Goal: Task Accomplishment & Management: Complete application form

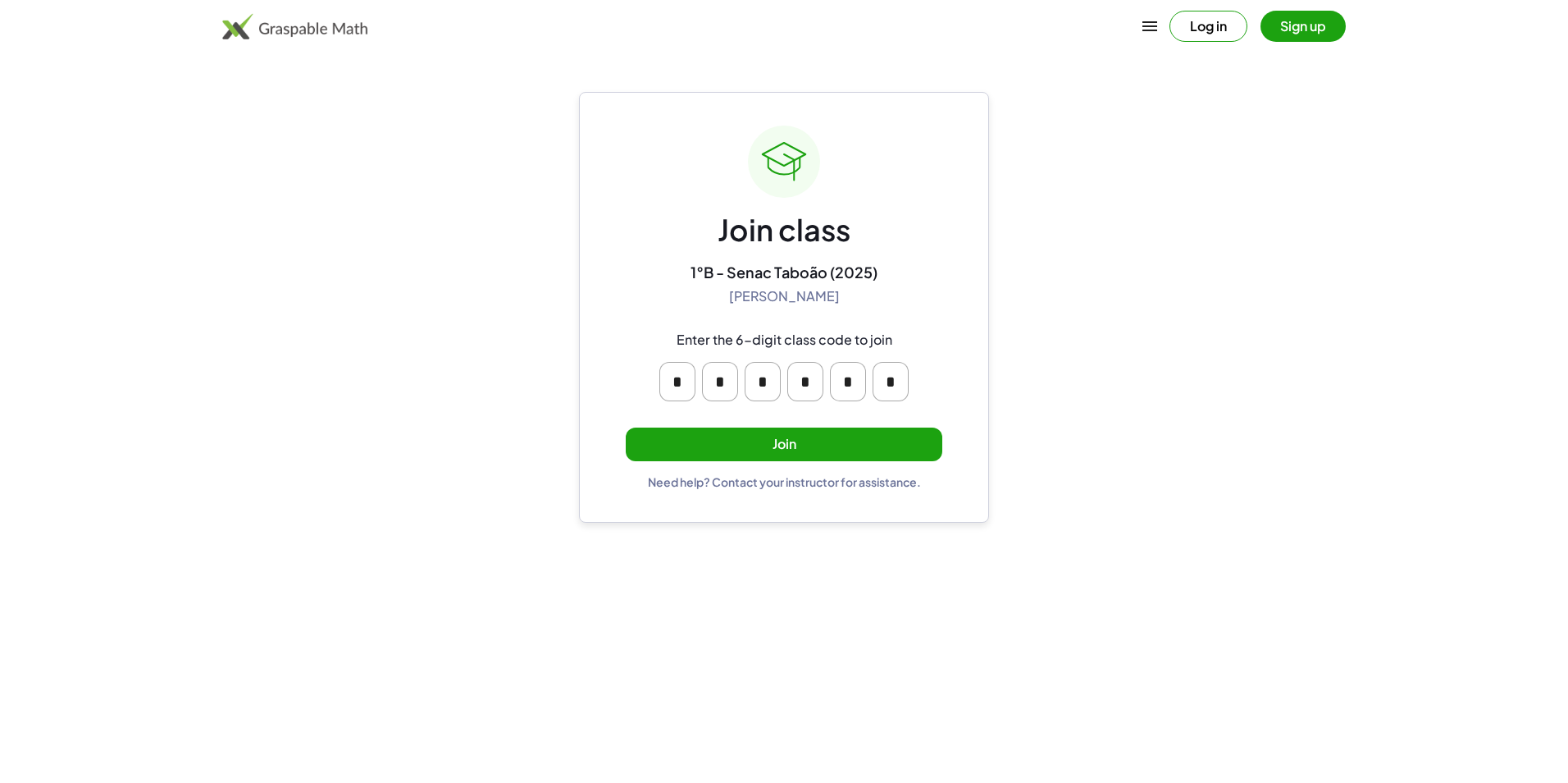
click at [813, 449] on button "Join" at bounding box center [784, 444] width 317 height 33
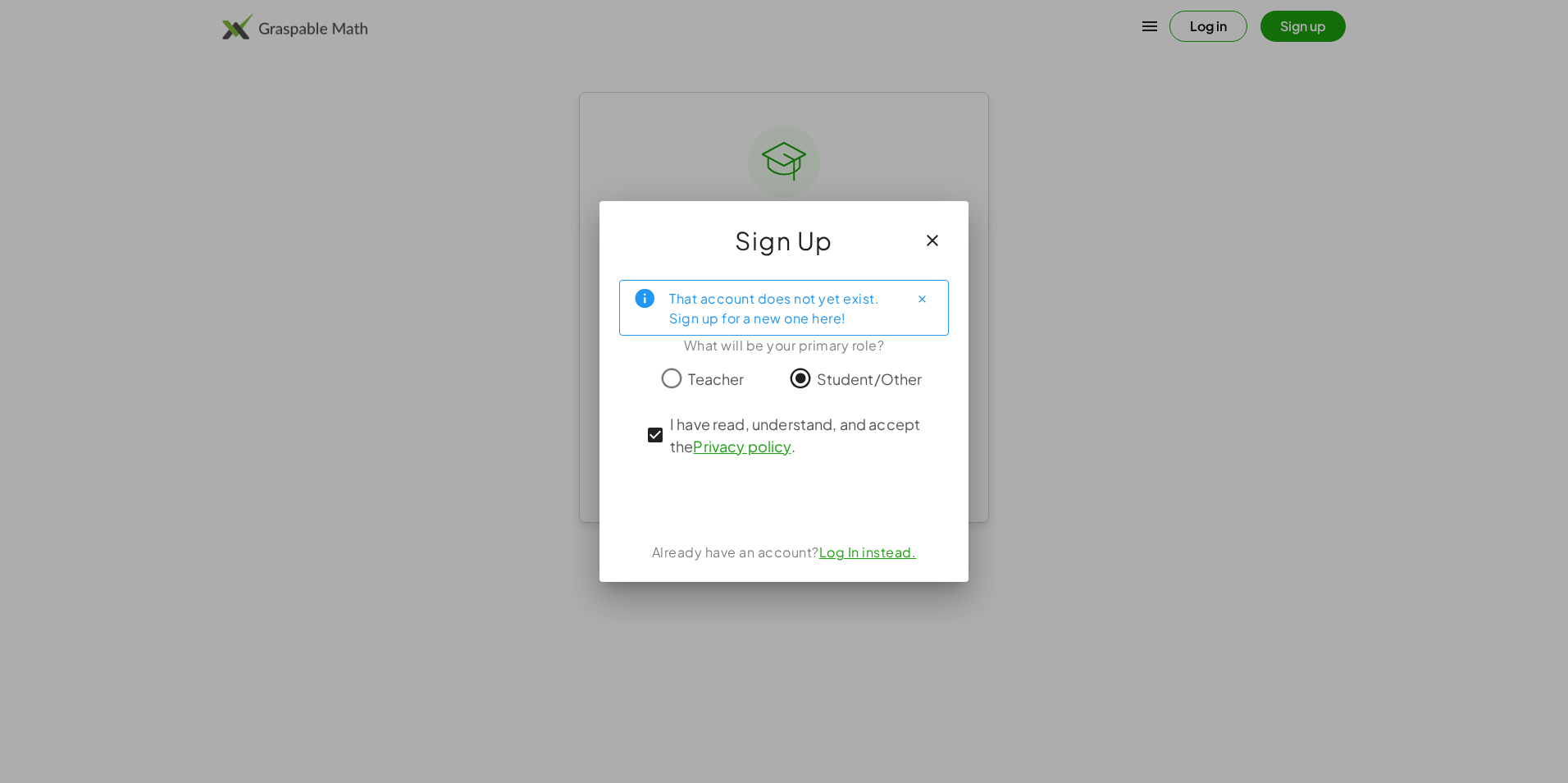
click at [1182, 434] on div at bounding box center [784, 392] width 1568 height 783
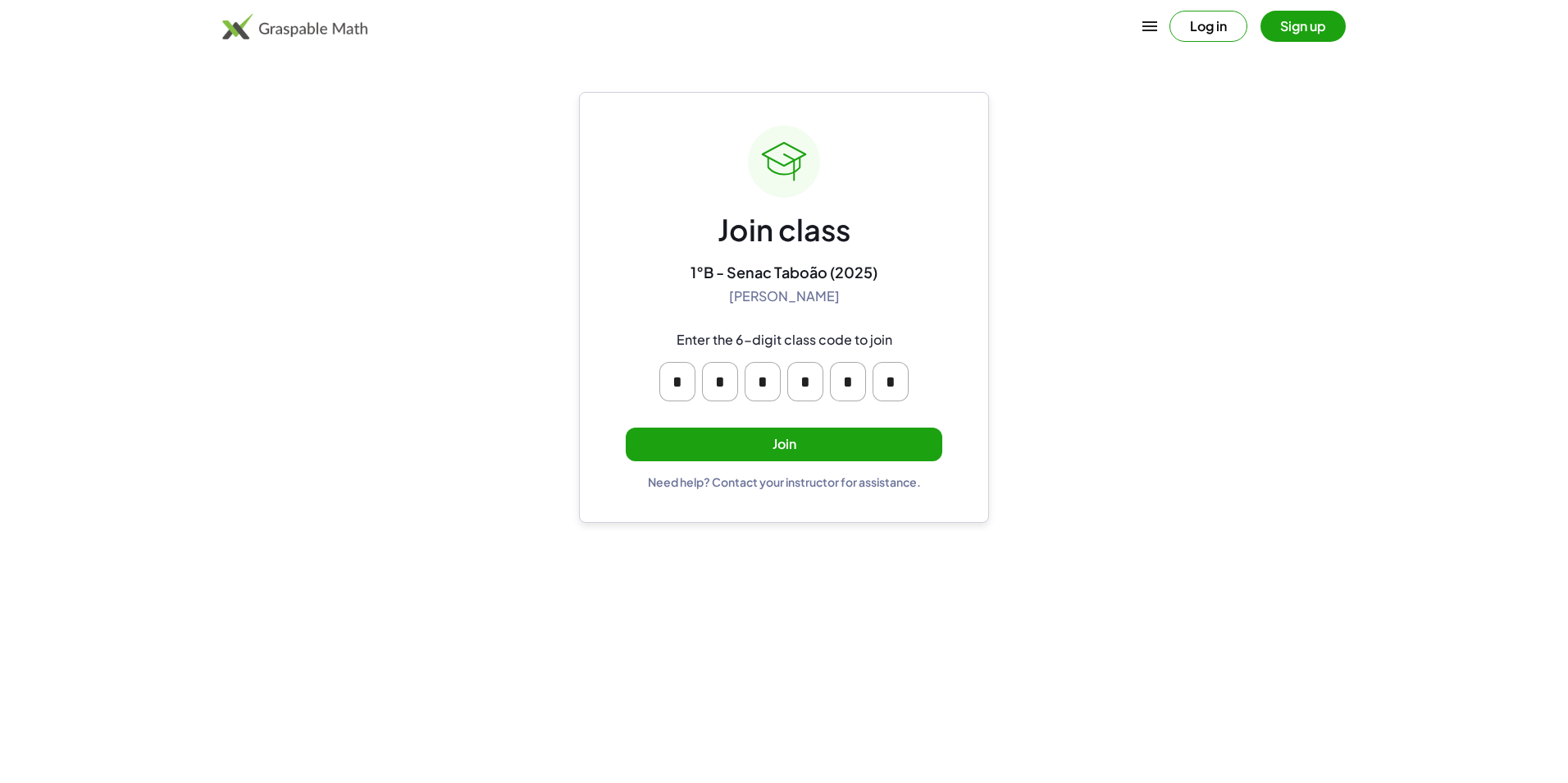
click at [772, 437] on button "Join" at bounding box center [784, 444] width 317 height 33
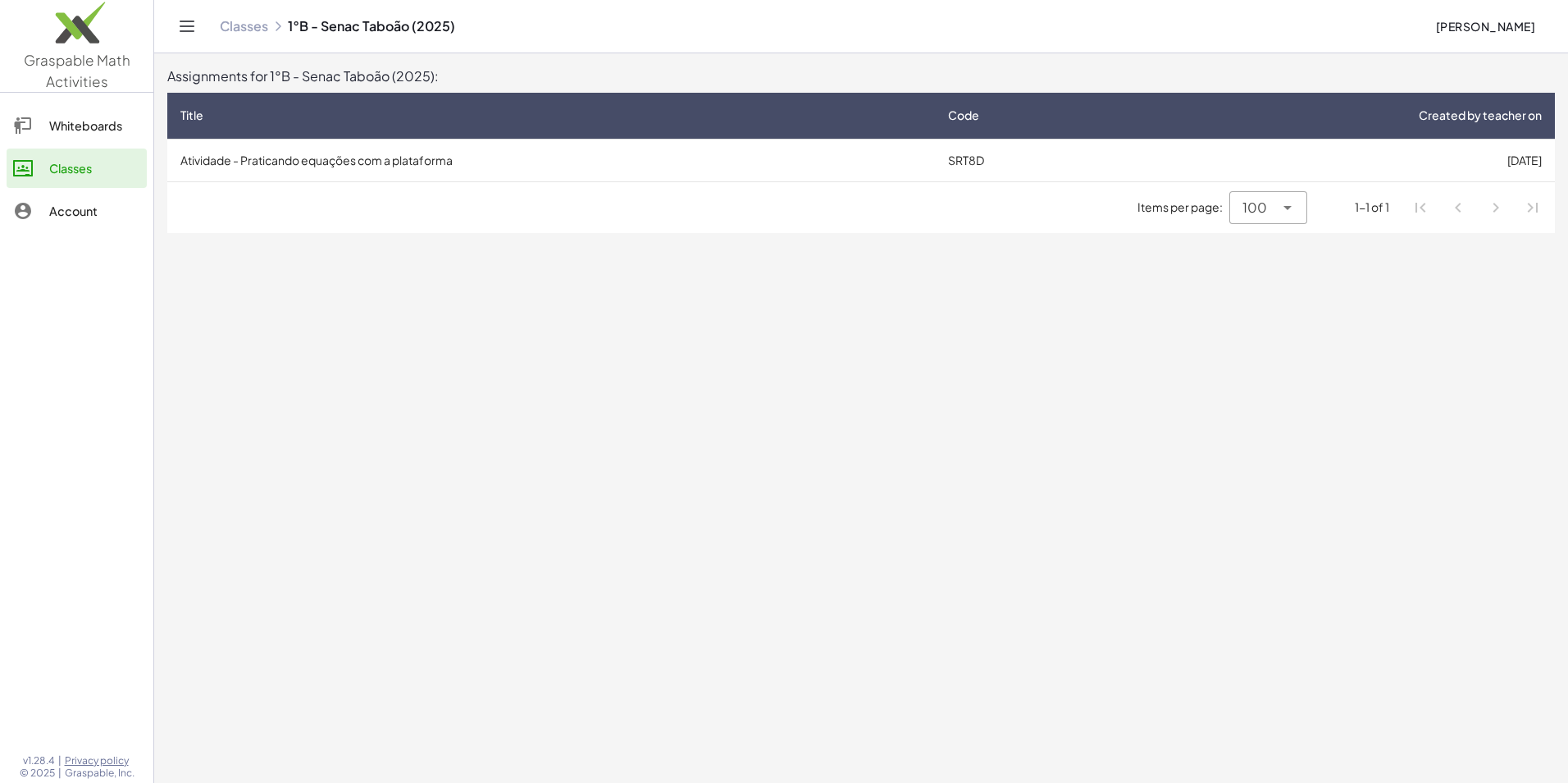
click at [82, 119] on div "Whiteboards" at bounding box center [95, 126] width 91 height 19
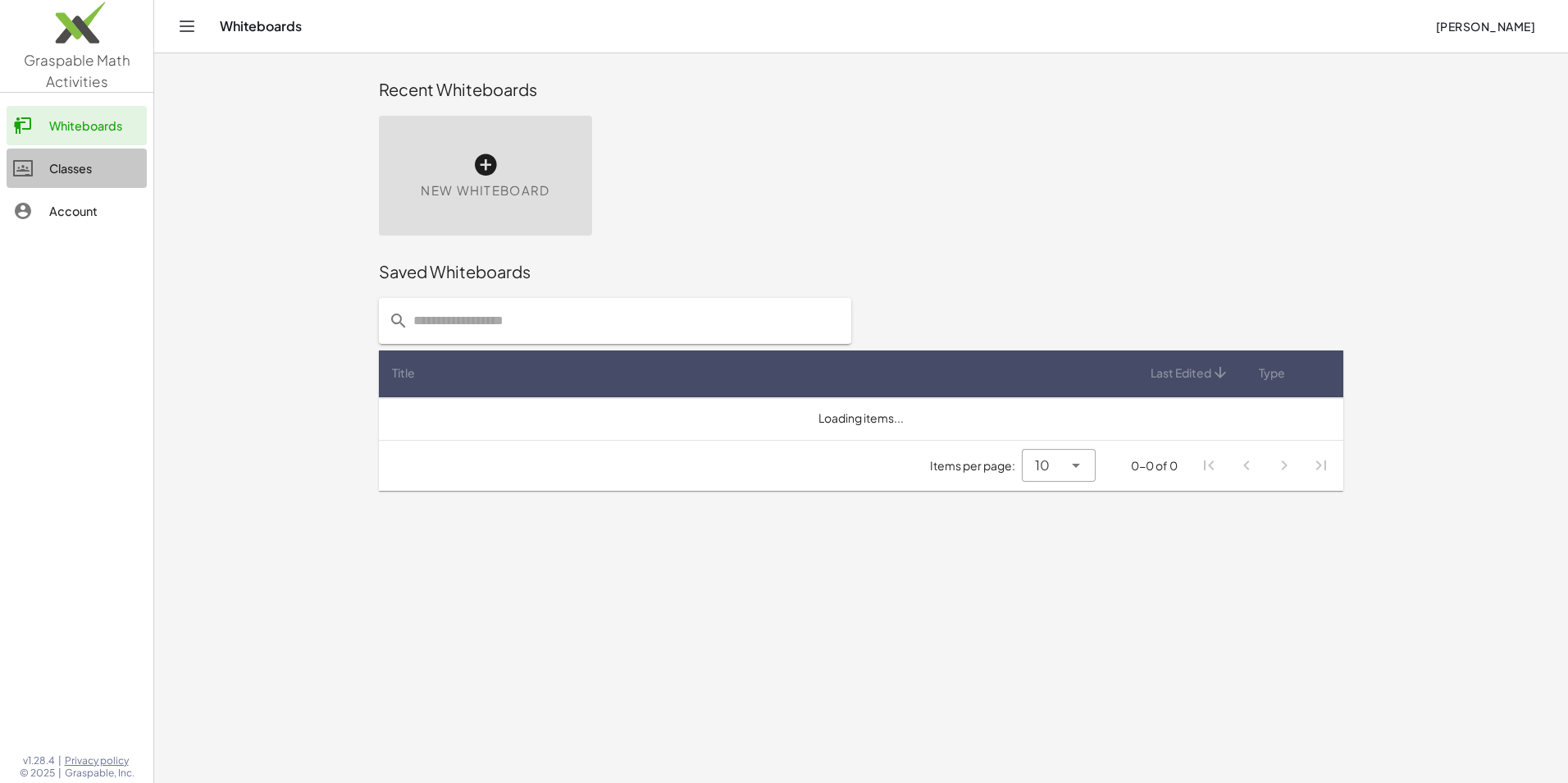
click at [104, 156] on link "Classes" at bounding box center [76, 168] width 140 height 40
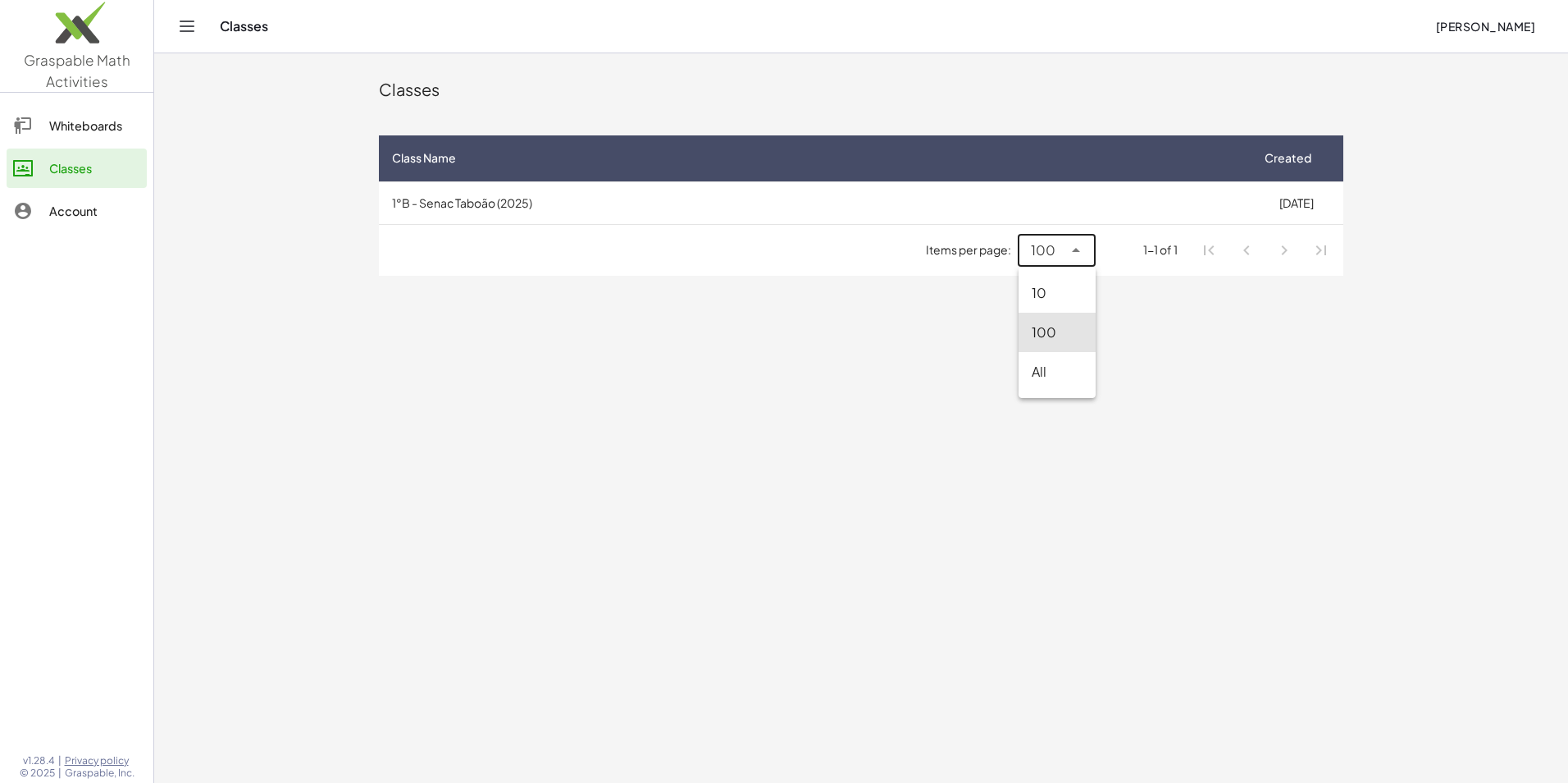
click at [1070, 255] on icon at bounding box center [1076, 250] width 19 height 19
click at [1072, 291] on div "10" at bounding box center [1057, 292] width 51 height 19
click at [1072, 247] on icon at bounding box center [1076, 250] width 19 height 19
click at [1061, 324] on div "100" at bounding box center [1062, 332] width 41 height 19
type input "***"
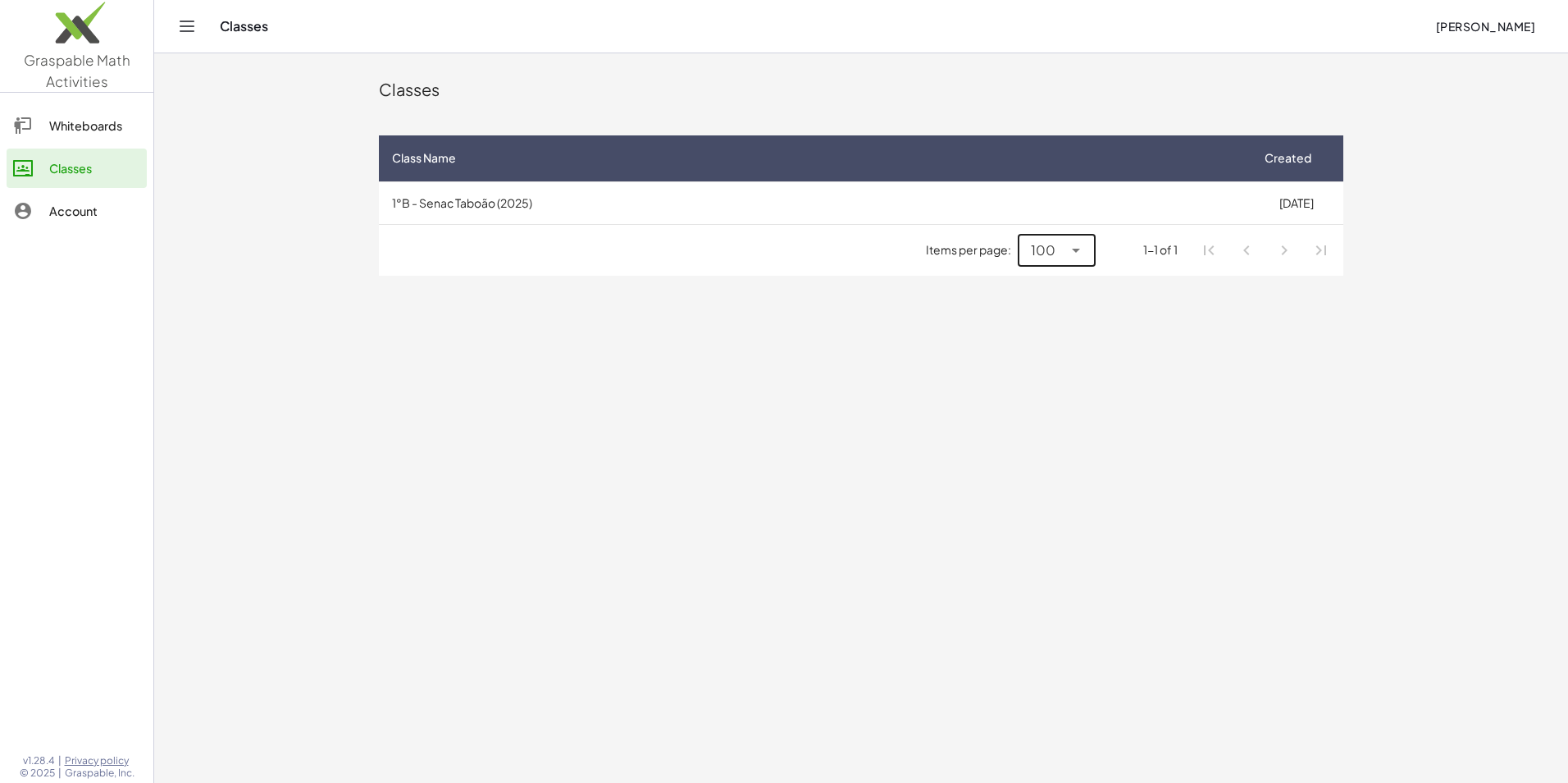
click at [1191, 244] on ul "Pagination Navigation" at bounding box center [1265, 250] width 149 height 38
click at [1211, 247] on li "Pagination Navigation" at bounding box center [1209, 250] width 30 height 30
click at [1090, 279] on div "Classes Class Name Created 1°B - Senac Taboão (2025) [DATE] Items per page: 100…" at bounding box center [862, 169] width 984 height 232
click at [1016, 201] on td "1°B - Senac Taboão (2025)" at bounding box center [814, 203] width 870 height 43
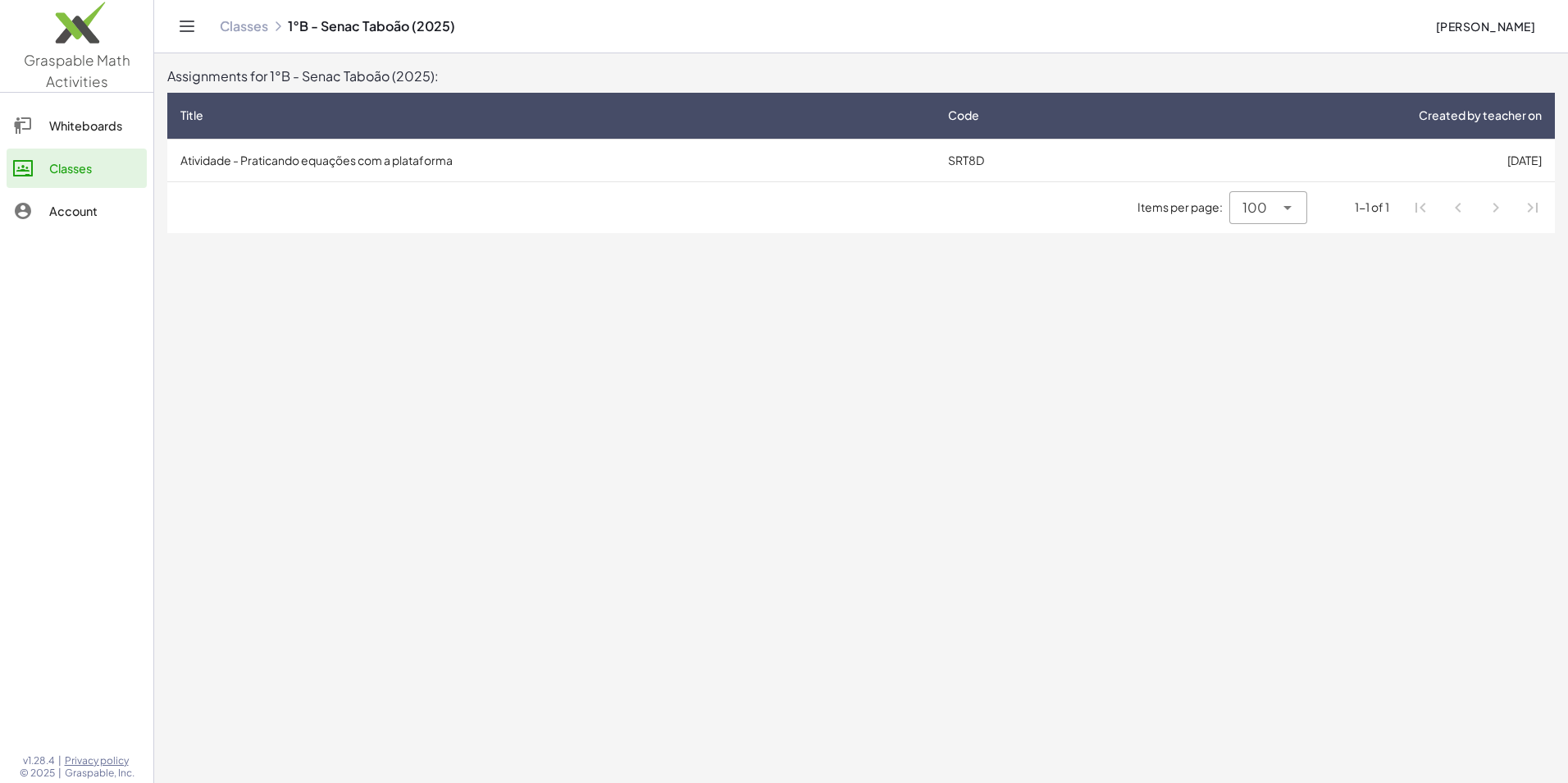
click at [449, 145] on td "Atividade - Praticando equações com a plataforma" at bounding box center [551, 160] width 768 height 43
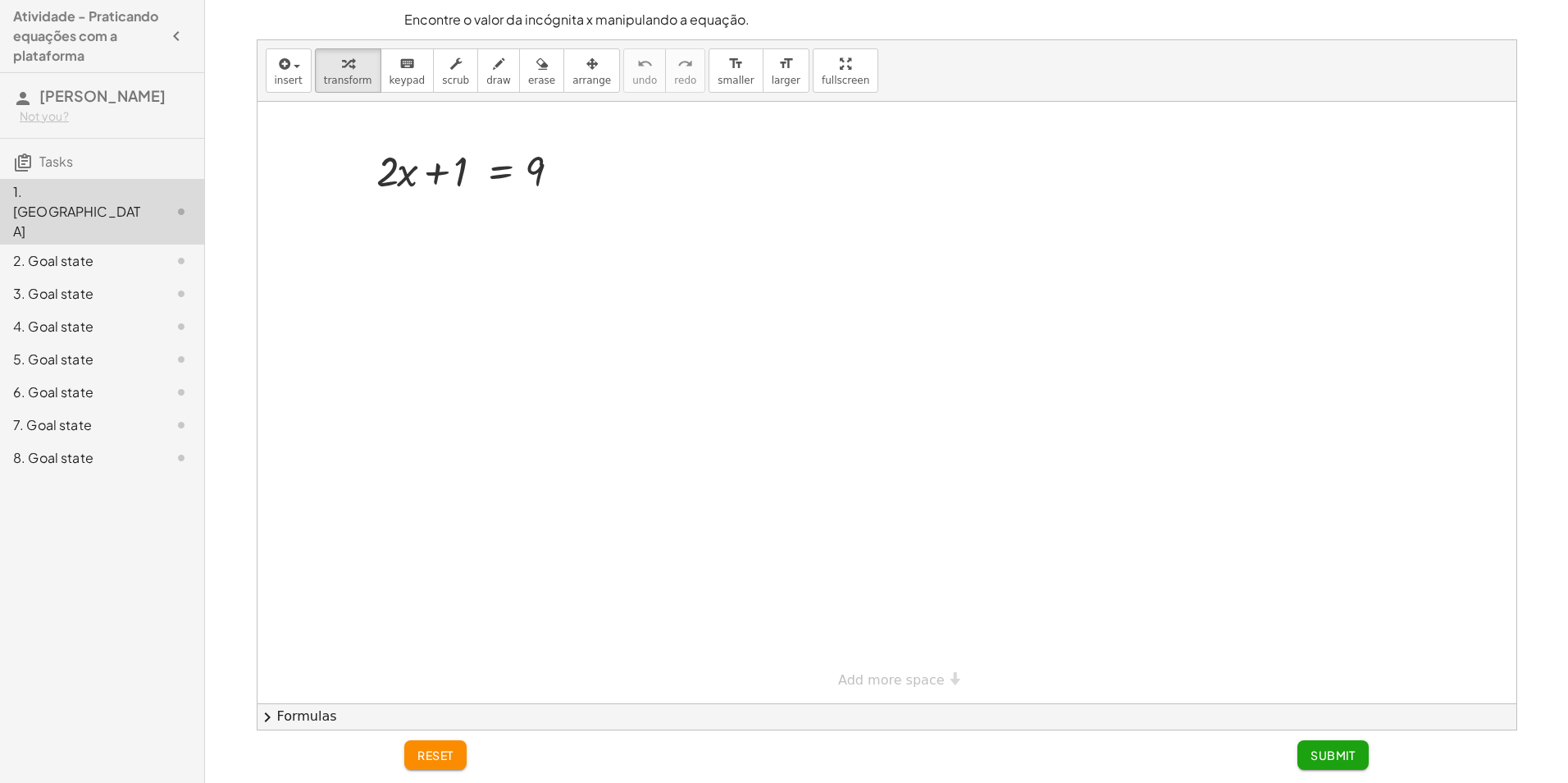
click at [351, 235] on div at bounding box center [886, 402] width 1259 height 601
click at [398, 172] on div at bounding box center [476, 170] width 214 height 56
click at [414, 267] on div at bounding box center [886, 402] width 1259 height 601
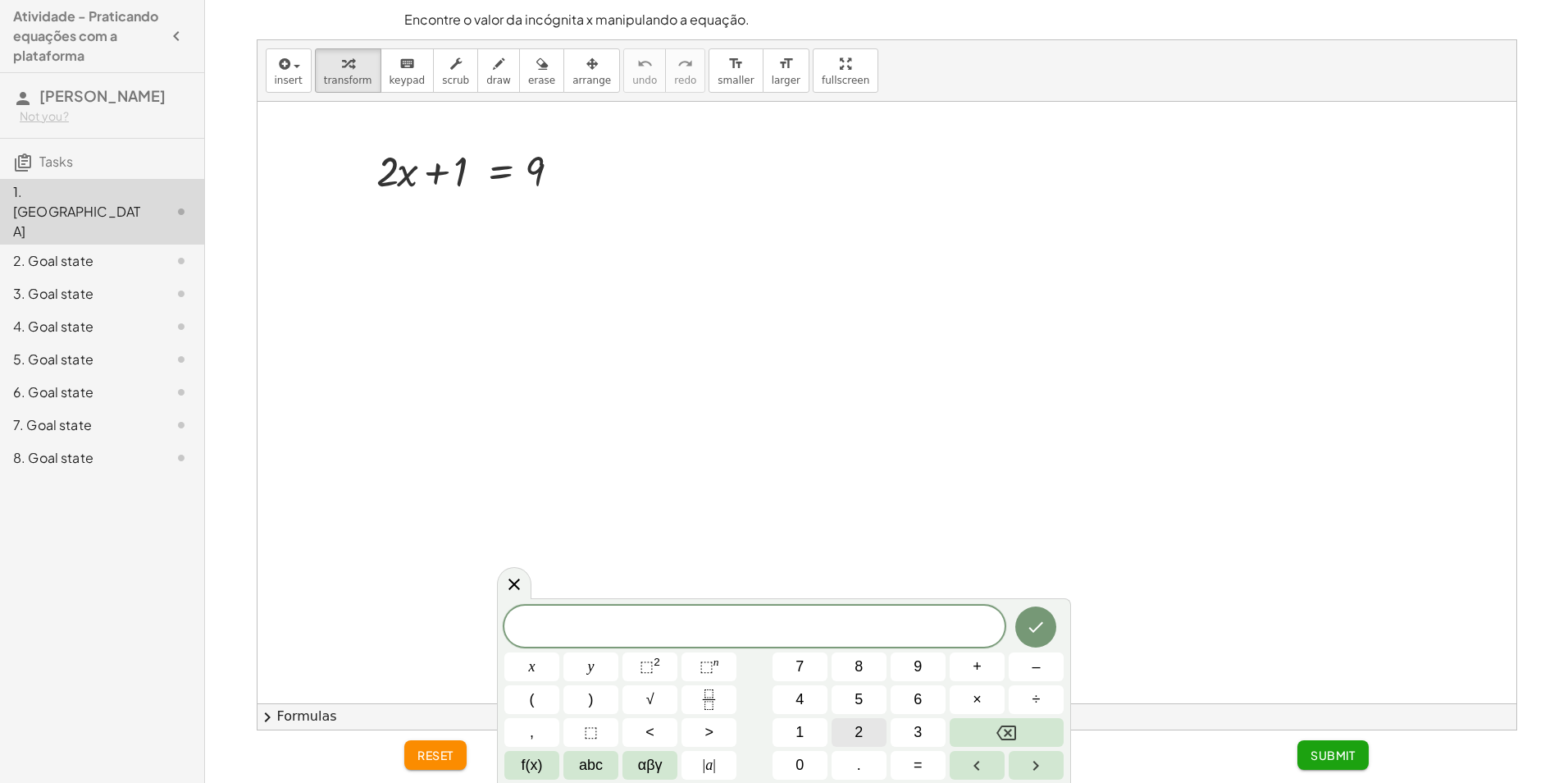
click at [866, 732] on button "2" at bounding box center [859, 732] width 55 height 29
click at [970, 697] on button "×" at bounding box center [977, 699] width 55 height 29
click at [1003, 742] on button "Backspace" at bounding box center [1006, 732] width 114 height 29
click at [1002, 739] on icon "Backspace" at bounding box center [1006, 732] width 19 height 15
click at [999, 743] on button "Backspace" at bounding box center [1006, 732] width 114 height 29
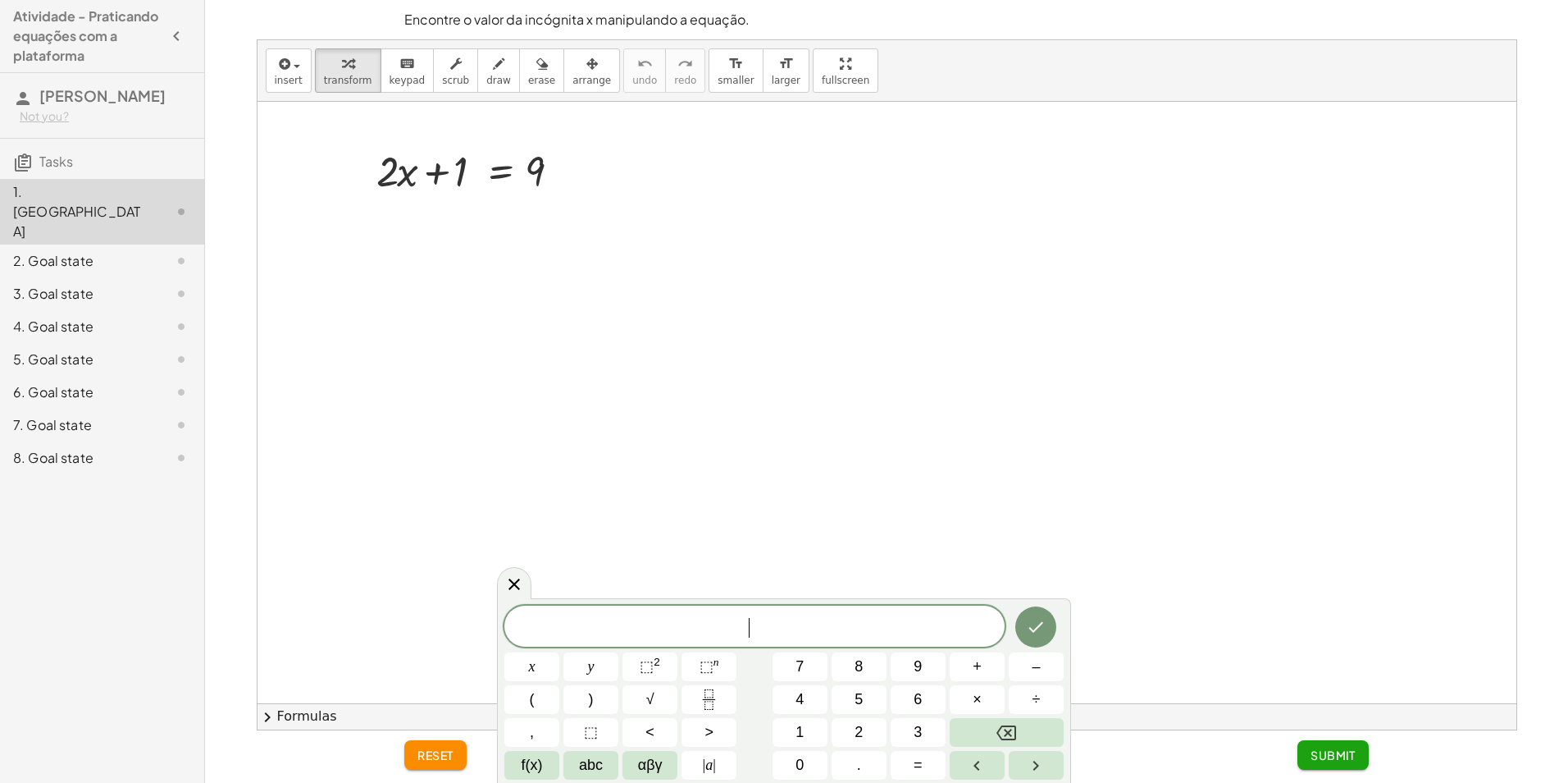
drag, startPoint x: 741, startPoint y: 278, endPoint x: 746, endPoint y: 286, distance: 9.4
click at [743, 277] on div at bounding box center [886, 402] width 1259 height 601
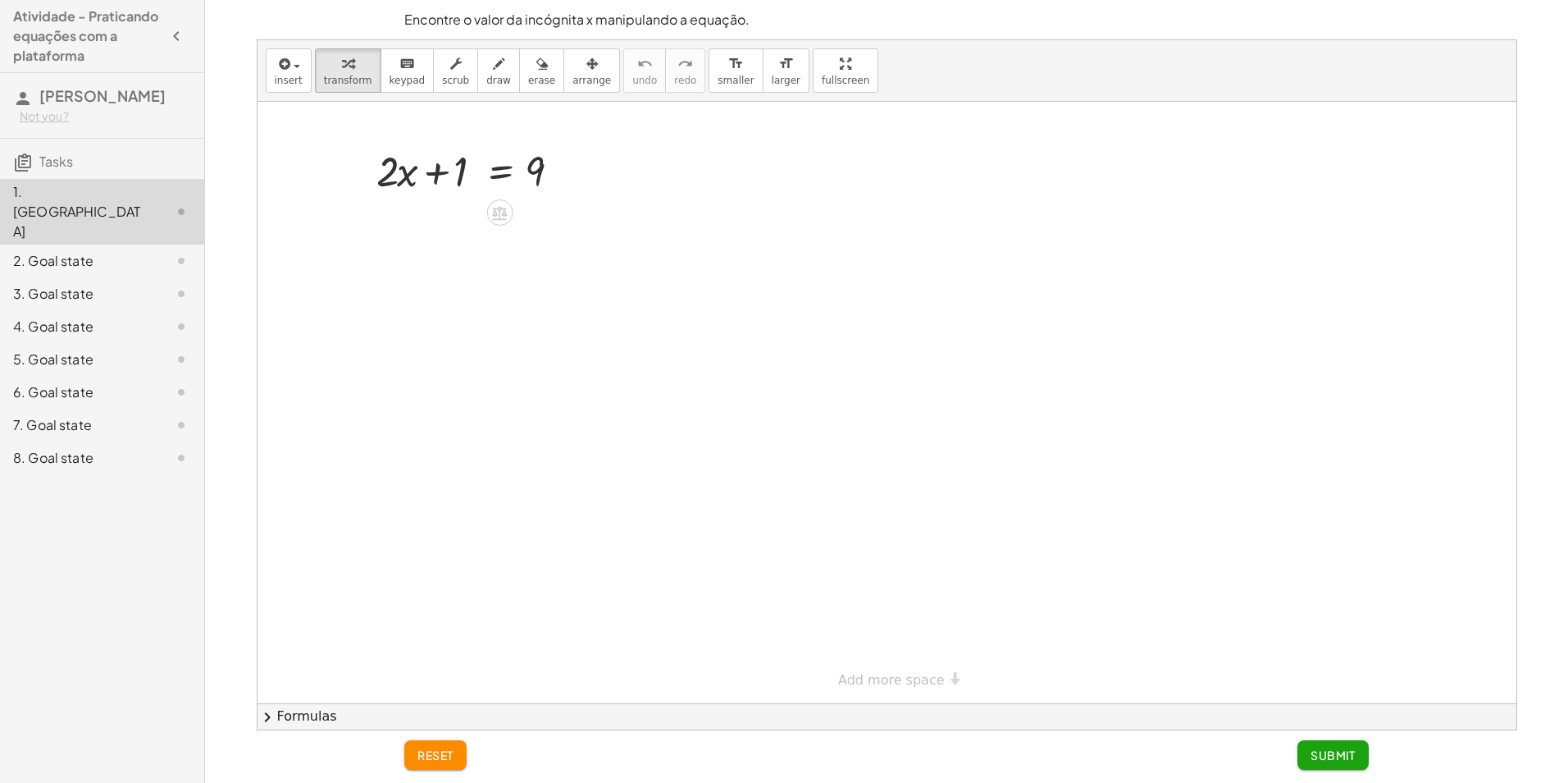
click at [447, 209] on div at bounding box center [886, 402] width 1259 height 601
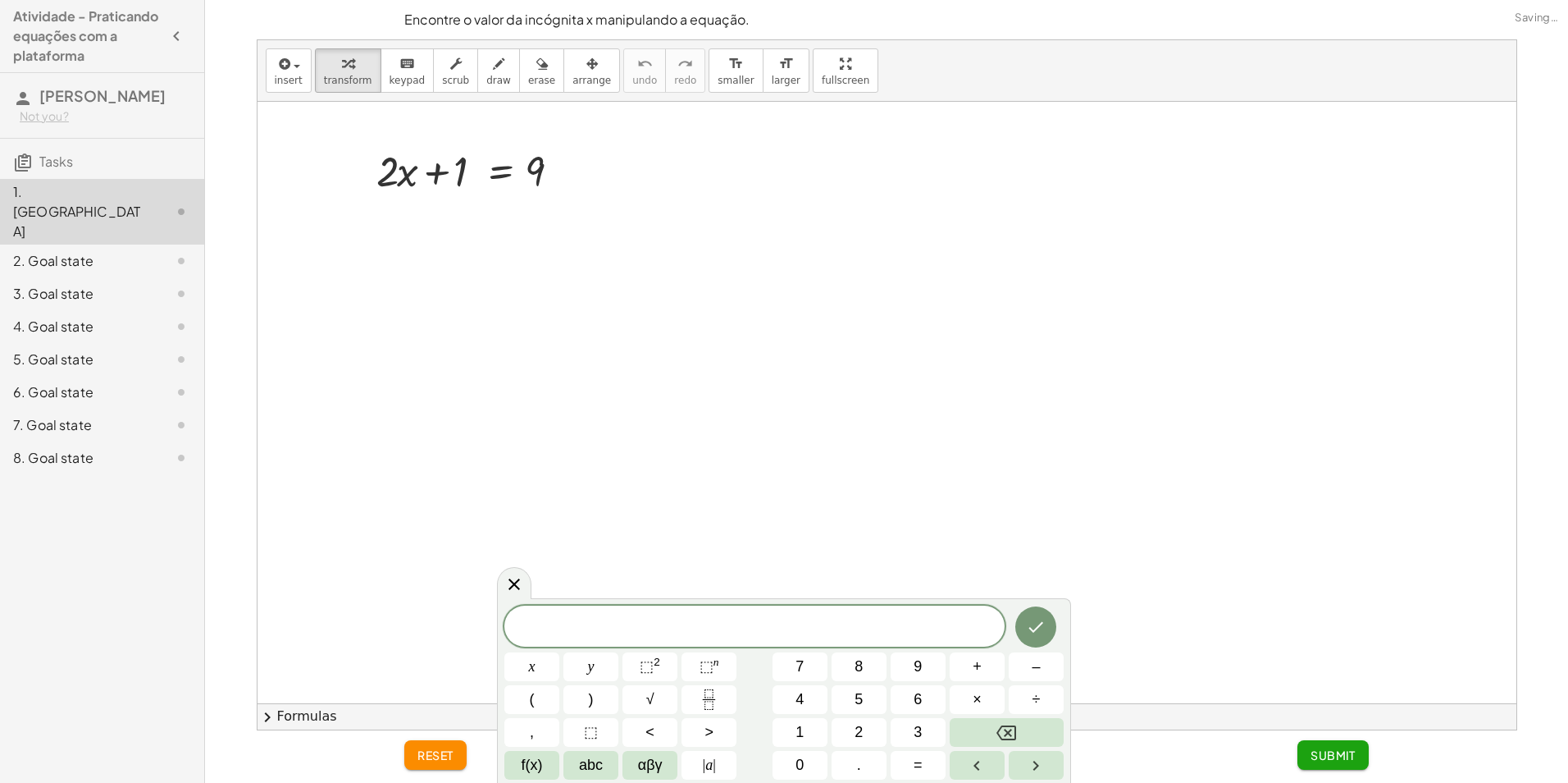
click at [576, 290] on div at bounding box center [886, 402] width 1259 height 601
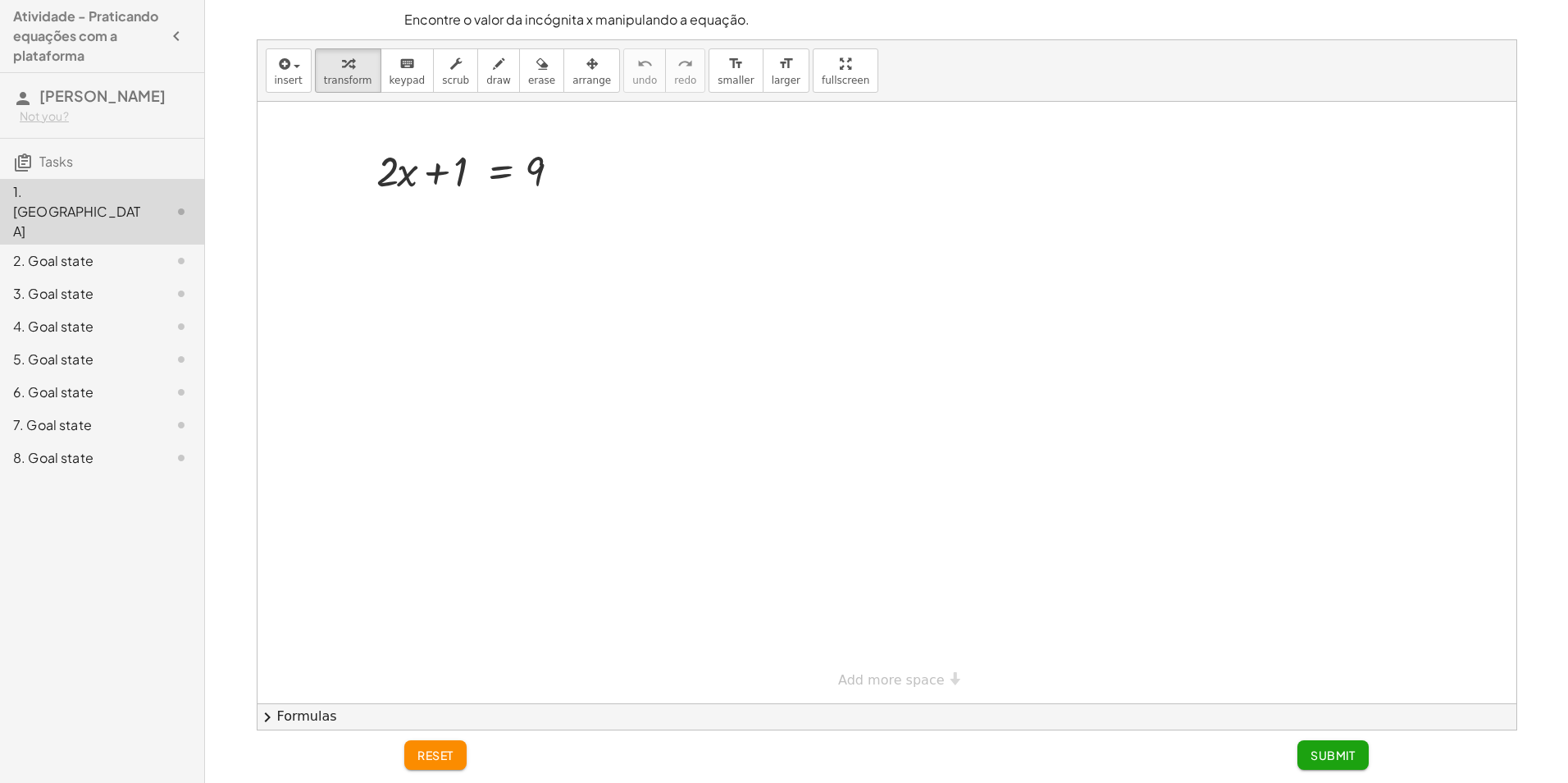
click at [362, 286] on div at bounding box center [886, 402] width 1259 height 601
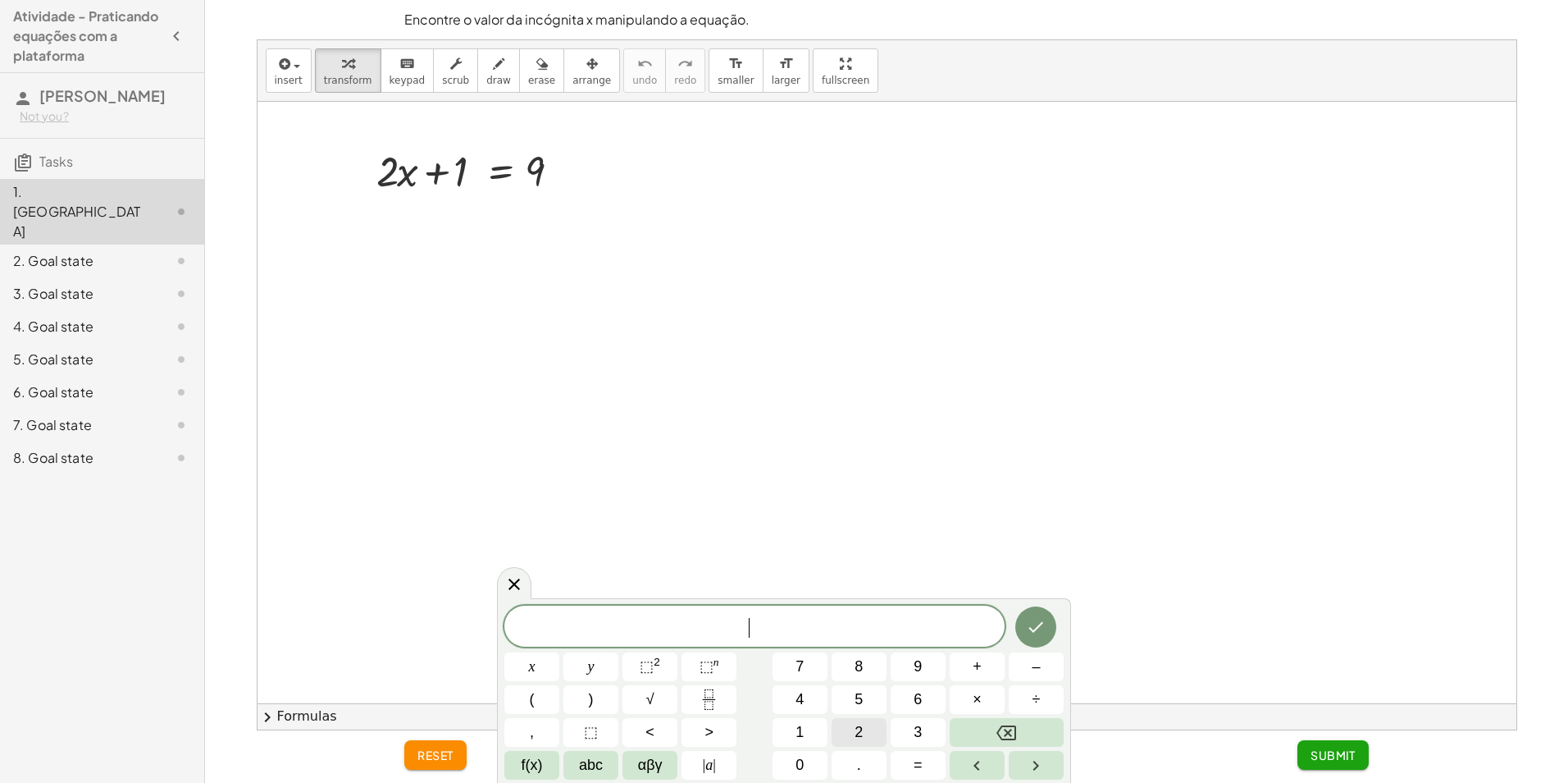
click at [867, 728] on button "2" at bounding box center [859, 732] width 55 height 29
click at [979, 708] on span "×" at bounding box center [977, 699] width 9 height 22
click at [1029, 735] on button "Backspace" at bounding box center [1006, 732] width 114 height 29
drag, startPoint x: 1249, startPoint y: 475, endPoint x: 1249, endPoint y: 484, distance: 9.0
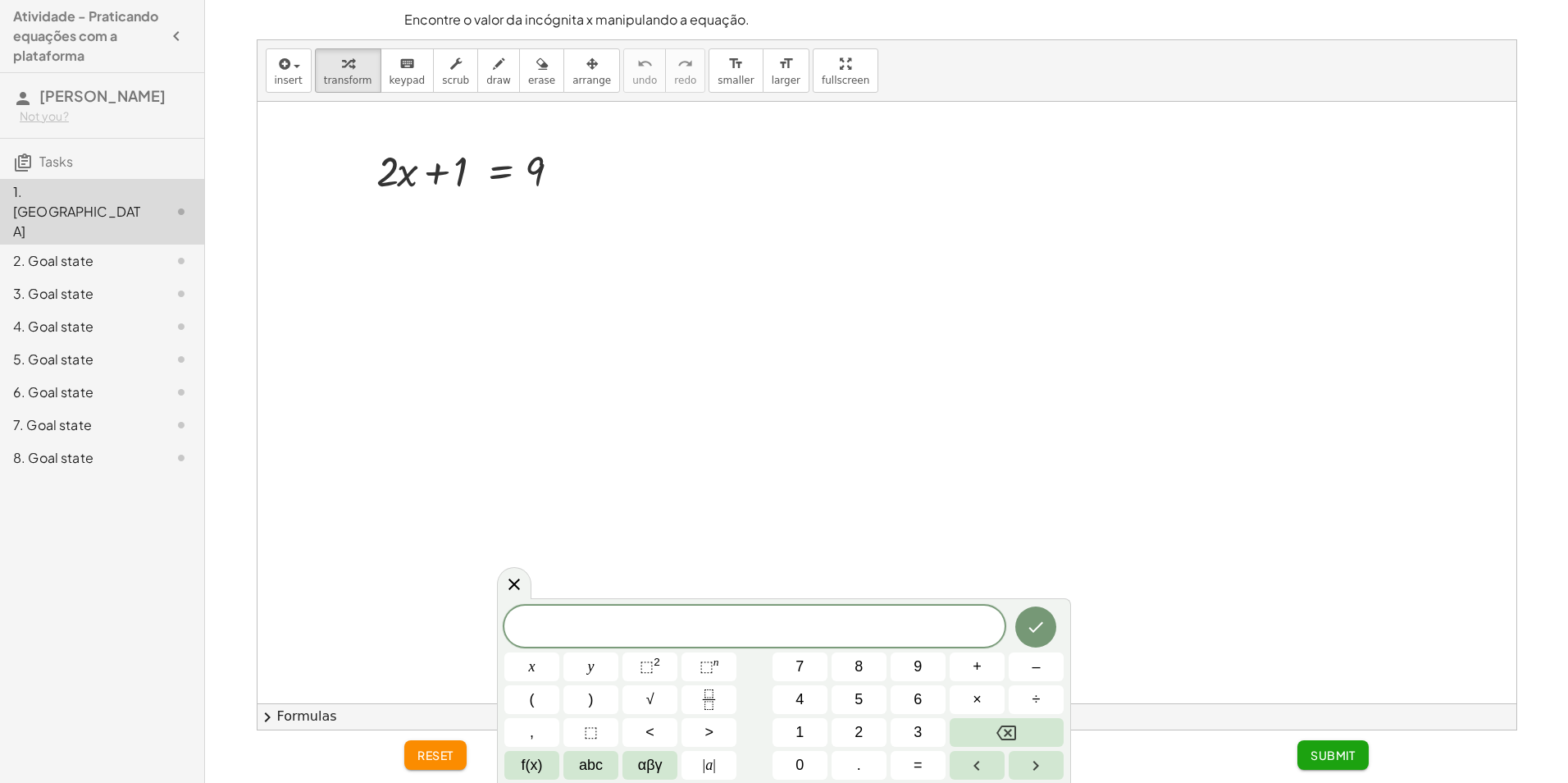
click at [1249, 483] on div at bounding box center [886, 402] width 1259 height 601
drag, startPoint x: 460, startPoint y: 163, endPoint x: 590, endPoint y: 169, distance: 130.1
drag, startPoint x: 591, startPoint y: 224, endPoint x: 546, endPoint y: 230, distance: 45.4
click at [546, 230] on div at bounding box center [475, 226] width 329 height 56
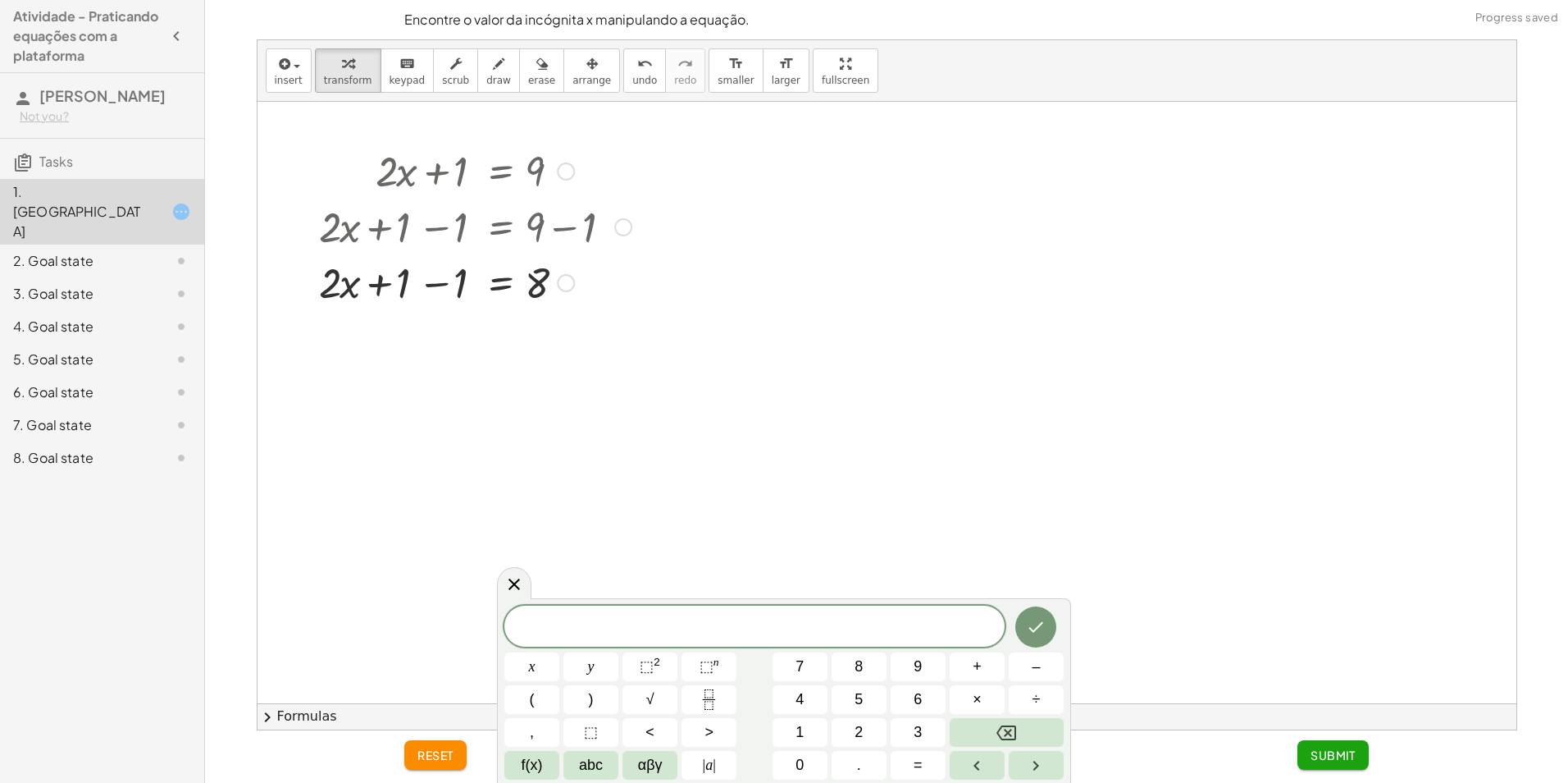
click at [407, 287] on div at bounding box center [475, 282] width 329 height 56
click at [337, 285] on div at bounding box center [475, 282] width 329 height 56
drag, startPoint x: 399, startPoint y: 284, endPoint x: 345, endPoint y: 284, distance: 54.0
click at [349, 284] on div at bounding box center [475, 282] width 329 height 56
click at [344, 284] on div at bounding box center [475, 282] width 329 height 56
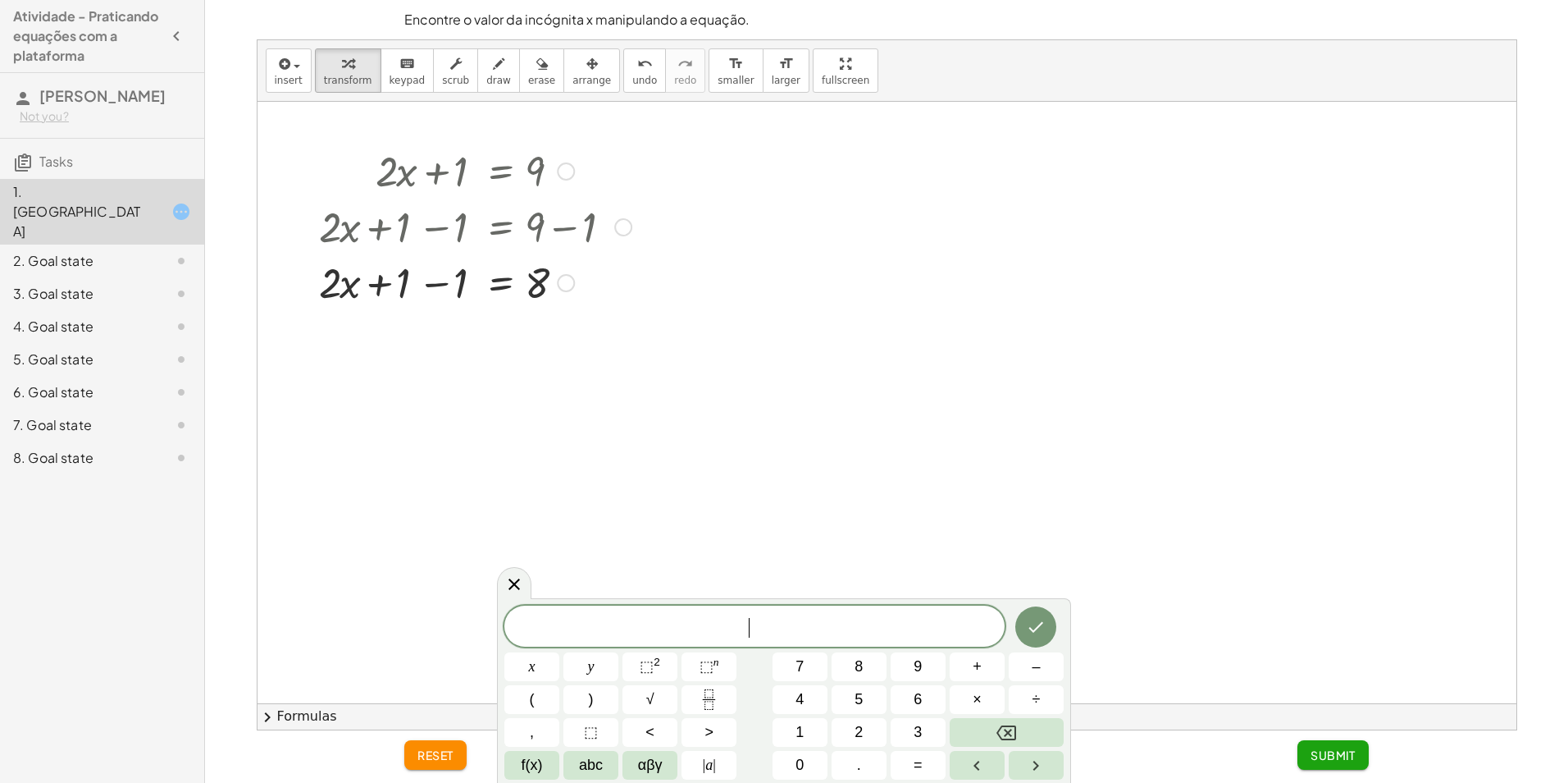
click at [448, 280] on div at bounding box center [475, 282] width 329 height 56
drag, startPoint x: 454, startPoint y: 284, endPoint x: 554, endPoint y: 327, distance: 108.9
click at [554, 326] on div "+ · 2 · x + 1 = 9 + · 2 · x + 1 − 1 = + 9 − 1 + · 2 · x + 1 − 1 = 8 + · 2 · x +…" at bounding box center [886, 402] width 1259 height 601
click at [462, 351] on div at bounding box center [475, 349] width 329 height 82
click at [461, 351] on div at bounding box center [475, 349] width 329 height 82
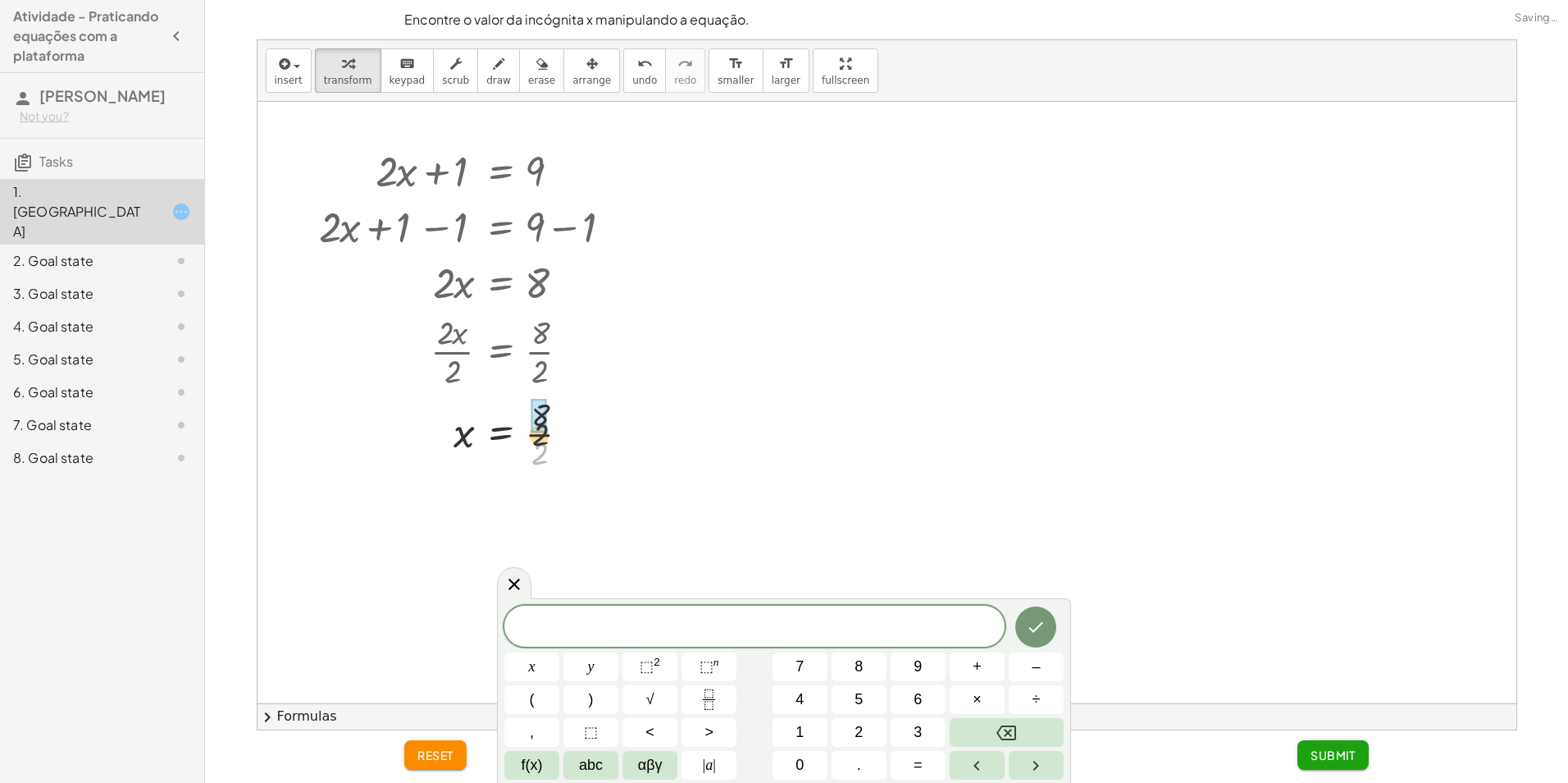
drag, startPoint x: 536, startPoint y: 451, endPoint x: 533, endPoint y: 420, distance: 31.1
click at [734, 460] on div at bounding box center [886, 402] width 1259 height 601
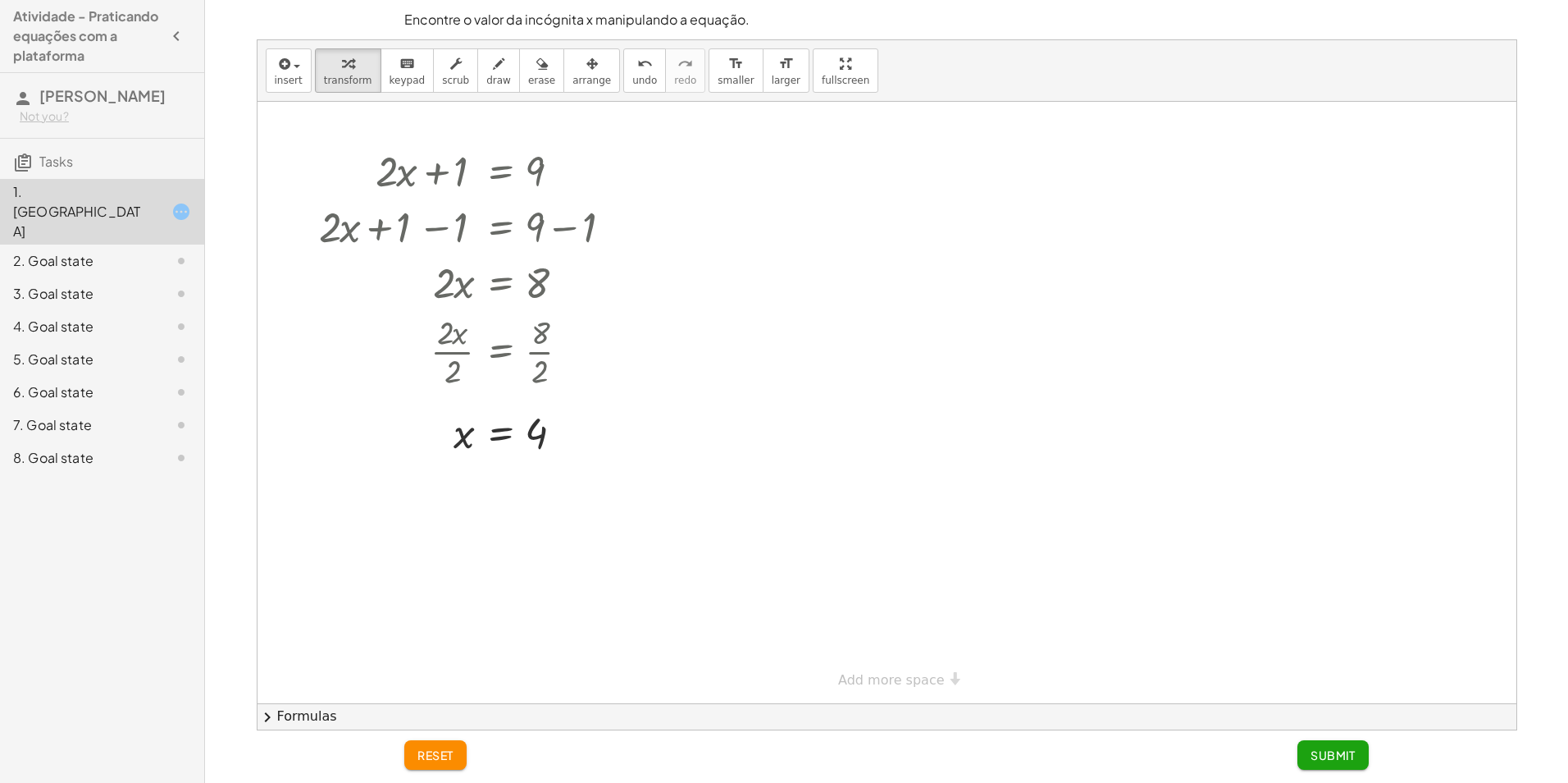
click at [1332, 755] on span "Submit" at bounding box center [1332, 754] width 45 height 15
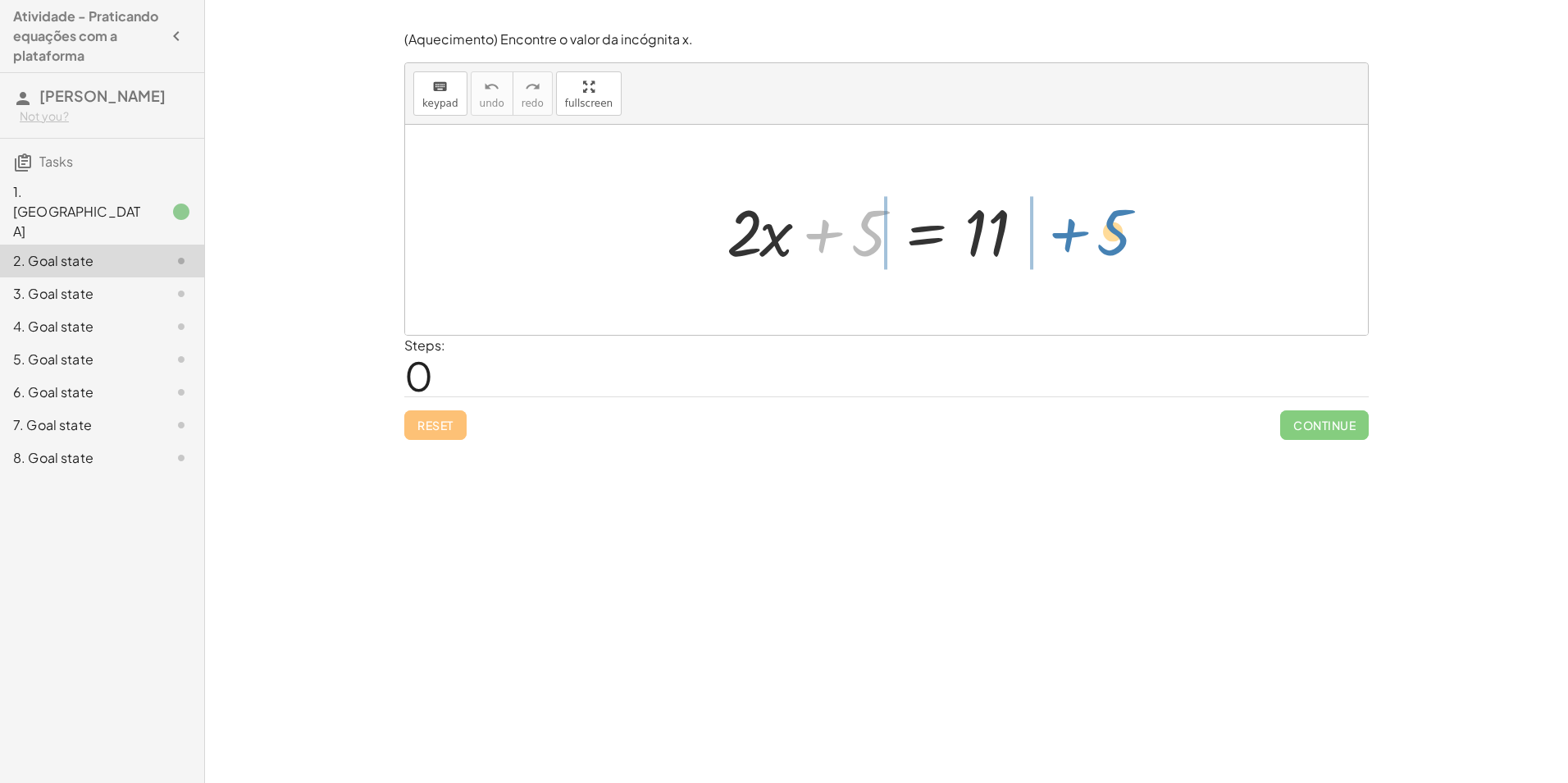
drag, startPoint x: 848, startPoint y: 226, endPoint x: 1099, endPoint y: 219, distance: 251.1
click at [1093, 224] on div "+ 5 + · 2 · x + 5 = 11" at bounding box center [886, 229] width 963 height 210
drag, startPoint x: 868, startPoint y: 232, endPoint x: 1132, endPoint y: 222, distance: 264.2
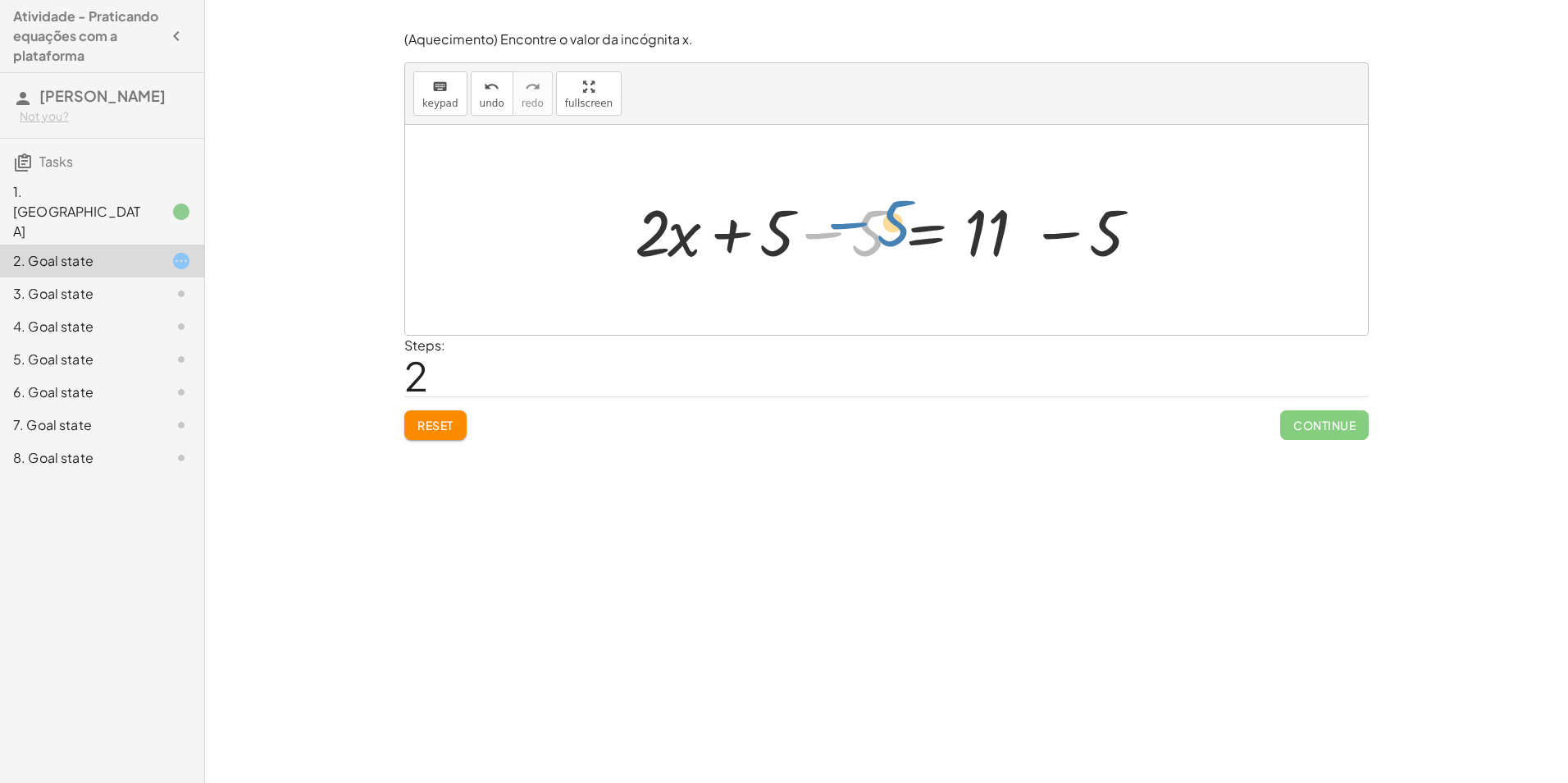
drag, startPoint x: 871, startPoint y: 247, endPoint x: 886, endPoint y: 222, distance: 29.2
click at [886, 222] on div at bounding box center [892, 230] width 533 height 84
drag, startPoint x: 1088, startPoint y: 229, endPoint x: 977, endPoint y: 231, distance: 111.0
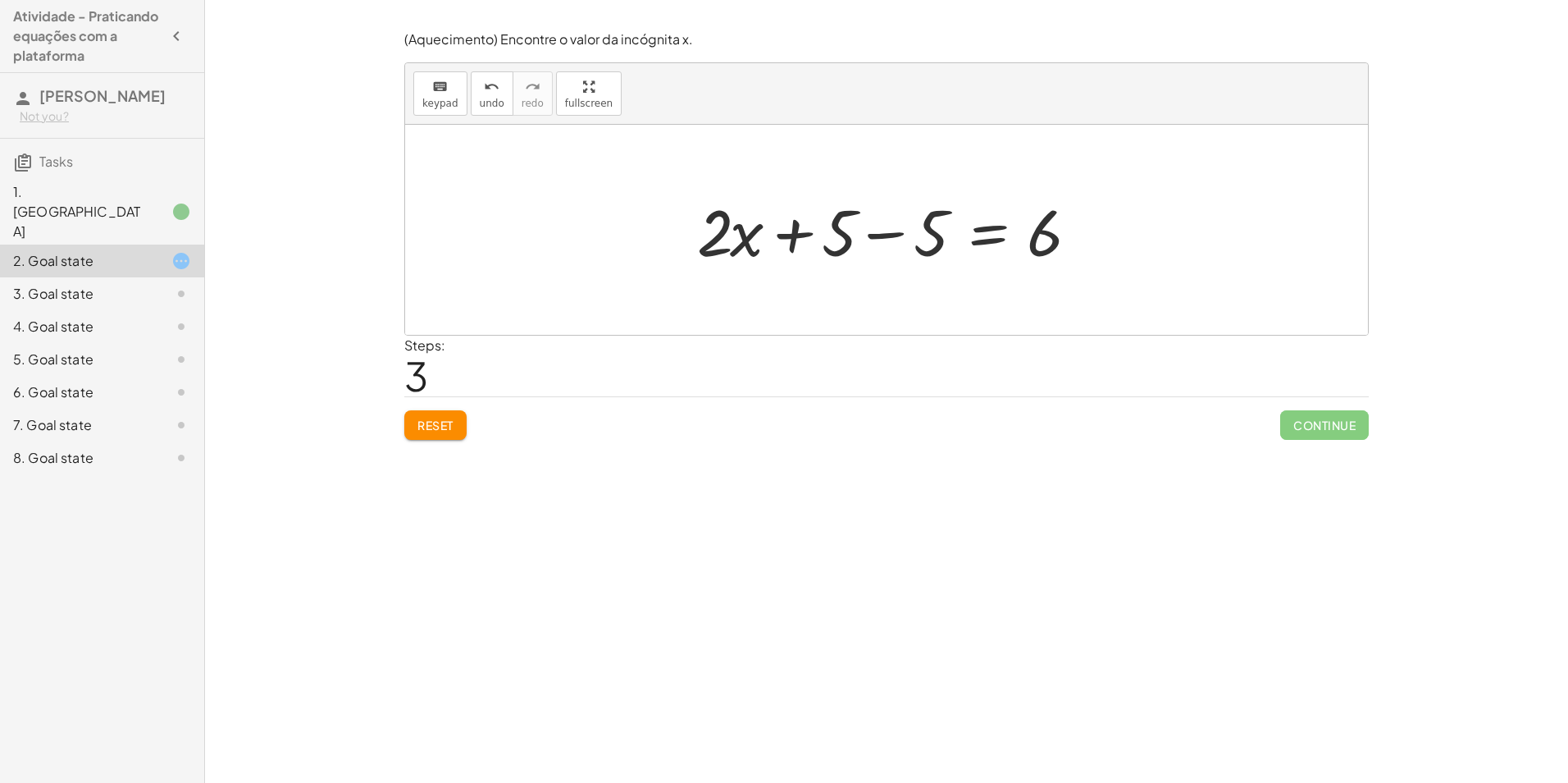
click at [735, 230] on div at bounding box center [892, 230] width 407 height 84
click at [734, 232] on div at bounding box center [892, 230] width 407 height 84
click at [733, 232] on div at bounding box center [892, 230] width 407 height 84
click at [726, 228] on div at bounding box center [892, 230] width 407 height 84
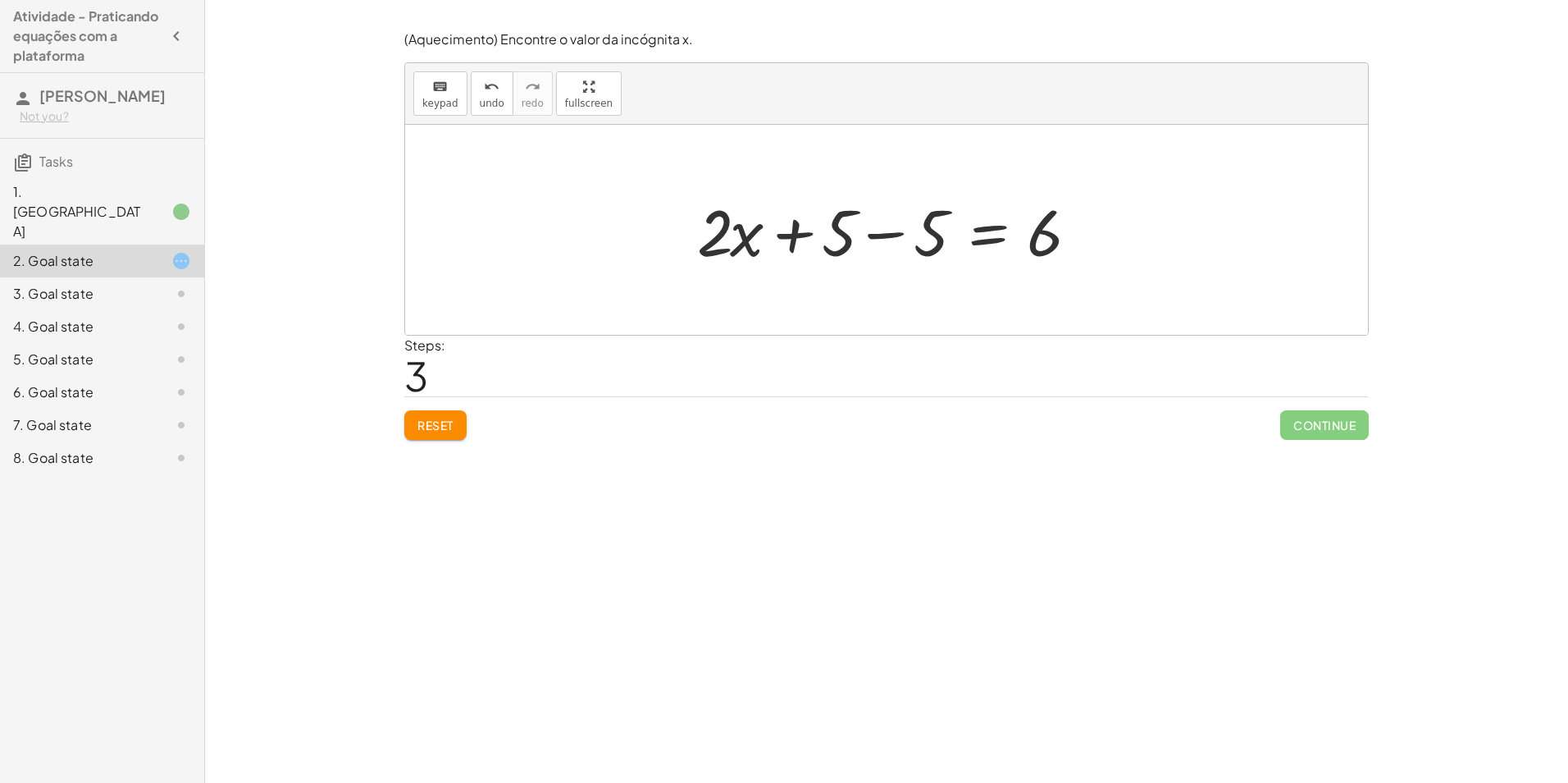
click at [726, 228] on div at bounding box center [892, 230] width 407 height 84
click at [713, 217] on div at bounding box center [892, 230] width 407 height 84
click at [738, 241] on div at bounding box center [892, 230] width 407 height 84
click at [745, 240] on div at bounding box center [892, 230] width 407 height 84
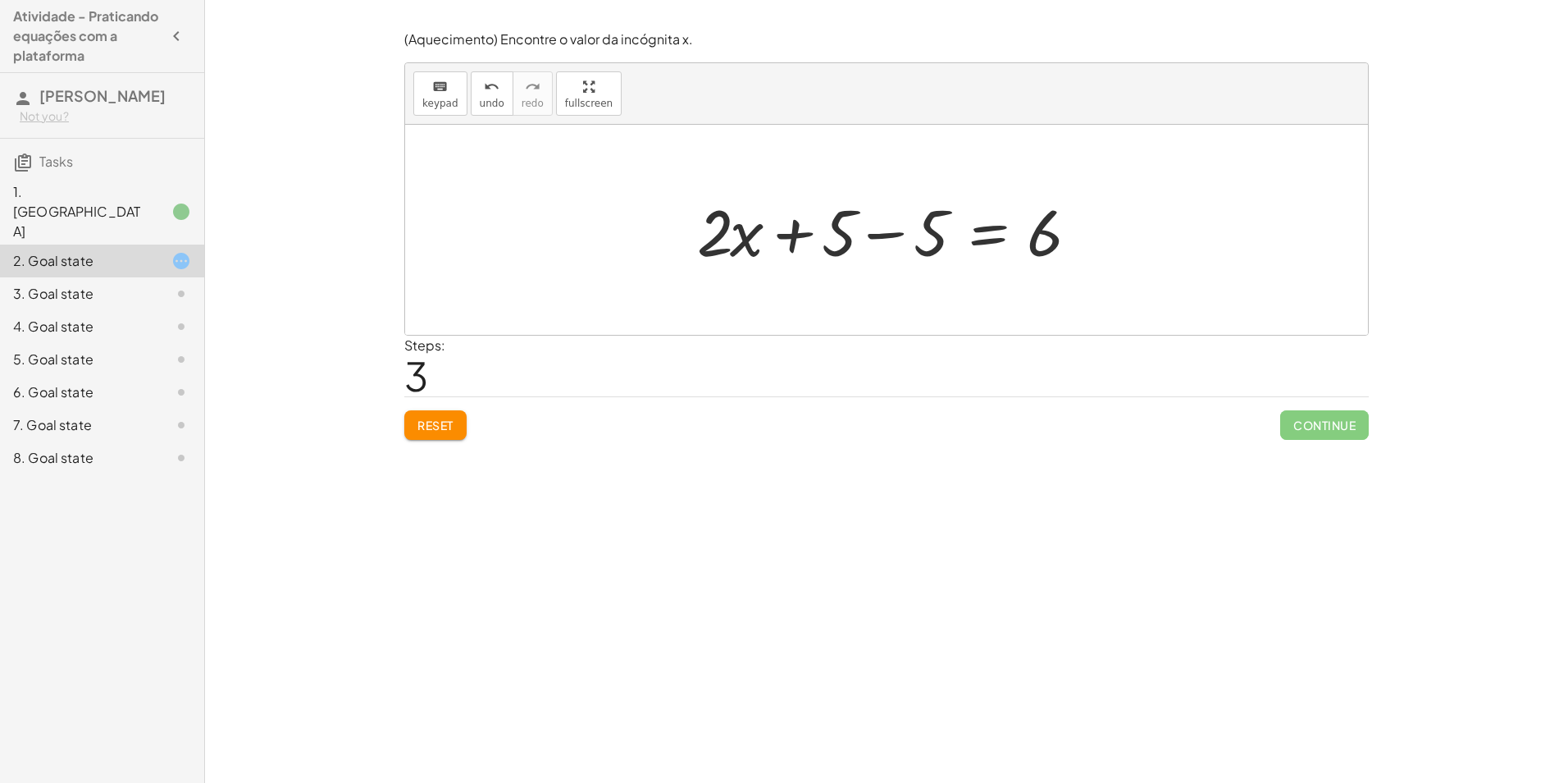
click at [740, 233] on div at bounding box center [892, 230] width 407 height 84
click at [717, 238] on div at bounding box center [892, 230] width 407 height 84
click at [879, 233] on div at bounding box center [892, 230] width 407 height 84
click at [879, 234] on div at bounding box center [984, 230] width 224 height 84
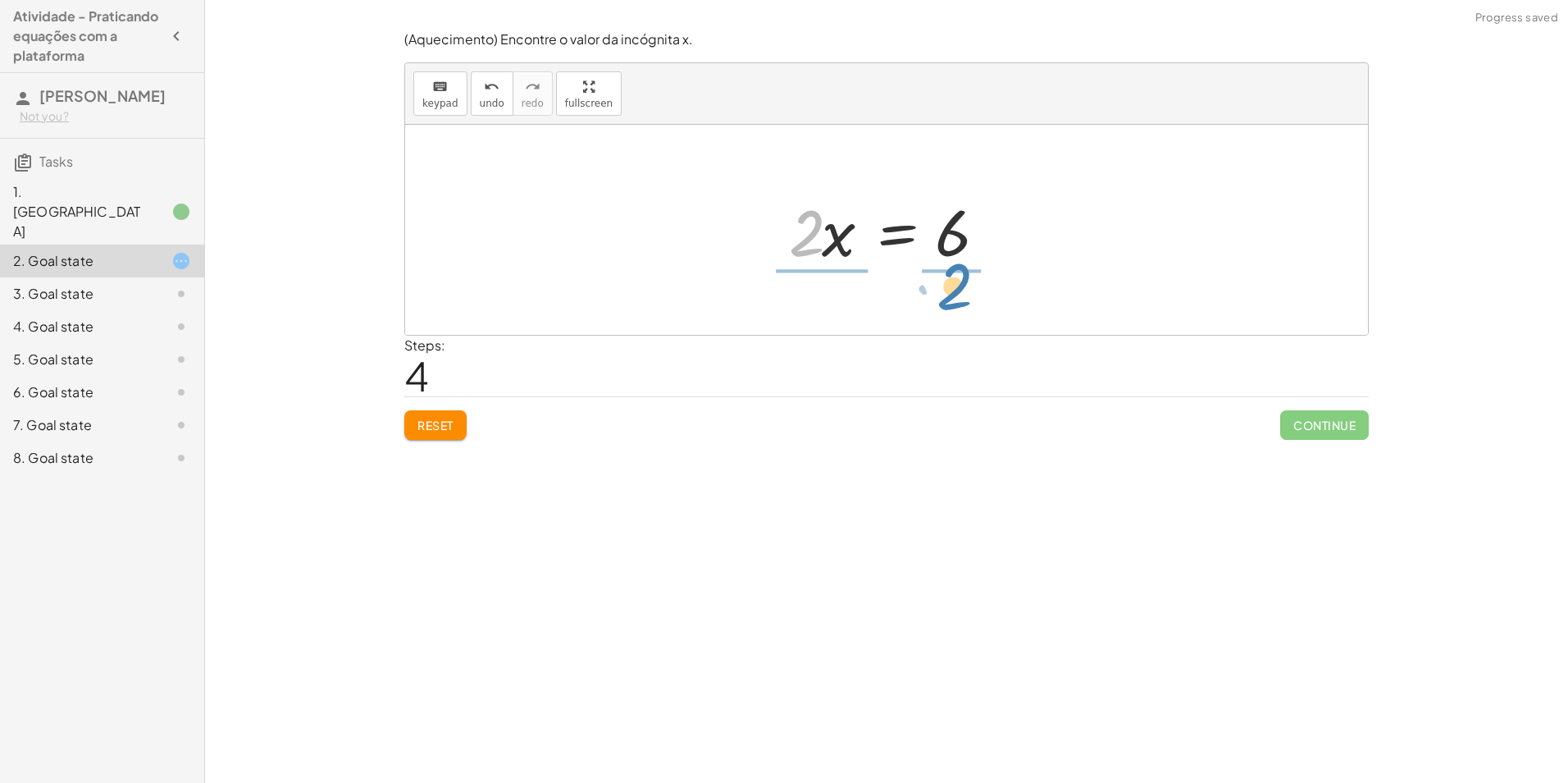
drag, startPoint x: 814, startPoint y: 241, endPoint x: 966, endPoint y: 297, distance: 162.0
click at [828, 229] on div at bounding box center [892, 230] width 242 height 126
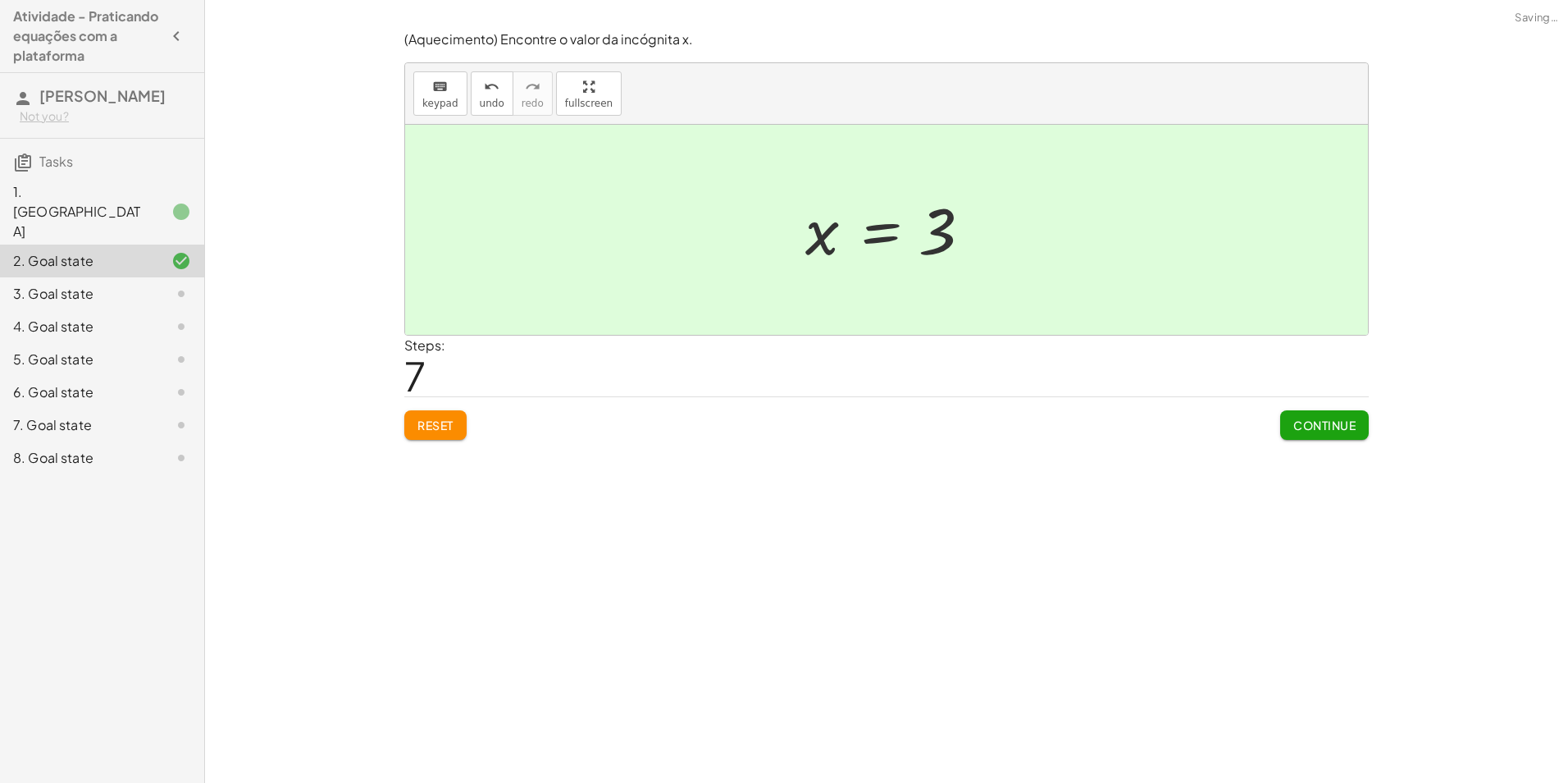
click at [1341, 424] on span "Continue" at bounding box center [1324, 425] width 62 height 15
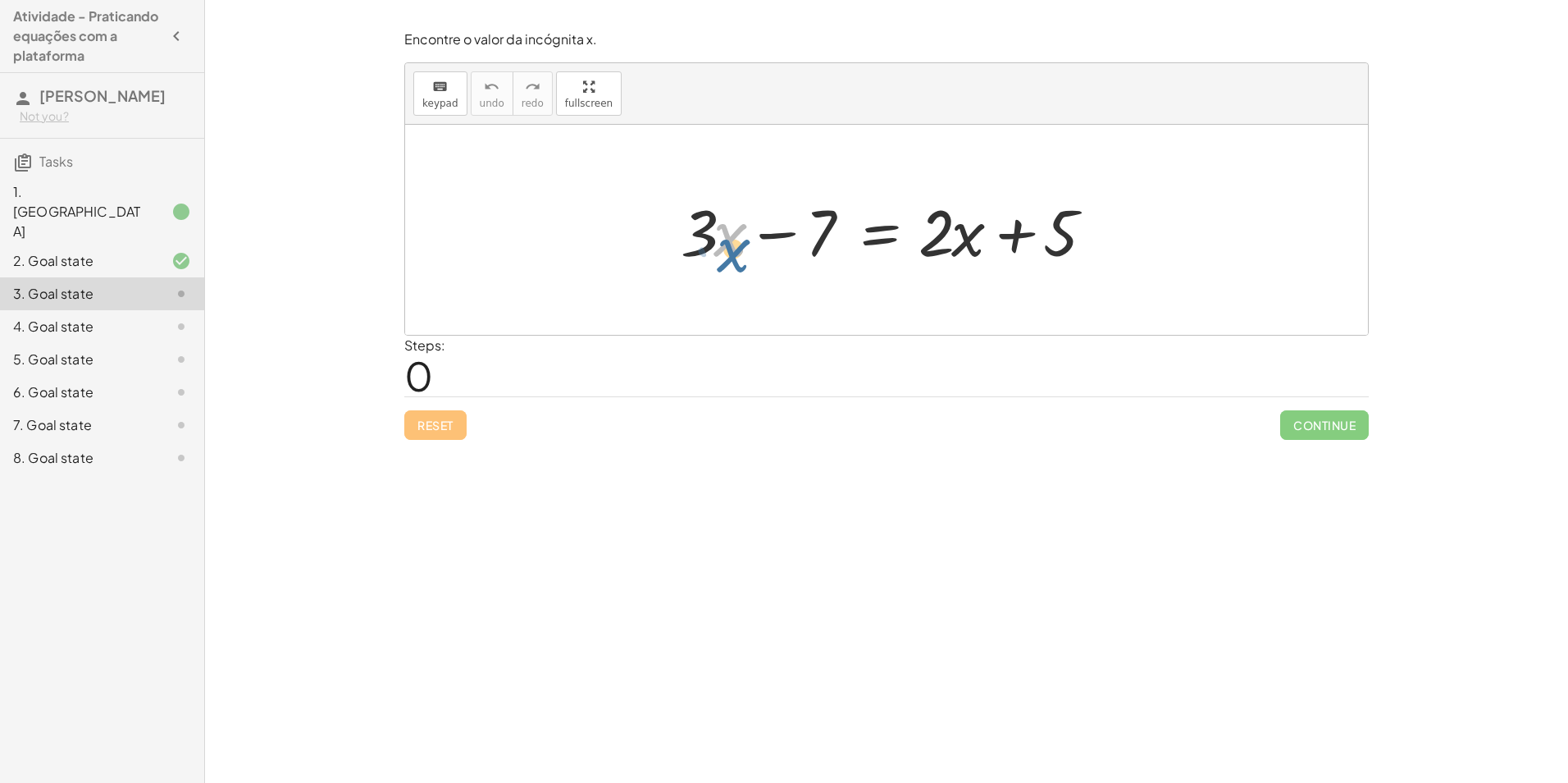
drag, startPoint x: 730, startPoint y: 225, endPoint x: 727, endPoint y: 215, distance: 10.4
click at [727, 215] on div at bounding box center [892, 230] width 440 height 84
click at [712, 222] on div at bounding box center [892, 230] width 440 height 84
drag, startPoint x: 821, startPoint y: 233, endPoint x: 1151, endPoint y: 227, distance: 330.1
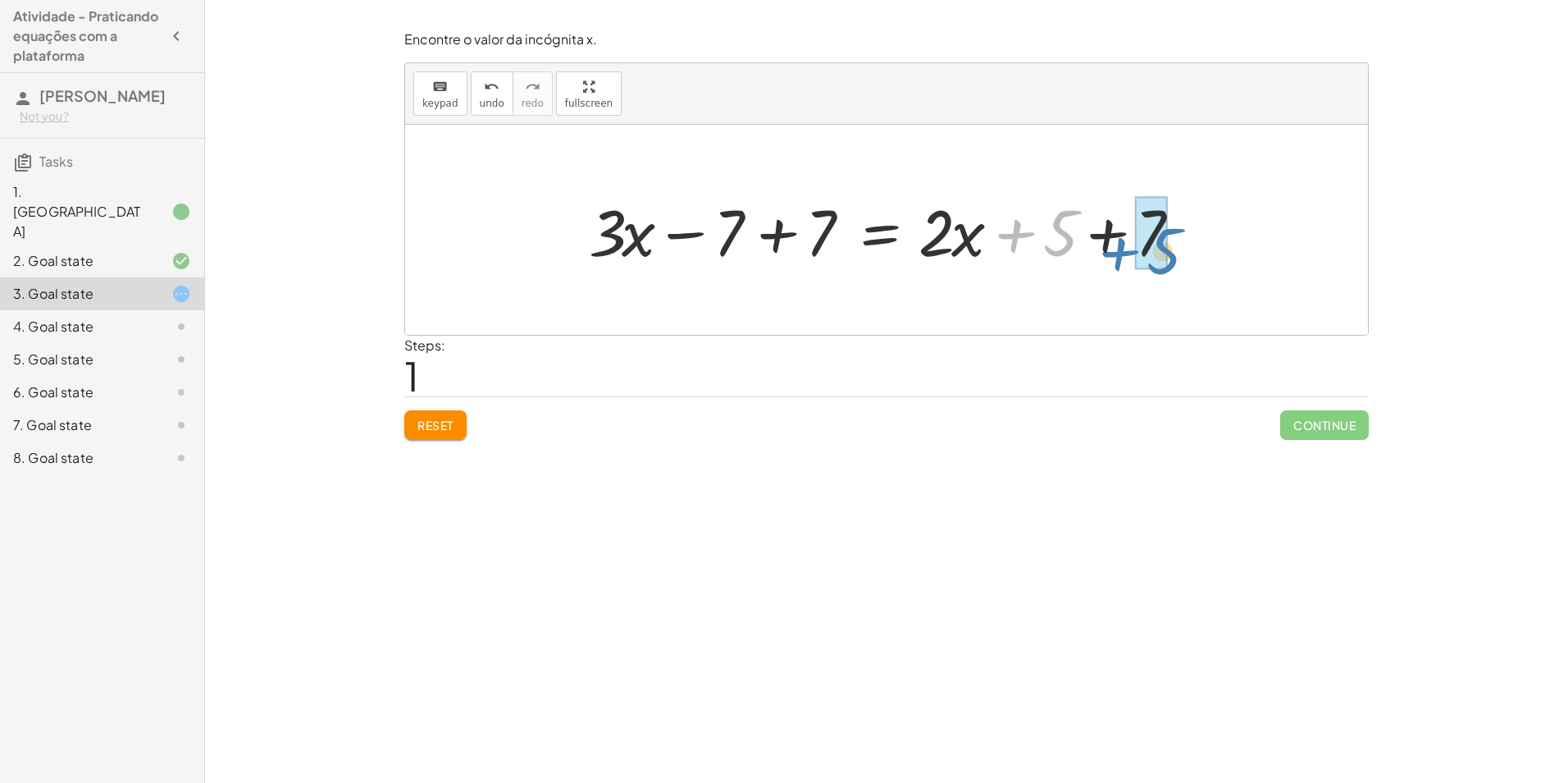
drag, startPoint x: 1056, startPoint y: 241, endPoint x: 1162, endPoint y: 253, distance: 106.7
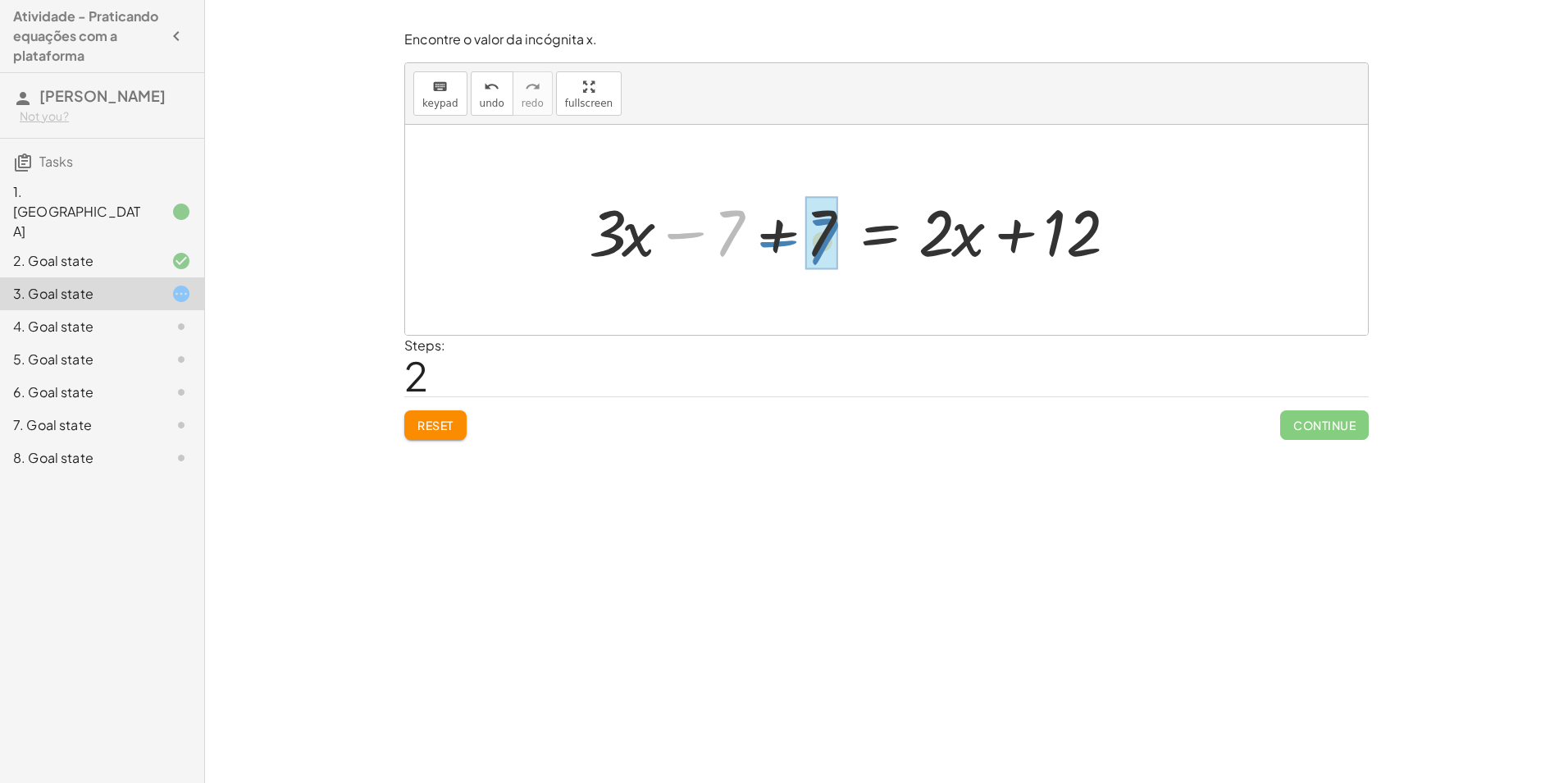
drag, startPoint x: 718, startPoint y: 225, endPoint x: 810, endPoint y: 233, distance: 92.3
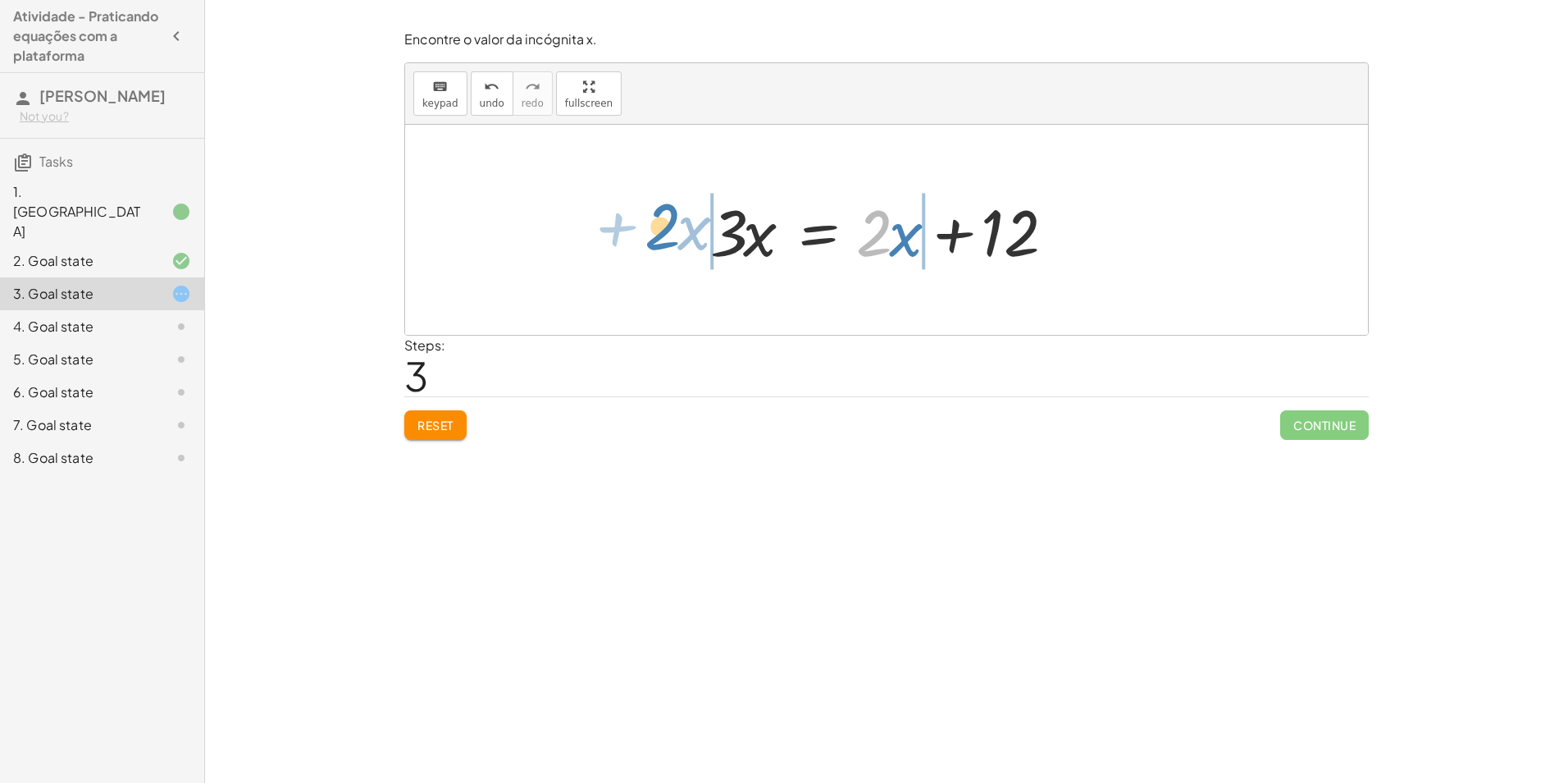
drag, startPoint x: 876, startPoint y: 244, endPoint x: 663, endPoint y: 237, distance: 213.1
click at [663, 237] on div "+ · 3 · x − 7 = + · 2 · x + 5 + · 3 · x − 7 + 7 = + · 2 · x + 5 + 7 + · 3 · x −…" at bounding box center [886, 229] width 963 height 210
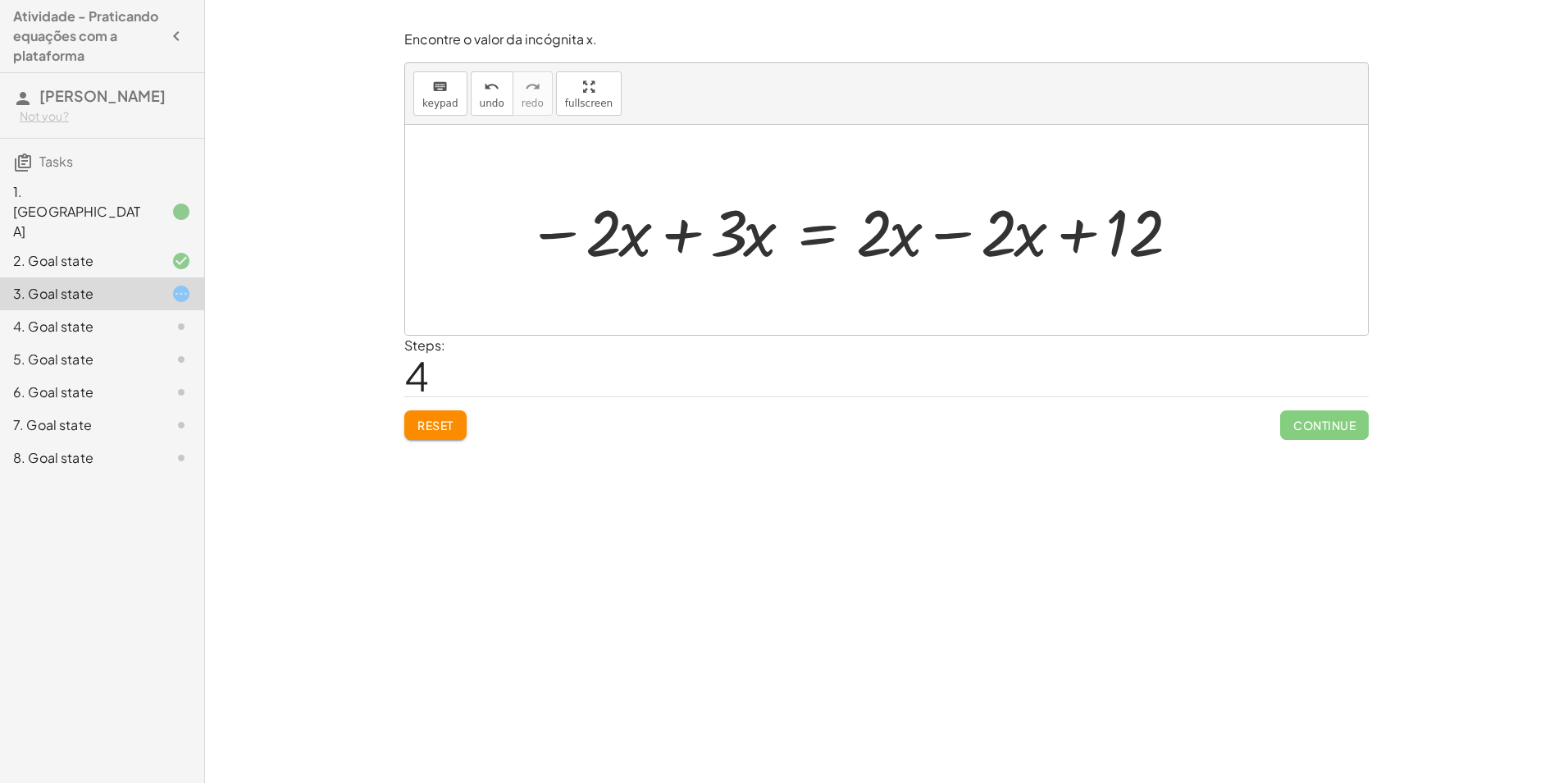
click at [883, 243] on div at bounding box center [857, 230] width 678 height 84
click at [881, 241] on div at bounding box center [857, 230] width 678 height 84
click at [891, 244] on div at bounding box center [857, 230] width 678 height 84
click at [957, 231] on div at bounding box center [857, 230] width 678 height 84
click at [957, 230] on div at bounding box center [886, 229] width 963 height 210
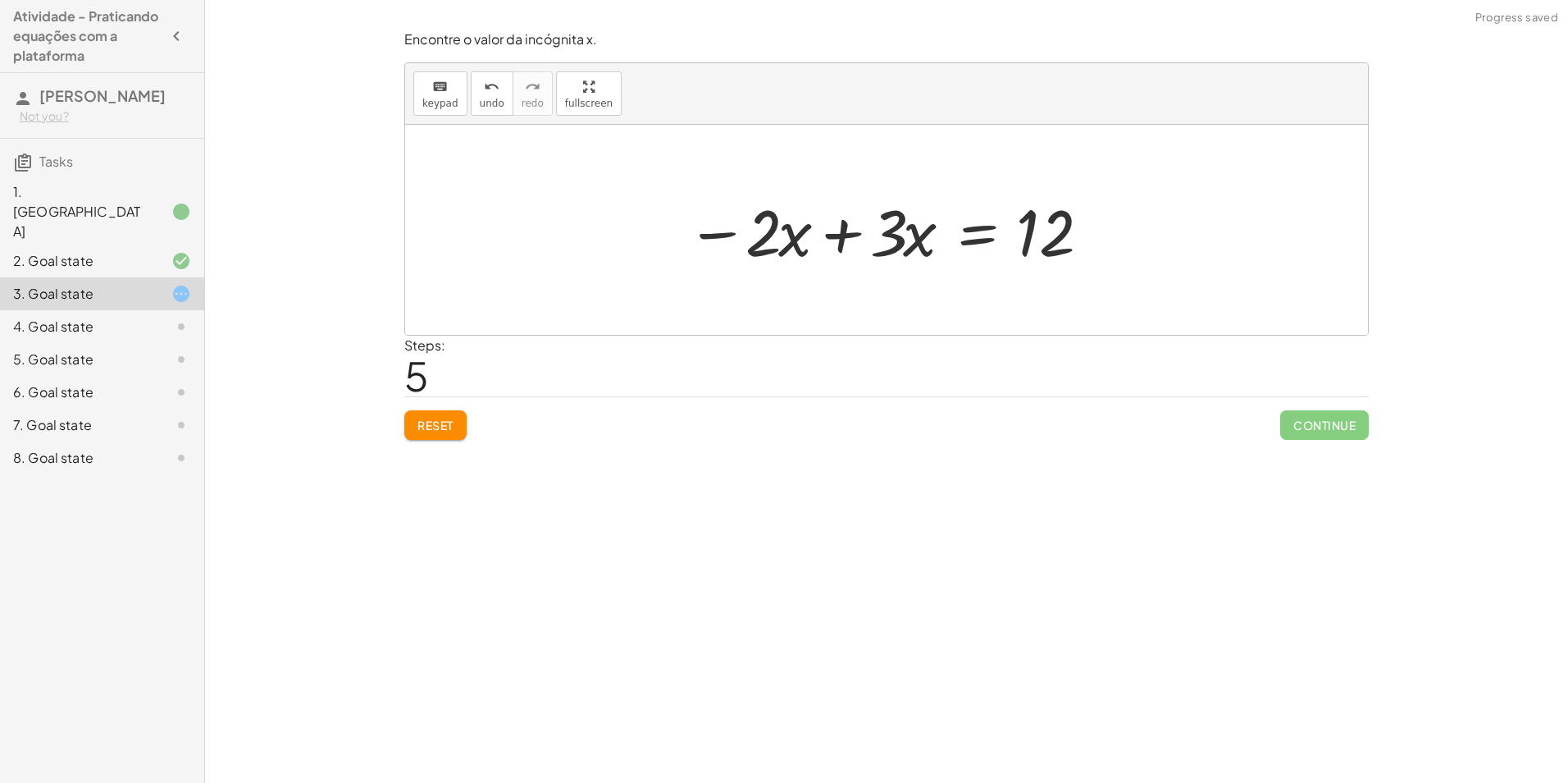
click at [839, 239] on div at bounding box center [893, 230] width 430 height 84
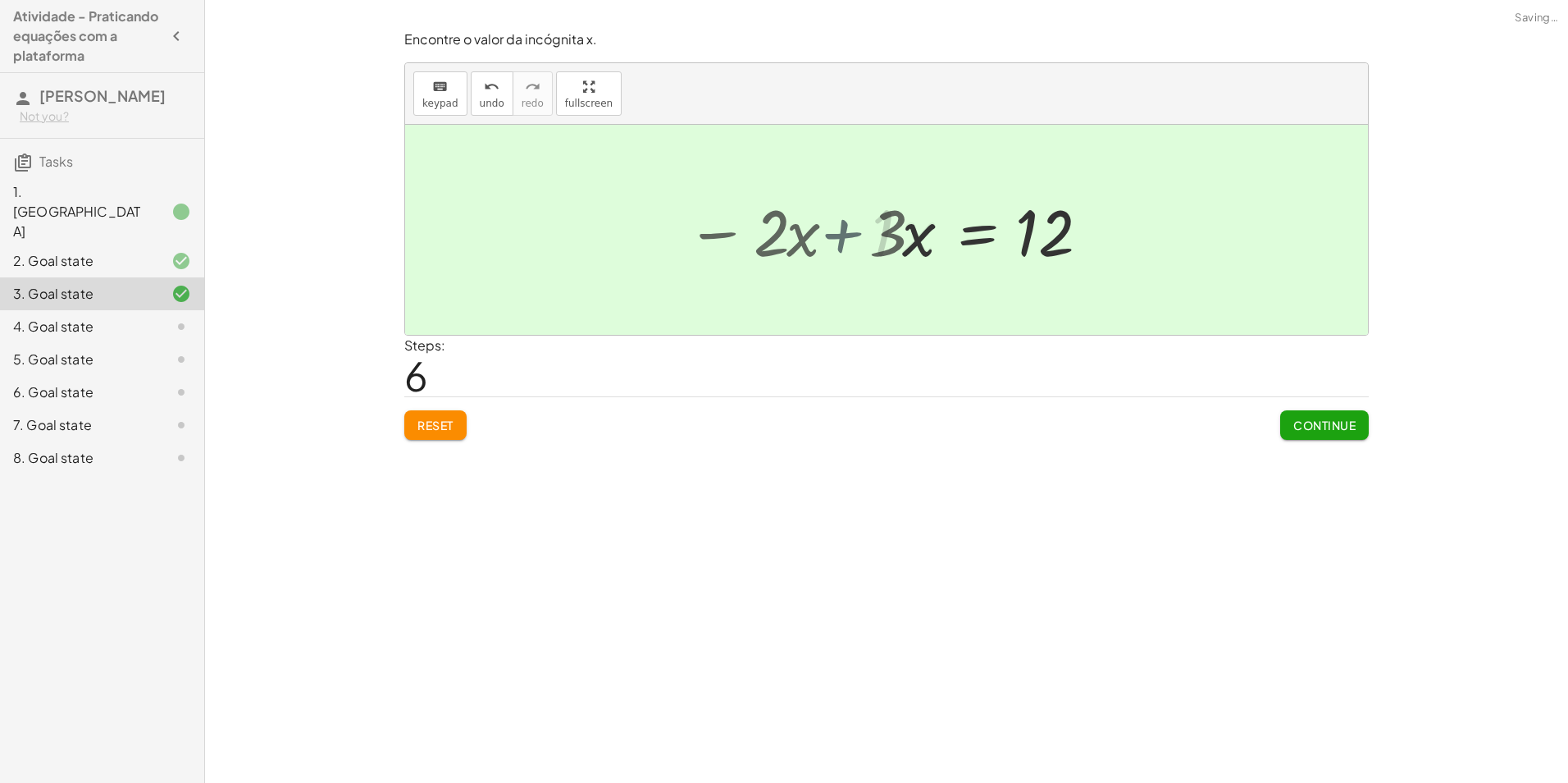
click at [839, 239] on div at bounding box center [886, 229] width 963 height 210
click at [1319, 426] on span "Continue" at bounding box center [1324, 425] width 62 height 15
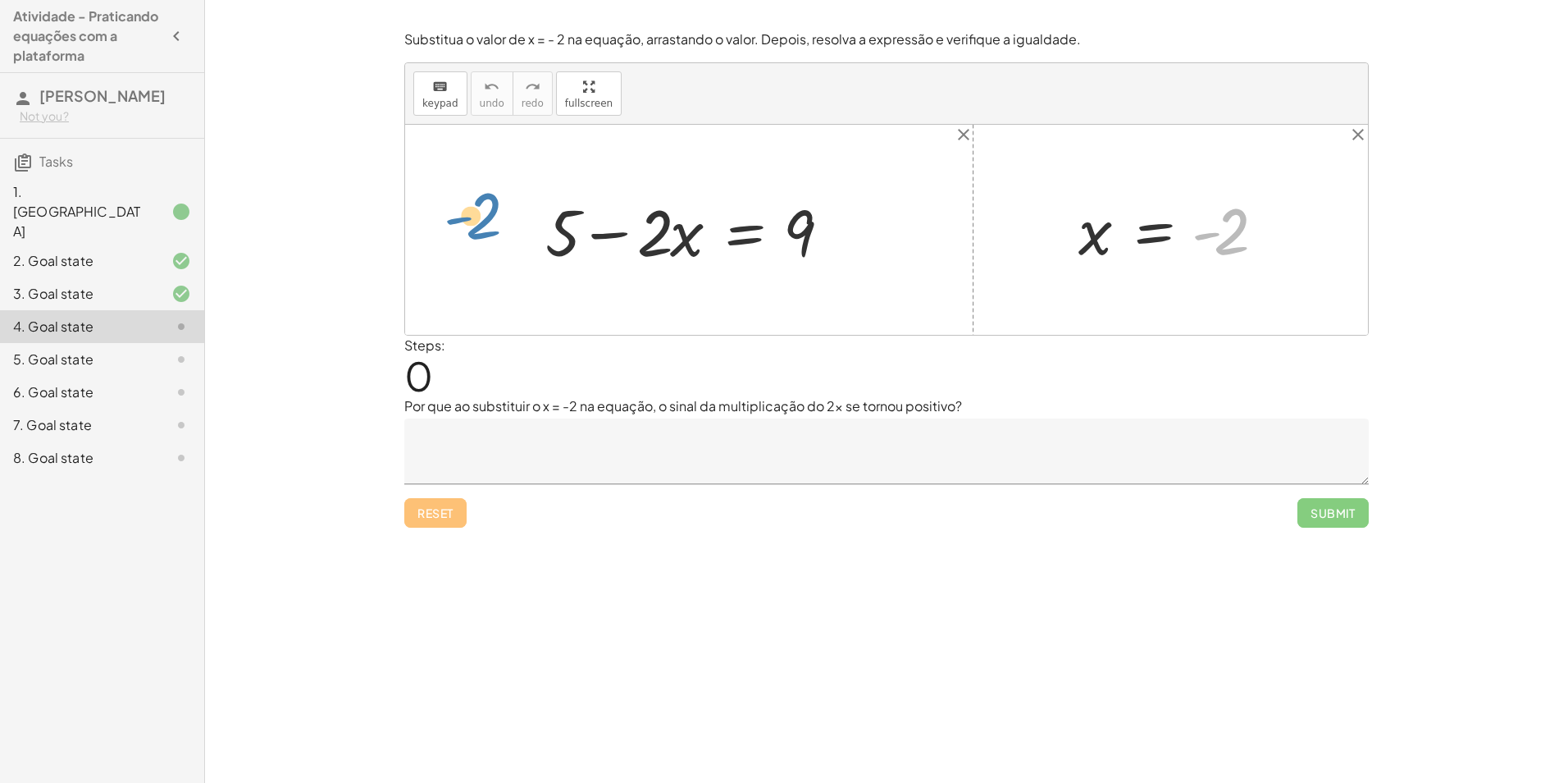
drag, startPoint x: 1223, startPoint y: 245, endPoint x: 474, endPoint y: 230, distance: 749.2
click at [474, 230] on div "+ 5 − · 2 · x = 9 - 2 x = - 2" at bounding box center [886, 229] width 963 height 210
drag, startPoint x: 1226, startPoint y: 245, endPoint x: 463, endPoint y: 251, distance: 763.0
click at [463, 251] on div "+ 5 − · 2 · x = 9 - 2 x = - 2" at bounding box center [886, 229] width 963 height 210
drag, startPoint x: 1095, startPoint y: 245, endPoint x: 1308, endPoint y: 252, distance: 213.1
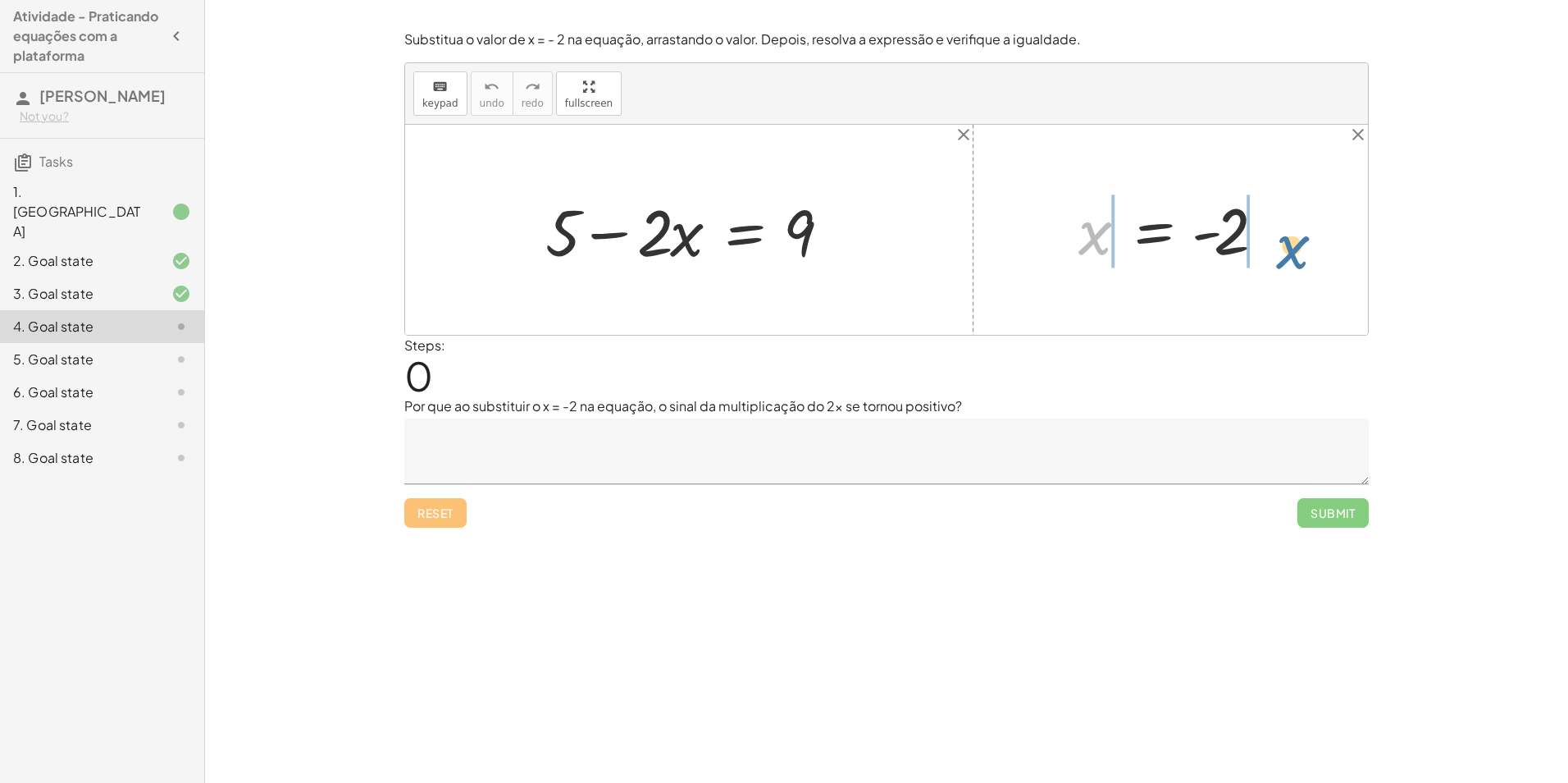
click at [1308, 252] on div "+ 5 − · 2 · x = 9 x x = - 2" at bounding box center [886, 229] width 963 height 210
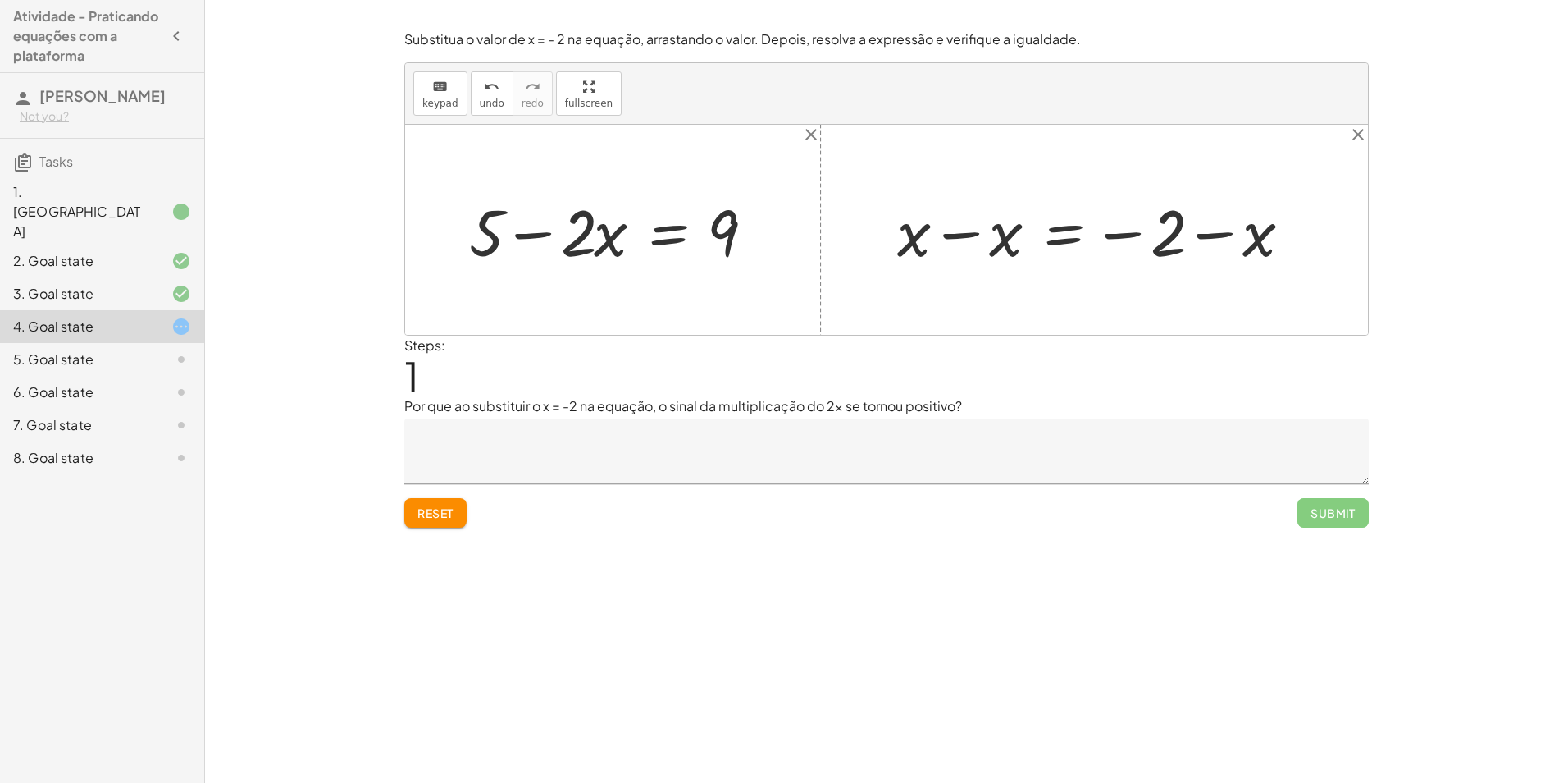
click at [1131, 239] on div at bounding box center [1100, 230] width 423 height 84
click at [1119, 232] on div at bounding box center [1100, 230] width 423 height 84
click at [1203, 233] on div at bounding box center [1100, 230] width 423 height 84
click at [1205, 233] on div at bounding box center [1100, 230] width 423 height 84
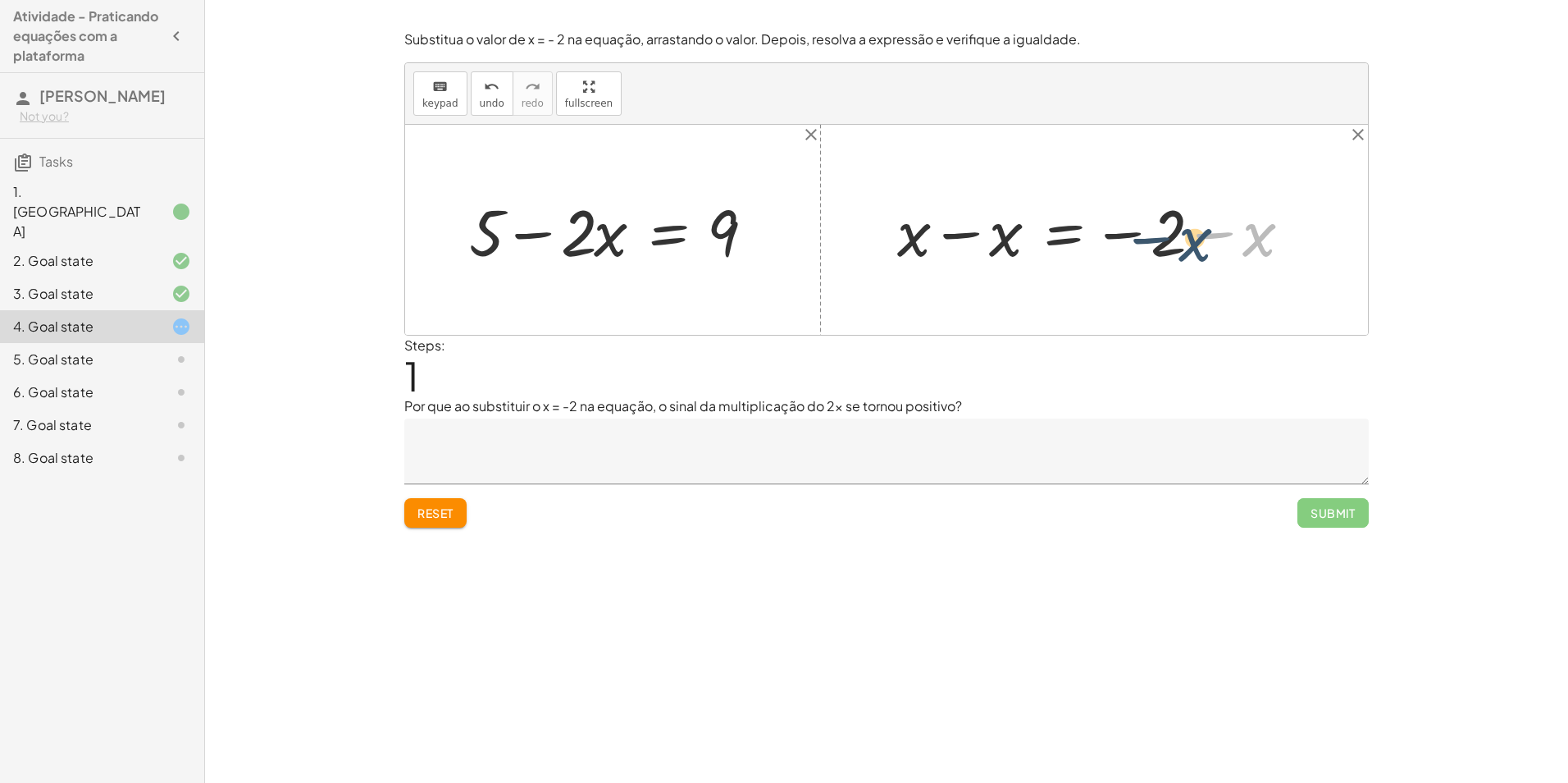
drag, startPoint x: 1256, startPoint y: 238, endPoint x: 1189, endPoint y: 239, distance: 67.0
click at [1189, 239] on div at bounding box center [1100, 230] width 423 height 84
drag, startPoint x: 1260, startPoint y: 233, endPoint x: 1185, endPoint y: 233, distance: 75.0
click at [1186, 233] on div at bounding box center [1100, 230] width 423 height 84
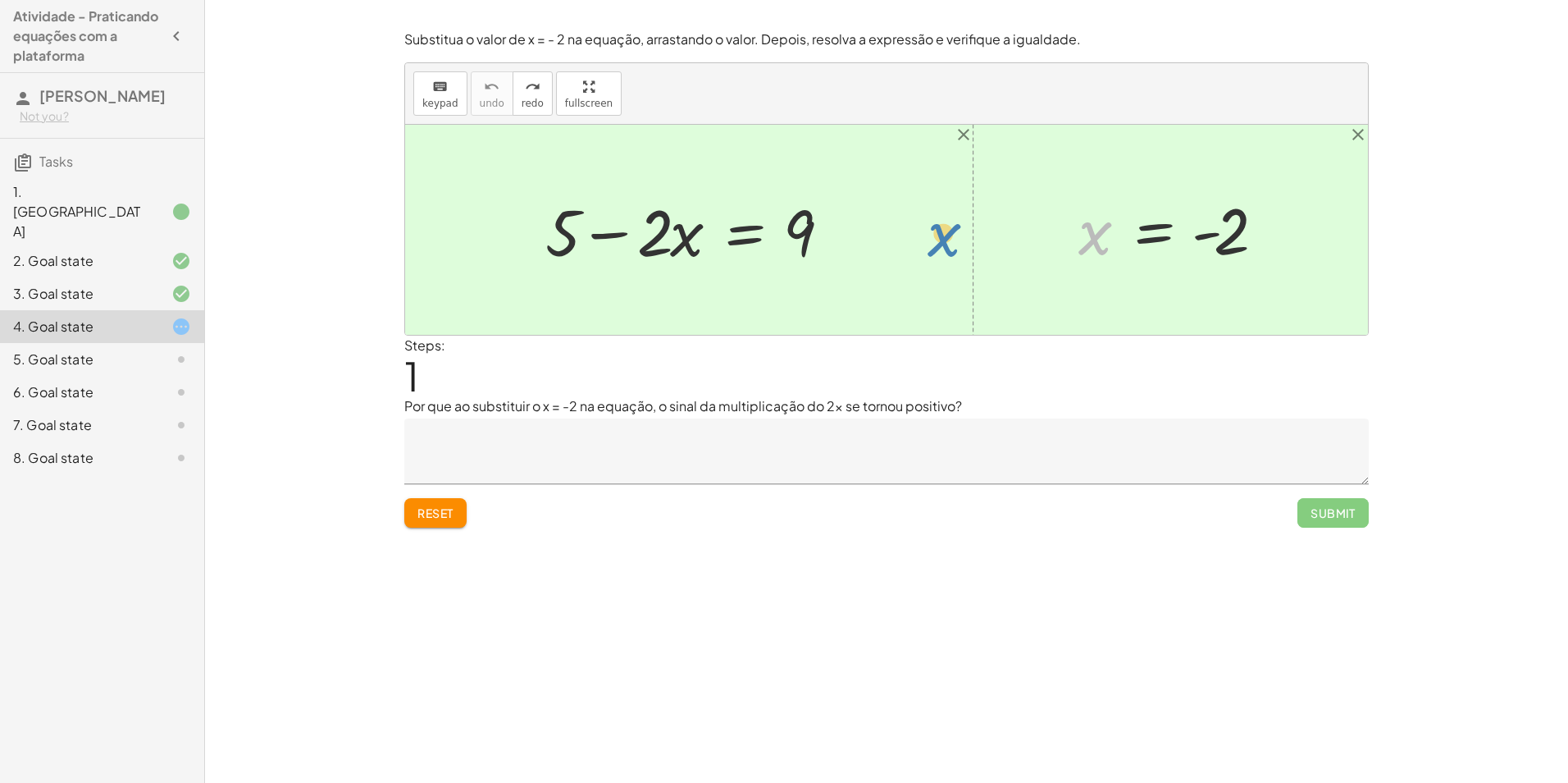
drag, startPoint x: 1091, startPoint y: 219, endPoint x: 1016, endPoint y: 195, distance: 78.7
click at [1003, 198] on div "+ 5 − · 2 · x = 9 x x = - 2" at bounding box center [886, 229] width 963 height 210
click at [615, 233] on div at bounding box center [695, 230] width 316 height 84
click at [617, 233] on div at bounding box center [695, 230] width 316 height 84
click at [619, 233] on div at bounding box center [695, 230] width 316 height 84
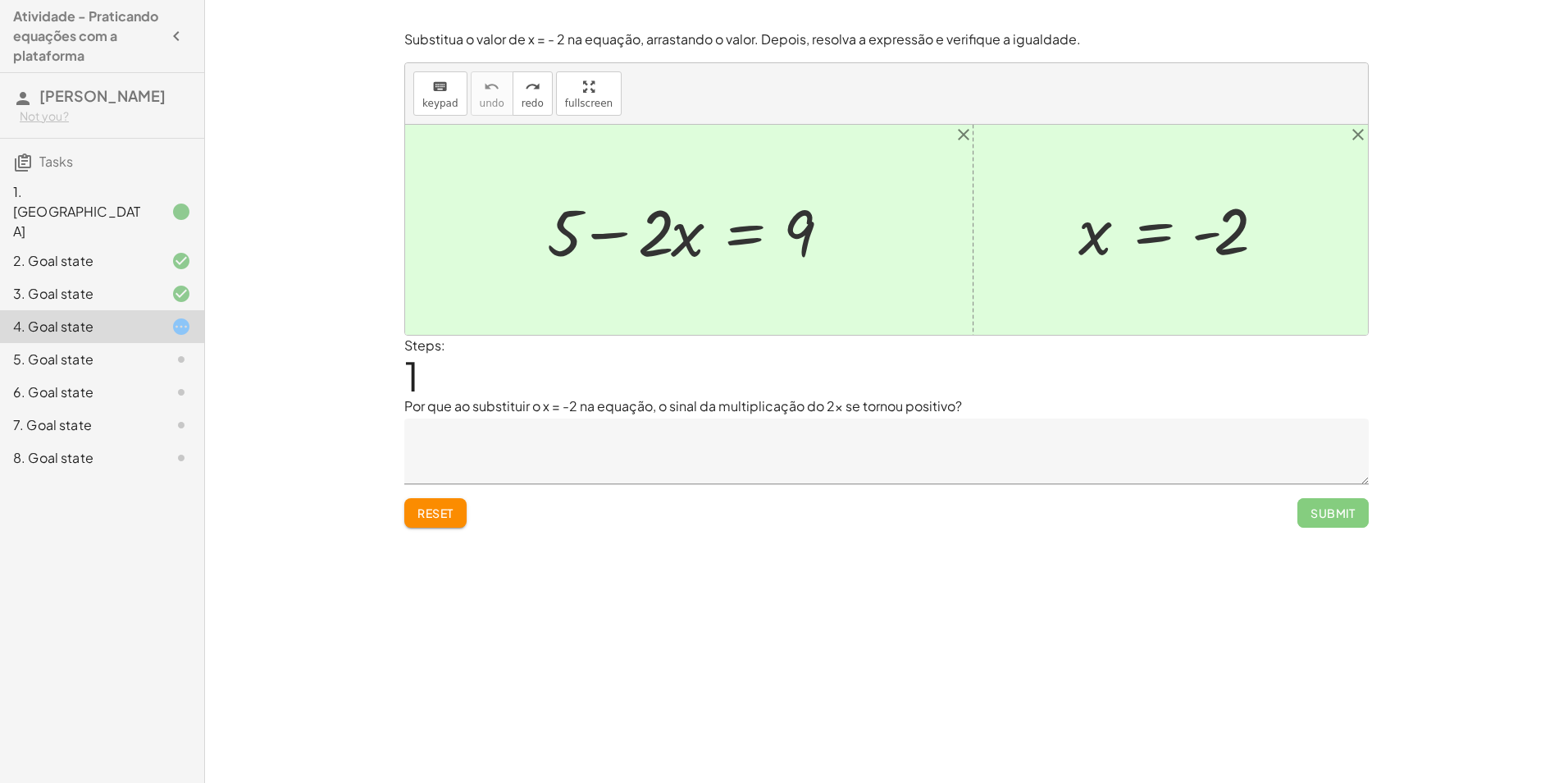
drag, startPoint x: 676, startPoint y: 217, endPoint x: 634, endPoint y: 212, distance: 42.3
drag, startPoint x: 634, startPoint y: 212, endPoint x: 1065, endPoint y: 203, distance: 431.1
click at [1065, 203] on div "x = - 2" at bounding box center [1171, 230] width 233 height 90
drag, startPoint x: 919, startPoint y: 179, endPoint x: 1436, endPoint y: 307, distance: 532.6
click at [1536, 318] on div "Encontre o valor da incógnita x manipulando a equação. insert select one: Math …" at bounding box center [886, 392] width 1363 height 783
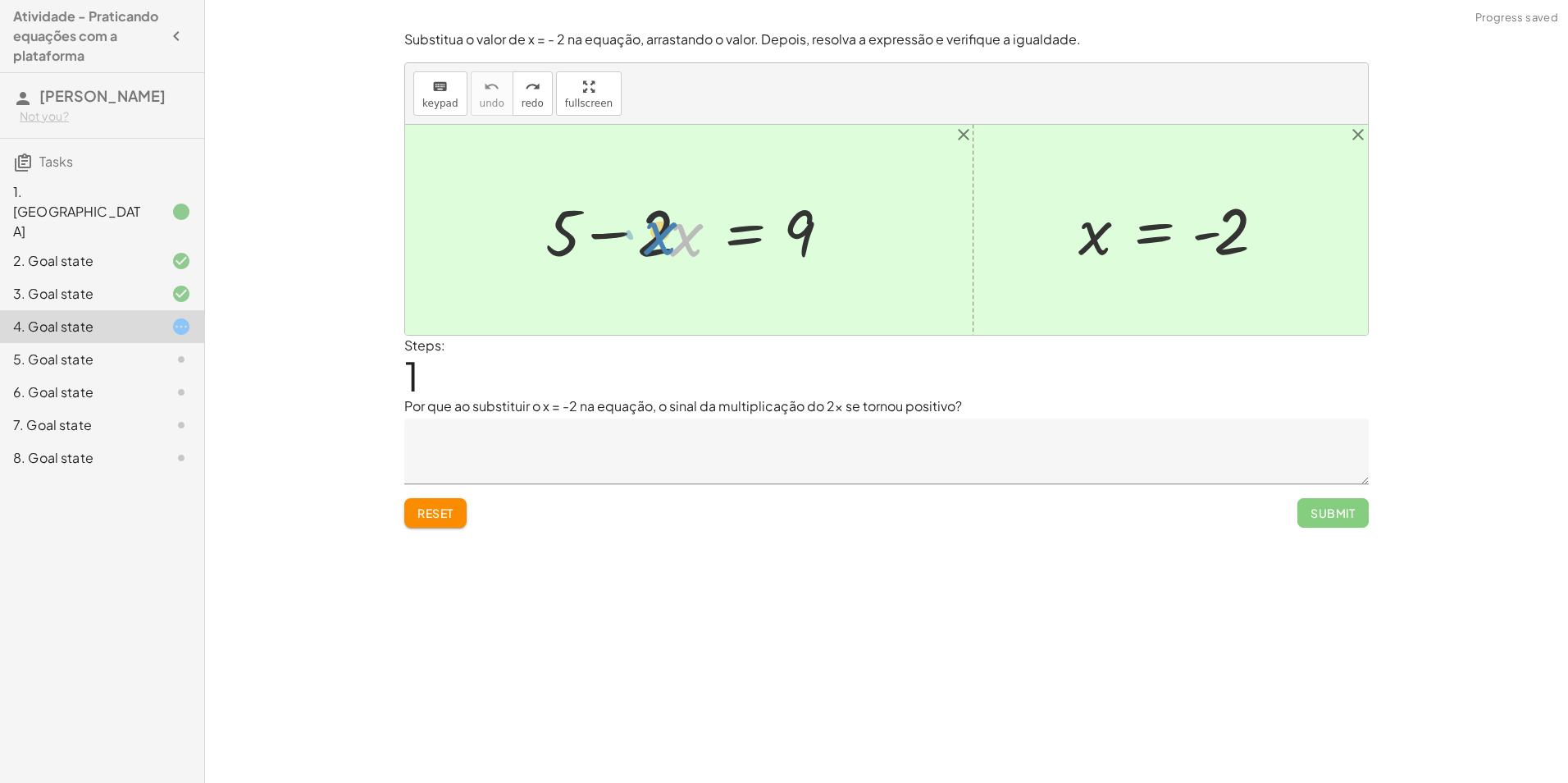
drag, startPoint x: 672, startPoint y: 241, endPoint x: 661, endPoint y: 213, distance: 30.1
click at [658, 220] on div at bounding box center [695, 230] width 316 height 84
drag, startPoint x: 655, startPoint y: 232, endPoint x: 977, endPoint y: 236, distance: 322.0
click at [670, 438] on textarea at bounding box center [886, 451] width 964 height 66
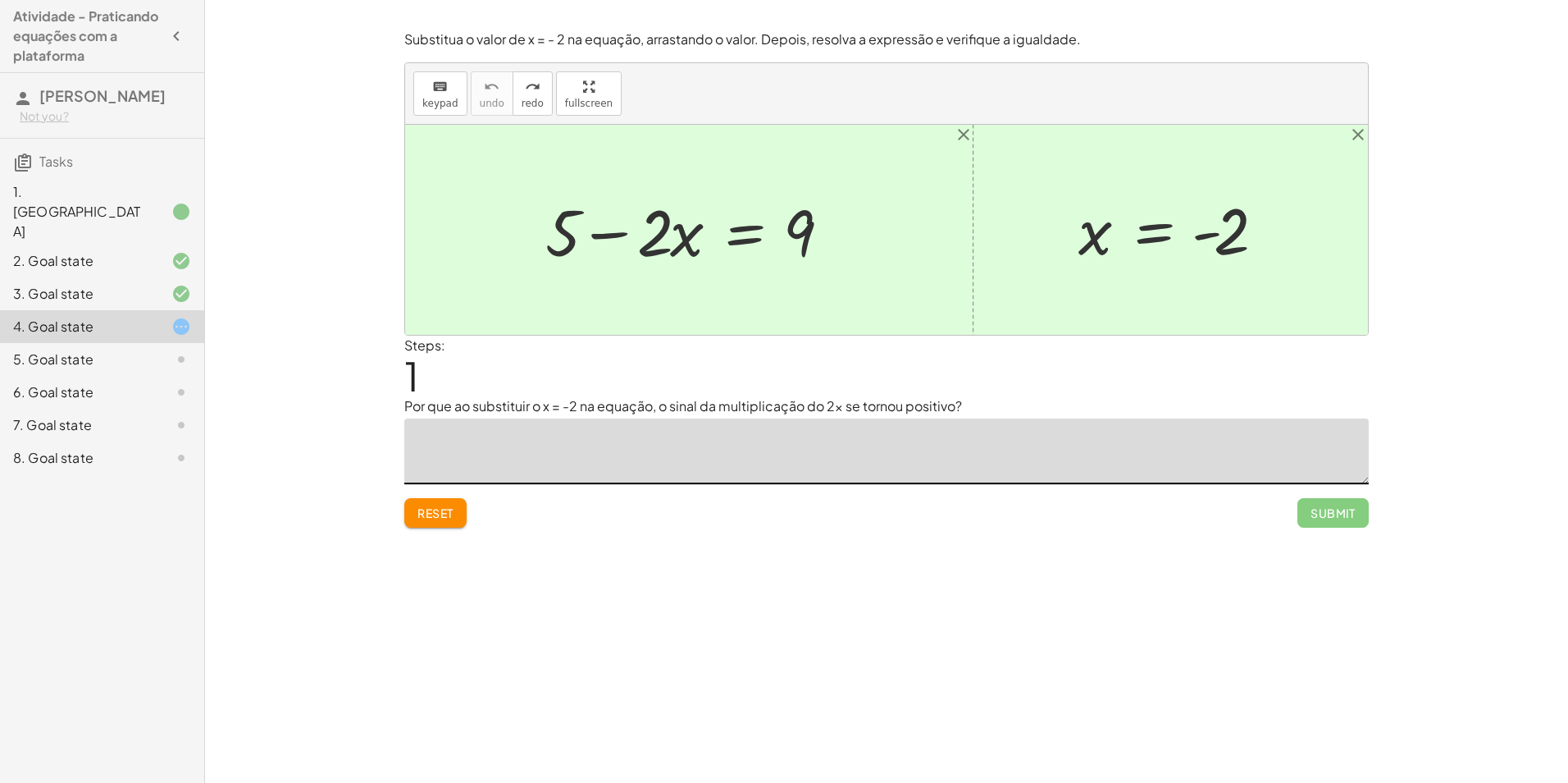
click at [1209, 264] on div at bounding box center [1177, 230] width 213 height 82
drag, startPoint x: 559, startPoint y: 234, endPoint x: 900, endPoint y: 224, distance: 341.1
click at [897, 238] on div at bounding box center [694, 230] width 499 height 84
click at [897, 237] on div at bounding box center [886, 229] width 963 height 210
click at [569, 232] on div at bounding box center [648, 230] width 407 height 84
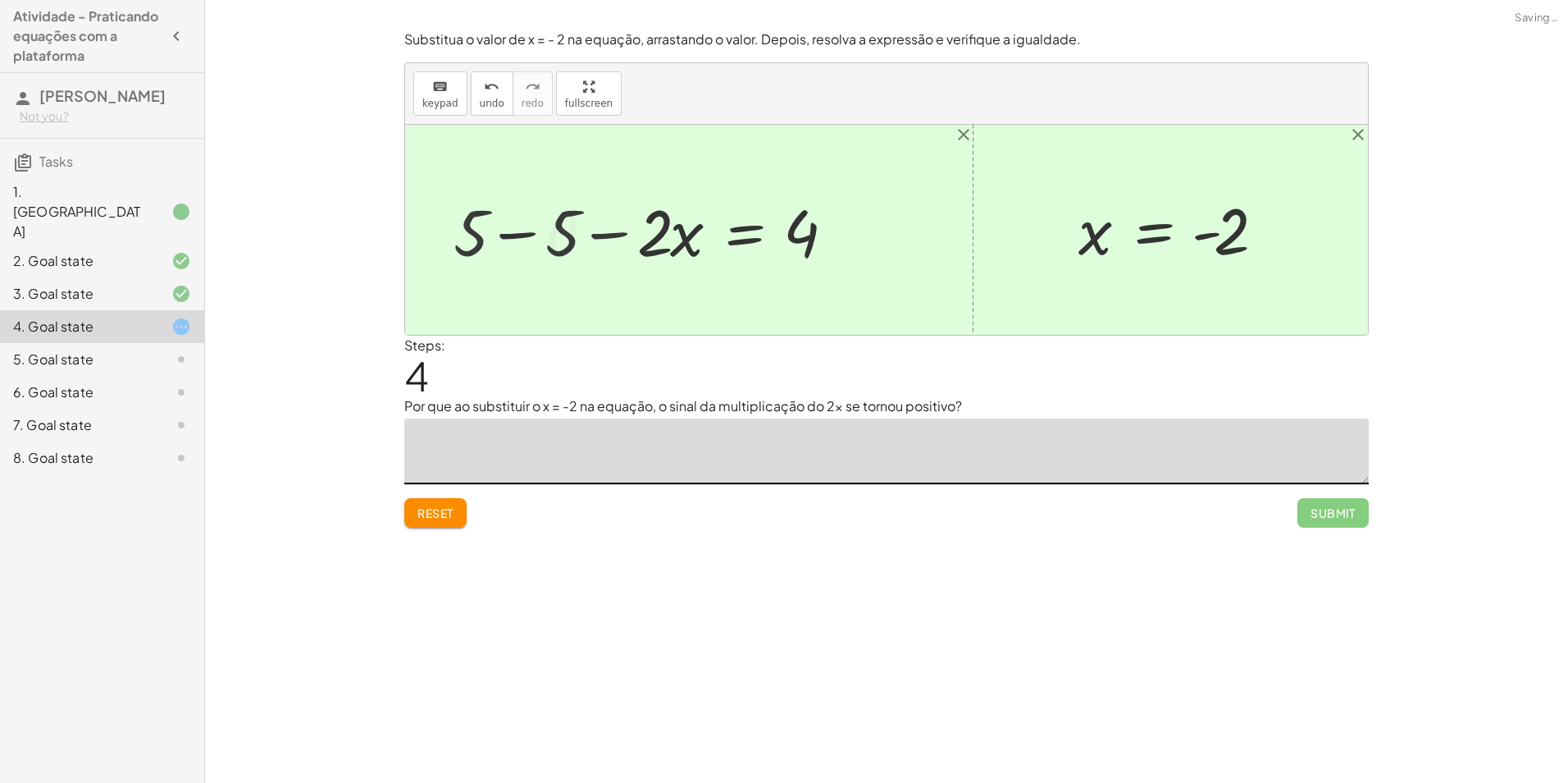
click at [569, 232] on div at bounding box center [886, 229] width 963 height 210
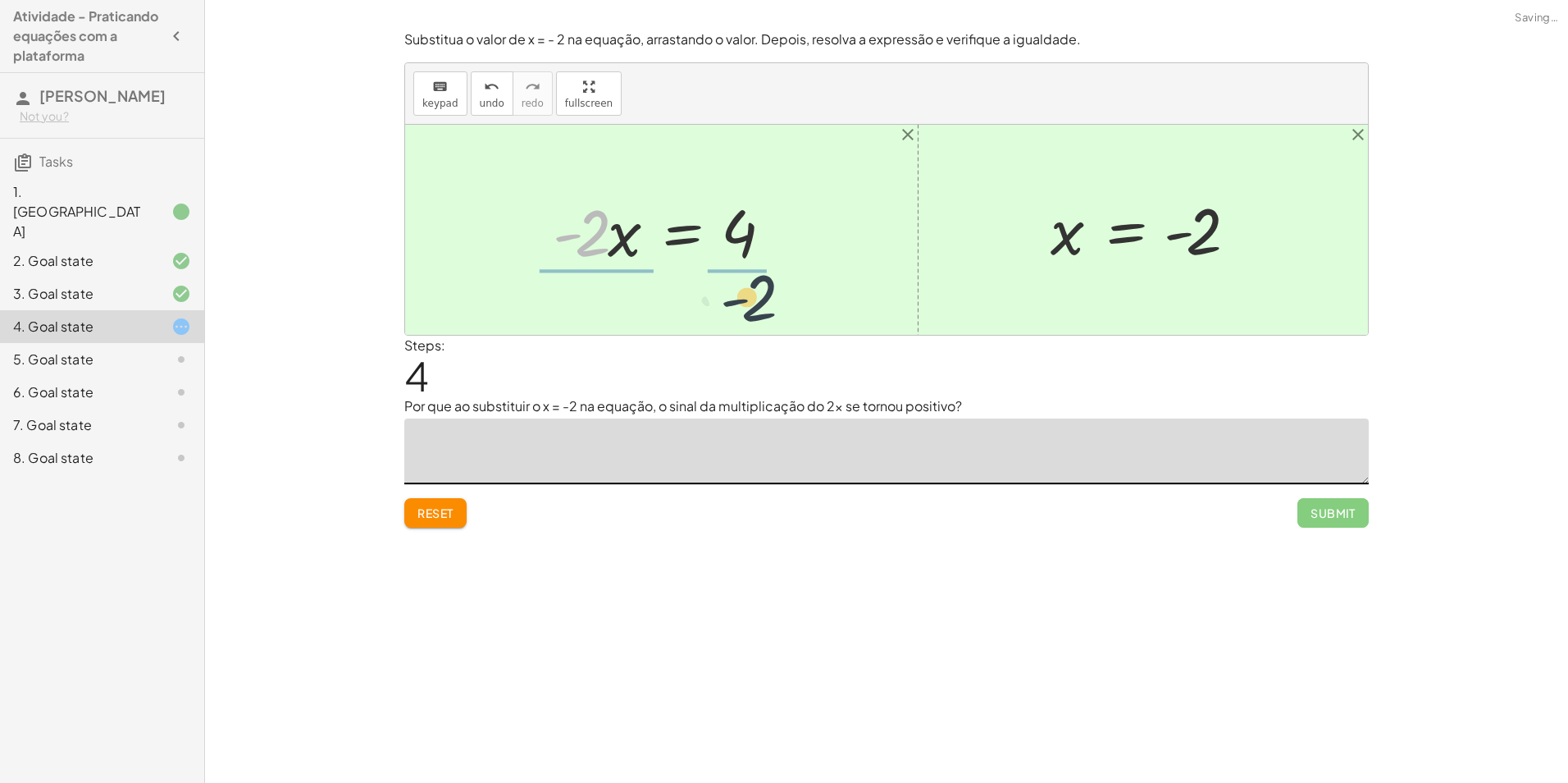
drag, startPoint x: 590, startPoint y: 238, endPoint x: 791, endPoint y: 301, distance: 210.6
click at [794, 305] on div "+ 5 − · 2 · x = 9 + 5 − 5 − · 2 · x = + 9 − 5 + 5 − 5 − · 2 · x = 4 + 0 − · 2 ·…" at bounding box center [886, 229] width 963 height 210
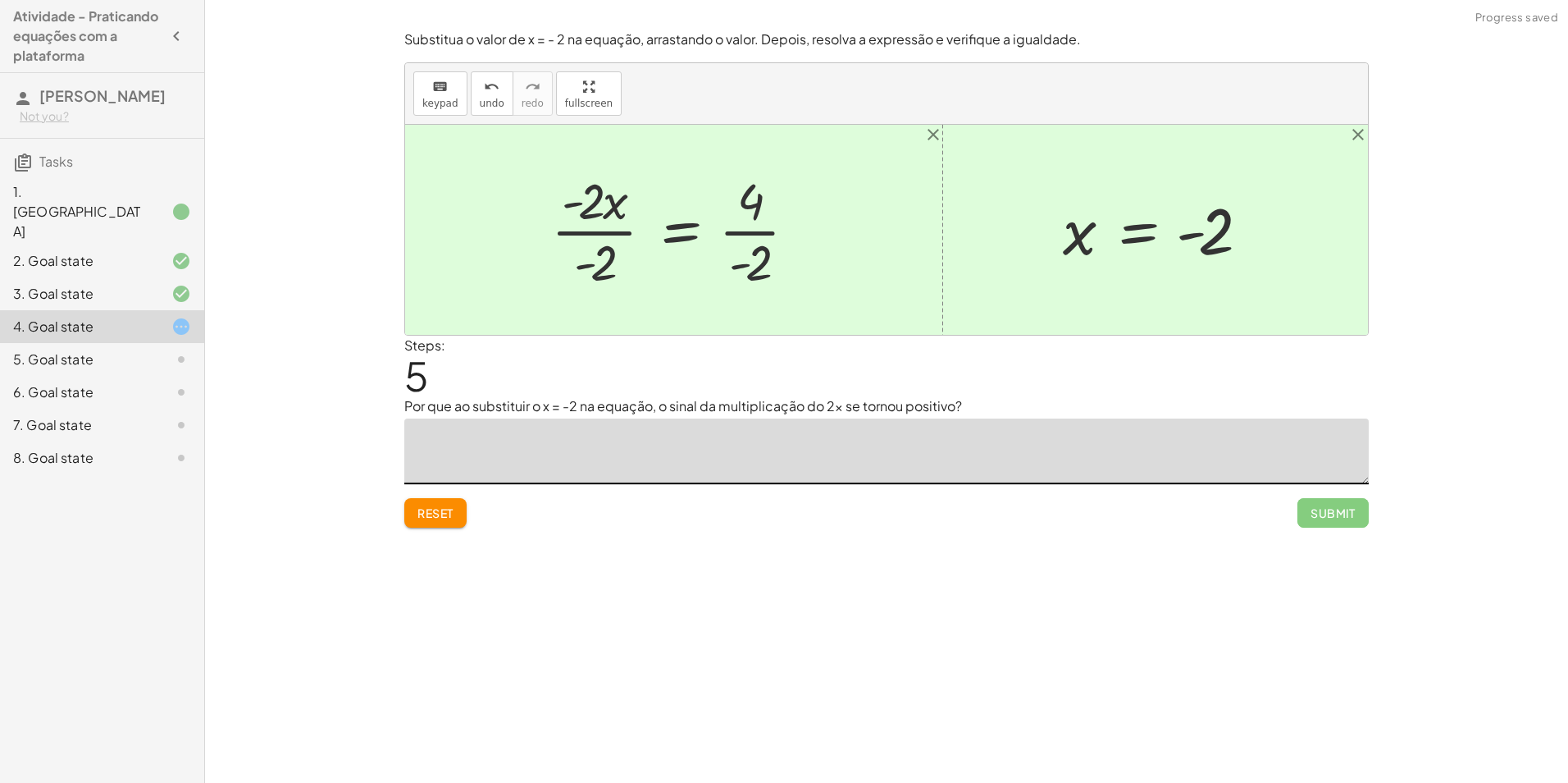
click at [614, 228] on div at bounding box center [680, 230] width 275 height 126
click at [614, 228] on div at bounding box center [706, 230] width 220 height 126
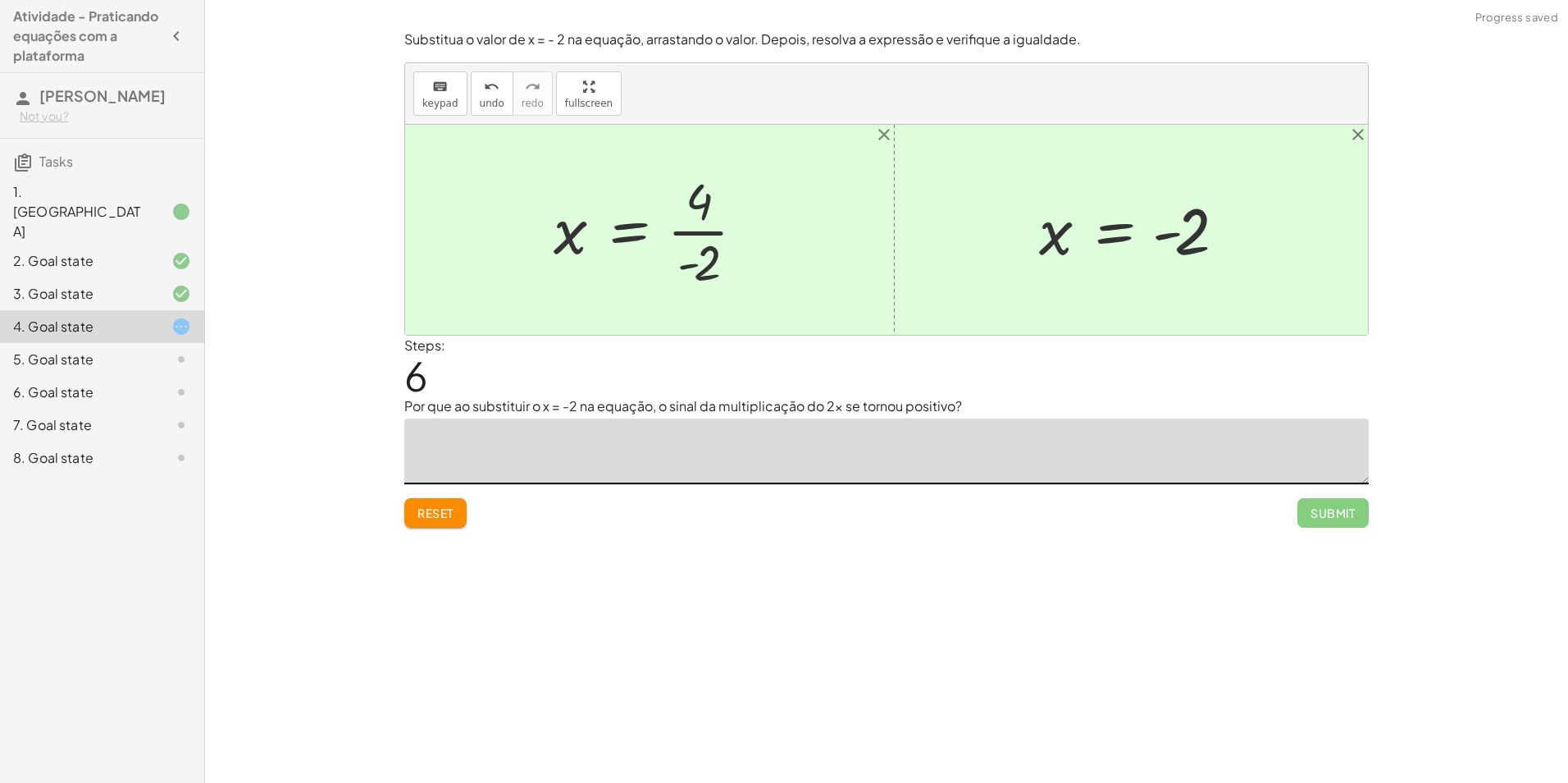
drag, startPoint x: 711, startPoint y: 262, endPoint x: 732, endPoint y: 147, distance: 116.9
click at [734, 162] on div "+ 5 − · 2 · x = 9 + 5 − 5 − · 2 · x = + 9 − 5 + 5 − 5 − · 2 · x = 4 + 0 − · 2 ·…" at bounding box center [649, 229] width 241 height 134
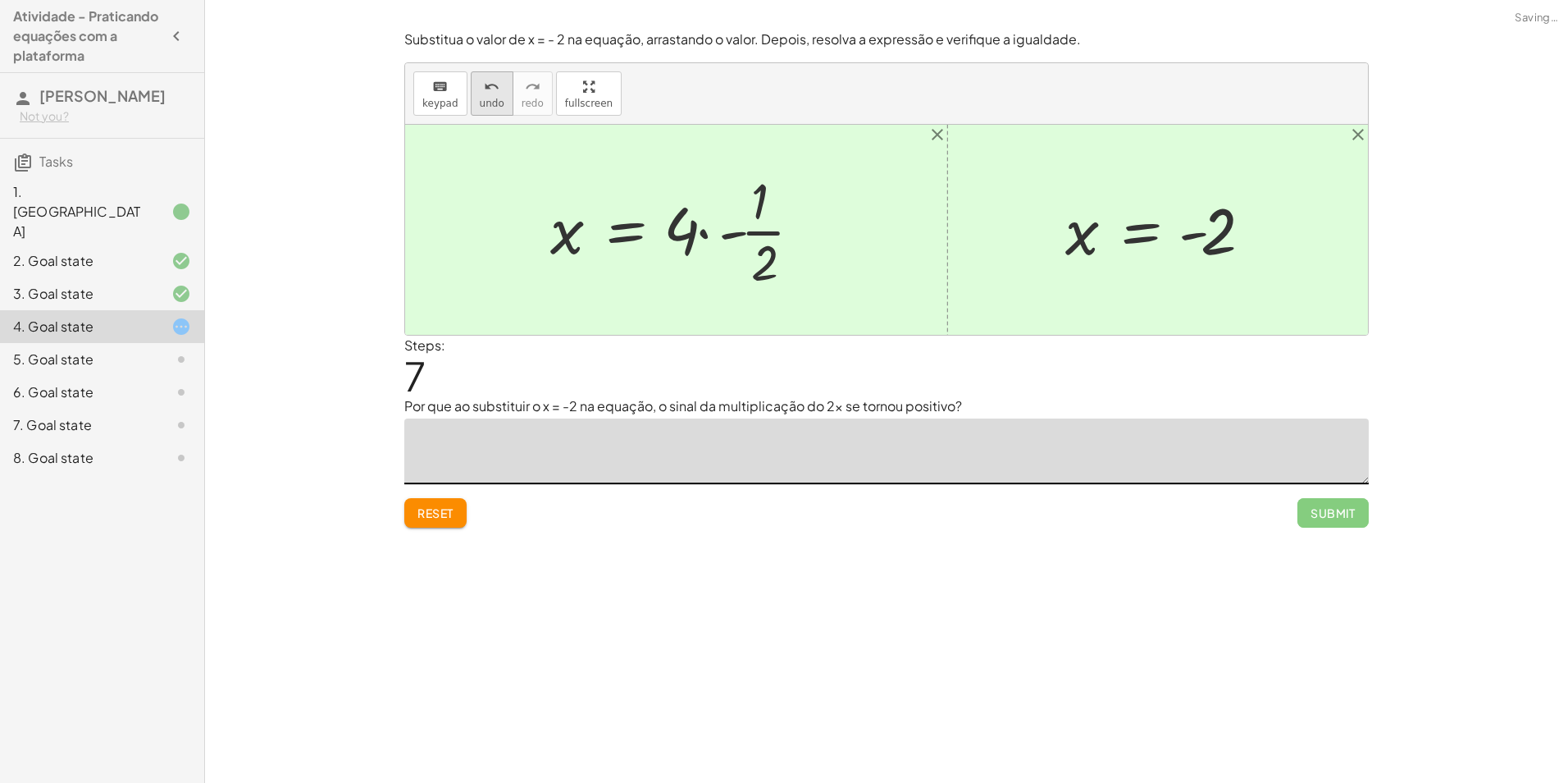
click at [483, 83] on icon "undo" at bounding box center [491, 87] width 16 height 19
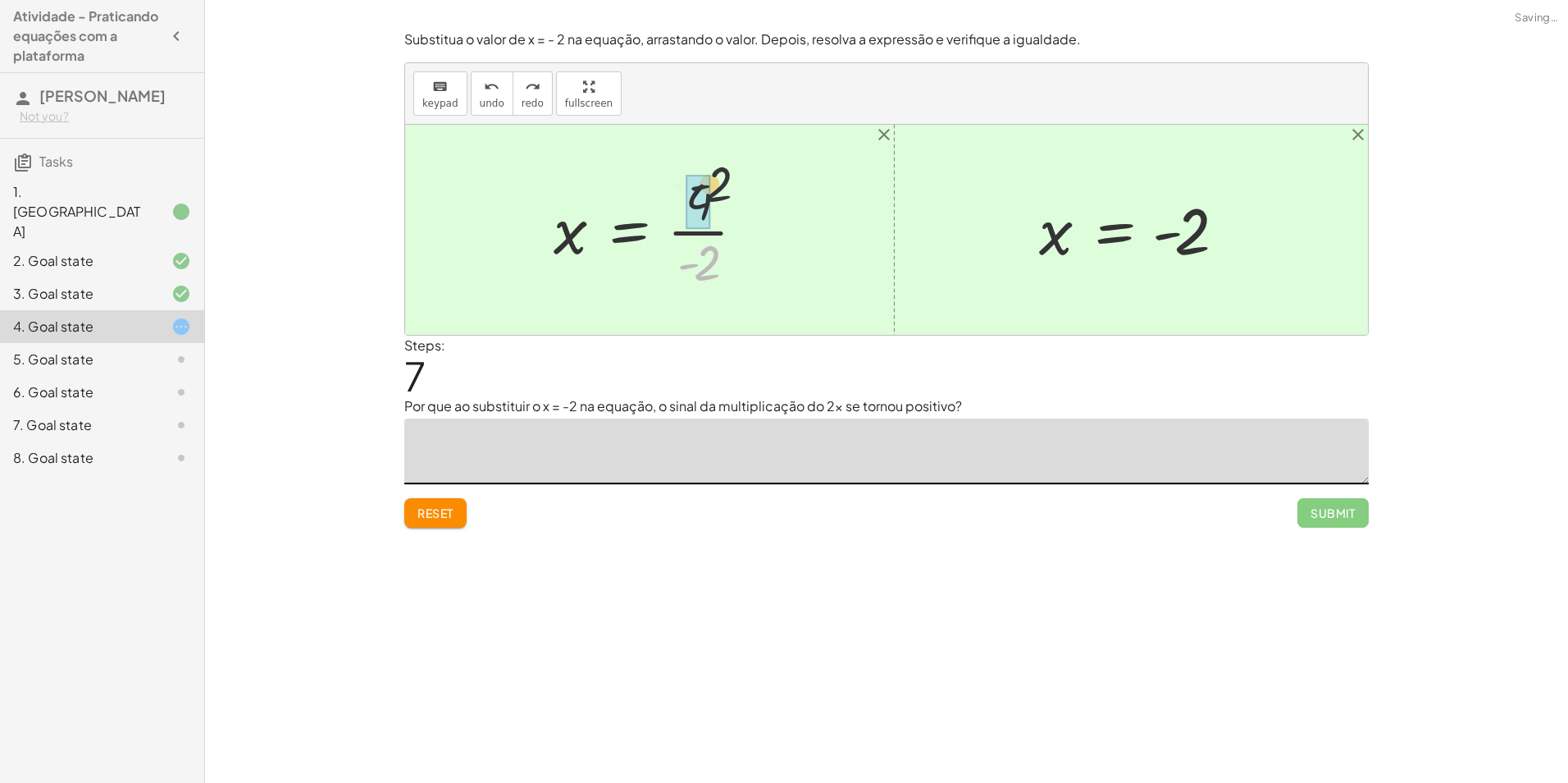
drag, startPoint x: 707, startPoint y: 258, endPoint x: 719, endPoint y: 171, distance: 87.8
click at [719, 171] on div at bounding box center [655, 230] width 220 height 126
drag, startPoint x: 601, startPoint y: 443, endPoint x: 572, endPoint y: 451, distance: 30.1
click at [603, 443] on textarea at bounding box center [886, 451] width 964 height 66
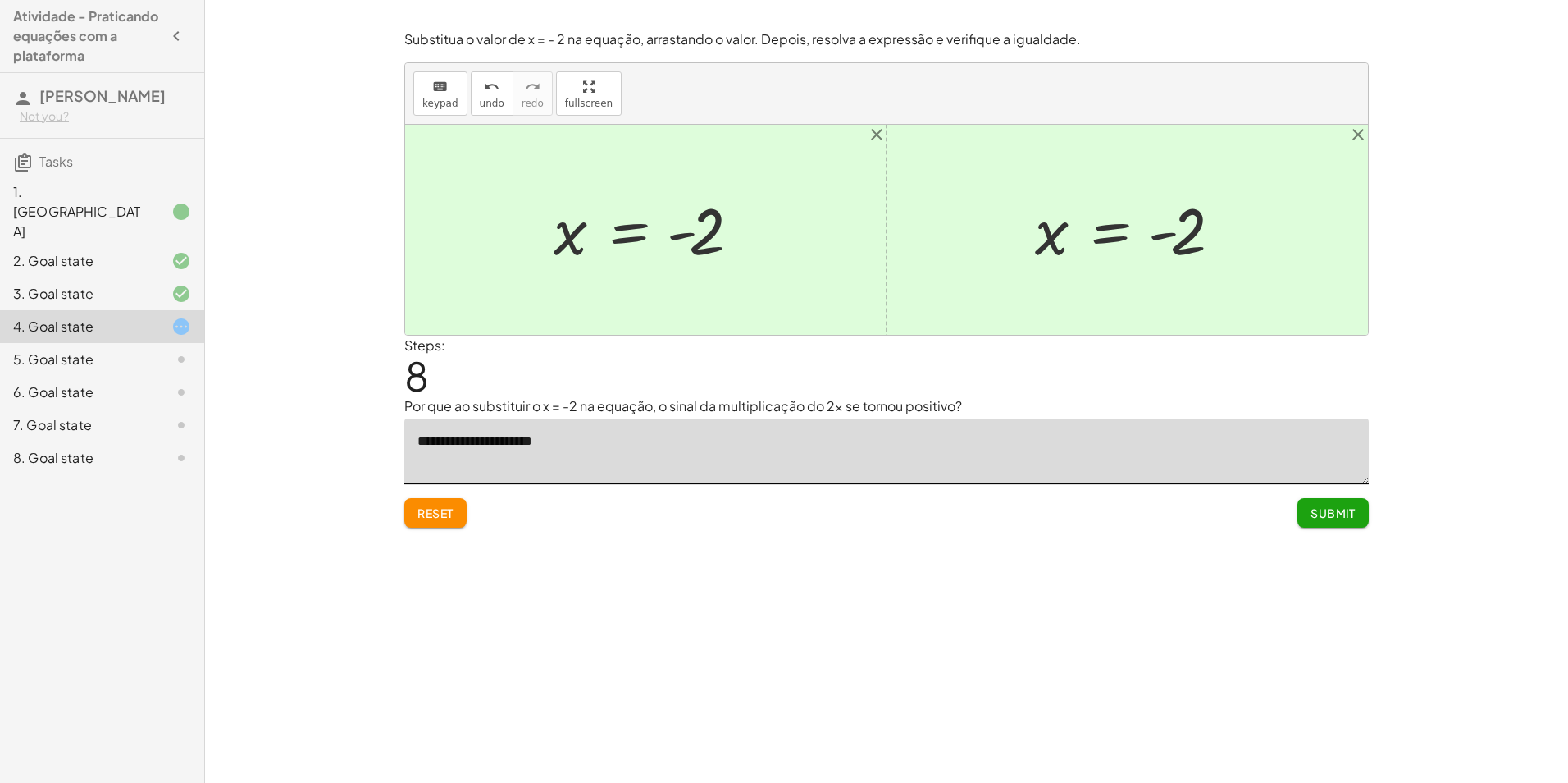
type textarea "**********"
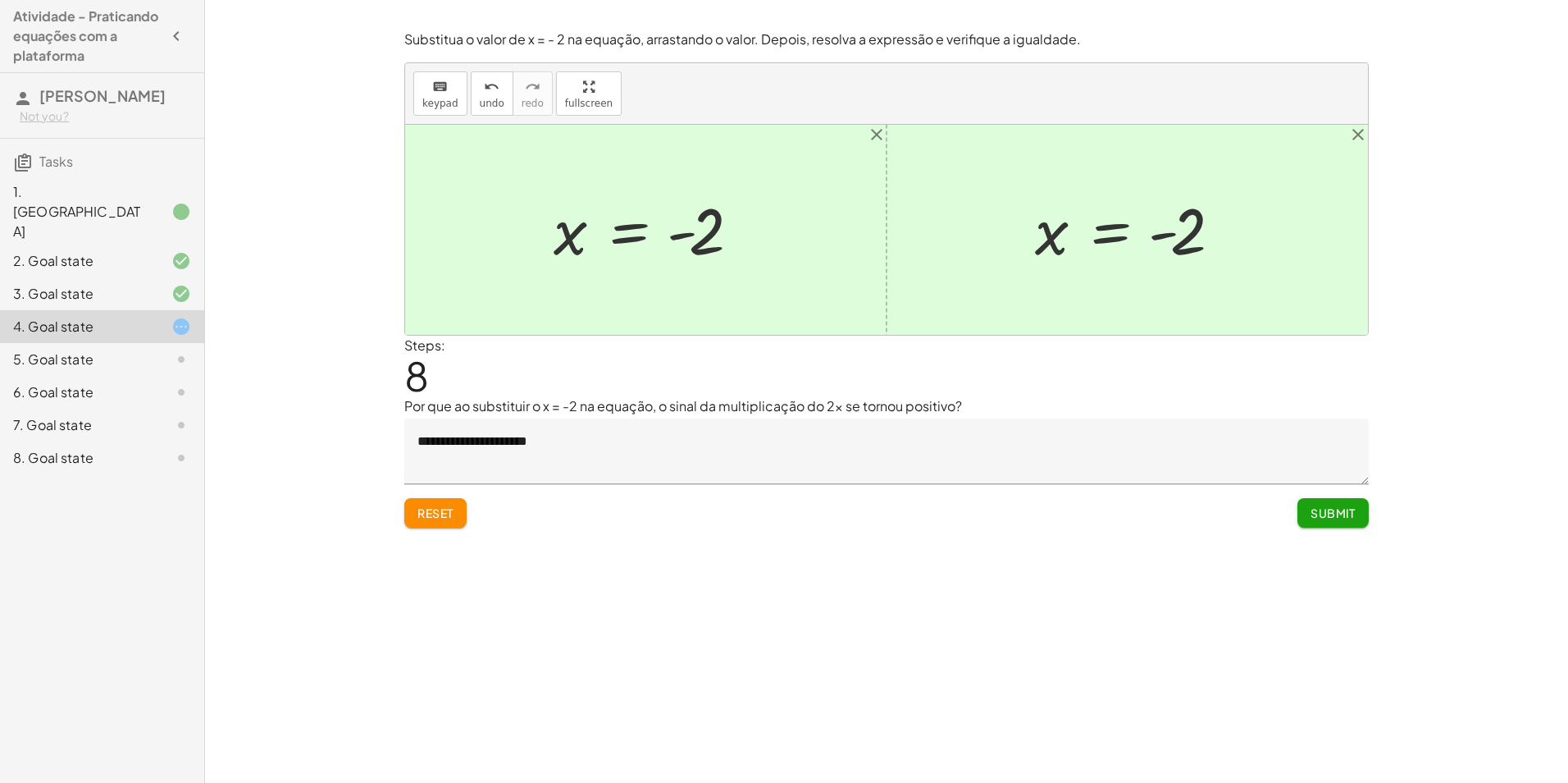
click at [1331, 509] on span "Submit" at bounding box center [1332, 513] width 45 height 15
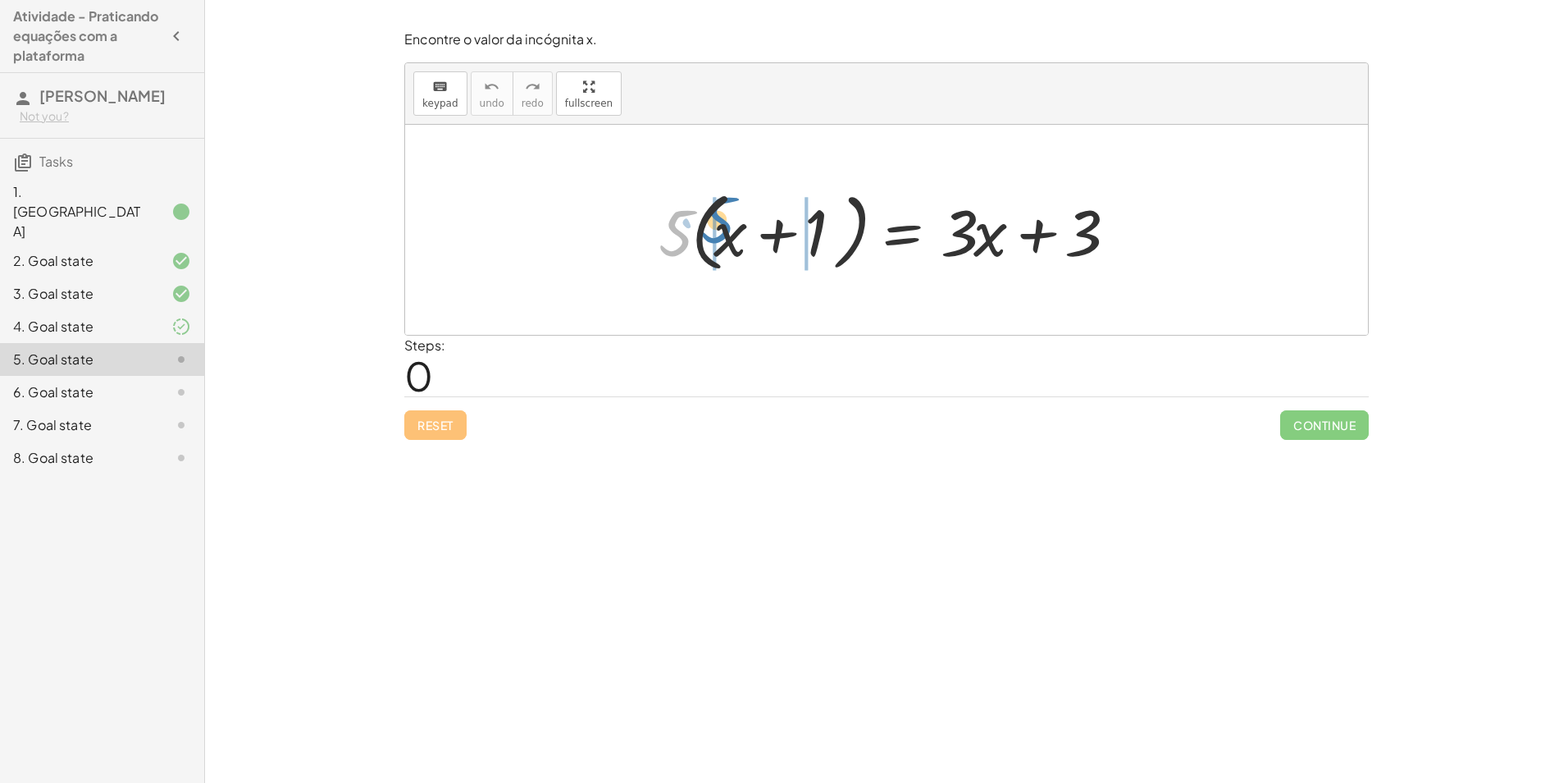
drag, startPoint x: 671, startPoint y: 229, endPoint x: 696, endPoint y: 217, distance: 27.7
click at [696, 217] on div at bounding box center [891, 229] width 483 height 94
drag, startPoint x: 509, startPoint y: 88, endPoint x: 496, endPoint y: 85, distance: 13.3
click at [502, 85] on div "undo undo redo redo" at bounding box center [511, 93] width 82 height 44
drag, startPoint x: 514, startPoint y: 81, endPoint x: 470, endPoint y: 2, distance: 90.4
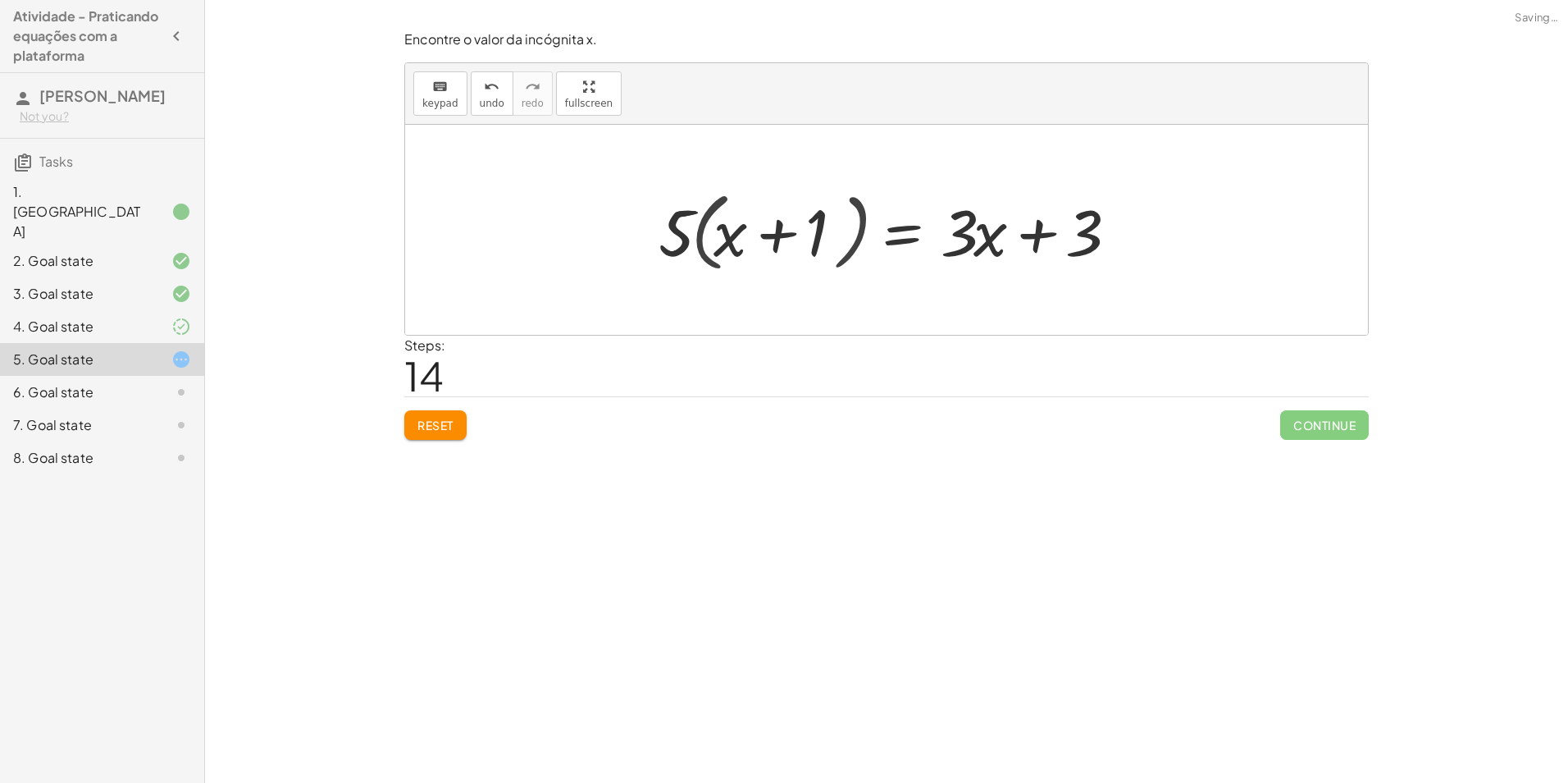
click at [483, 18] on div "Encontre o valor da incógnita x manipulando a equação. insert select one: Math …" at bounding box center [886, 392] width 1363 height 783
click at [813, 239] on div at bounding box center [893, 230] width 495 height 84
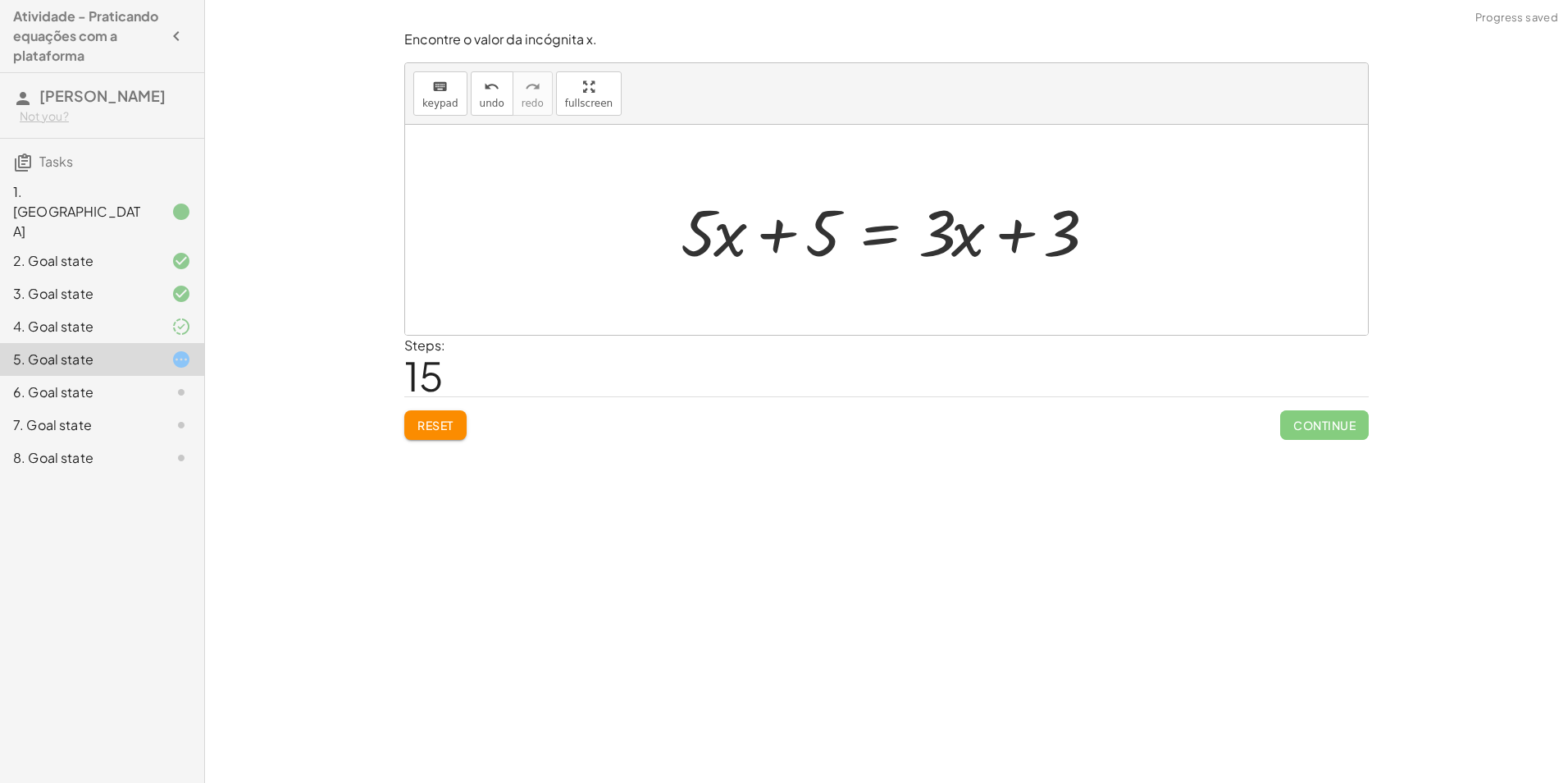
click at [1027, 228] on div at bounding box center [892, 230] width 440 height 84
click at [454, 432] on span "Reset" at bounding box center [435, 425] width 36 height 15
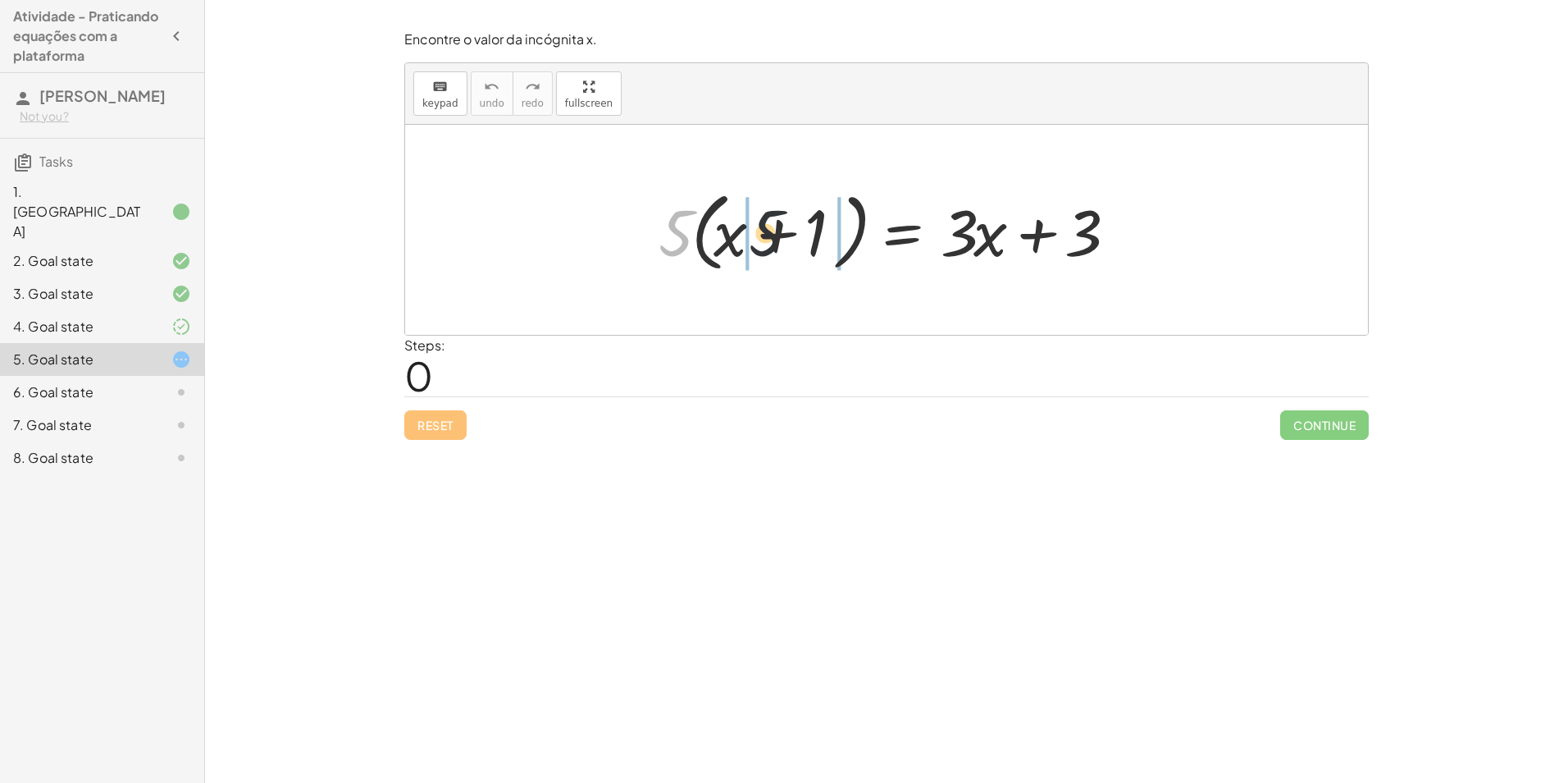
drag, startPoint x: 678, startPoint y: 228, endPoint x: 793, endPoint y: 227, distance: 115.0
click at [793, 227] on div at bounding box center [891, 229] width 483 height 94
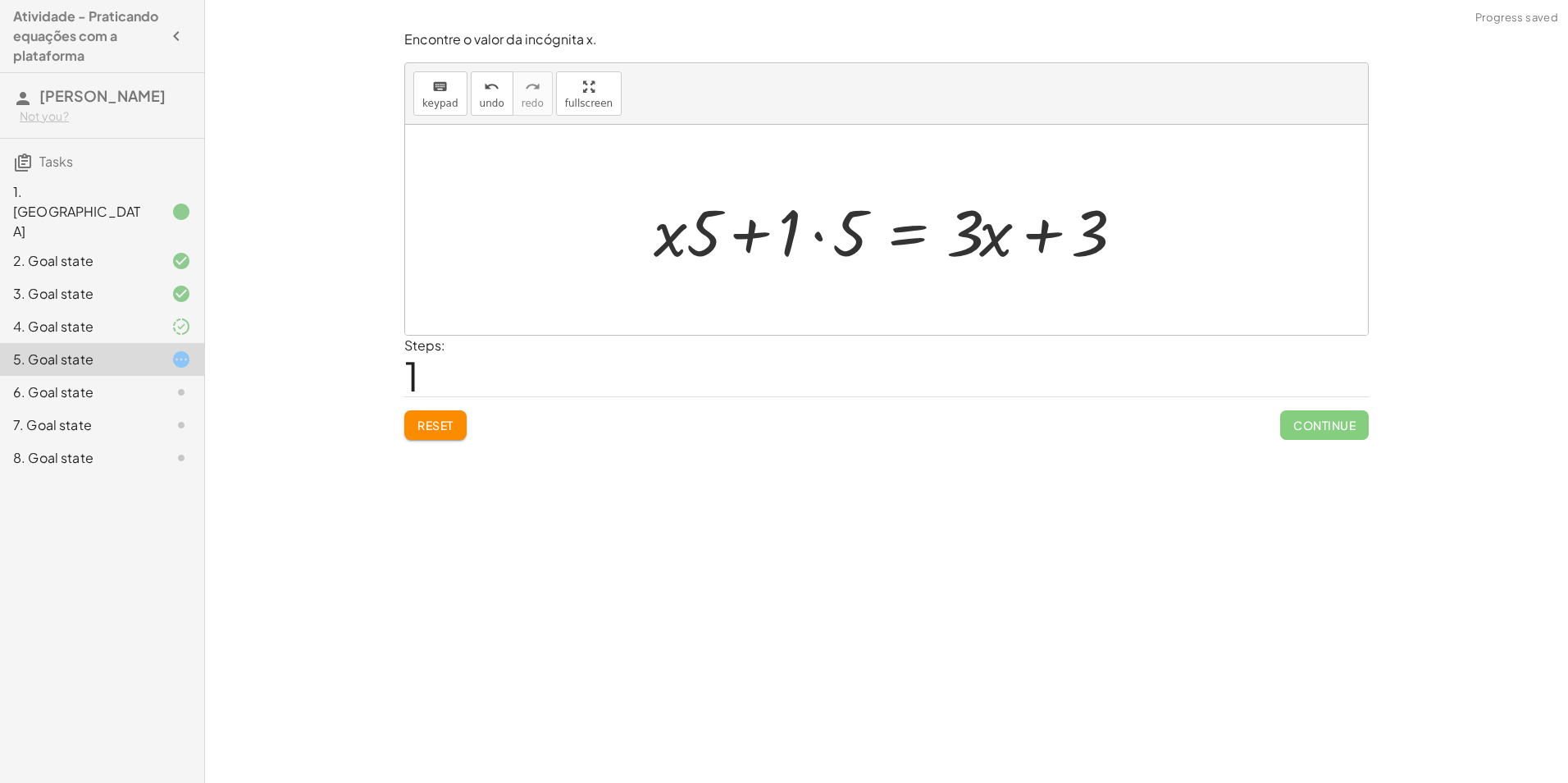
click at [984, 235] on div at bounding box center [893, 230] width 495 height 84
drag, startPoint x: 685, startPoint y: 240, endPoint x: 753, endPoint y: 241, distance: 68.0
click at [753, 241] on div at bounding box center [891, 229] width 483 height 94
click at [834, 235] on div at bounding box center [893, 230] width 495 height 84
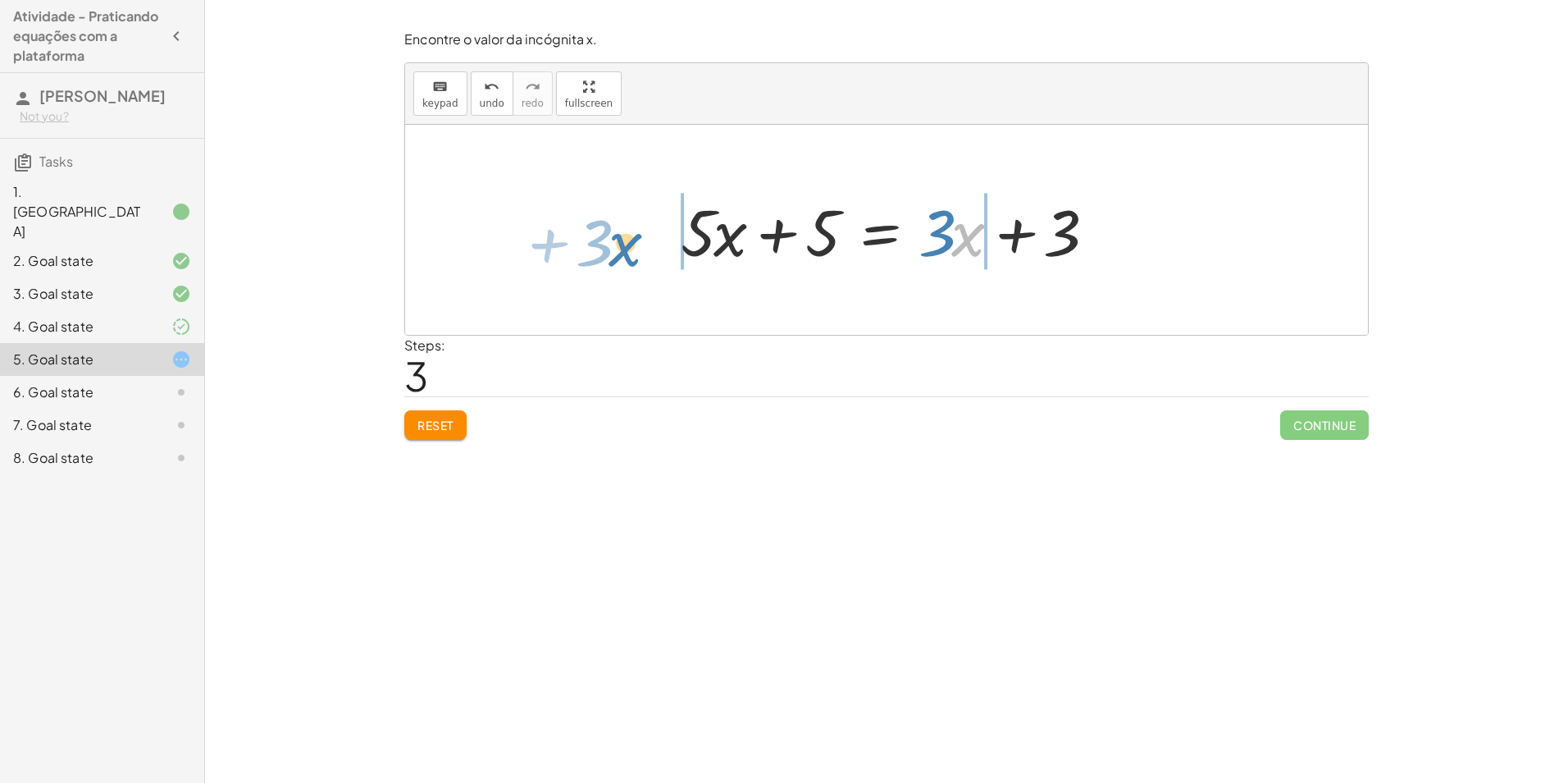
drag, startPoint x: 963, startPoint y: 232, endPoint x: 625, endPoint y: 235, distance: 338.0
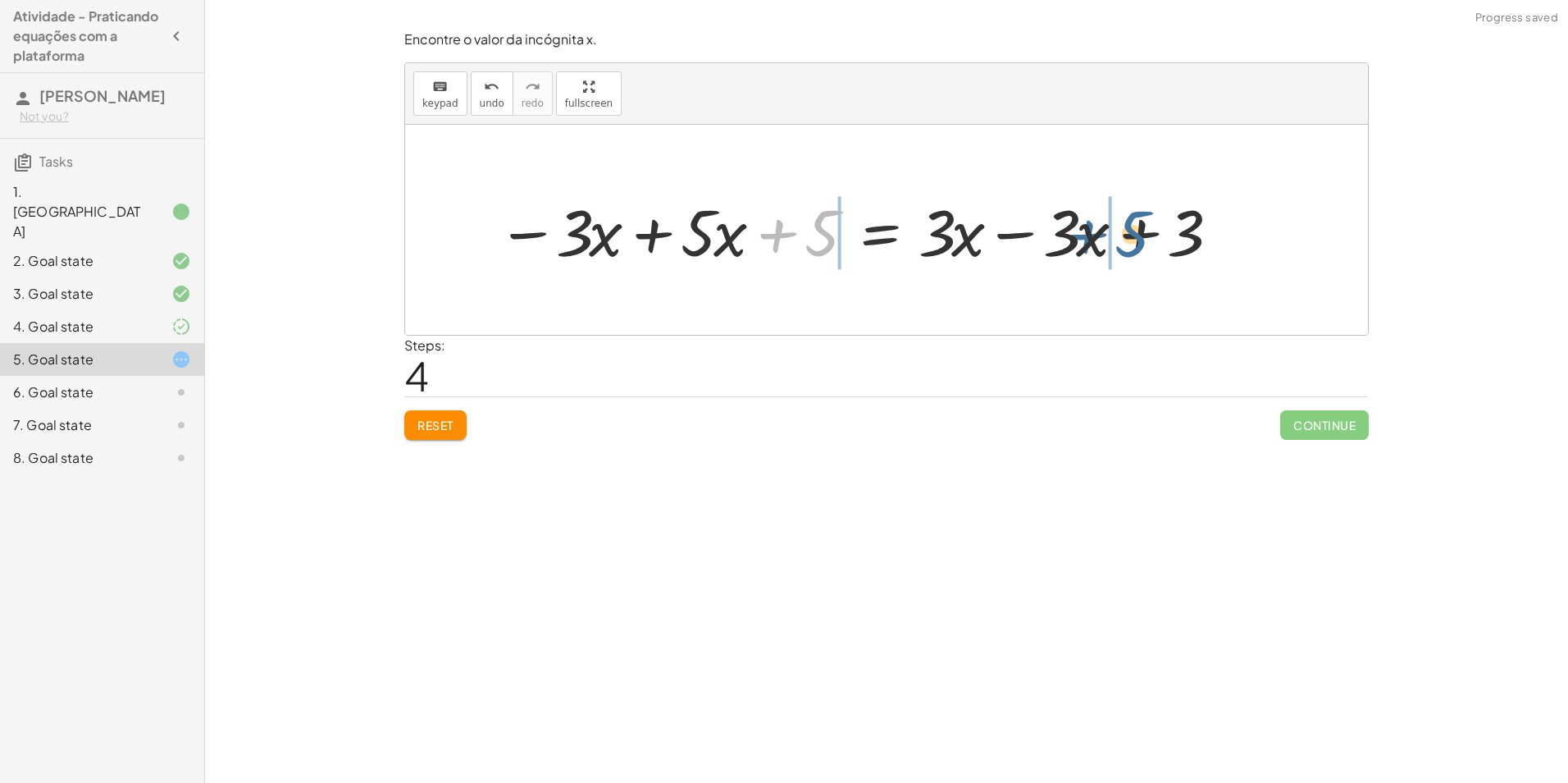
drag, startPoint x: 833, startPoint y: 237, endPoint x: 1157, endPoint y: 240, distance: 324.0
click at [1157, 240] on div at bounding box center [857, 230] width 737 height 84
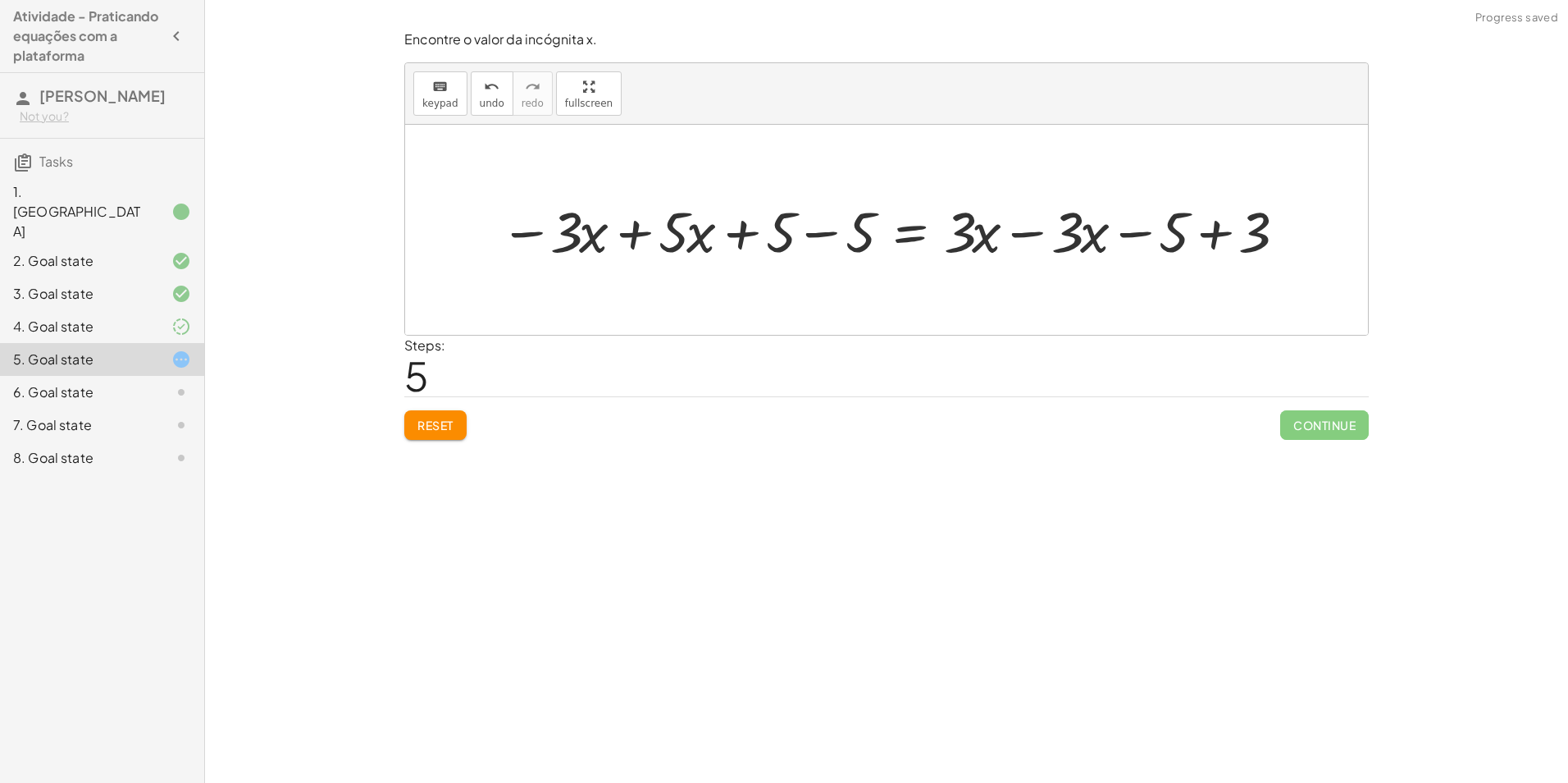
click at [702, 233] on div at bounding box center [892, 230] width 803 height 74
click at [631, 229] on div at bounding box center [892, 230] width 803 height 74
click at [631, 229] on div at bounding box center [886, 229] width 963 height 210
click at [820, 231] on div at bounding box center [976, 230] width 654 height 74
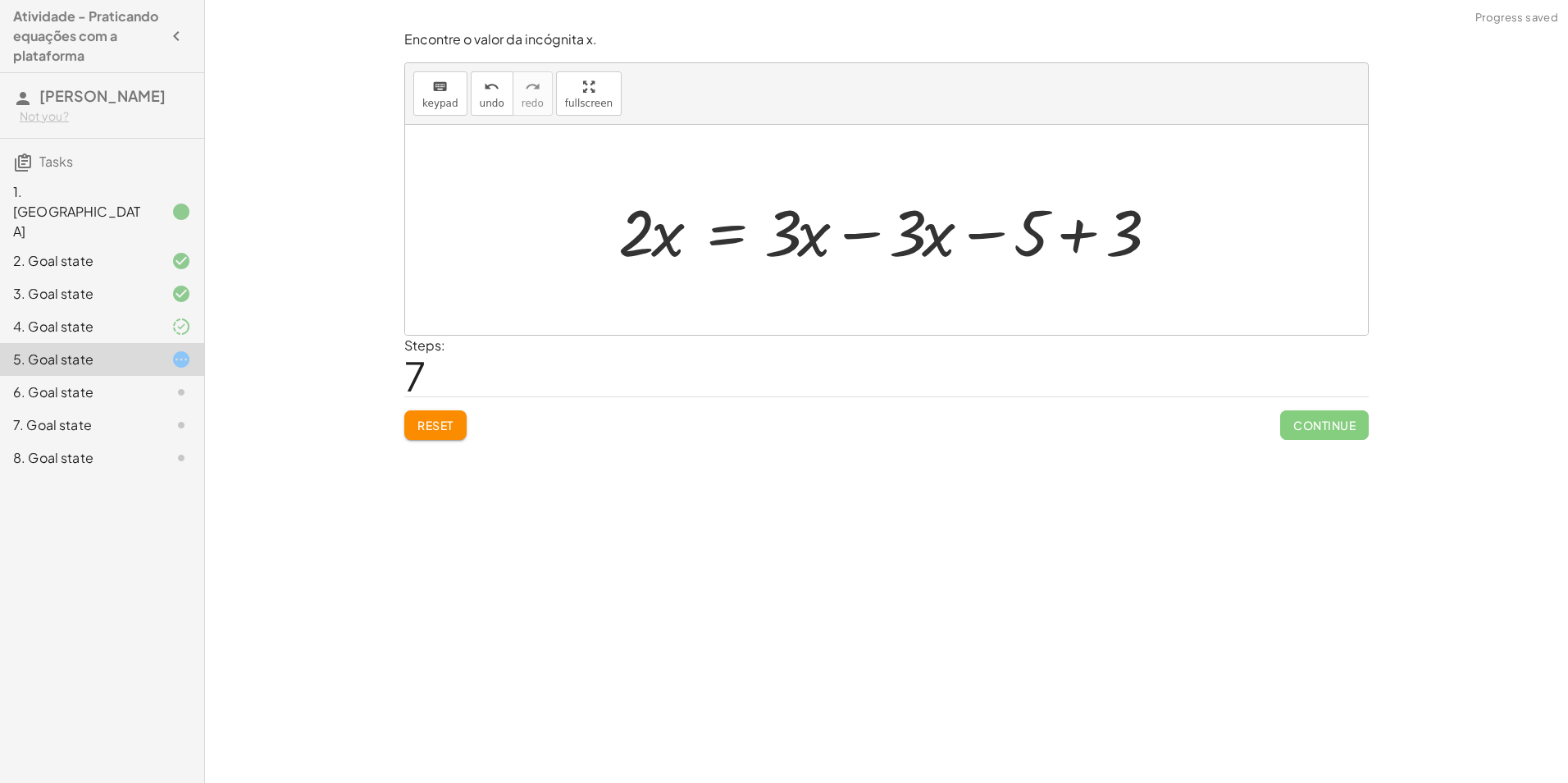
click at [862, 233] on div at bounding box center [892, 230] width 565 height 84
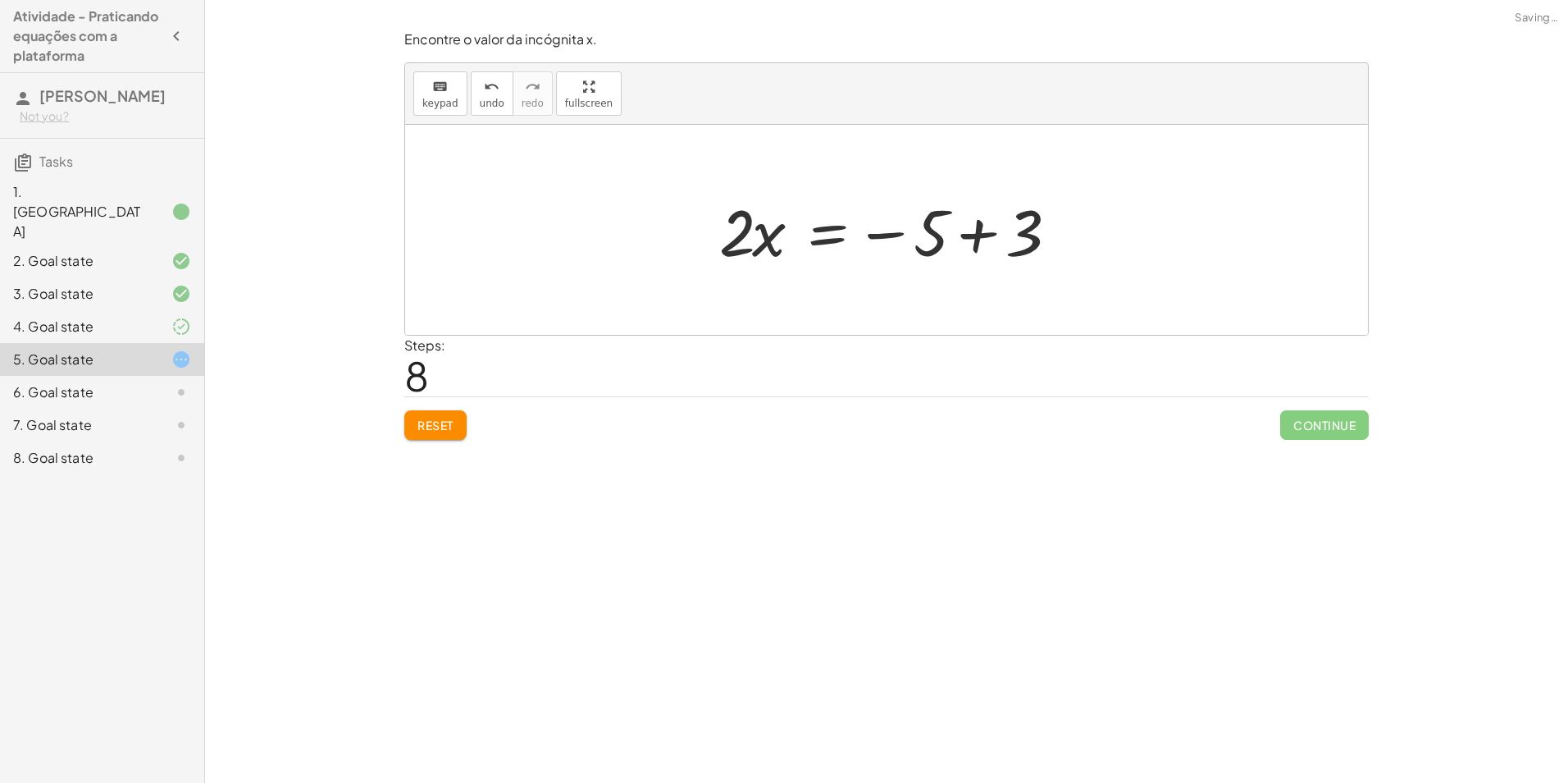
click at [975, 234] on div at bounding box center [892, 230] width 364 height 84
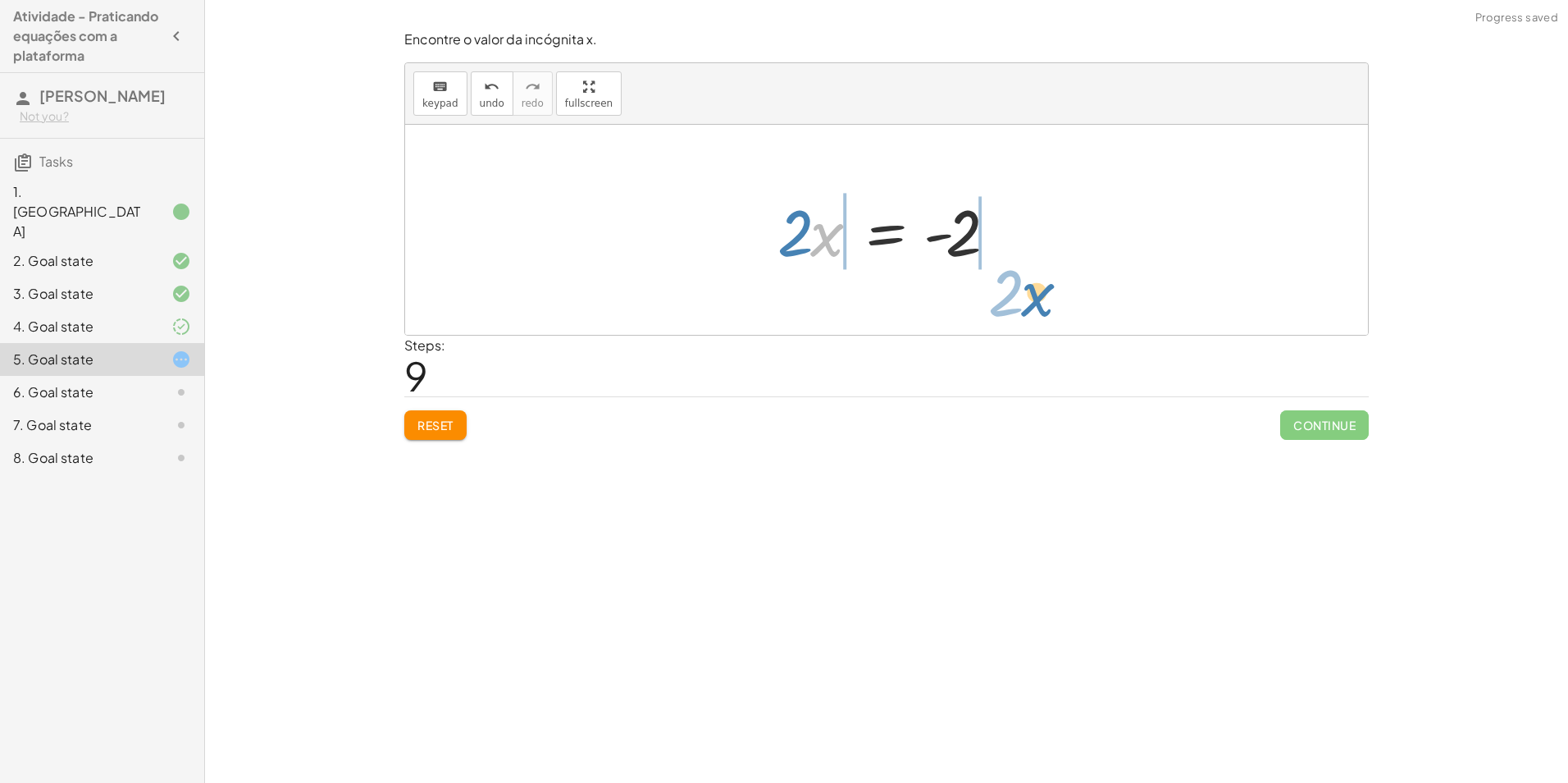
drag, startPoint x: 812, startPoint y: 240, endPoint x: 990, endPoint y: 295, distance: 186.3
click at [990, 295] on div "· 5 · ( + x + 1 ) = + · 3 · x + 3 + · 5 · x + · 5 · 1 = + · 3 · x + 3 + · 5 · x…" at bounding box center [886, 229] width 963 height 210
click at [807, 228] on div at bounding box center [891, 230] width 264 height 126
click at [809, 228] on div at bounding box center [891, 230] width 264 height 126
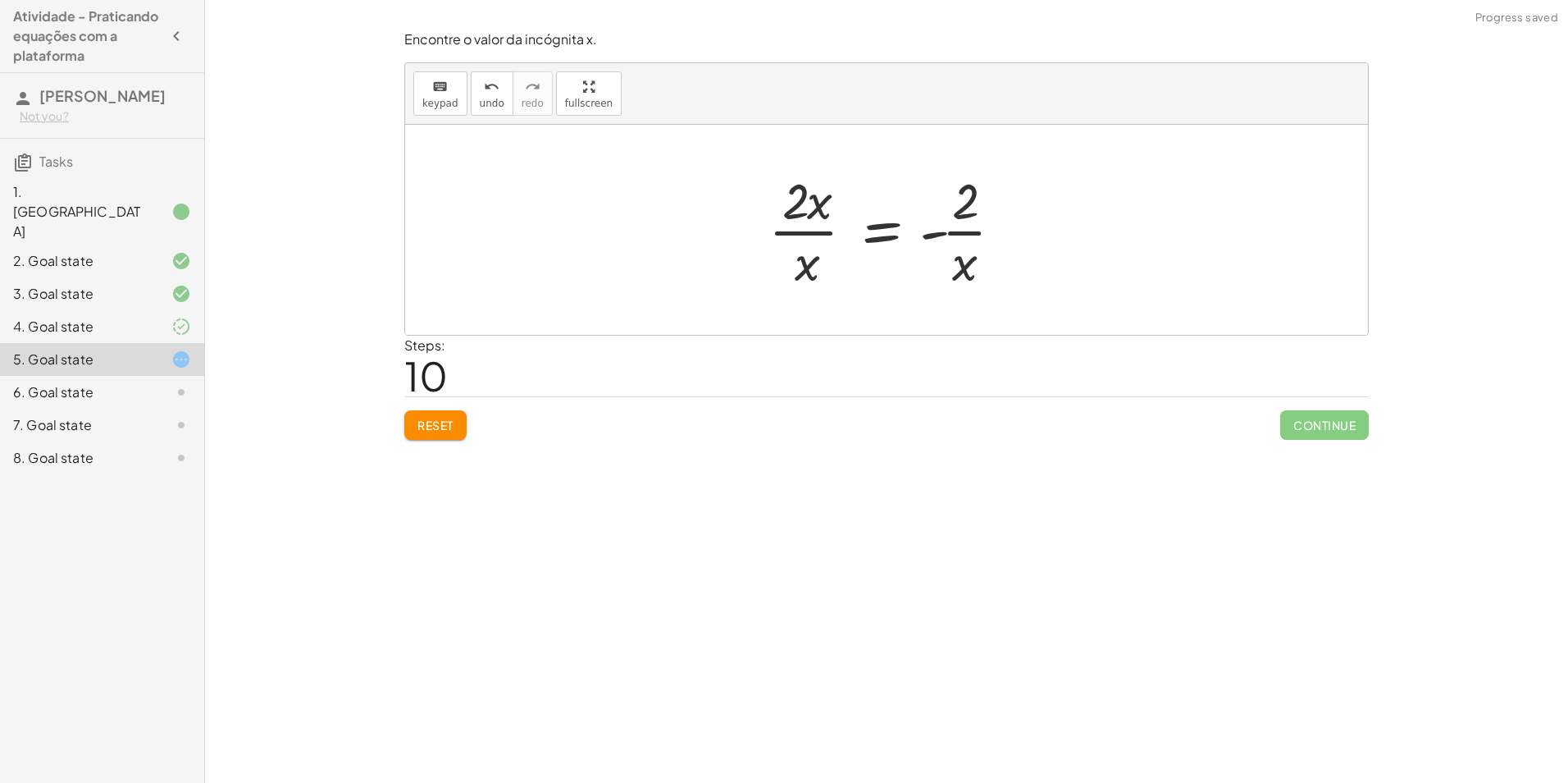
click at [809, 228] on div at bounding box center [891, 230] width 264 height 126
click at [484, 97] on span "undo" at bounding box center [492, 103] width 25 height 11
drag, startPoint x: 794, startPoint y: 220, endPoint x: 949, endPoint y: 293, distance: 171.3
click at [949, 293] on div "· 5 · ( + x + 1 ) = + · 3 · x + 3 + · 5 · x + · 5 · 1 = + · 3 · x + 3 + · 5 · x…" at bounding box center [886, 229] width 963 height 210
click at [792, 231] on div at bounding box center [891, 230] width 264 height 126
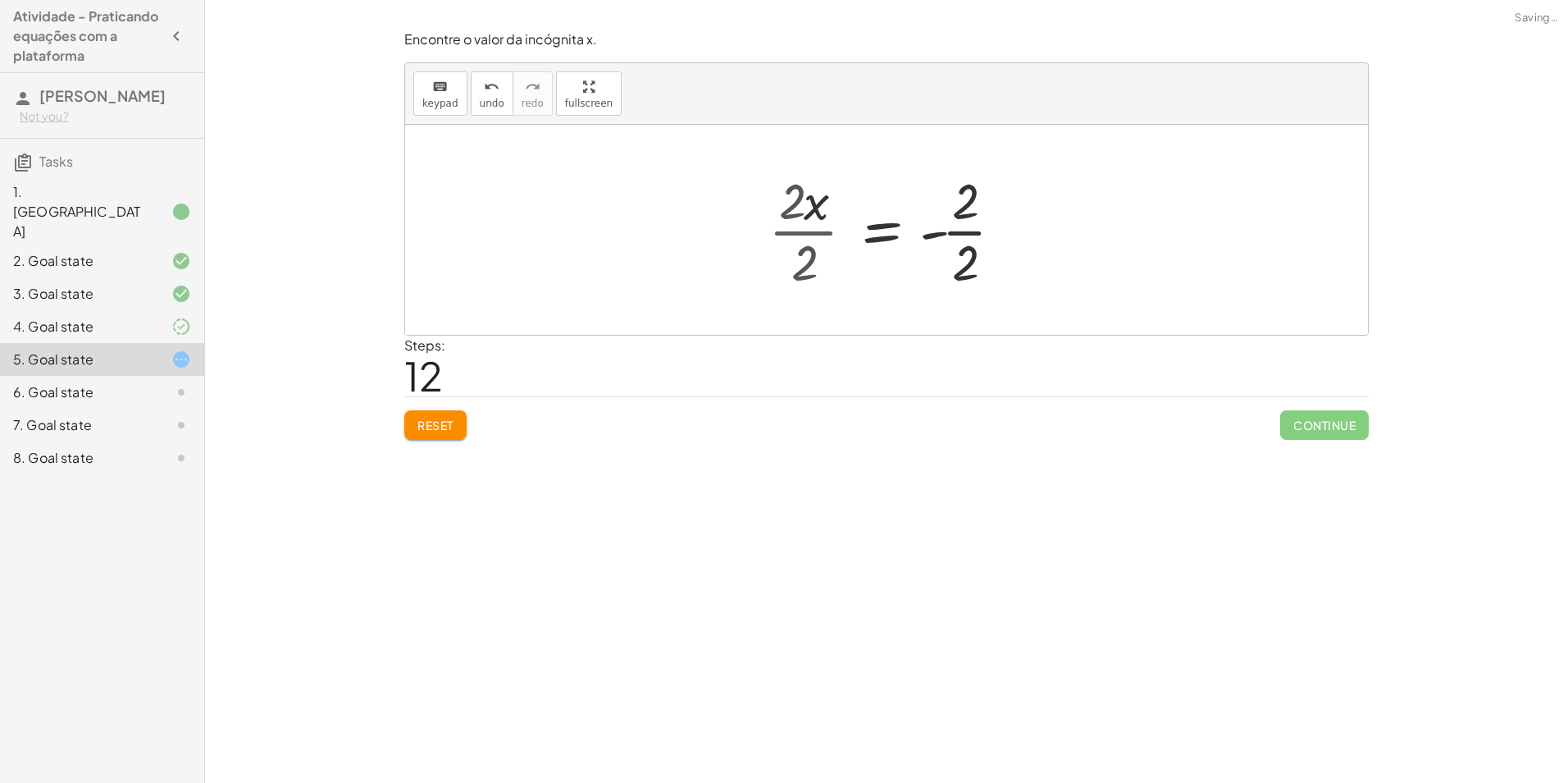
click at [792, 231] on div "· 5 · ( + x + 1 ) = + · 3 · x + 3 + · 5 · x + · 5 · 1 = + · 3 · x + 3 + · 5 · x…" at bounding box center [905, 229] width 247 height 134
click at [945, 231] on div at bounding box center [892, 230] width 226 height 126
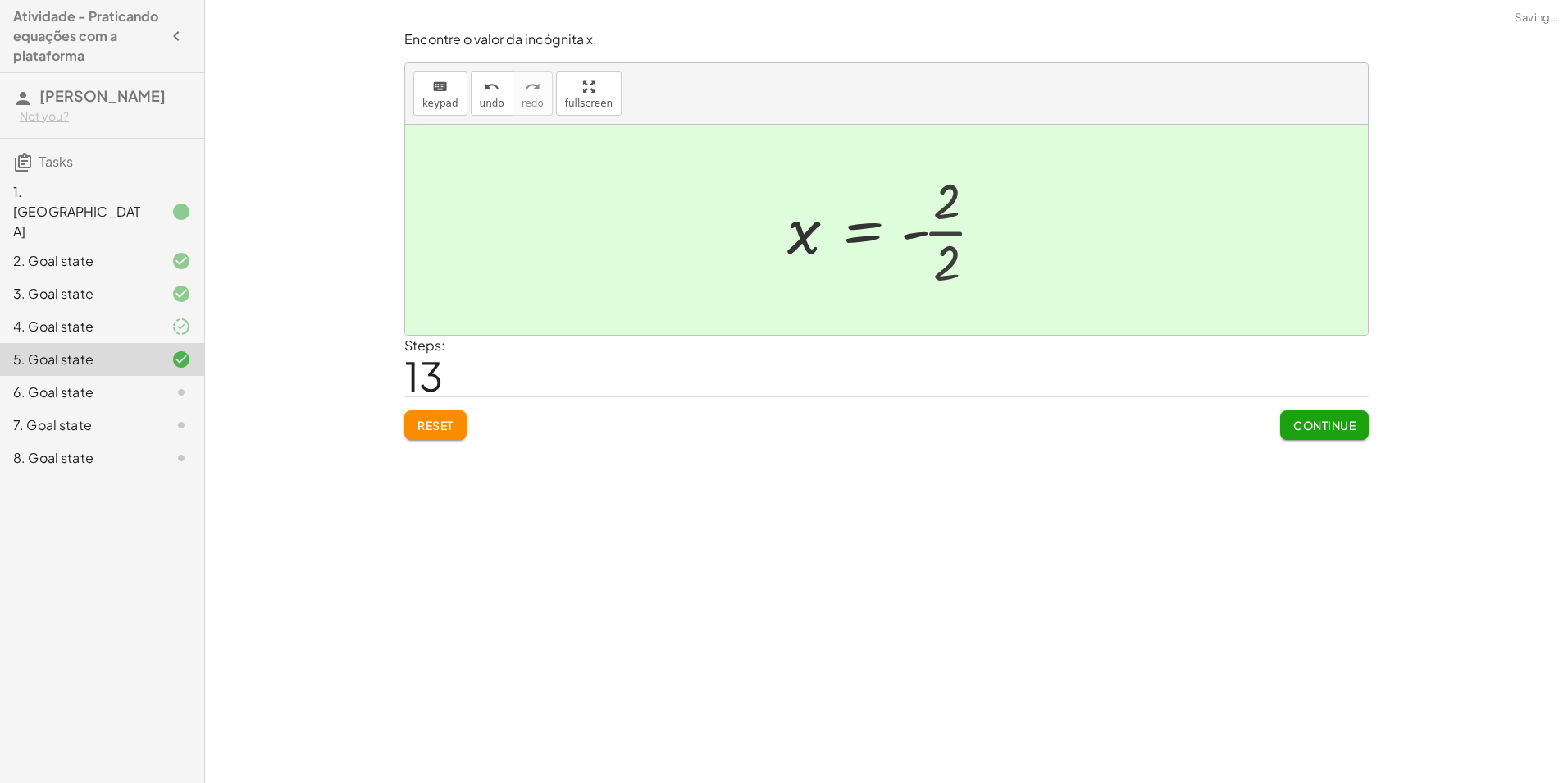
click at [944, 231] on div at bounding box center [885, 230] width 213 height 82
click at [1341, 425] on span "Continue" at bounding box center [1324, 425] width 62 height 15
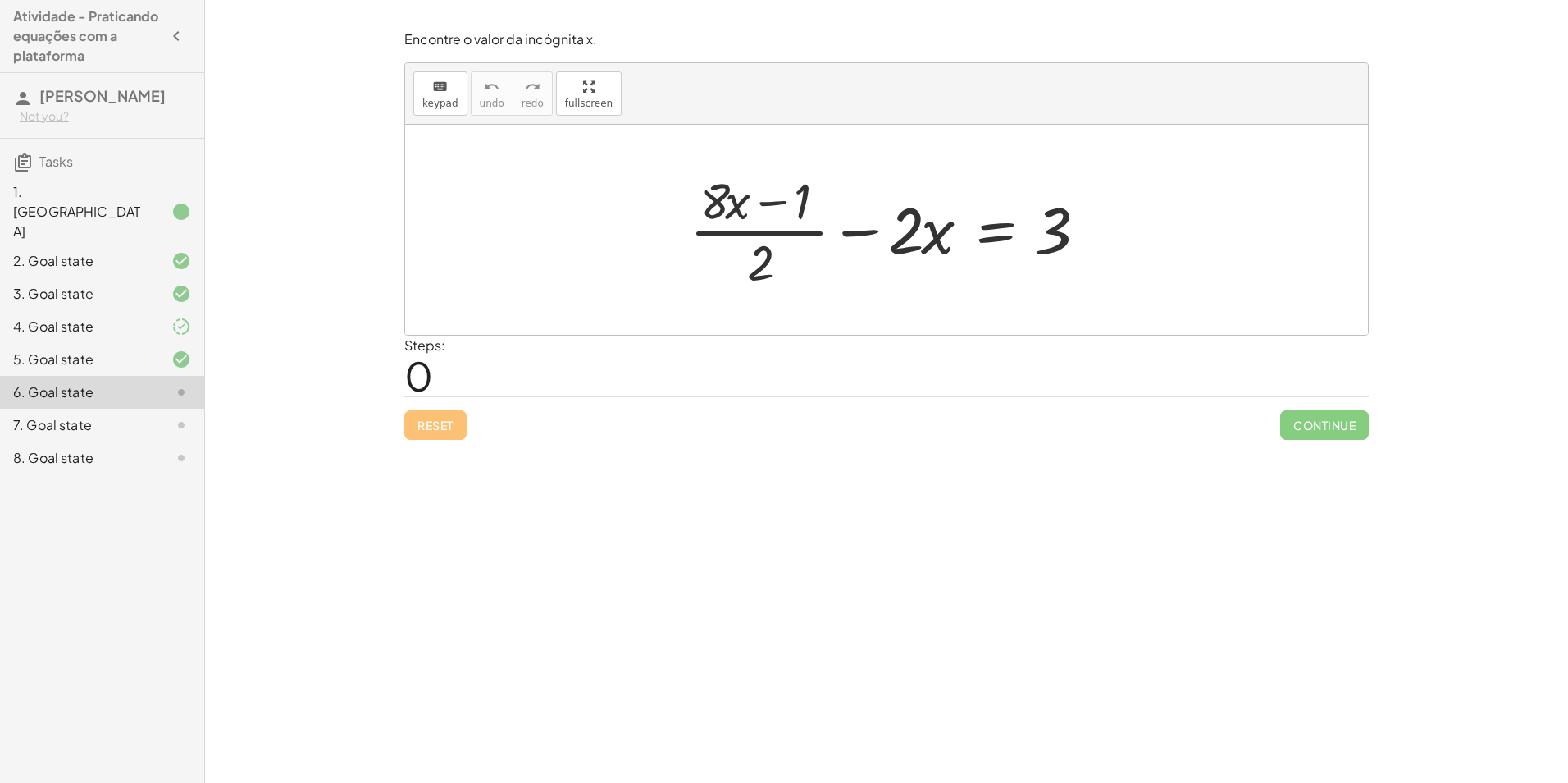
drag, startPoint x: 675, startPoint y: 1, endPoint x: 1005, endPoint y: 412, distance: 527.1
click at [0, 0] on div "Encontre o valor da incógnita x. keyboard keypad undo undo redo redo fullscreen…" at bounding box center [0, 0] width 0 height 0
drag, startPoint x: 751, startPoint y: 267, endPoint x: 1093, endPoint y: 240, distance: 343.1
click at [1093, 240] on div at bounding box center [892, 230] width 422 height 126
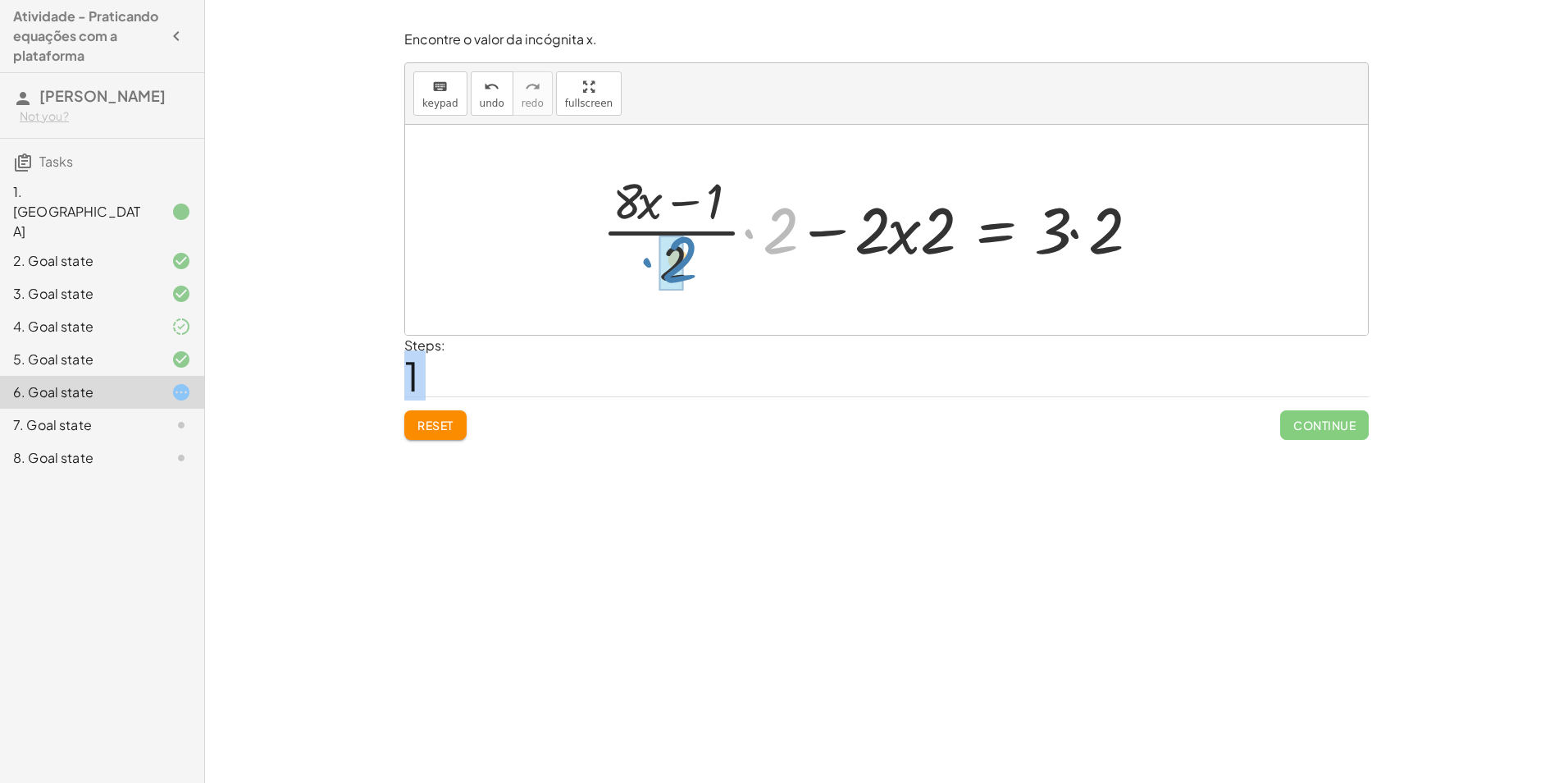
drag, startPoint x: 776, startPoint y: 235, endPoint x: 684, endPoint y: 274, distance: 99.9
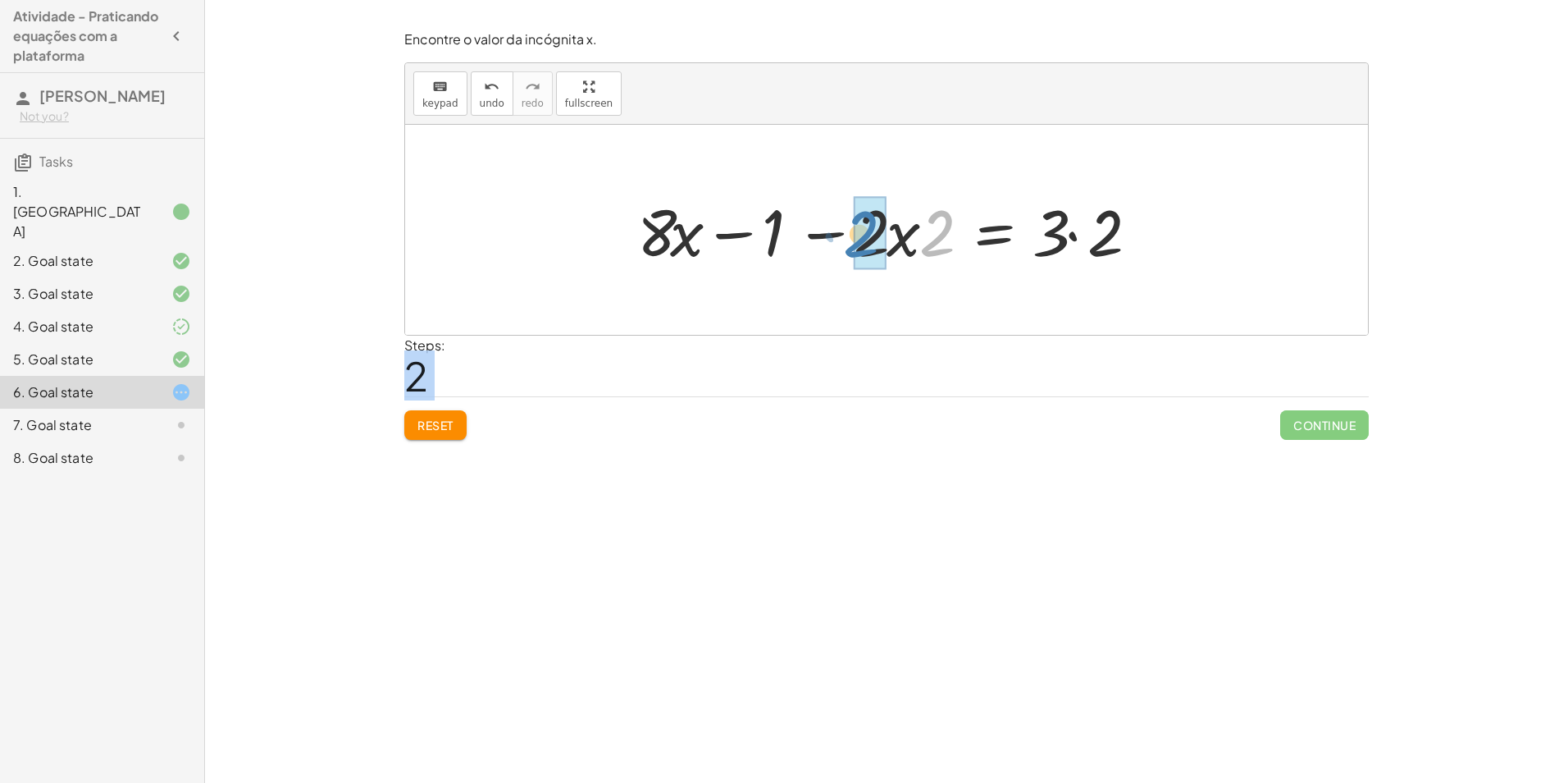
drag, startPoint x: 935, startPoint y: 228, endPoint x: 860, endPoint y: 229, distance: 75.0
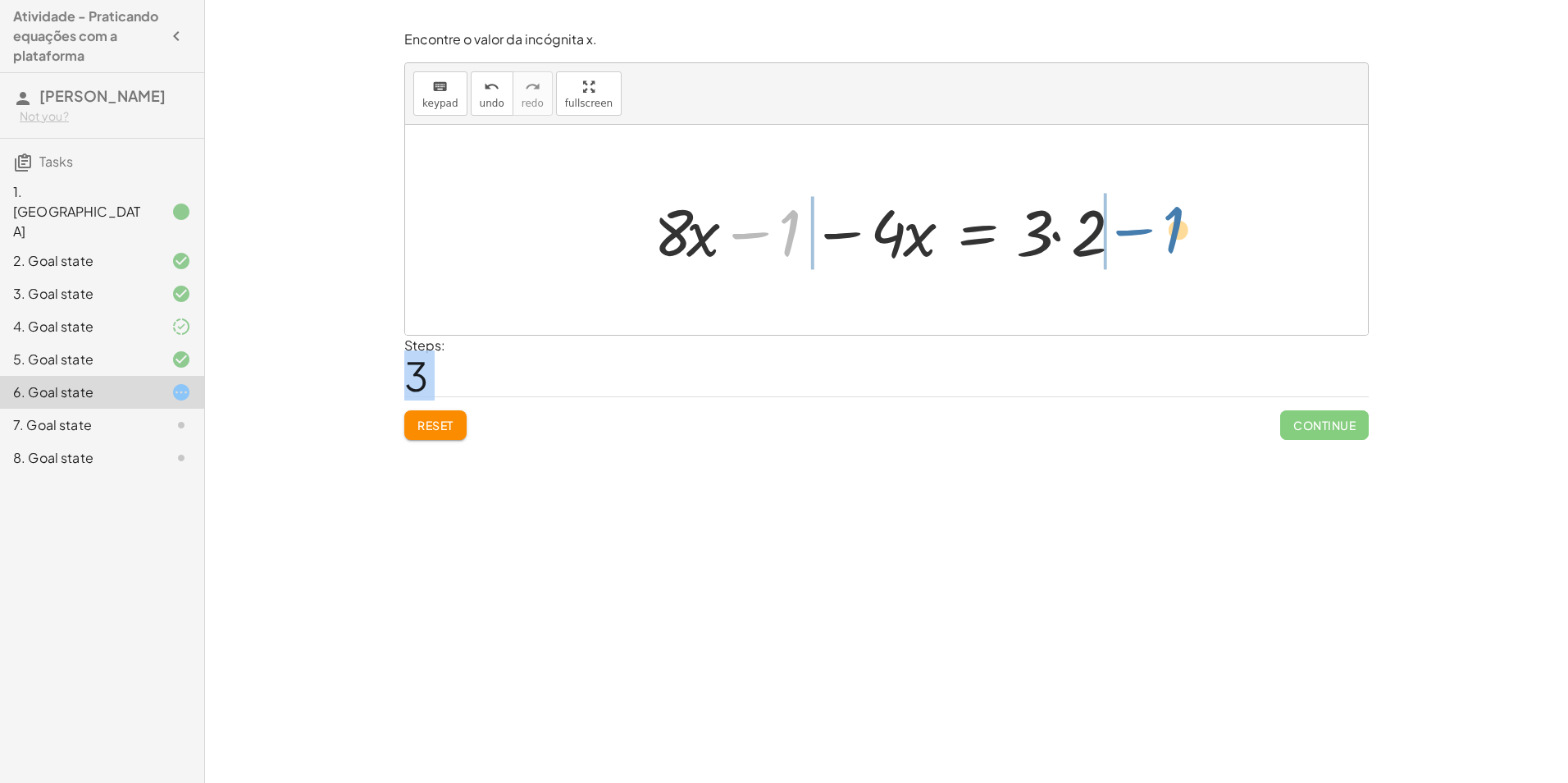
drag, startPoint x: 784, startPoint y: 228, endPoint x: 1153, endPoint y: 241, distance: 369.2
click at [1154, 241] on div "+ · ( + · 8 · x − 1 ) · 2 − · 2 · x = 3 + · · ( + · 8 · x − 1 ) · 2 · 2 − · 2 ·…" at bounding box center [886, 229] width 963 height 210
drag, startPoint x: 691, startPoint y: 233, endPoint x: 786, endPoint y: 243, distance: 95.5
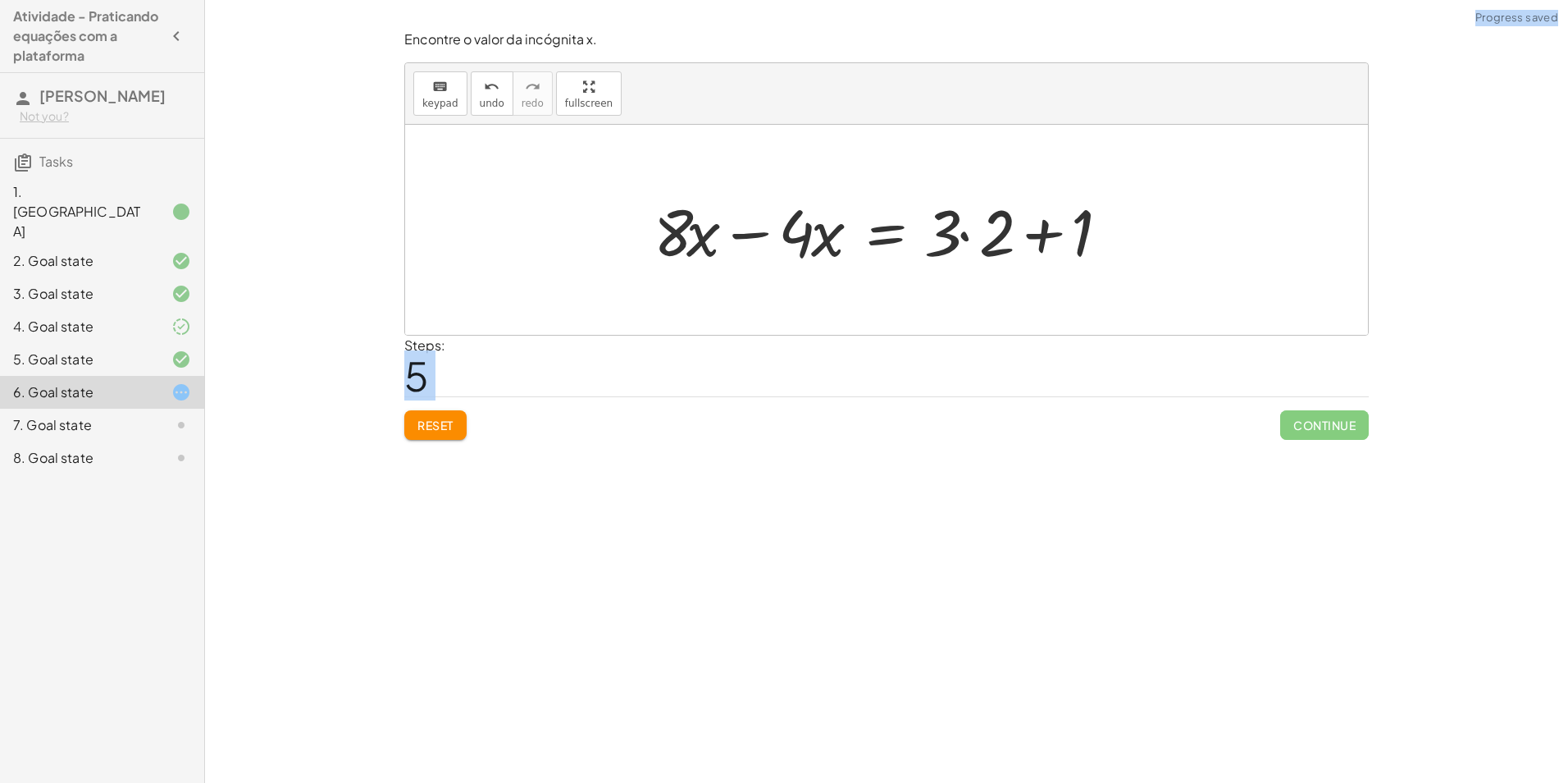
click at [1046, 232] on div at bounding box center [893, 230] width 495 height 84
click at [995, 263] on div at bounding box center [893, 230] width 495 height 84
click at [976, 230] on div at bounding box center [893, 230] width 495 height 84
click at [973, 233] on div at bounding box center [866, 230] width 440 height 84
click at [968, 234] on div at bounding box center [866, 230] width 440 height 84
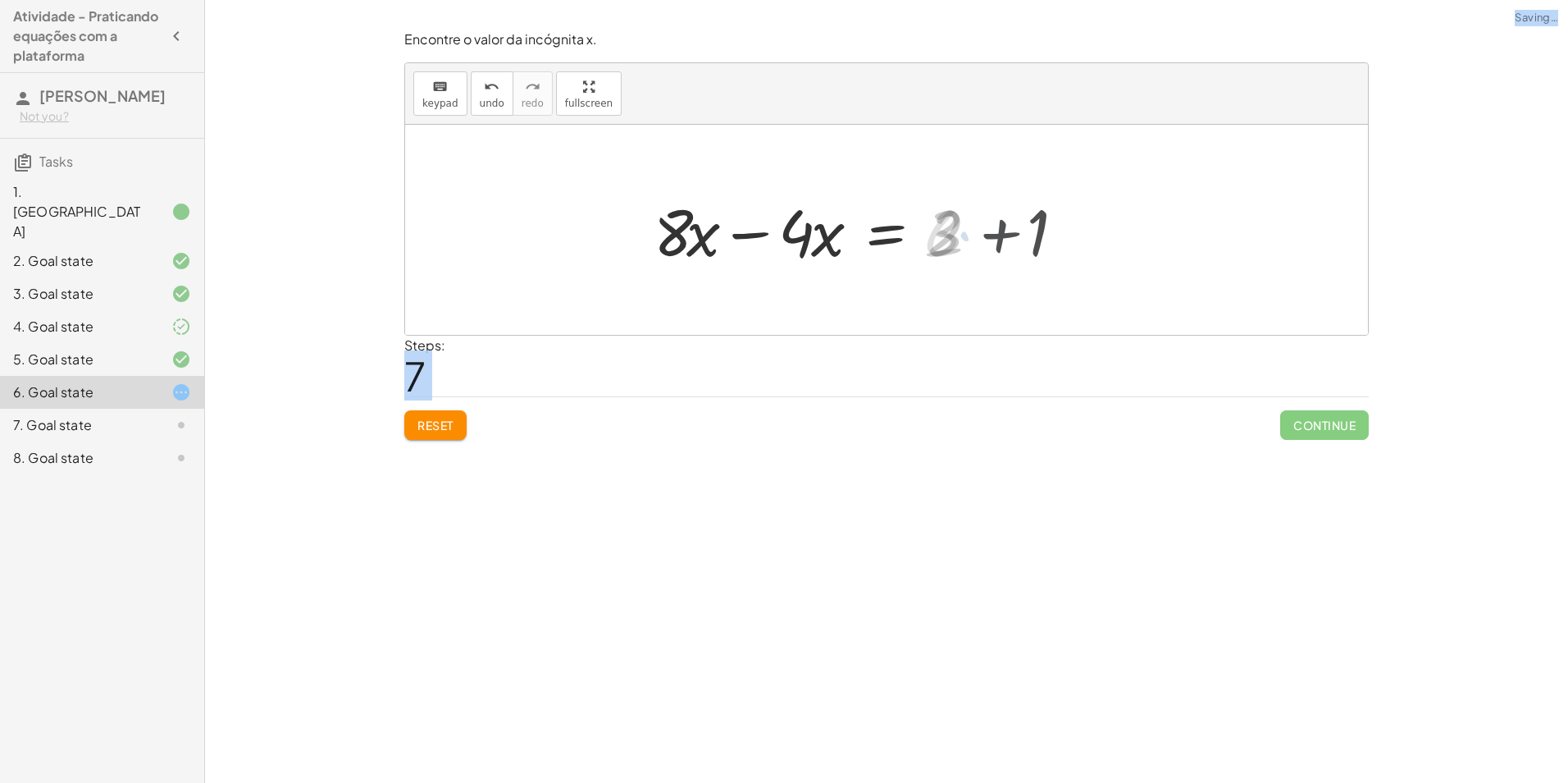
click at [965, 237] on div at bounding box center [820, 230] width 348 height 84
click at [968, 237] on div at bounding box center [820, 230] width 348 height 84
click at [967, 235] on div at bounding box center [820, 230] width 348 height 84
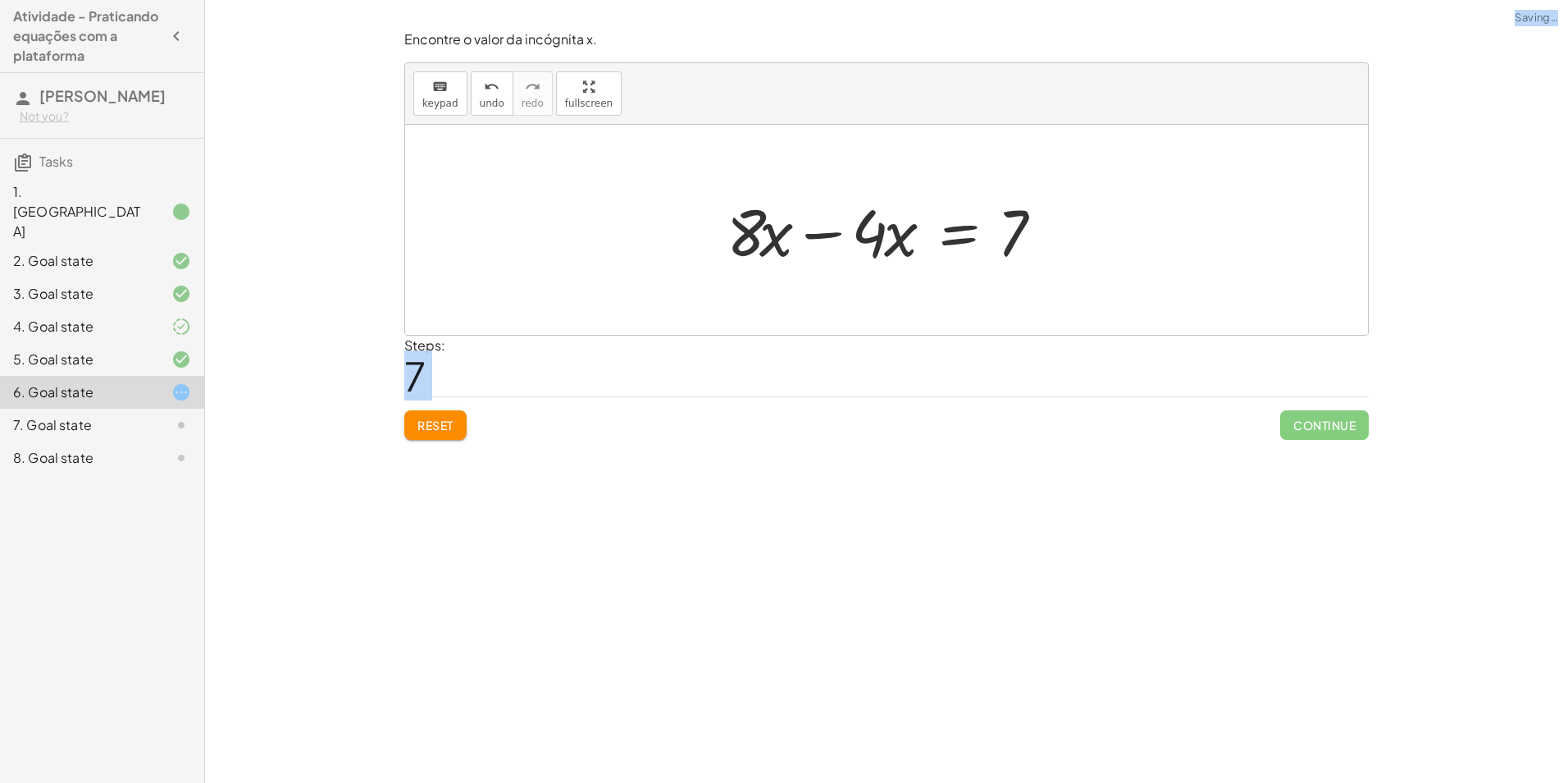
click at [842, 231] on div at bounding box center [892, 230] width 348 height 84
drag, startPoint x: 877, startPoint y: 255, endPoint x: 984, endPoint y: 274, distance: 108.7
click at [984, 277] on div "+ · ( + · 8 · x − 1 ) · 2 − · 2 · x = 3 + · · ( + · 8 · x − 1 ) · 2 · 2 − · 2 ·…" at bounding box center [886, 229] width 963 height 210
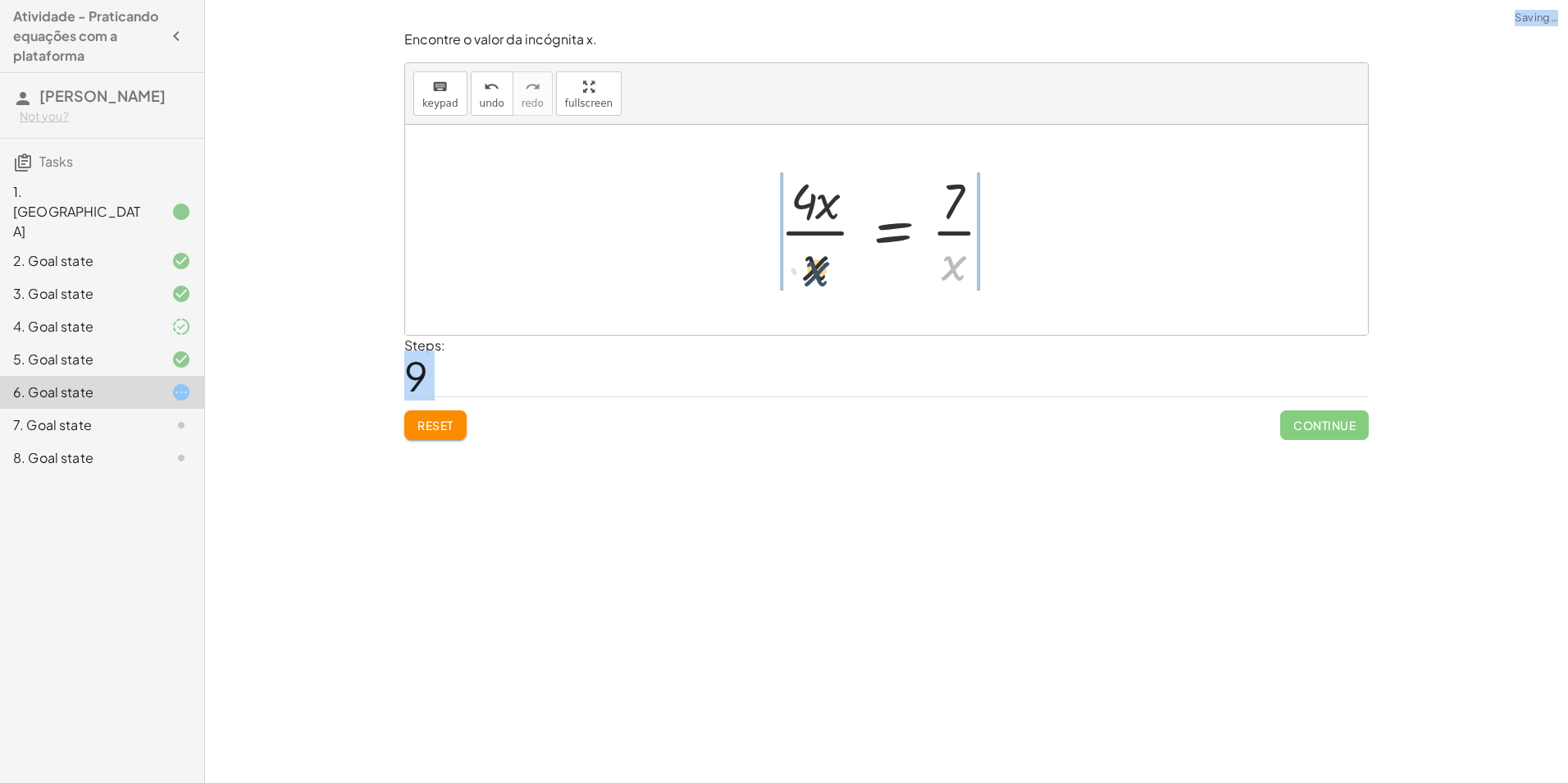
drag, startPoint x: 950, startPoint y: 263, endPoint x: 800, endPoint y: 261, distance: 150.0
click at [797, 264] on div at bounding box center [892, 230] width 242 height 126
click at [445, 420] on span "Reset" at bounding box center [435, 425] width 36 height 15
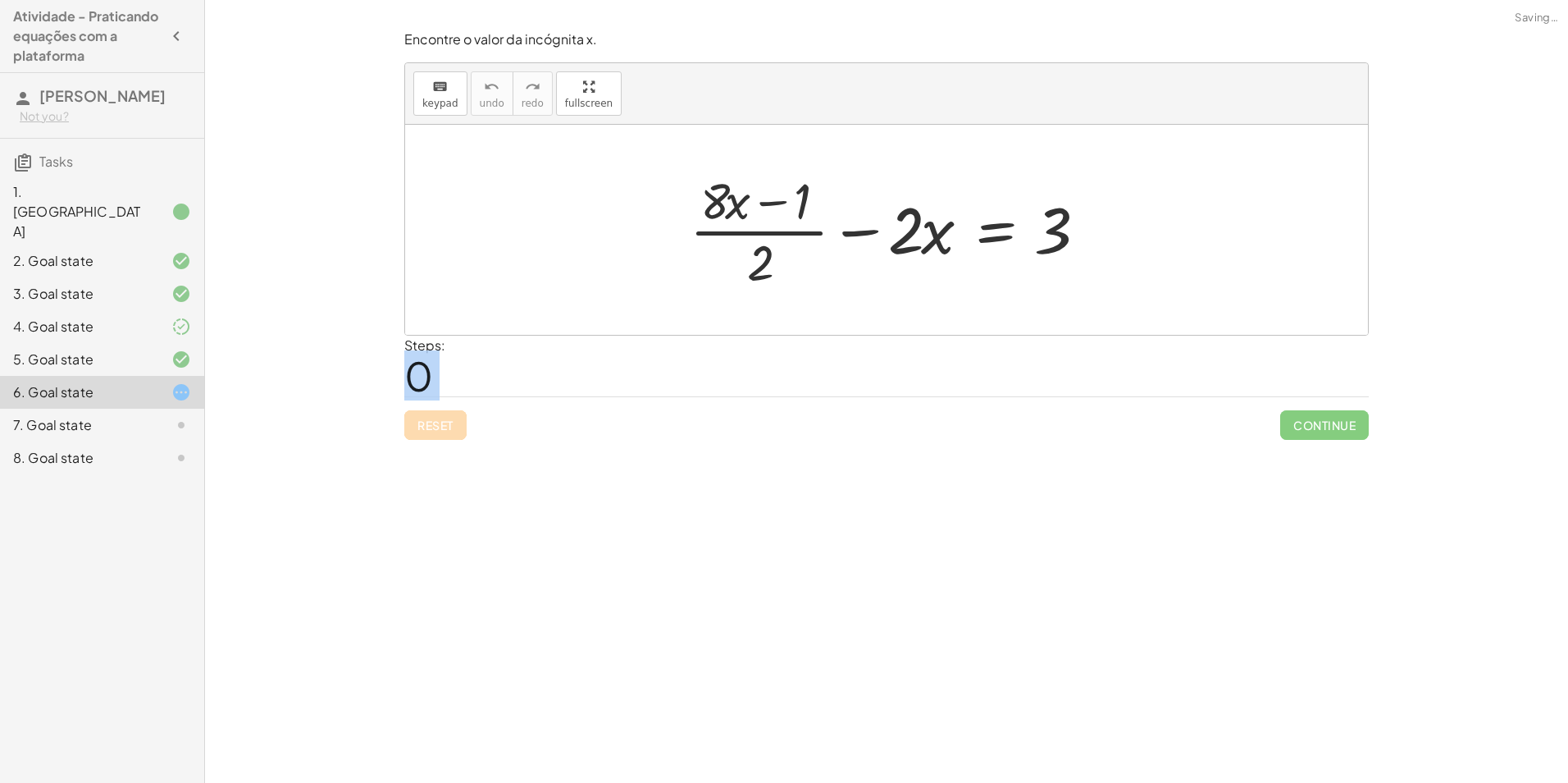
click at [445, 424] on div "Reset Continue" at bounding box center [886, 418] width 964 height 44
drag, startPoint x: 837, startPoint y: 256, endPoint x: 1111, endPoint y: 233, distance: 275.0
click at [1133, 242] on div "· 2 + · ( + · 8 · x − 1 ) · 2 − · 2 · x = 3" at bounding box center [886, 229] width 963 height 210
drag, startPoint x: 772, startPoint y: 270, endPoint x: 1115, endPoint y: 232, distance: 345.1
drag, startPoint x: 848, startPoint y: 266, endPoint x: 1082, endPoint y: 232, distance: 236.5
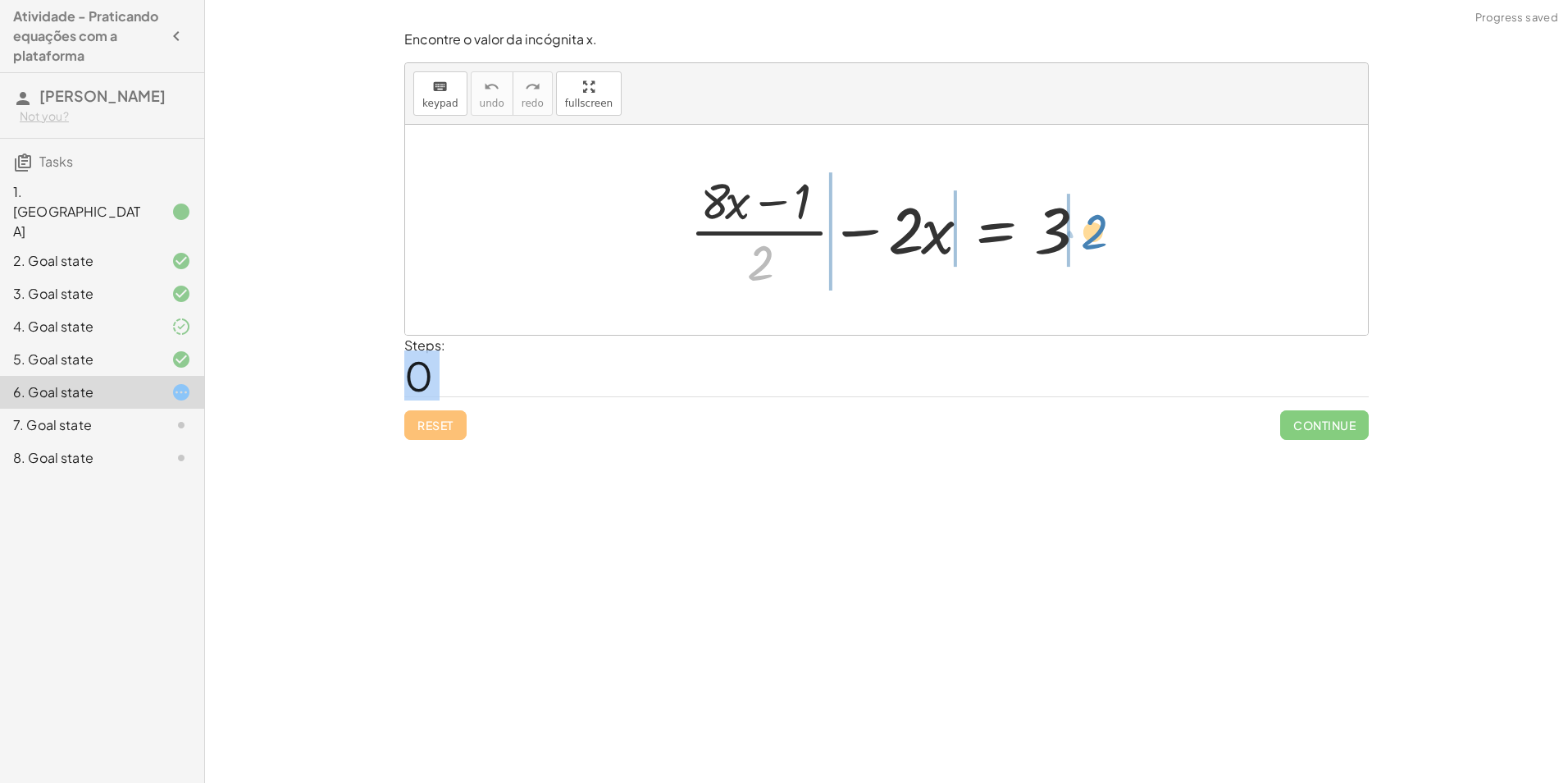
click at [1082, 232] on div at bounding box center [892, 230] width 422 height 126
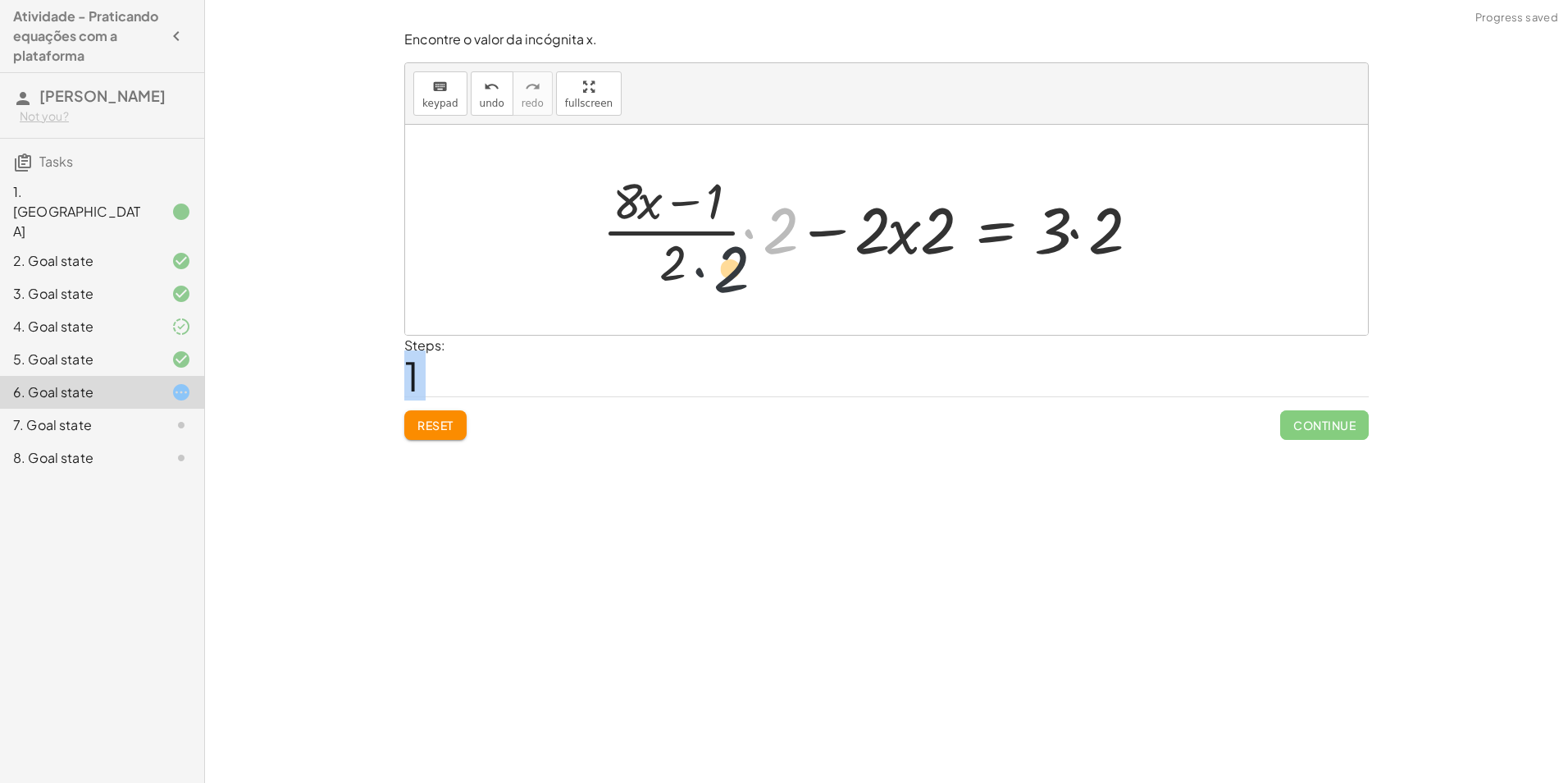
drag, startPoint x: 784, startPoint y: 231, endPoint x: 689, endPoint y: 262, distance: 99.9
click at [684, 267] on div at bounding box center [876, 230] width 564 height 126
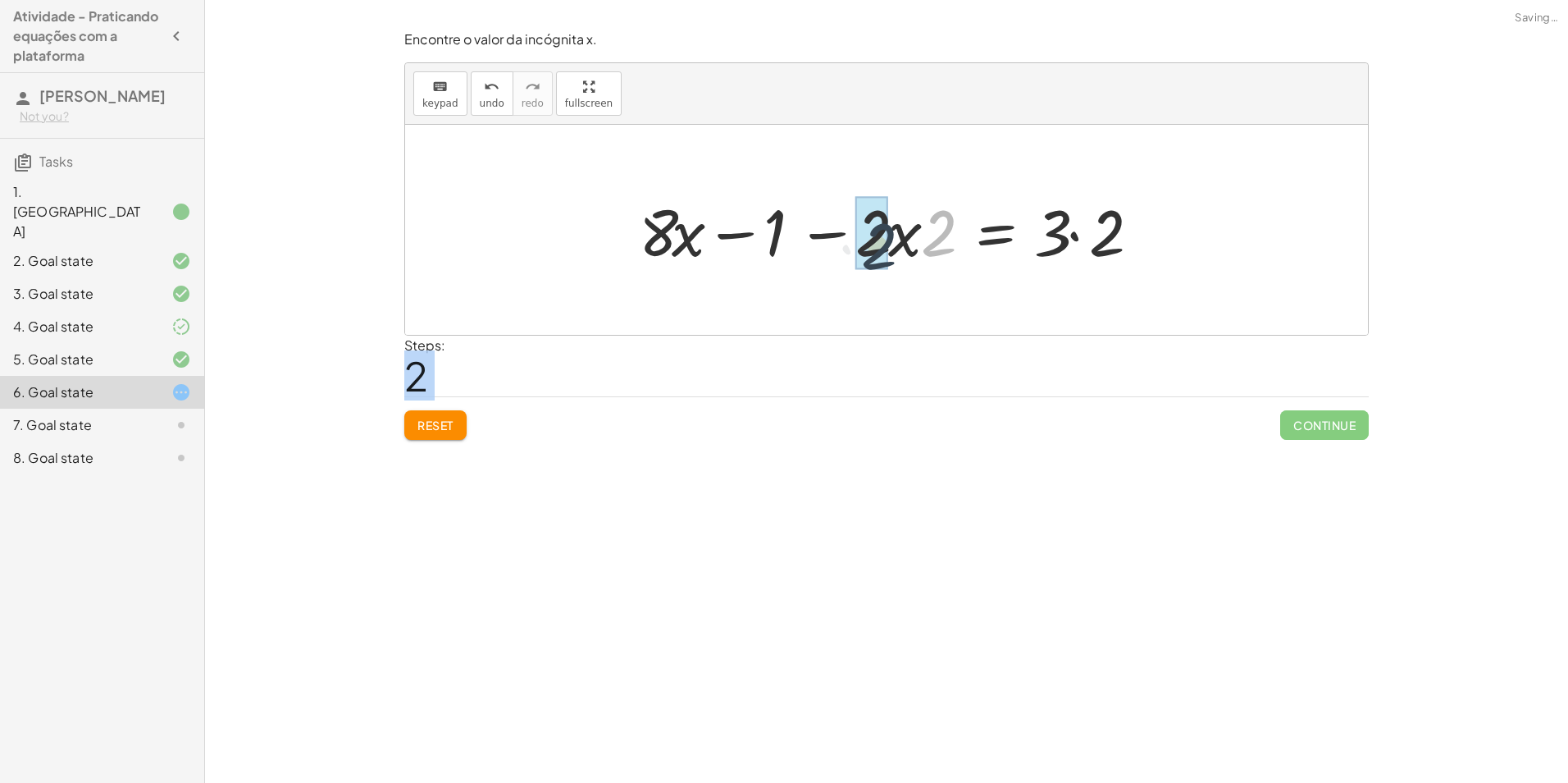
drag, startPoint x: 938, startPoint y: 240, endPoint x: 875, endPoint y: 239, distance: 63.0
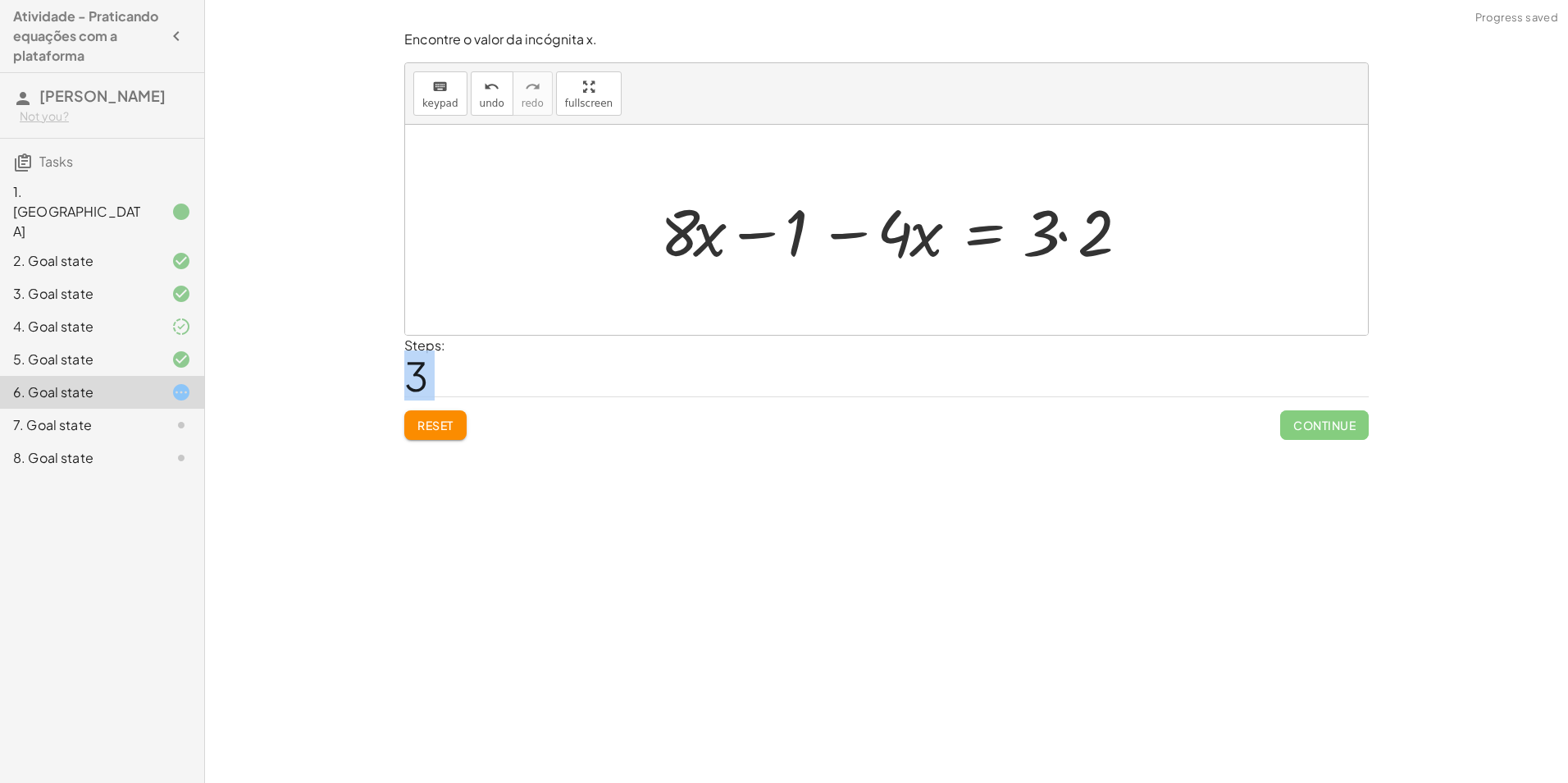
click at [855, 237] on div at bounding box center [899, 230] width 495 height 84
click at [740, 238] on div at bounding box center [893, 230] width 495 height 84
click at [786, 242] on div at bounding box center [893, 230] width 495 height 84
click at [1050, 224] on div at bounding box center [893, 230] width 495 height 84
drag, startPoint x: 803, startPoint y: 233, endPoint x: 1101, endPoint y: 229, distance: 298.0
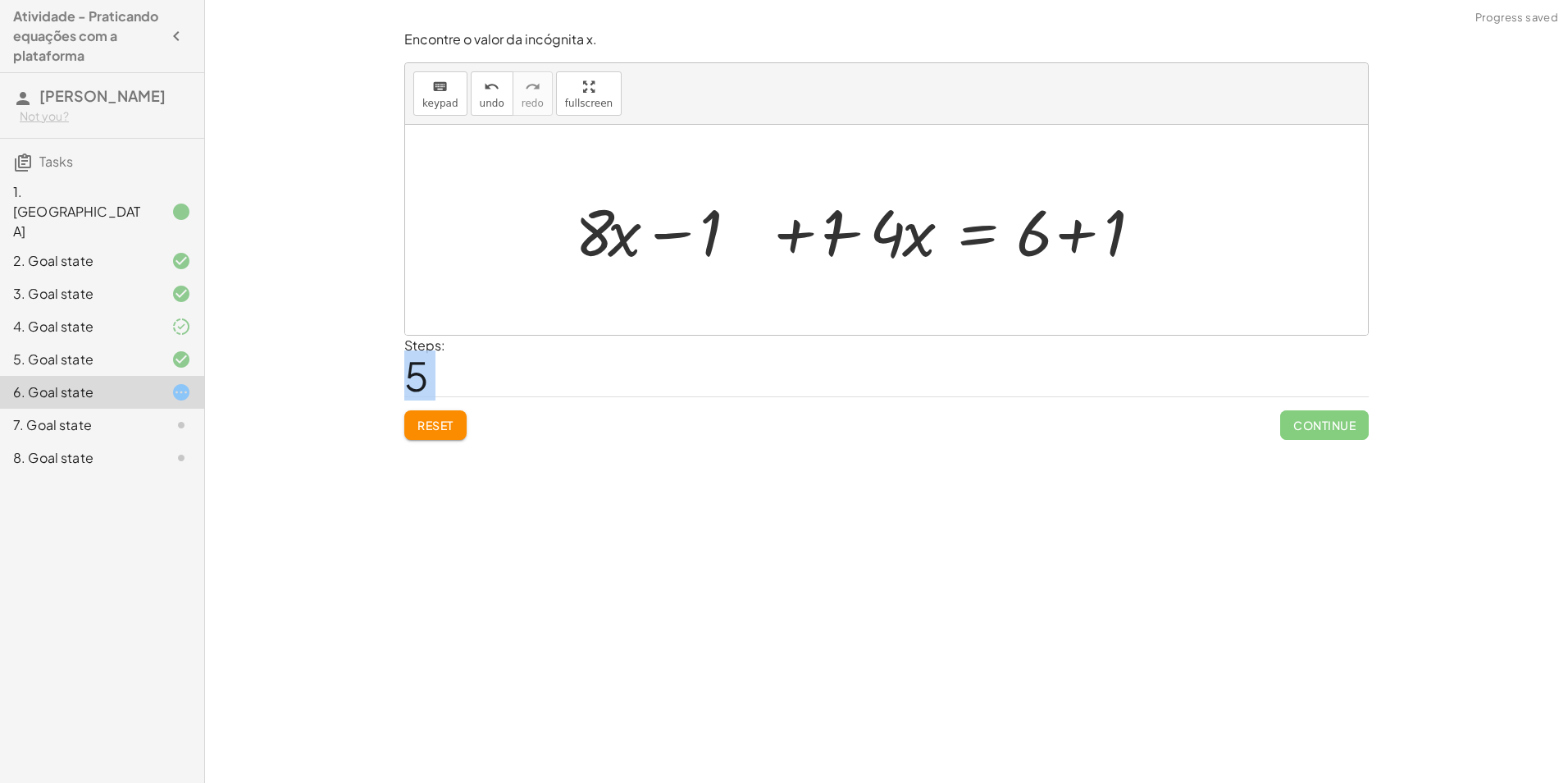
click at [1072, 226] on div at bounding box center [865, 230] width 624 height 84
click at [752, 245] on div at bounding box center [820, 230] width 533 height 84
click at [677, 237] on div at bounding box center [886, 229] width 963 height 210
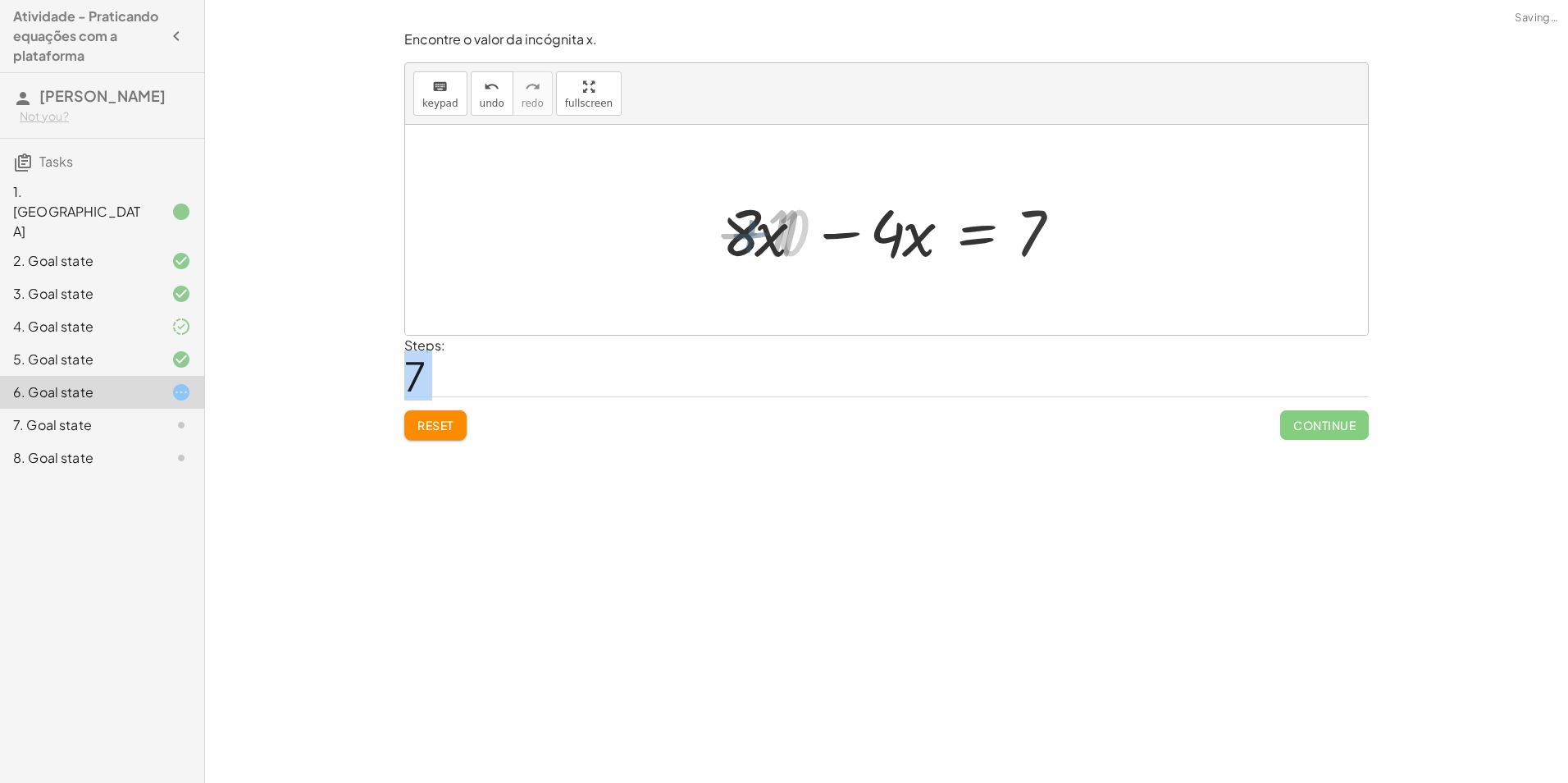
click at [876, 241] on div at bounding box center [910, 230] width 348 height 84
drag, startPoint x: 870, startPoint y: 243, endPoint x: 880, endPoint y: 240, distance: 10.4
click at [874, 243] on div at bounding box center [910, 230] width 348 height 84
drag, startPoint x: 880, startPoint y: 240, endPoint x: 863, endPoint y: 241, distance: 17.0
click at [867, 241] on div at bounding box center [910, 230] width 348 height 84
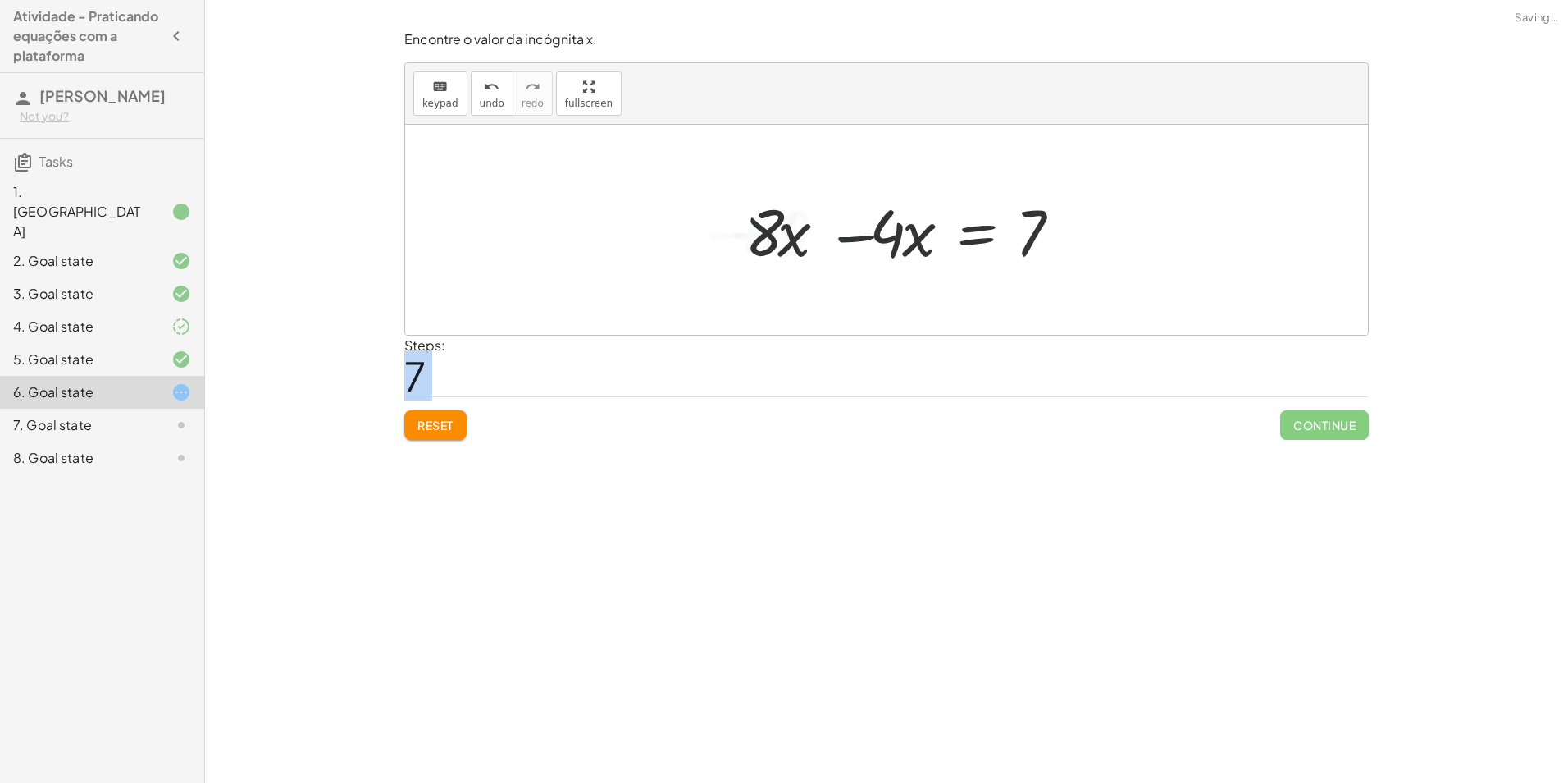
click at [857, 241] on div at bounding box center [910, 230] width 348 height 84
click at [854, 240] on div "+ · ( + · 8 · x − 1 ) · 2 − · 2 · x = 3 + · · ( + · 8 · x − 1 ) · 2 · 2 − · 2 ·…" at bounding box center [967, 230] width 245 height 93
click at [851, 239] on div "+ · ( + · 8 · x − 1 ) · 2 − · 2 · x = 3 + · · ( + · 8 · x − 1 ) · 2 · 2 − · 2 ·…" at bounding box center [967, 230] width 245 height 93
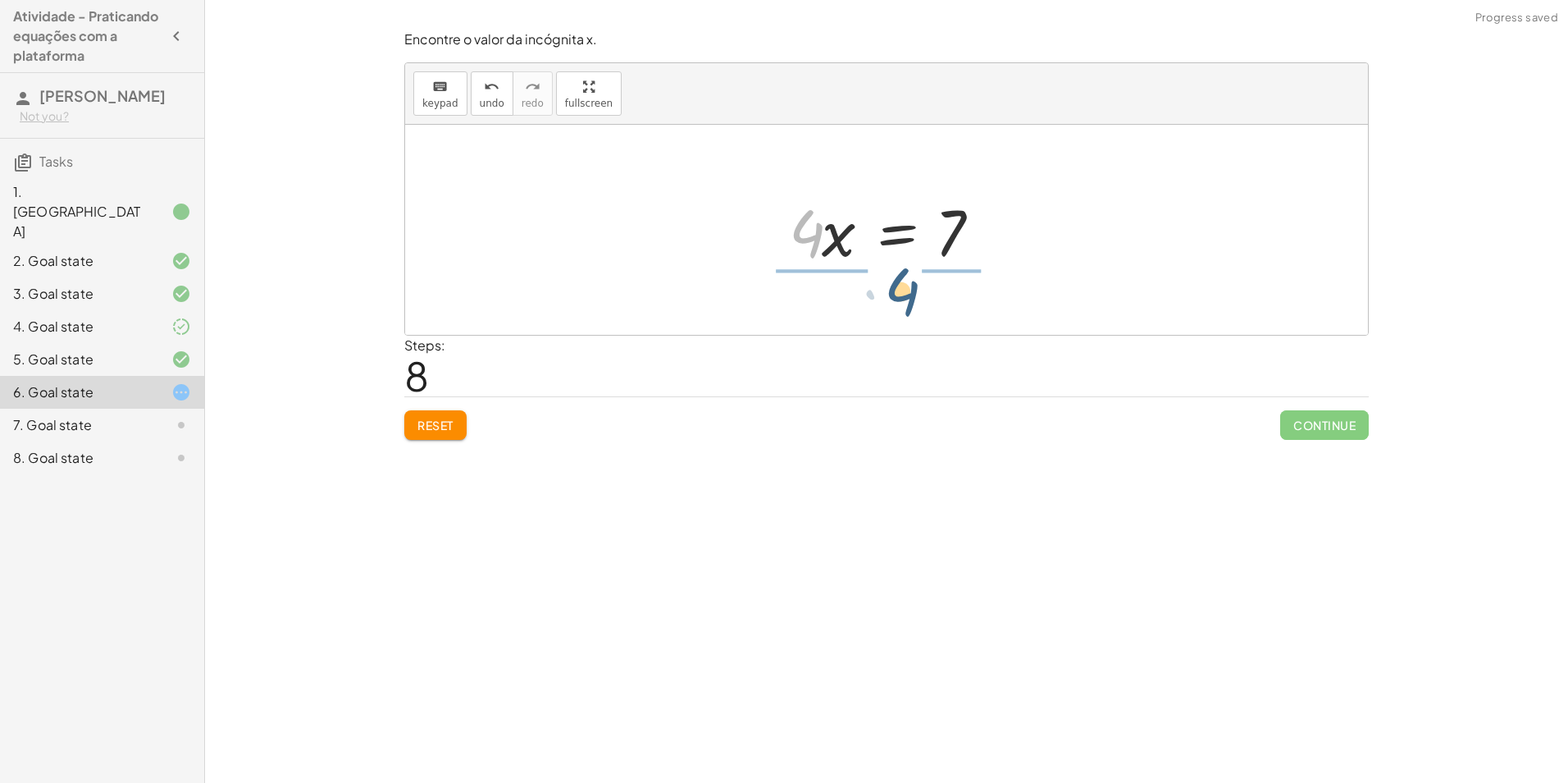
drag, startPoint x: 881, startPoint y: 232, endPoint x: 1032, endPoint y: 285, distance: 160.0
click at [1032, 290] on div "+ · ( + · 8 · x − 1 ) · 2 − · 2 · x = 3 + · · ( + · 8 · x − 1 ) · 2 · 2 − · 2 ·…" at bounding box center [886, 229] width 963 height 210
click at [834, 229] on div at bounding box center [892, 230] width 242 height 126
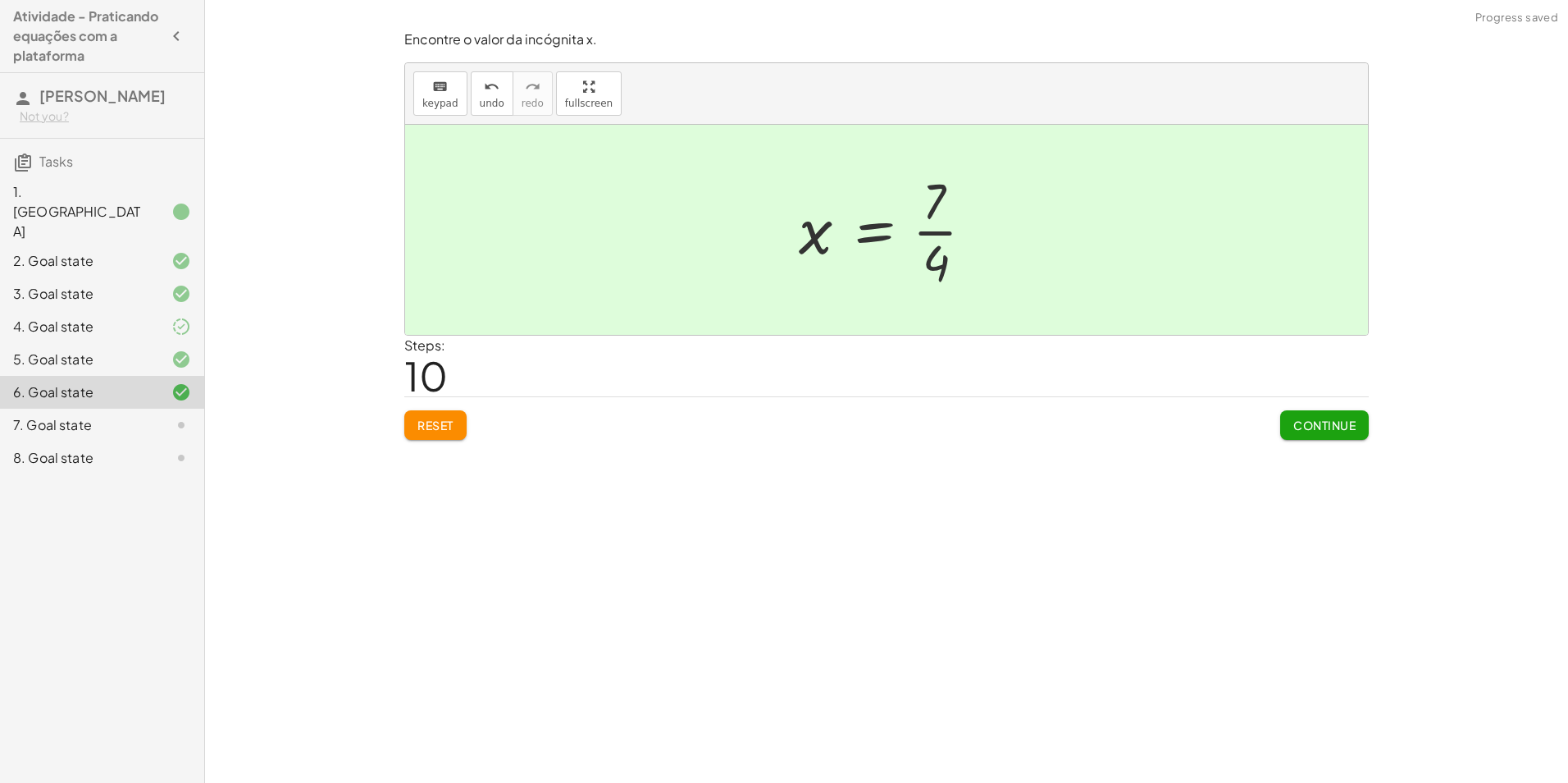
click at [1319, 423] on span "Continue" at bounding box center [1324, 425] width 62 height 15
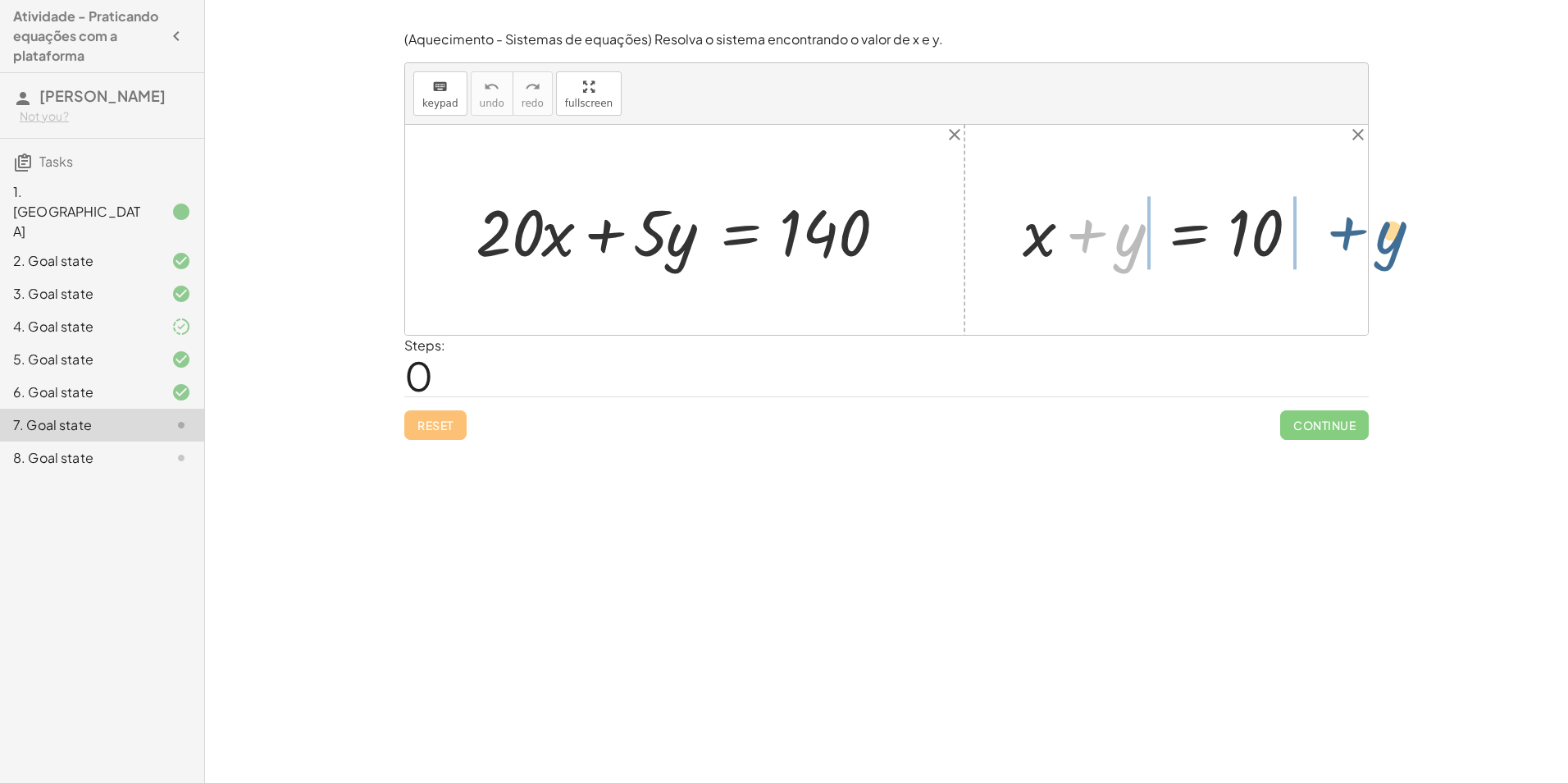
drag, startPoint x: 1136, startPoint y: 254, endPoint x: 1398, endPoint y: 249, distance: 262.0
click at [1398, 249] on div "Encontre o valor da incógnita x manipulando a equação. insert select one: Math …" at bounding box center [886, 392] width 1363 height 783
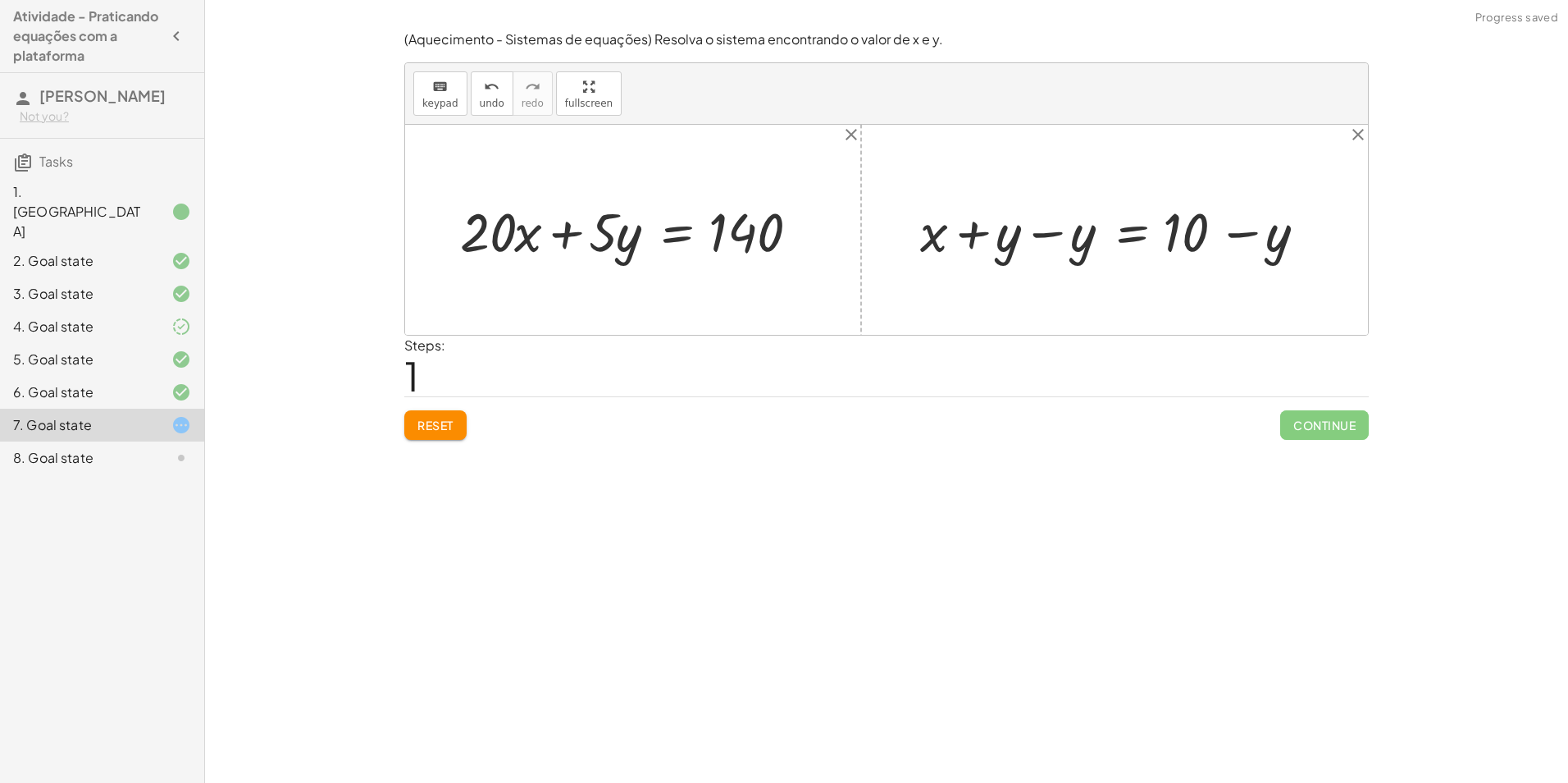
click at [1044, 231] on div at bounding box center [1120, 229] width 417 height 70
drag, startPoint x: 1085, startPoint y: 239, endPoint x: 516, endPoint y: 245, distance: 569.0
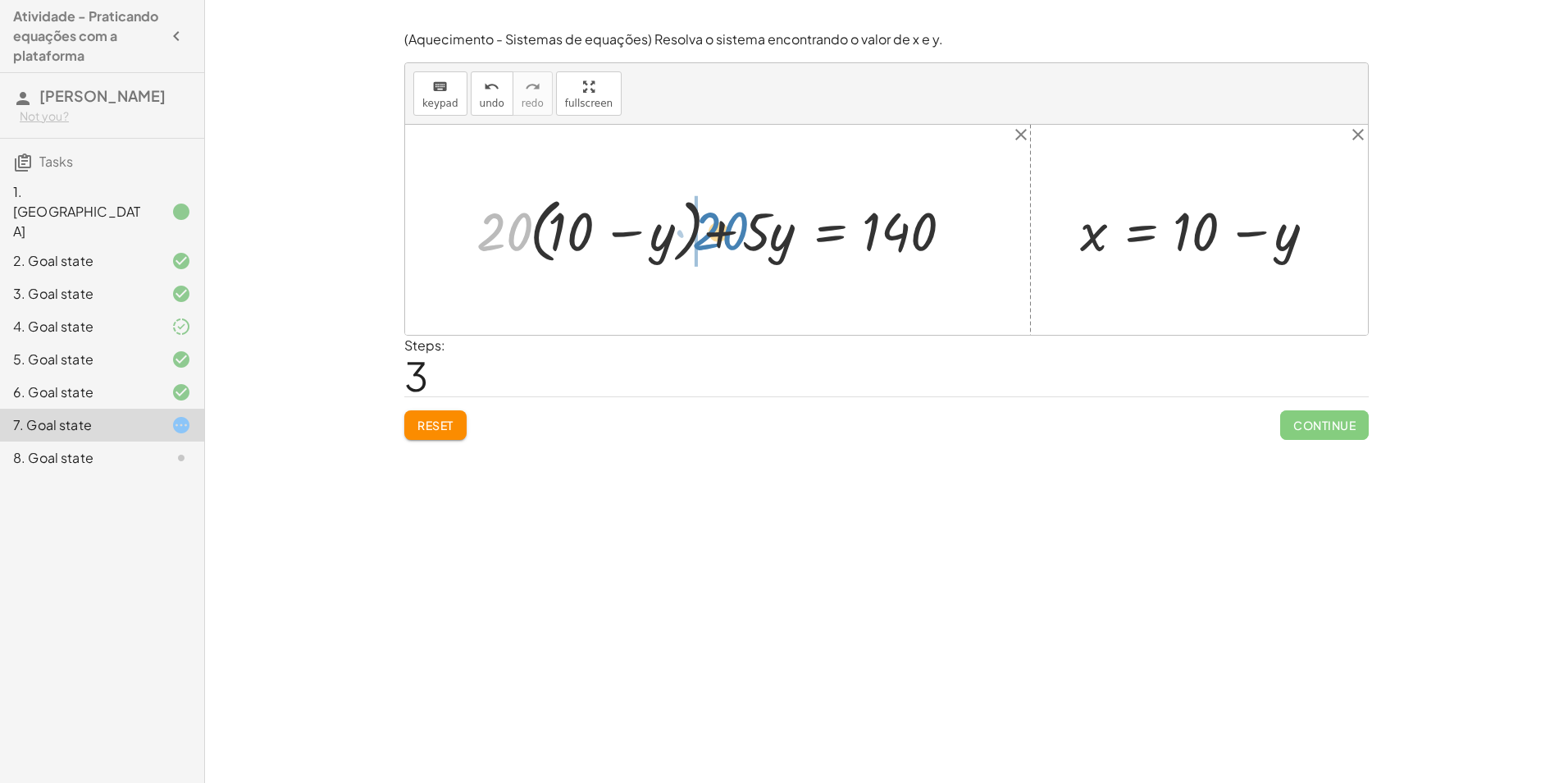
drag, startPoint x: 499, startPoint y: 233, endPoint x: 708, endPoint y: 232, distance: 209.0
click at [708, 232] on div at bounding box center [724, 230] width 511 height 79
drag, startPoint x: 639, startPoint y: 235, endPoint x: 654, endPoint y: 227, distance: 17.0
click at [654, 227] on div at bounding box center [724, 230] width 511 height 79
drag, startPoint x: 681, startPoint y: 226, endPoint x: 614, endPoint y: 230, distance: 67.1
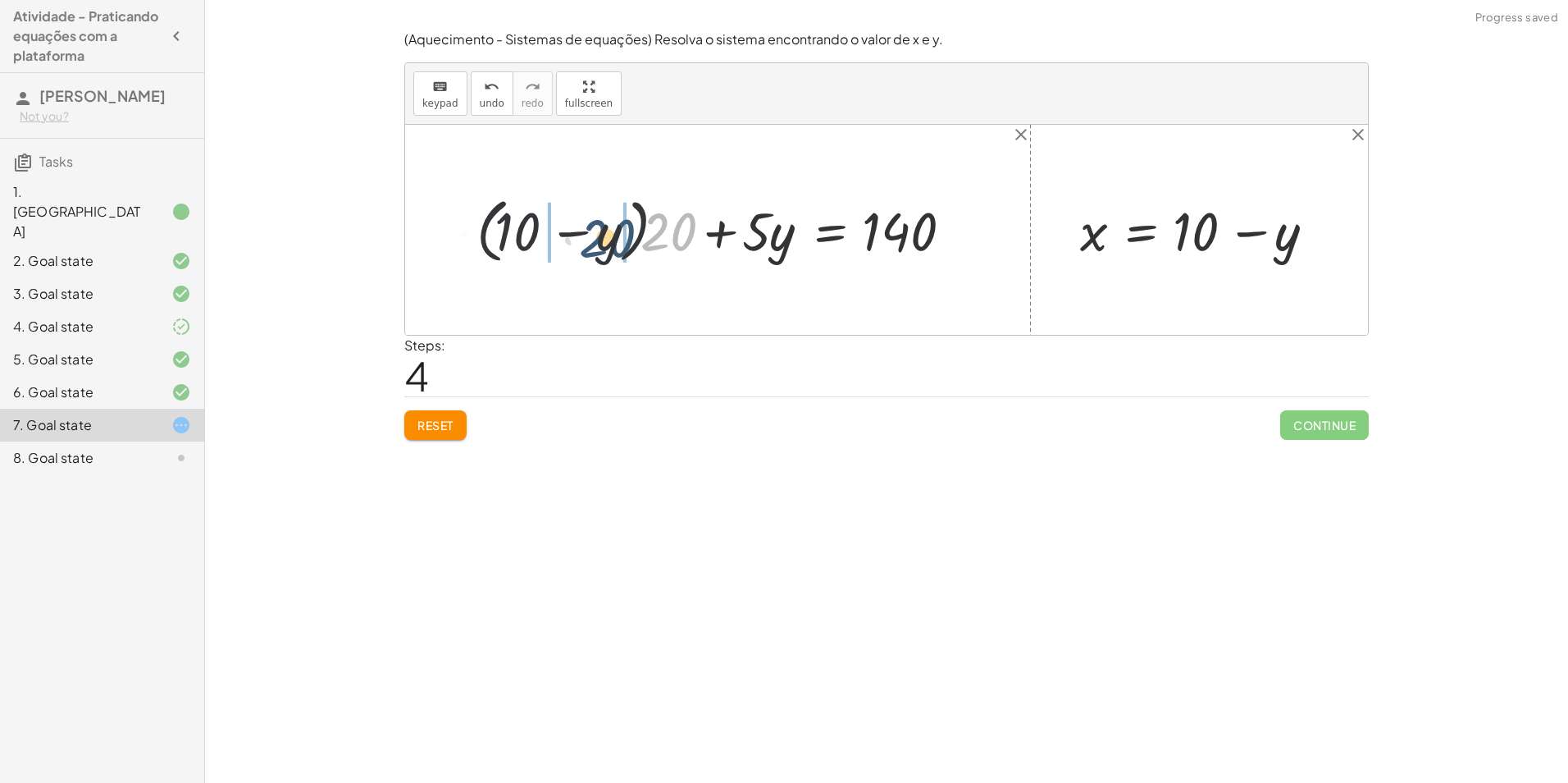
click at [614, 230] on div at bounding box center [724, 230] width 511 height 79
click at [495, 97] on span "undo" at bounding box center [492, 103] width 25 height 11
click at [491, 98] on span "undo" at bounding box center [492, 103] width 25 height 11
drag, startPoint x: 495, startPoint y: 226, endPoint x: 667, endPoint y: 220, distance: 172.1
click at [667, 220] on div at bounding box center [724, 230] width 511 height 79
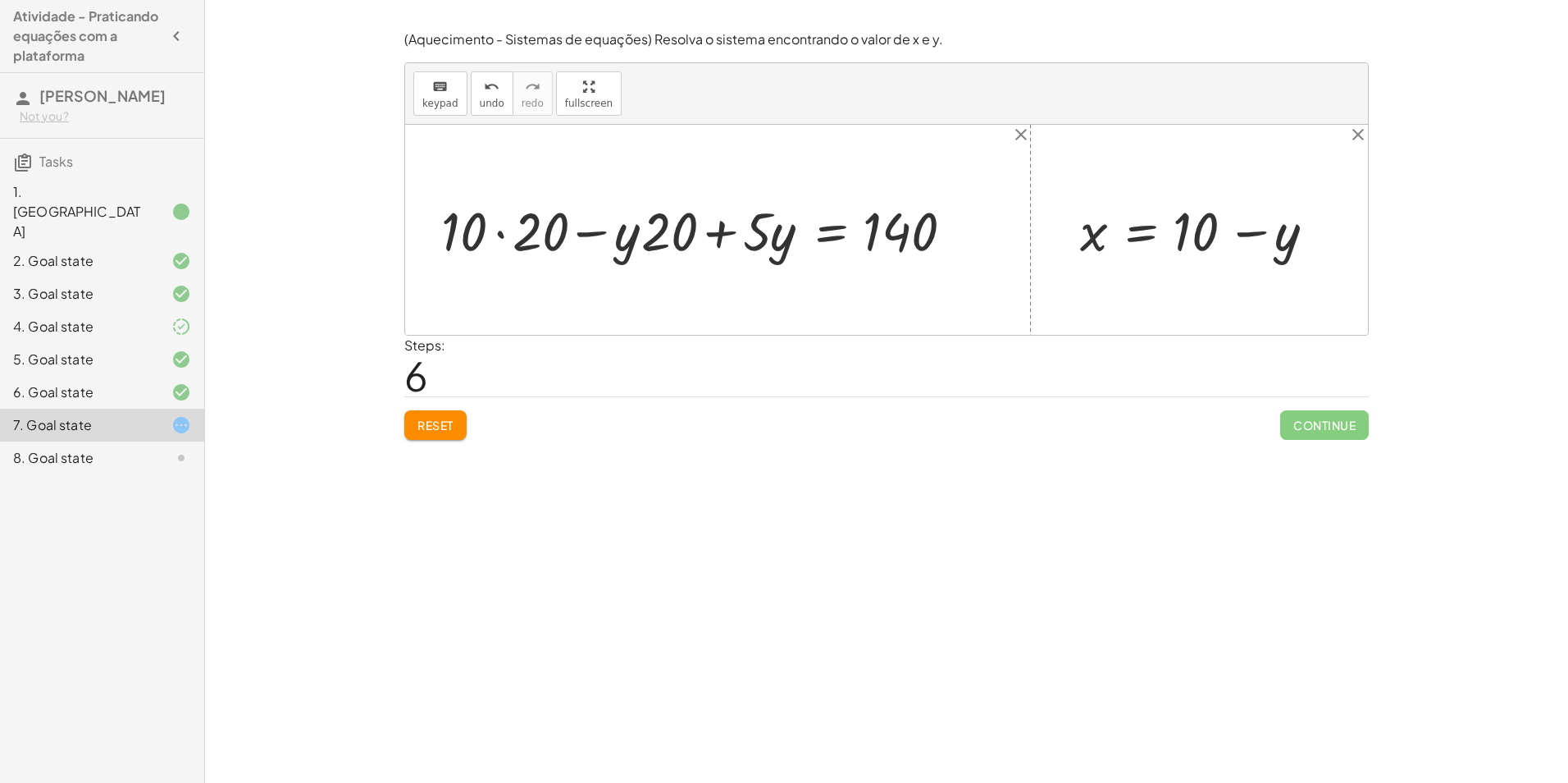
click at [496, 235] on div at bounding box center [705, 229] width 547 height 70
drag, startPoint x: 649, startPoint y: 218, endPoint x: 575, endPoint y: 221, distance: 74.1
click at [576, 222] on div at bounding box center [728, 229] width 502 height 70
click at [717, 233] on div at bounding box center [728, 229] width 502 height 70
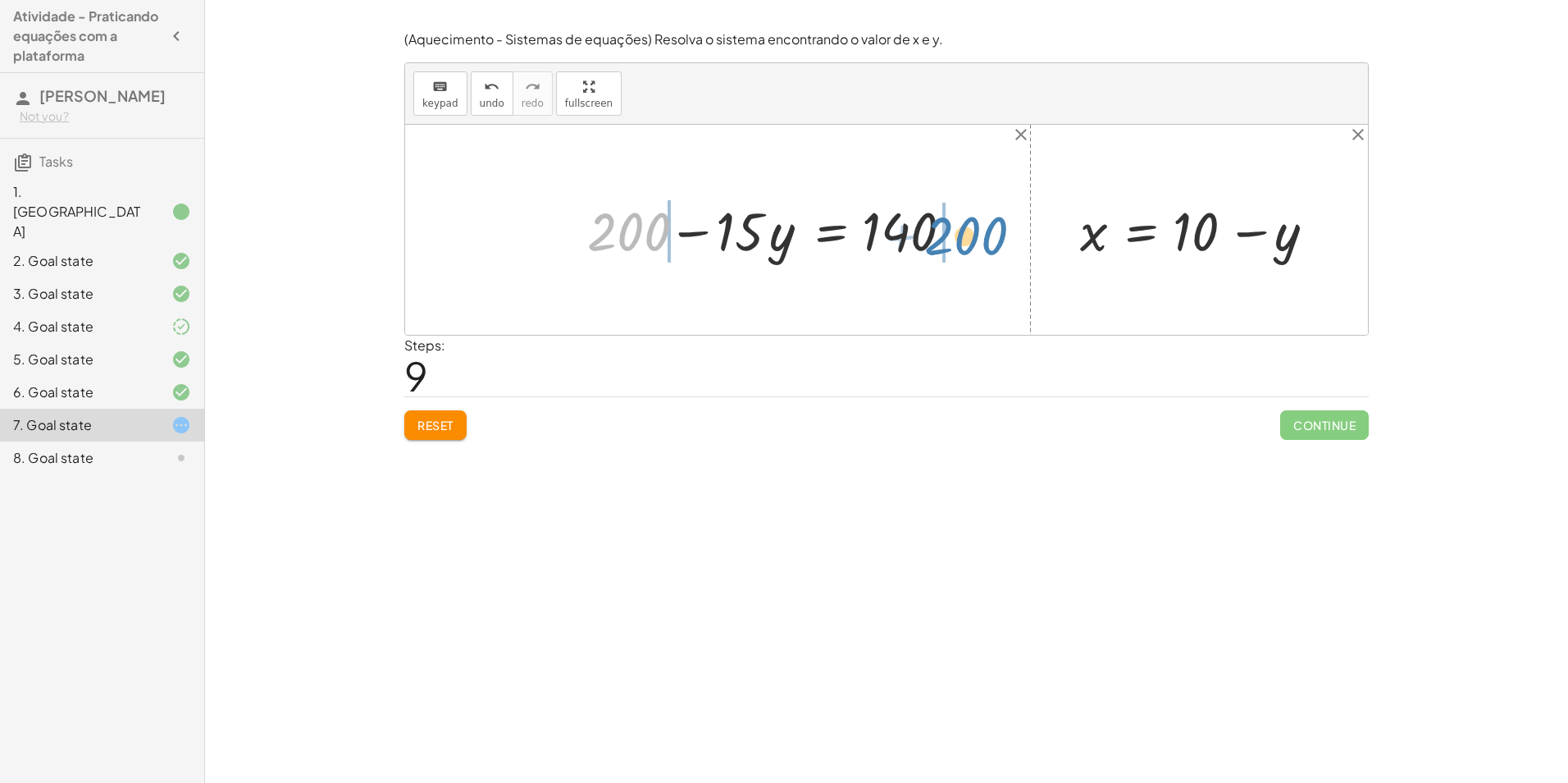
drag, startPoint x: 624, startPoint y: 232, endPoint x: 960, endPoint y: 234, distance: 336.0
click at [960, 234] on div at bounding box center [779, 229] width 400 height 70
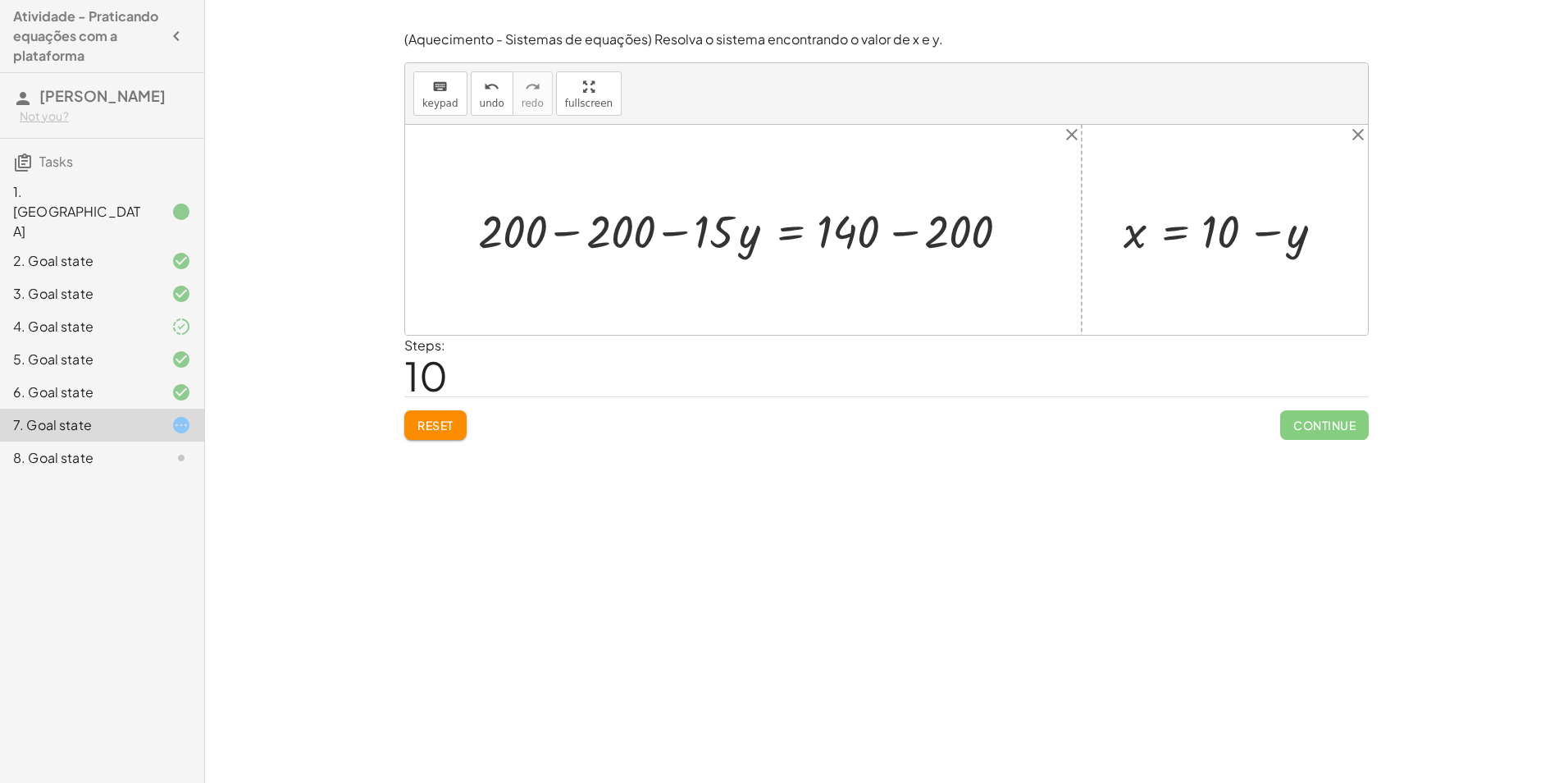
click at [568, 232] on div at bounding box center [749, 229] width 559 height 61
click at [908, 234] on div at bounding box center [849, 229] width 358 height 61
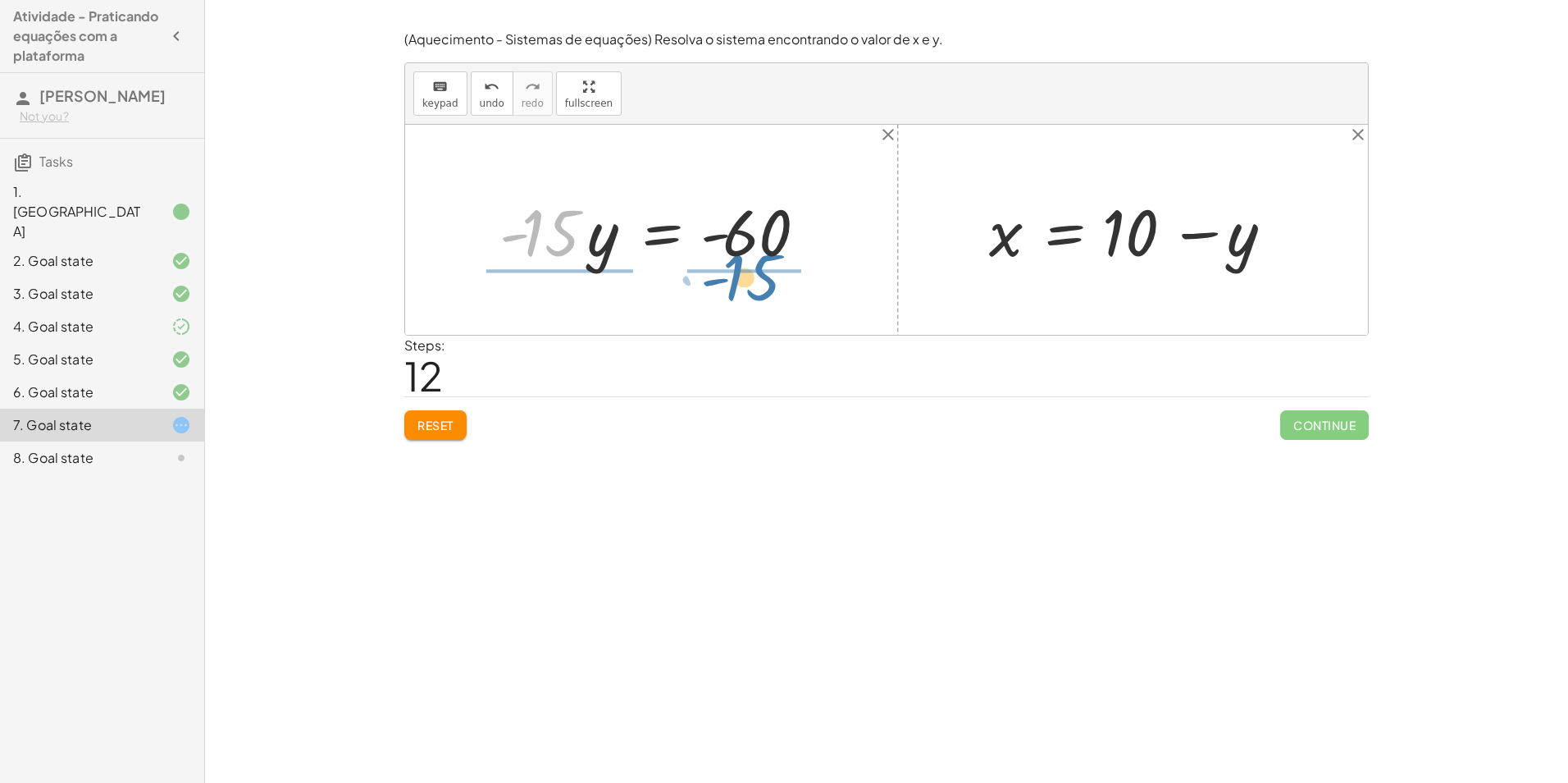
drag, startPoint x: 548, startPoint y: 232, endPoint x: 759, endPoint y: 277, distance: 215.7
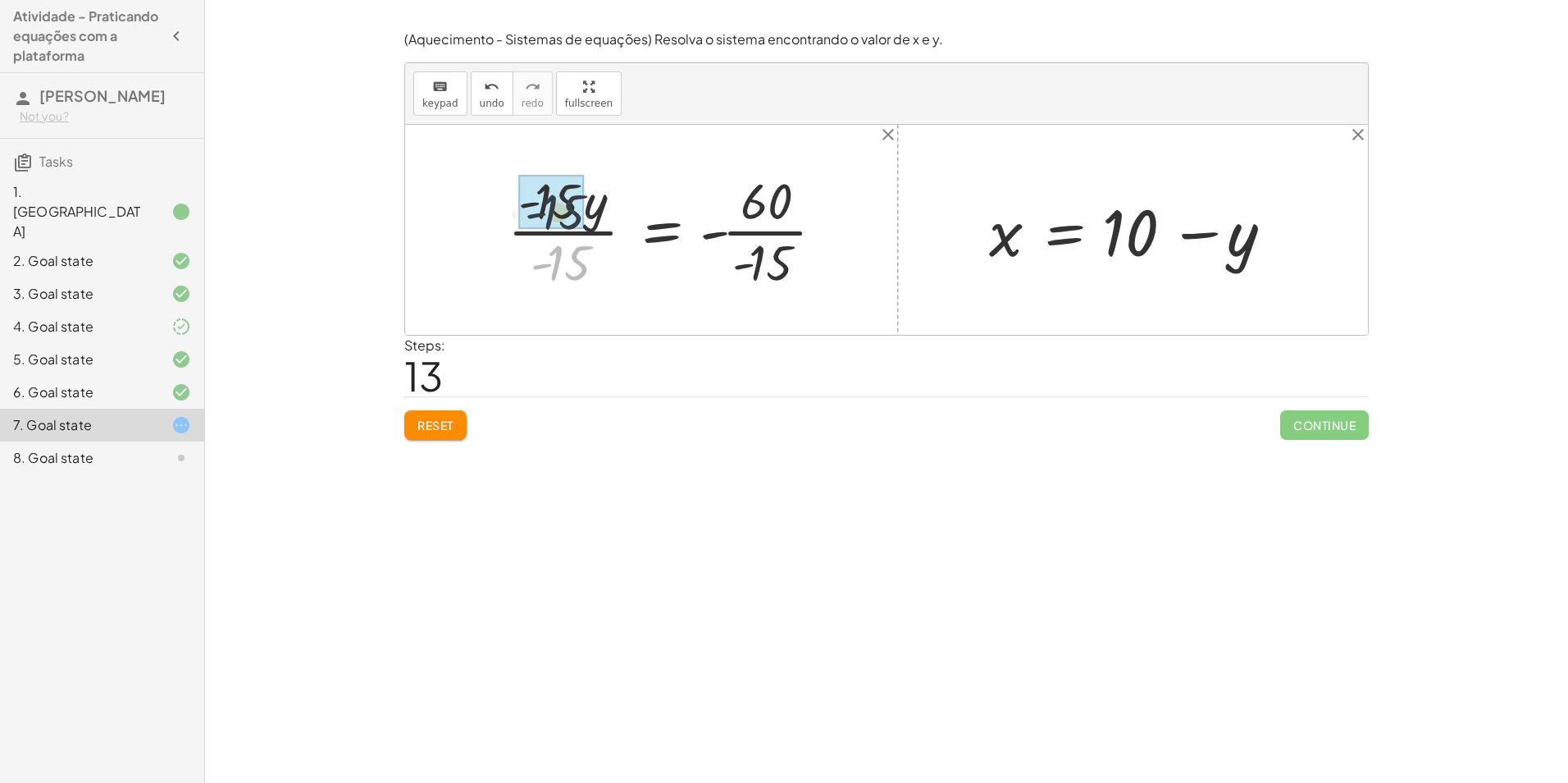
drag, startPoint x: 576, startPoint y: 265, endPoint x: 572, endPoint y: 204, distance: 61.1
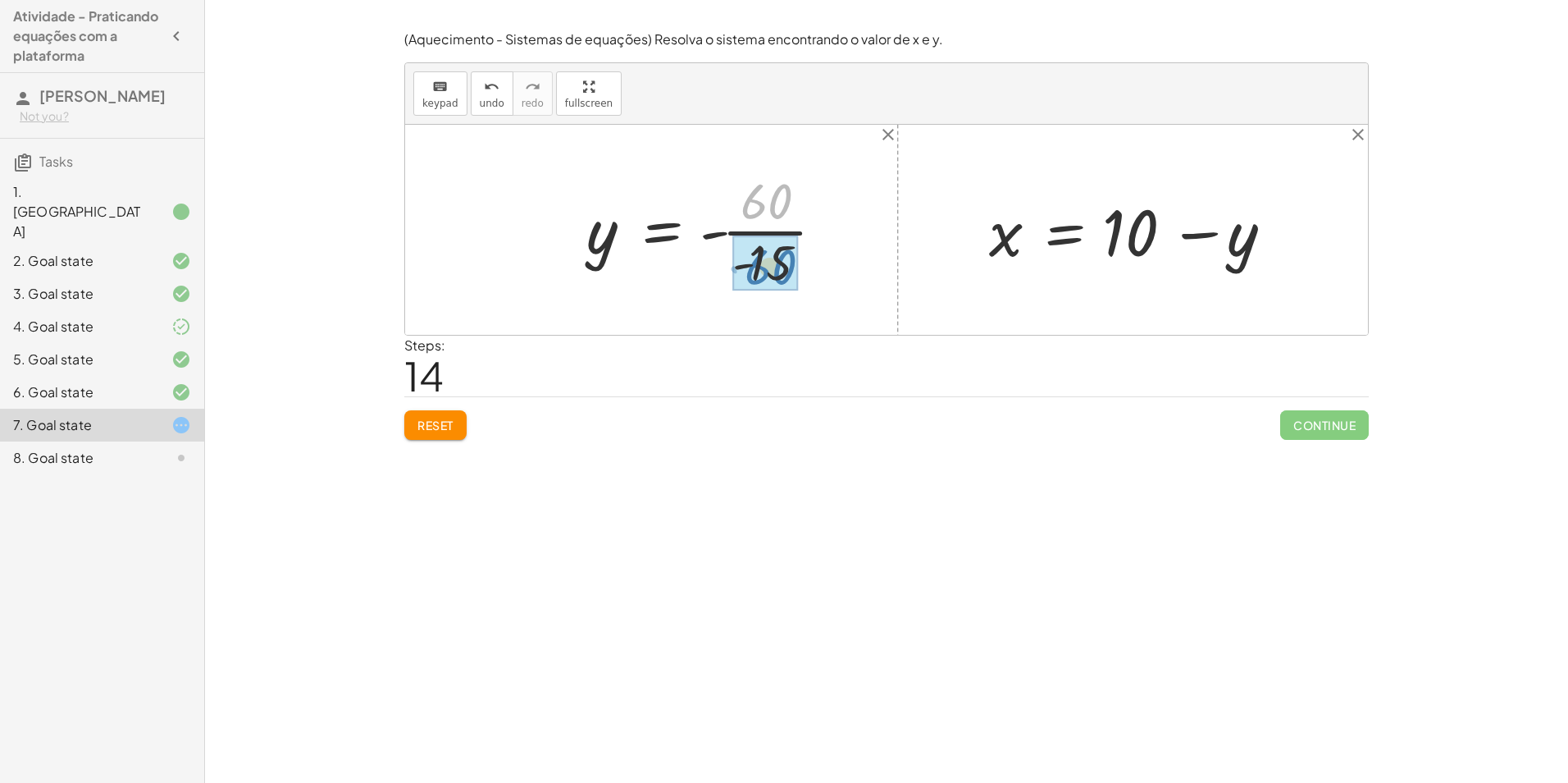
drag, startPoint x: 769, startPoint y: 232, endPoint x: 769, endPoint y: 269, distance: 37.0
click at [486, 97] on span "undo" at bounding box center [492, 103] width 25 height 11
click at [760, 231] on div at bounding box center [712, 230] width 268 height 126
click at [720, 231] on div at bounding box center [696, 230] width 235 height 82
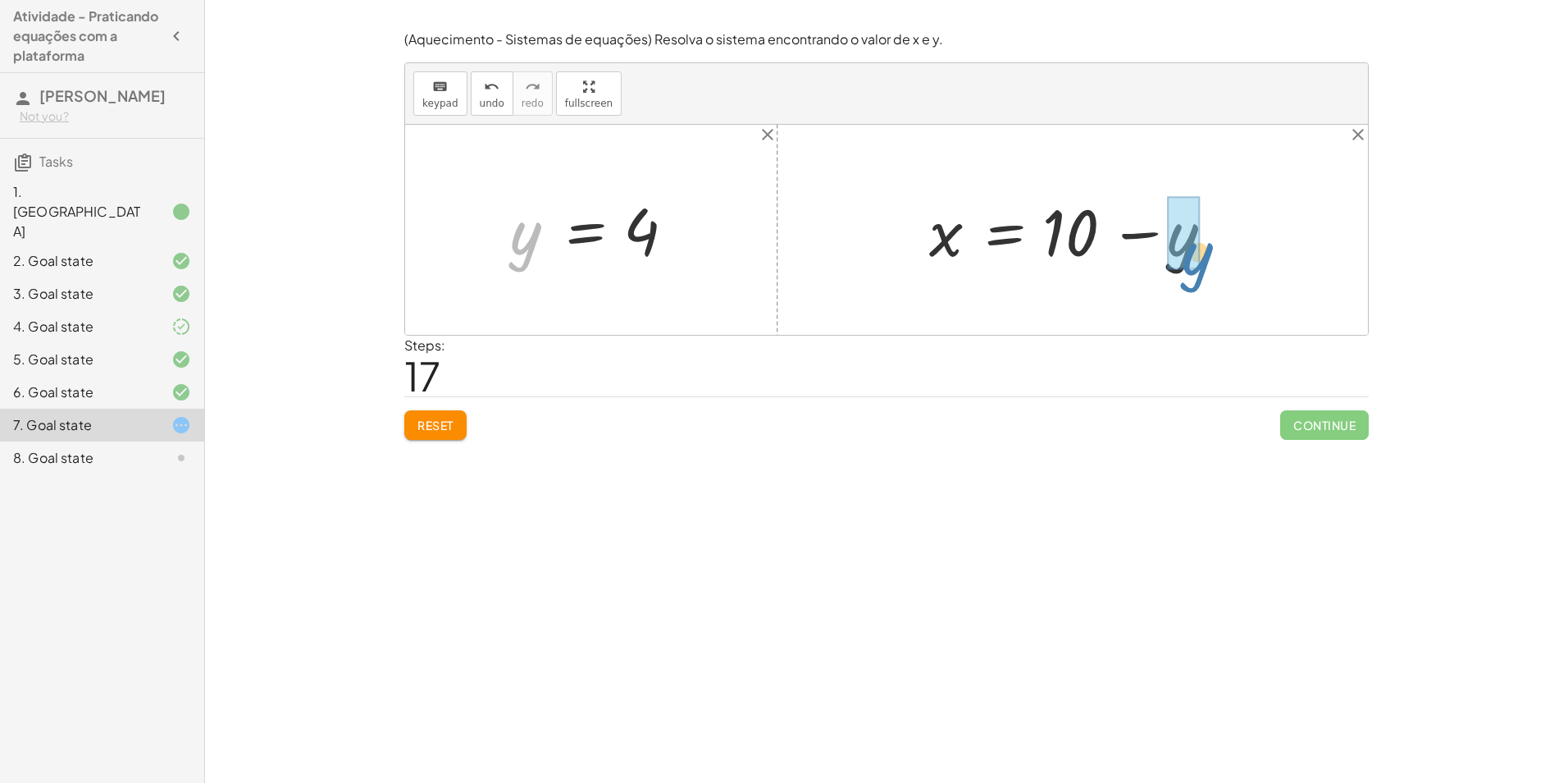
drag, startPoint x: 530, startPoint y: 246, endPoint x: 1182, endPoint y: 250, distance: 652.0
click at [1117, 222] on div at bounding box center [1079, 230] width 316 height 84
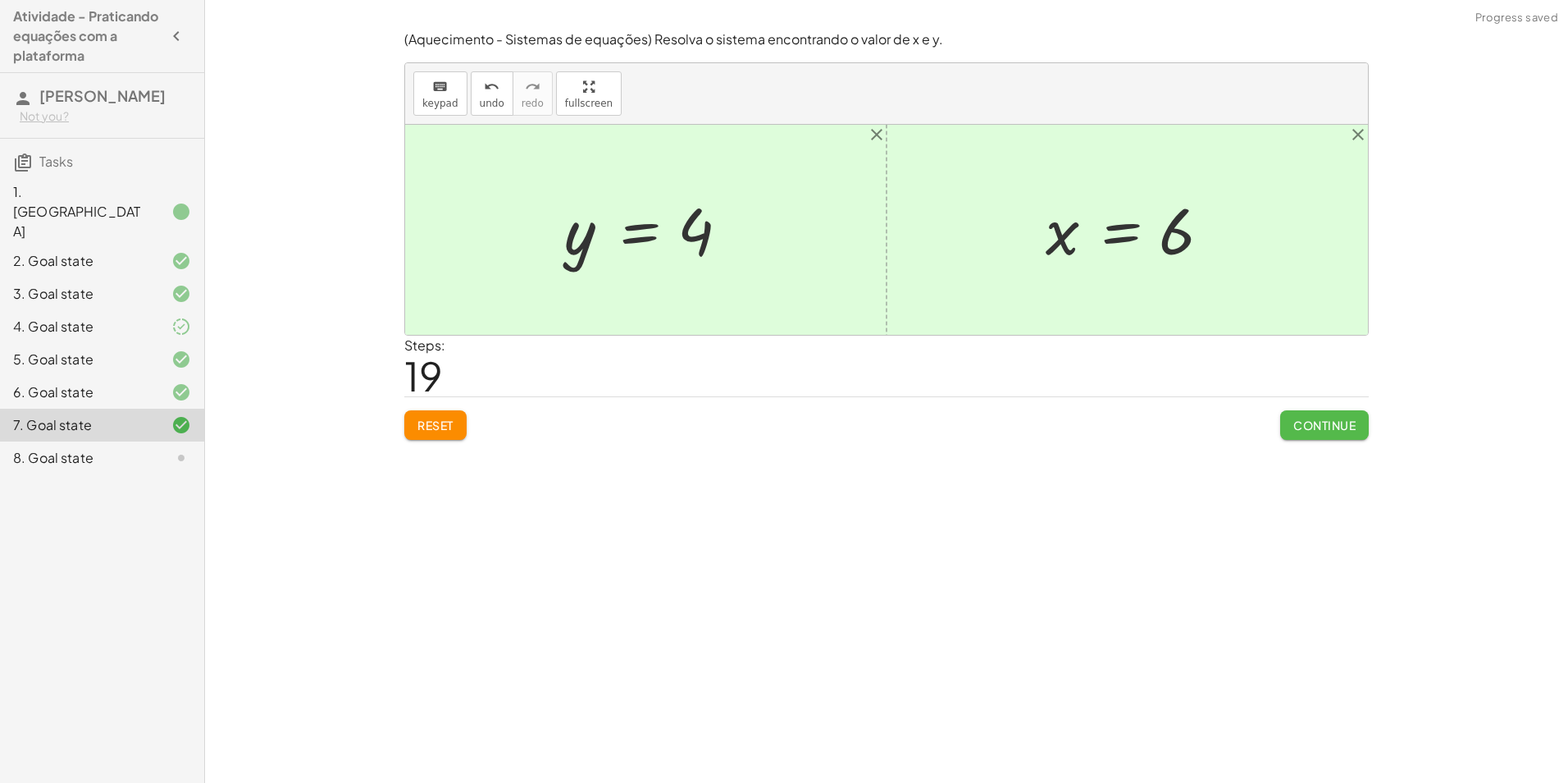
click at [1354, 425] on span "Continue" at bounding box center [1324, 425] width 62 height 15
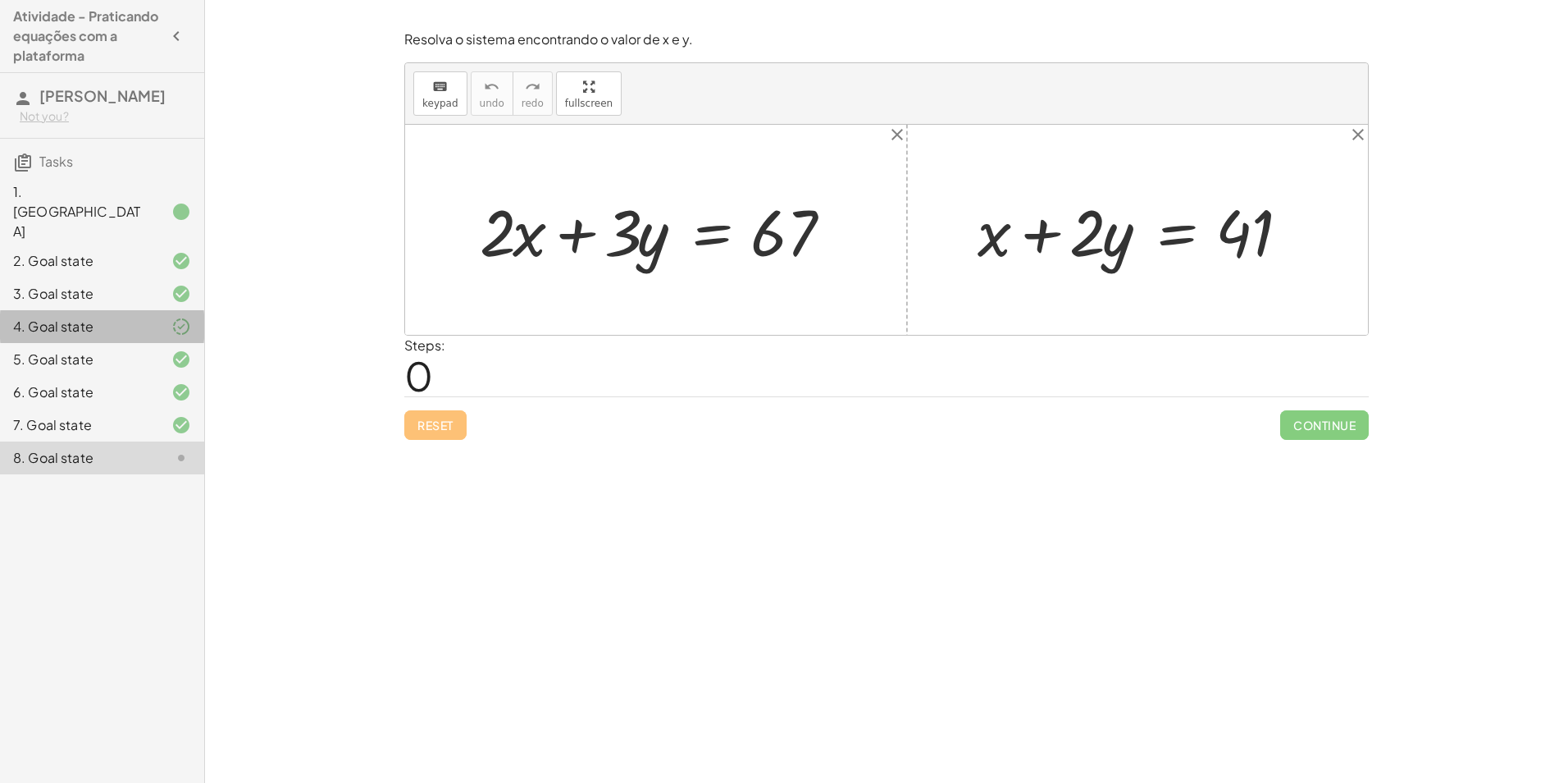
click at [135, 317] on div "4. Goal state" at bounding box center [79, 327] width 132 height 19
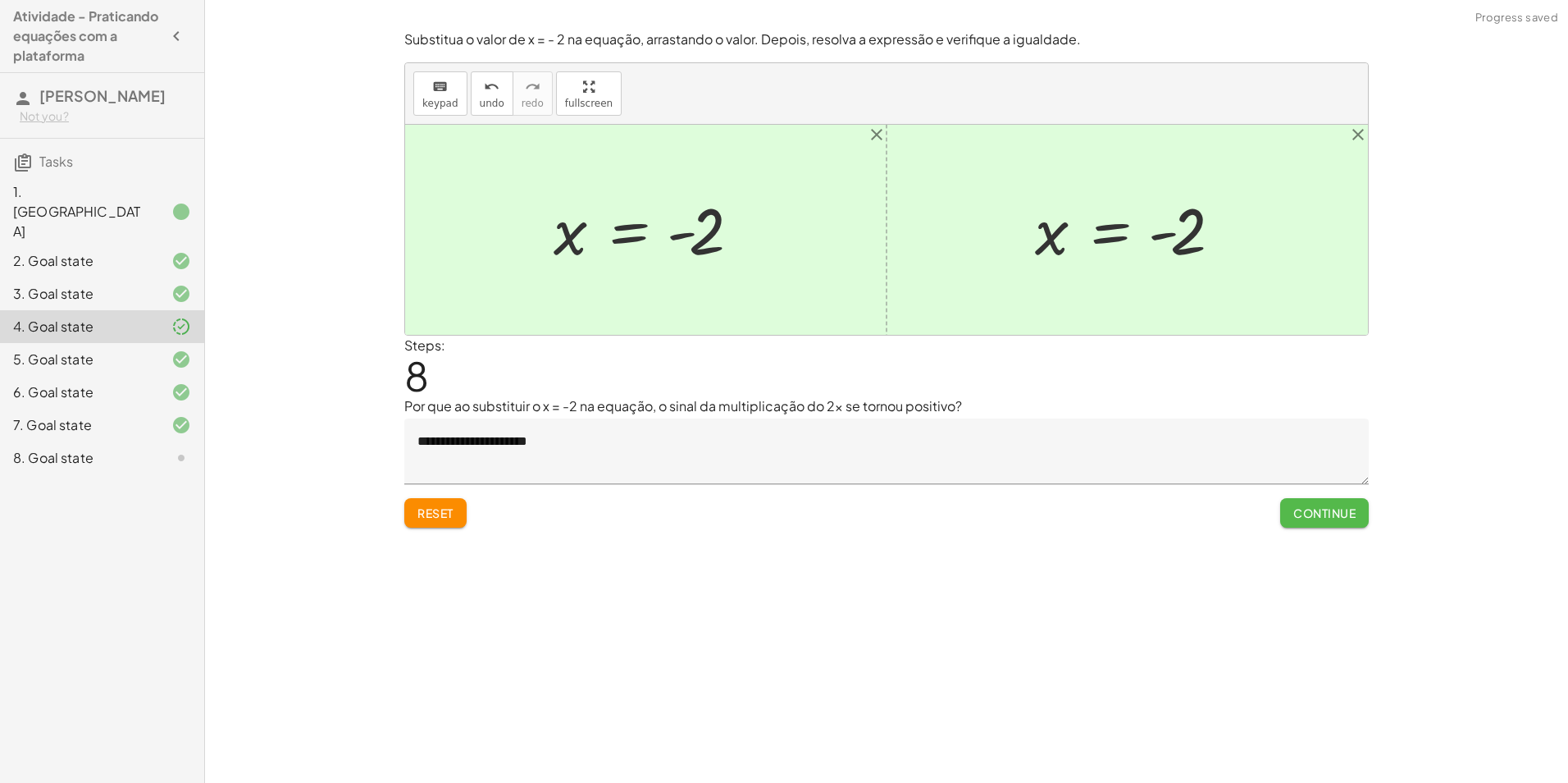
click at [1337, 514] on span "Continue" at bounding box center [1324, 513] width 62 height 15
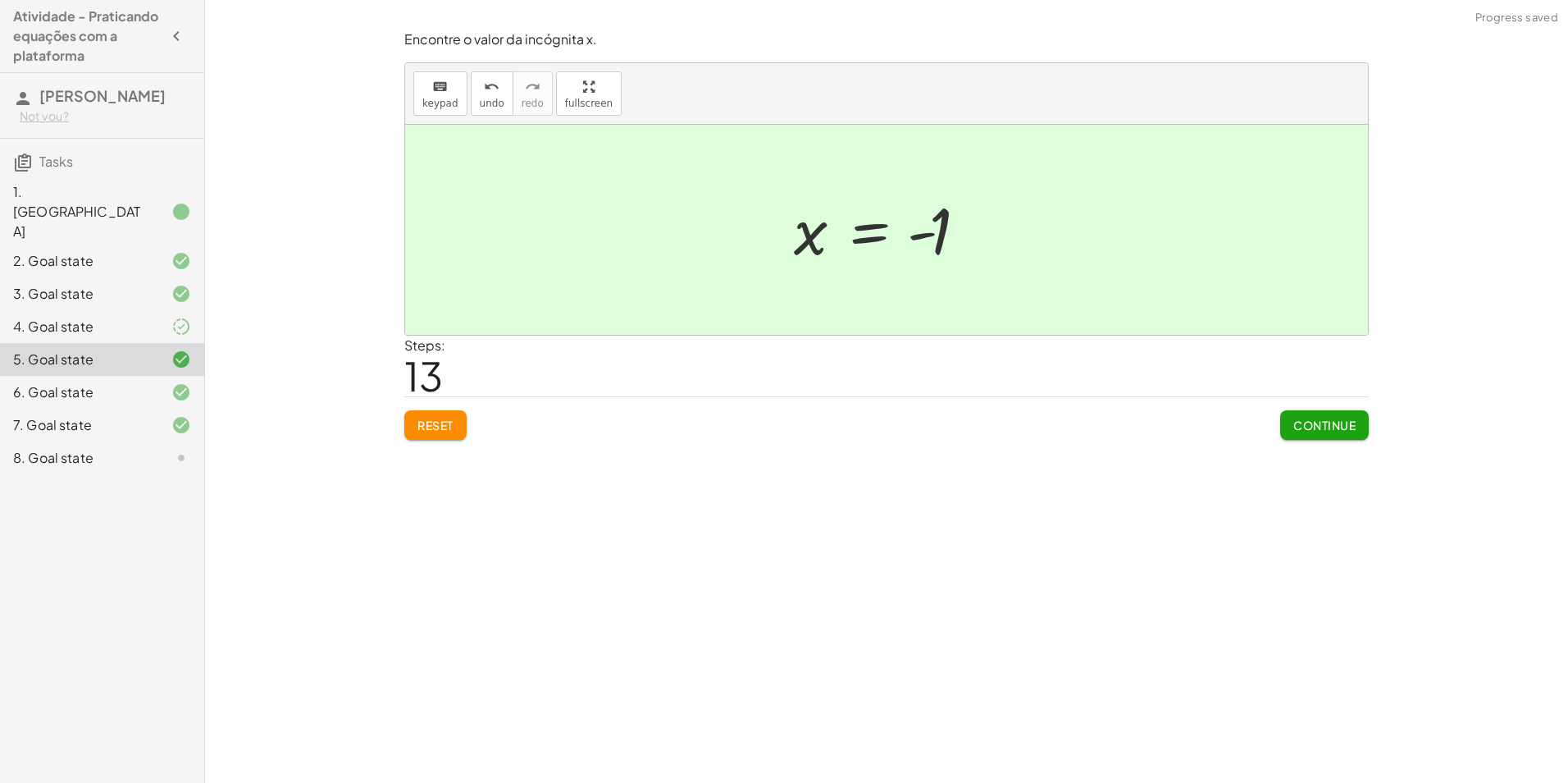
click at [156, 415] on div at bounding box center [168, 425] width 46 height 19
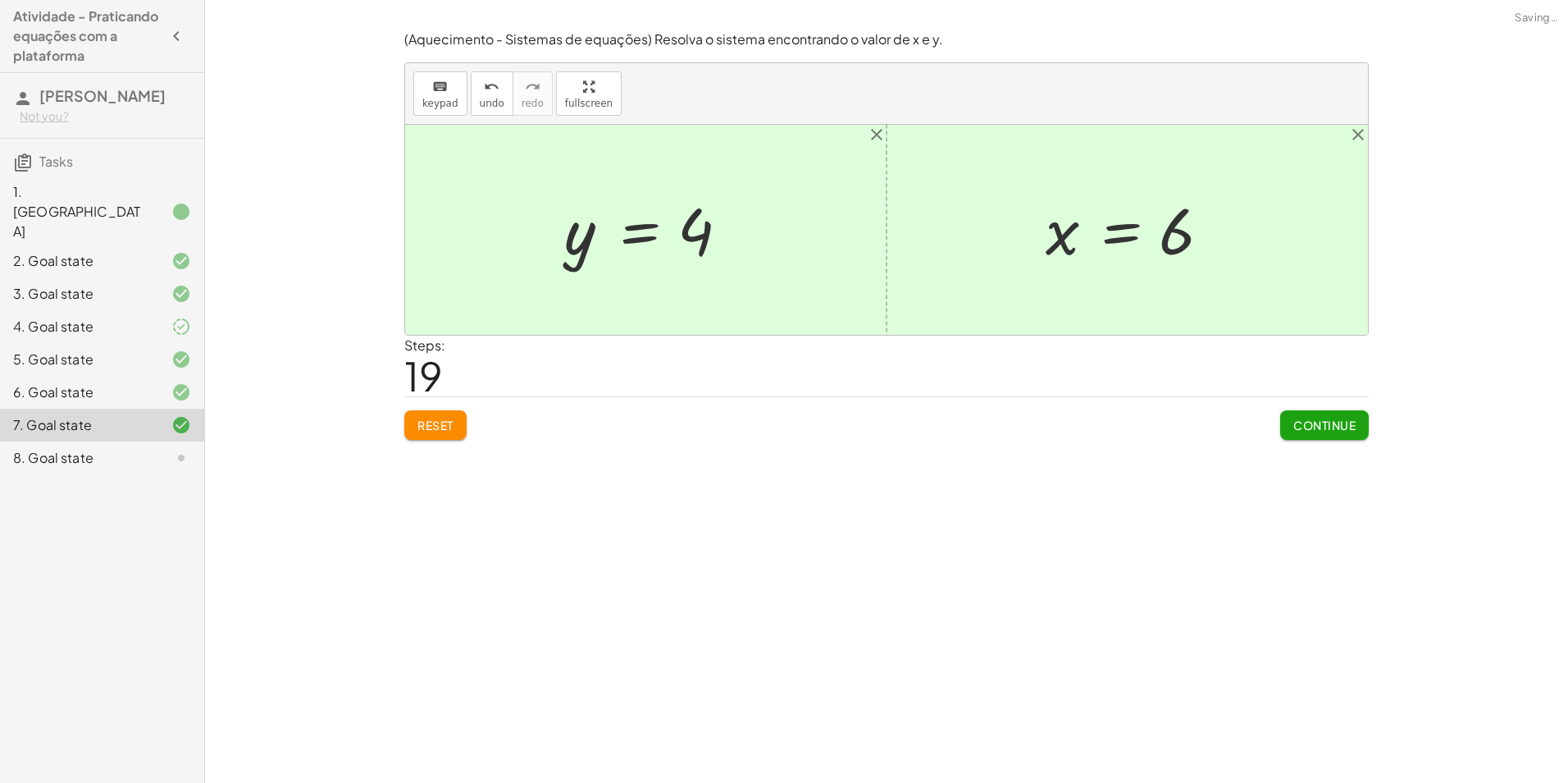
click at [177, 448] on icon at bounding box center [181, 457] width 19 height 19
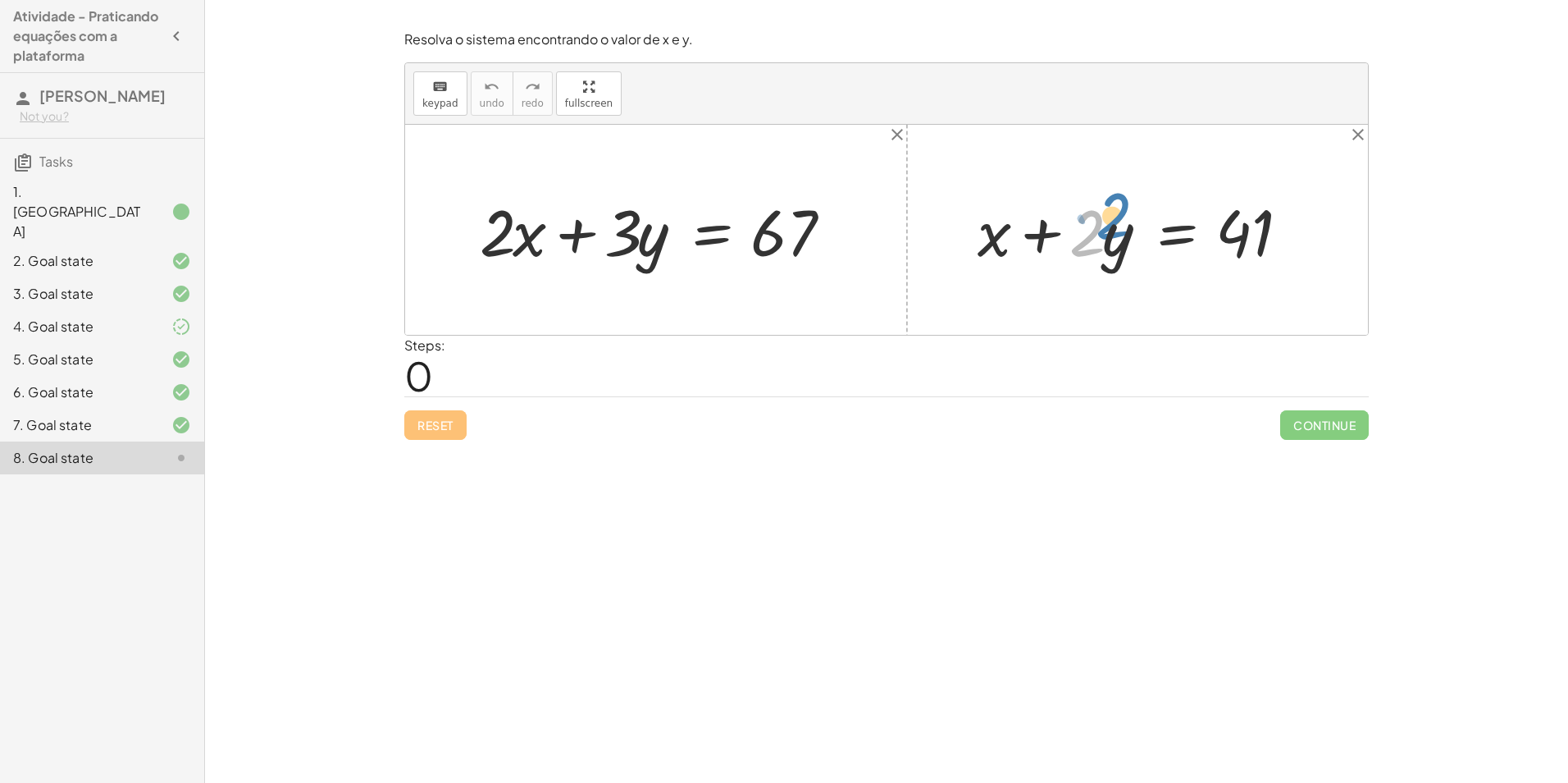
drag, startPoint x: 1098, startPoint y: 233, endPoint x: 1072, endPoint y: 241, distance: 27.2
click at [1070, 241] on div at bounding box center [1143, 230] width 348 height 84
drag, startPoint x: 1090, startPoint y: 232, endPoint x: 1332, endPoint y: 244, distance: 242.3
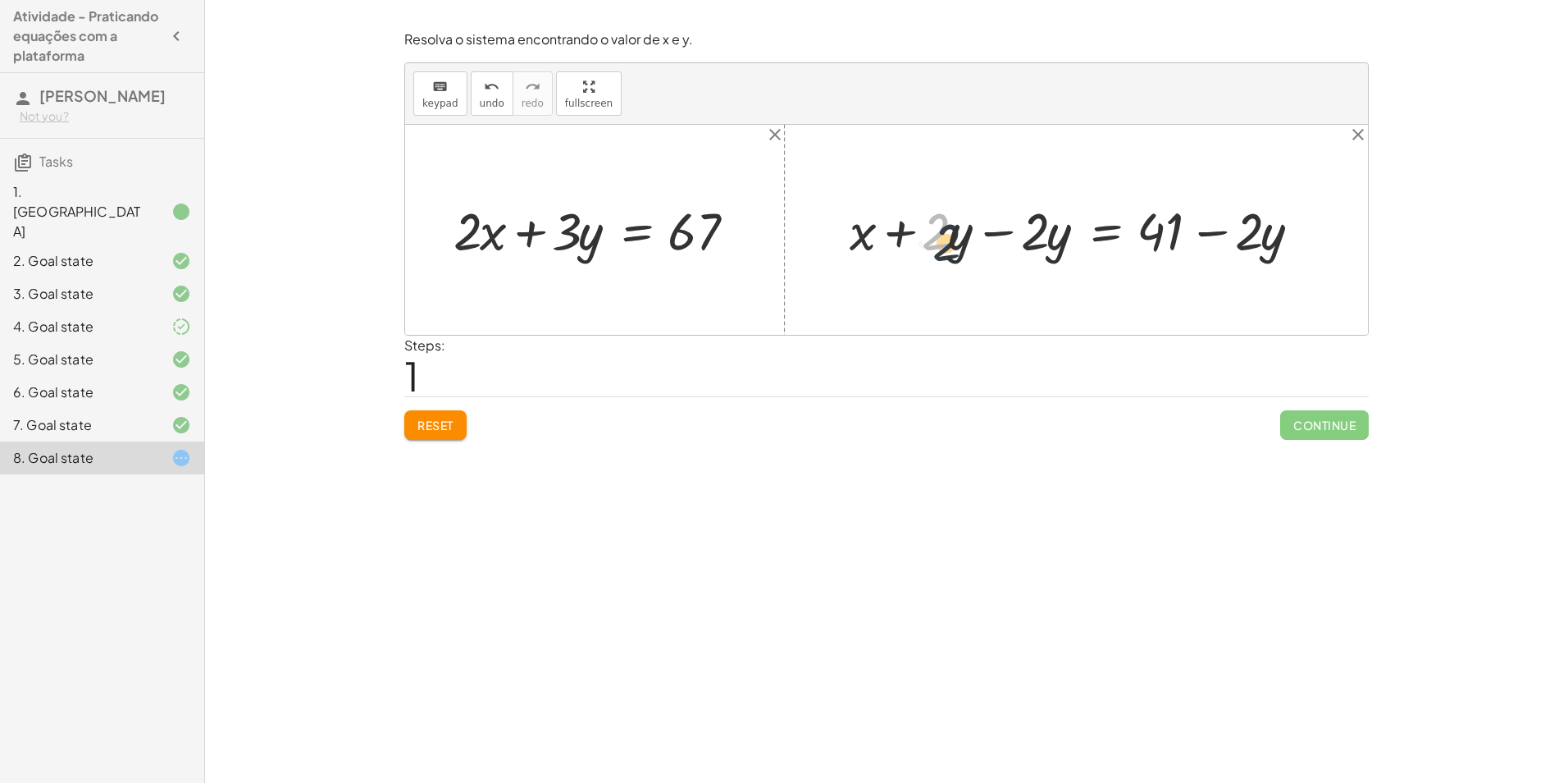
drag, startPoint x: 933, startPoint y: 238, endPoint x: 939, endPoint y: 226, distance: 13.4
click at [939, 229] on div at bounding box center [1083, 229] width 483 height 68
click at [999, 232] on div at bounding box center [1083, 229] width 483 height 68
drag, startPoint x: 1058, startPoint y: 238, endPoint x: 498, endPoint y: 249, distance: 560.1
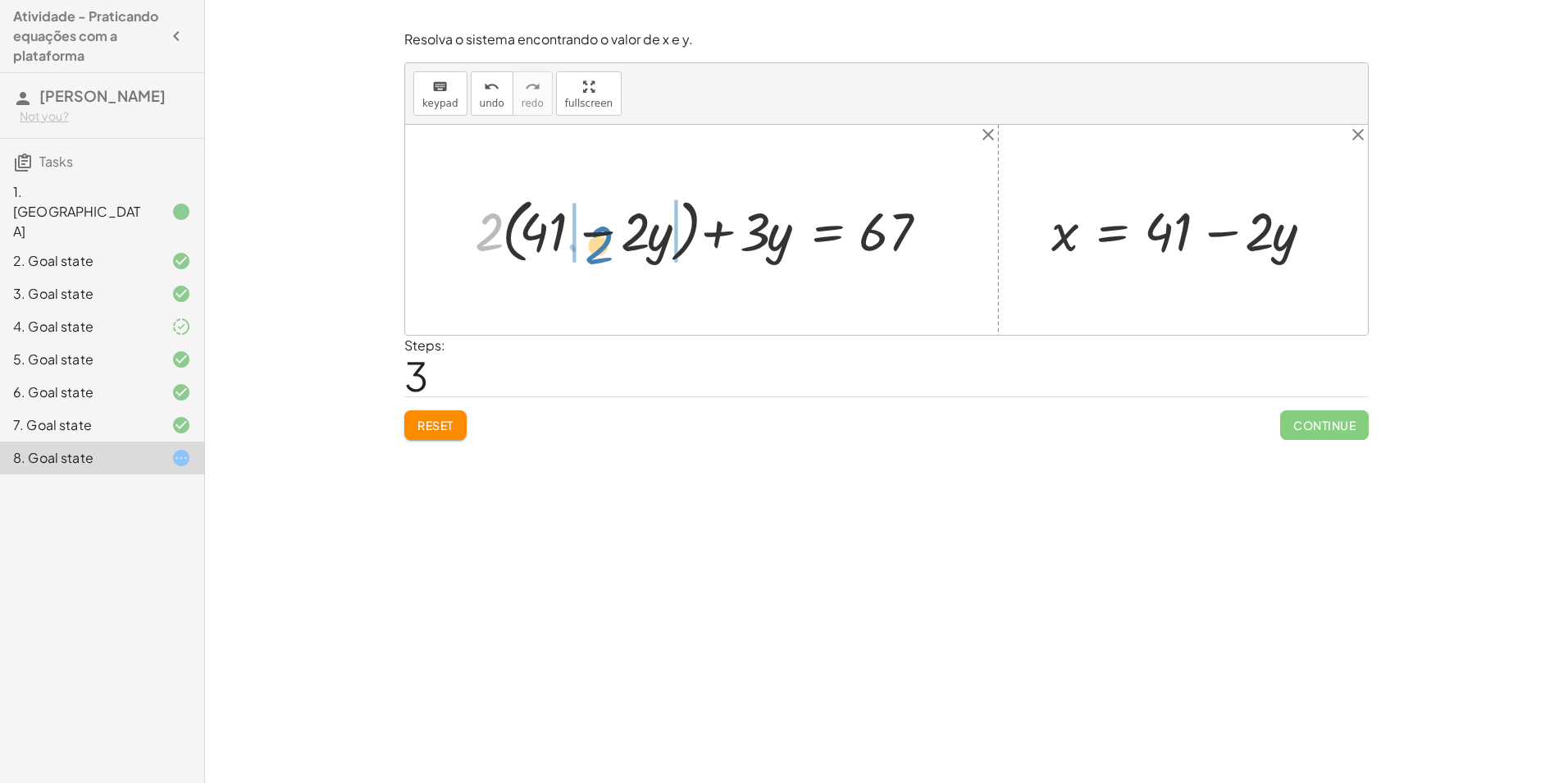
drag, startPoint x: 483, startPoint y: 229, endPoint x: 596, endPoint y: 241, distance: 113.6
click at [596, 241] on div at bounding box center [708, 229] width 483 height 78
click at [524, 233] on div at bounding box center [704, 229] width 492 height 70
drag, startPoint x: 635, startPoint y: 233, endPoint x: 696, endPoint y: 241, distance: 61.5
click at [696, 241] on div at bounding box center [725, 229] width 447 height 70
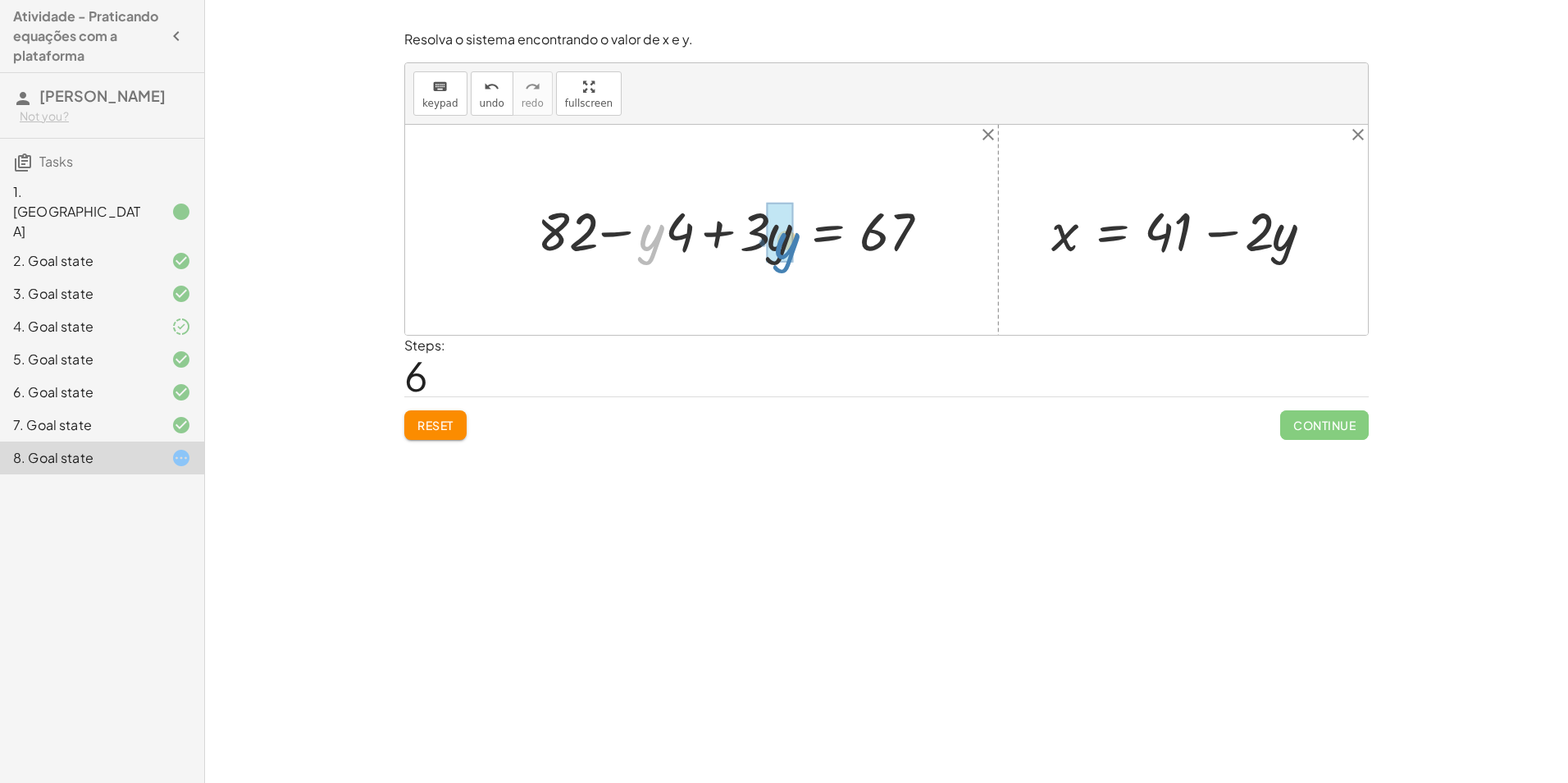
drag, startPoint x: 646, startPoint y: 241, endPoint x: 782, endPoint y: 247, distance: 136.1
click at [480, 98] on span "undo" at bounding box center [492, 103] width 25 height 11
drag, startPoint x: 670, startPoint y: 232, endPoint x: 754, endPoint y: 231, distance: 84.0
drag, startPoint x: 696, startPoint y: 230, endPoint x: 909, endPoint y: 239, distance: 213.2
click at [909, 239] on div at bounding box center [803, 229] width 292 height 70
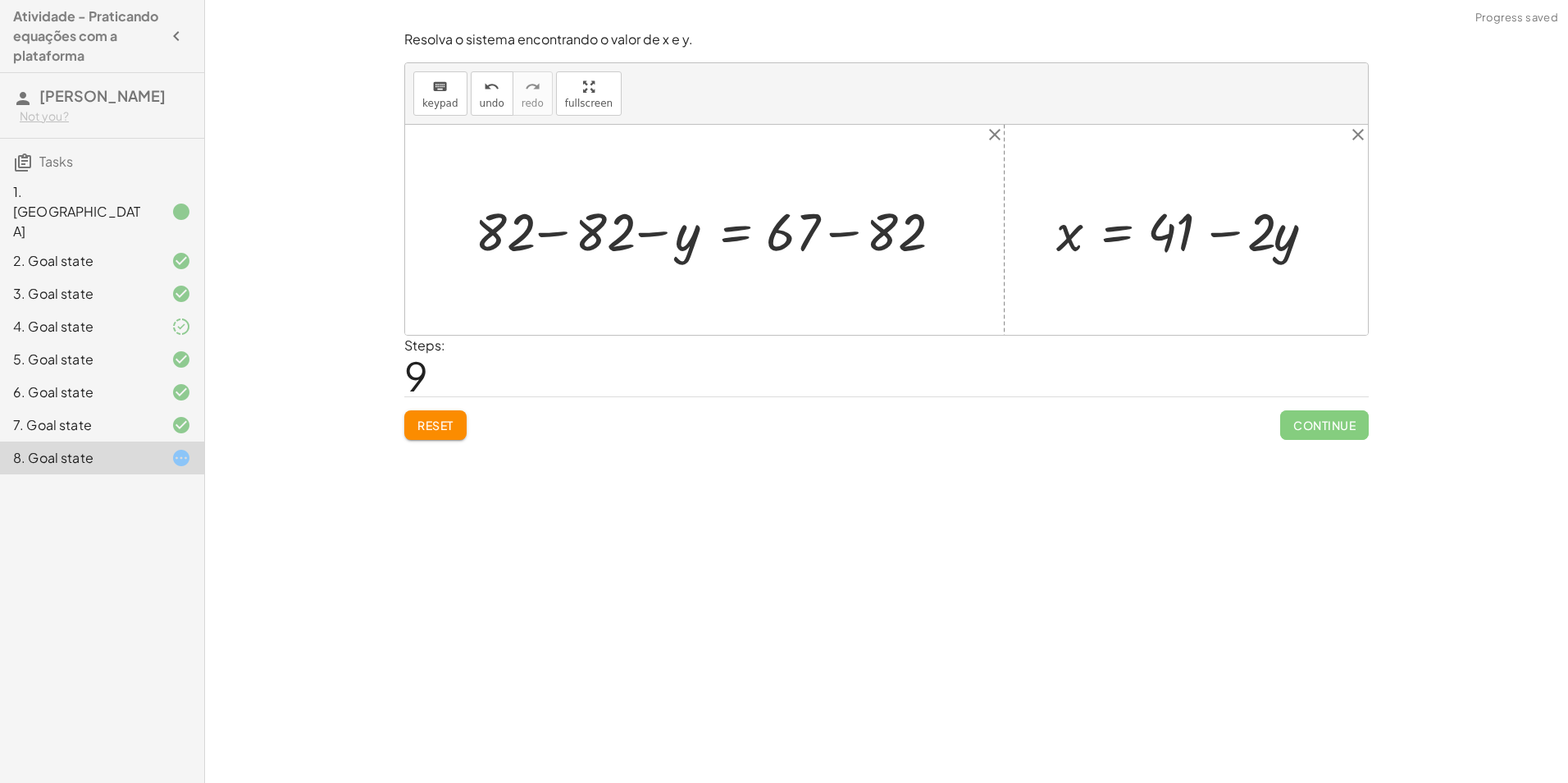
click at [562, 233] on div at bounding box center [712, 229] width 490 height 69
click at [829, 233] on div at bounding box center [802, 229] width 307 height 69
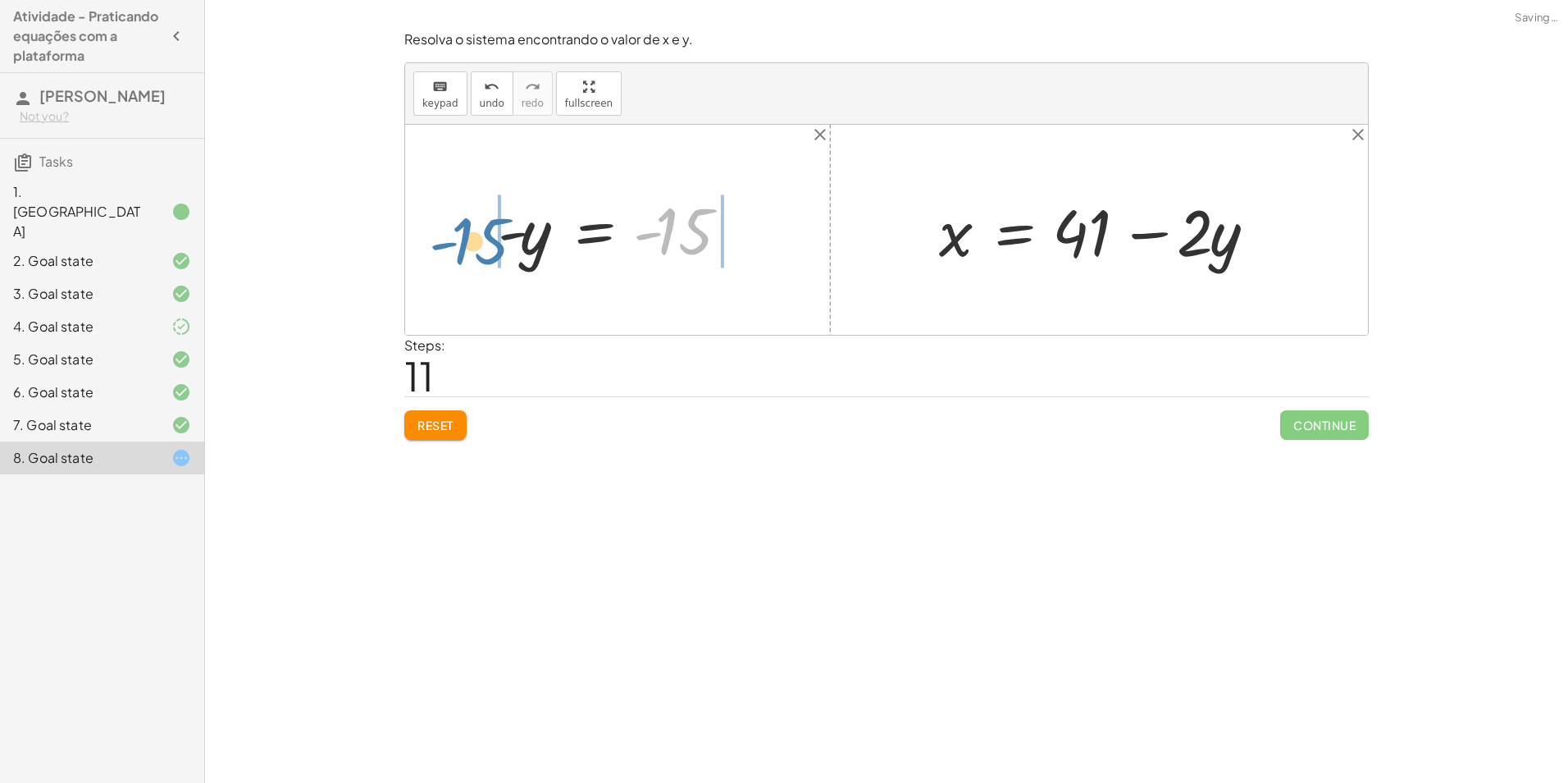
drag, startPoint x: 690, startPoint y: 236, endPoint x: 472, endPoint y: 239, distance: 218.0
click at [472, 239] on div "+ · 2 · x + · 3 · y = 67 + · 2 · ( + 41 − · 2 · y ) + · 3 · y = 67 + · 41 · 2 −…" at bounding box center [886, 229] width 963 height 210
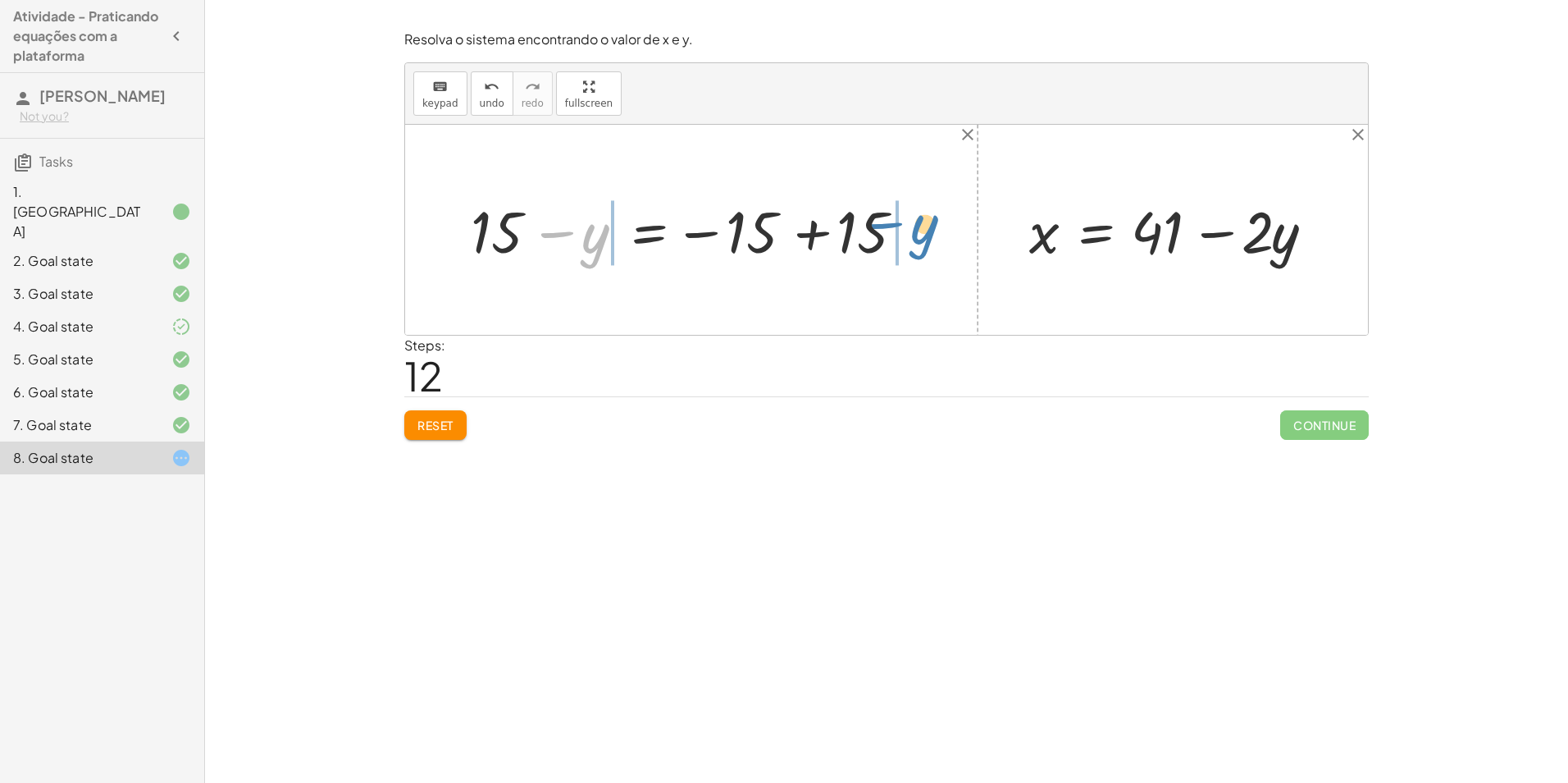
drag, startPoint x: 586, startPoint y: 249, endPoint x: 916, endPoint y: 241, distance: 330.1
click at [916, 241] on div at bounding box center [698, 230] width 470 height 76
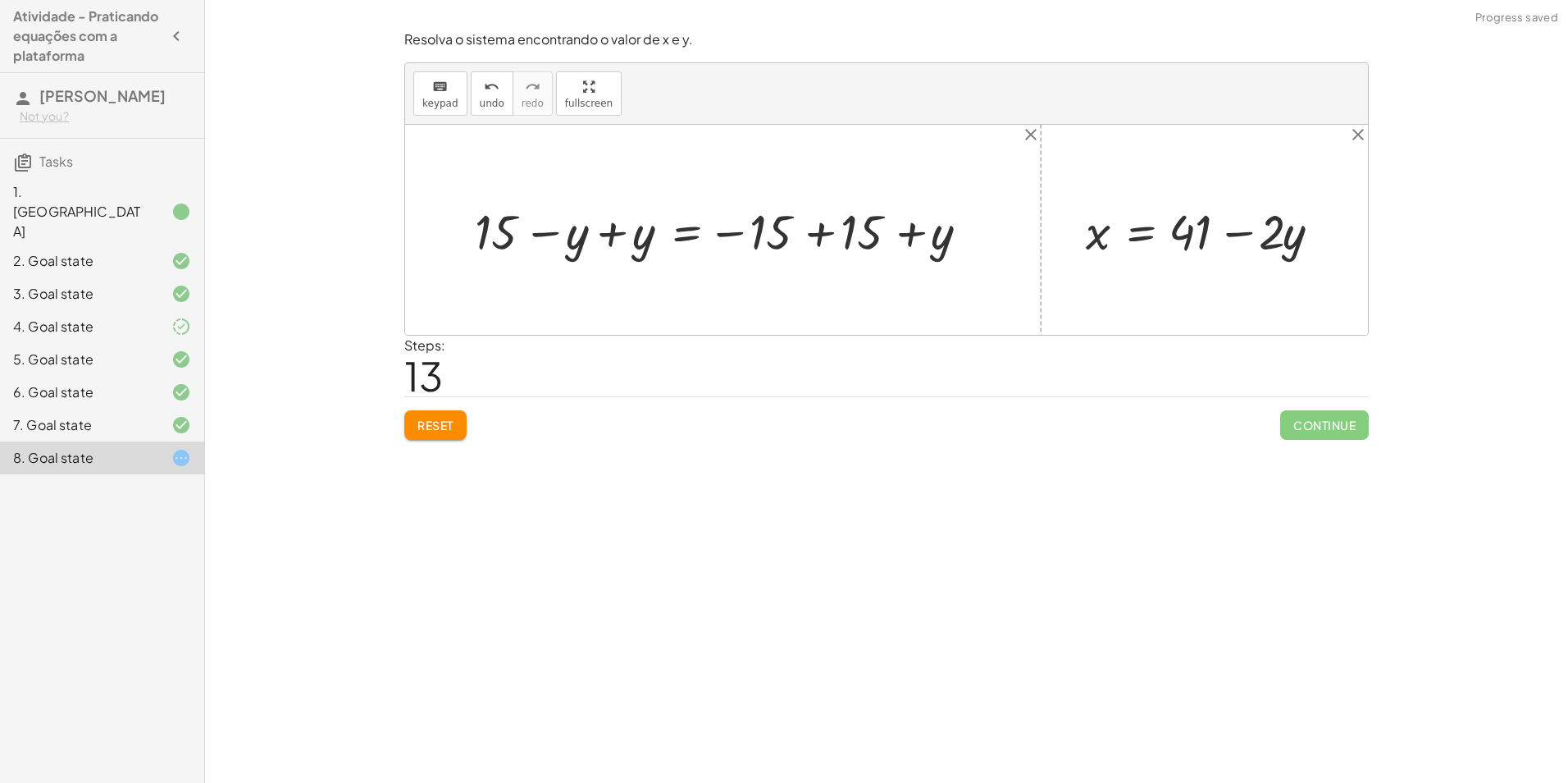
click at [821, 235] on div at bounding box center [729, 229] width 526 height 64
click at [603, 237] on div at bounding box center [621, 229] width 309 height 64
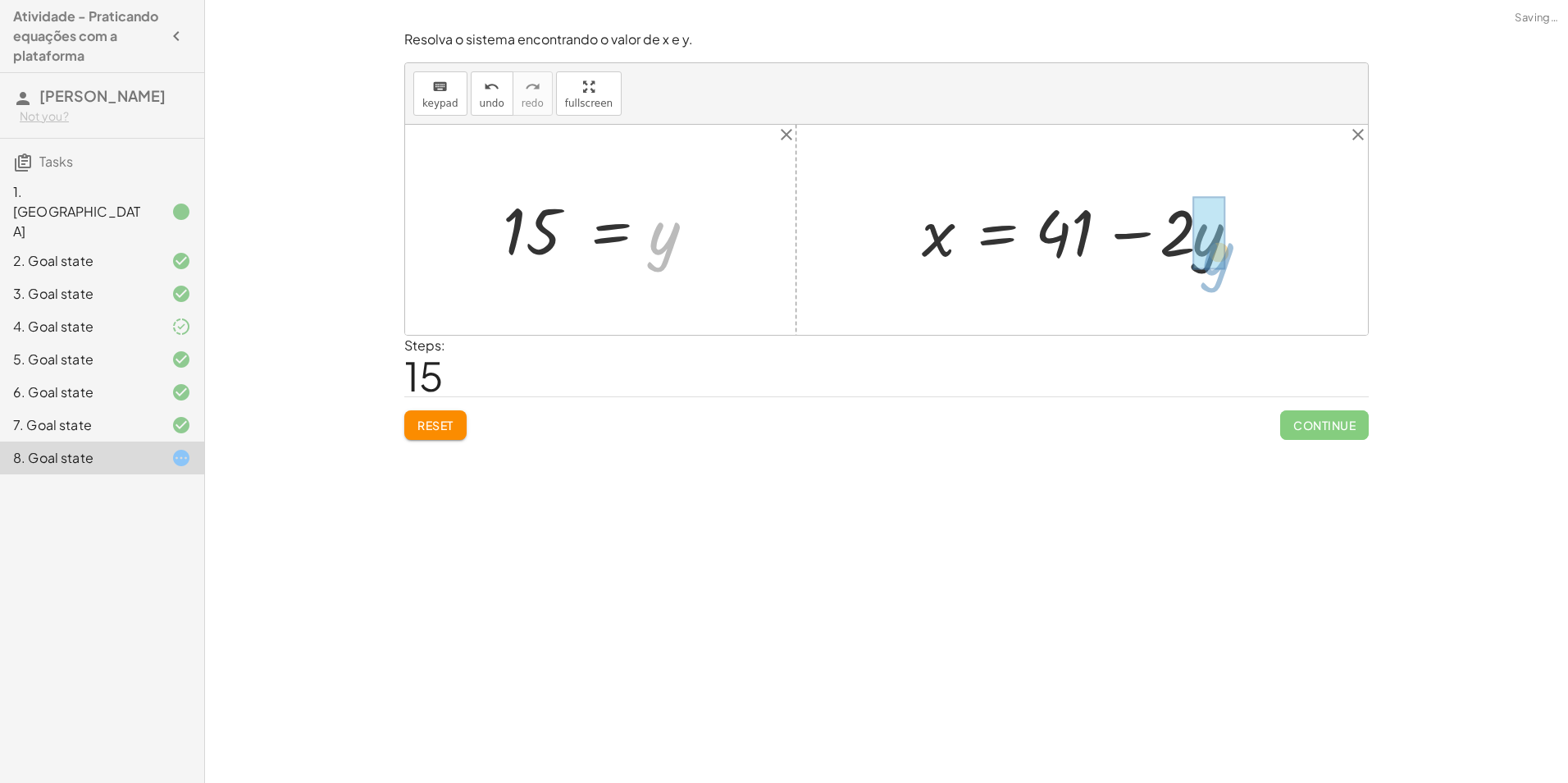
drag, startPoint x: 659, startPoint y: 239, endPoint x: 1214, endPoint y: 260, distance: 555.4
click at [1199, 233] on div at bounding box center [1115, 230] width 404 height 84
click at [1122, 236] on div at bounding box center [1087, 230] width 348 height 84
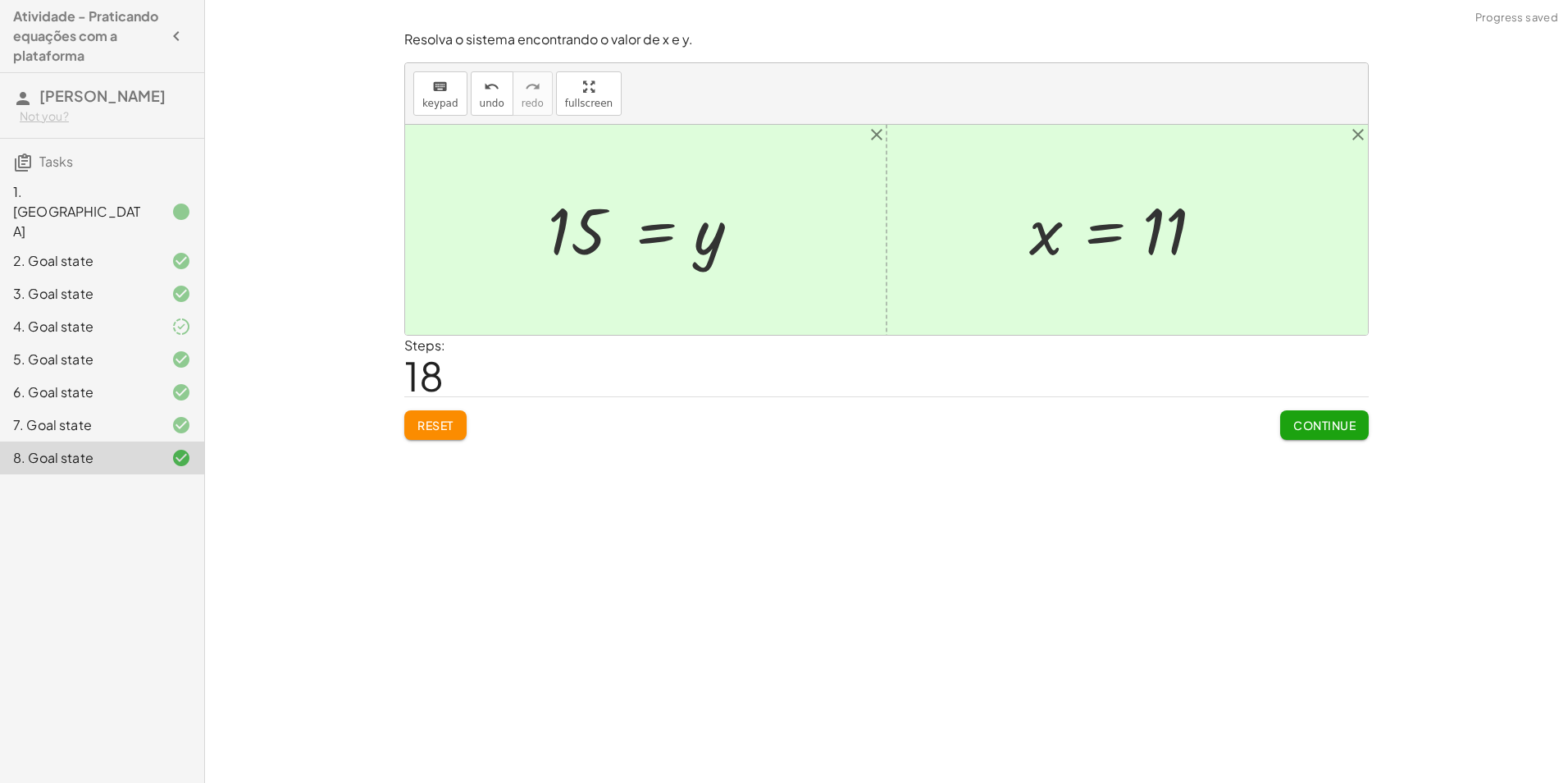
click at [1326, 424] on span "Continue" at bounding box center [1324, 425] width 62 height 15
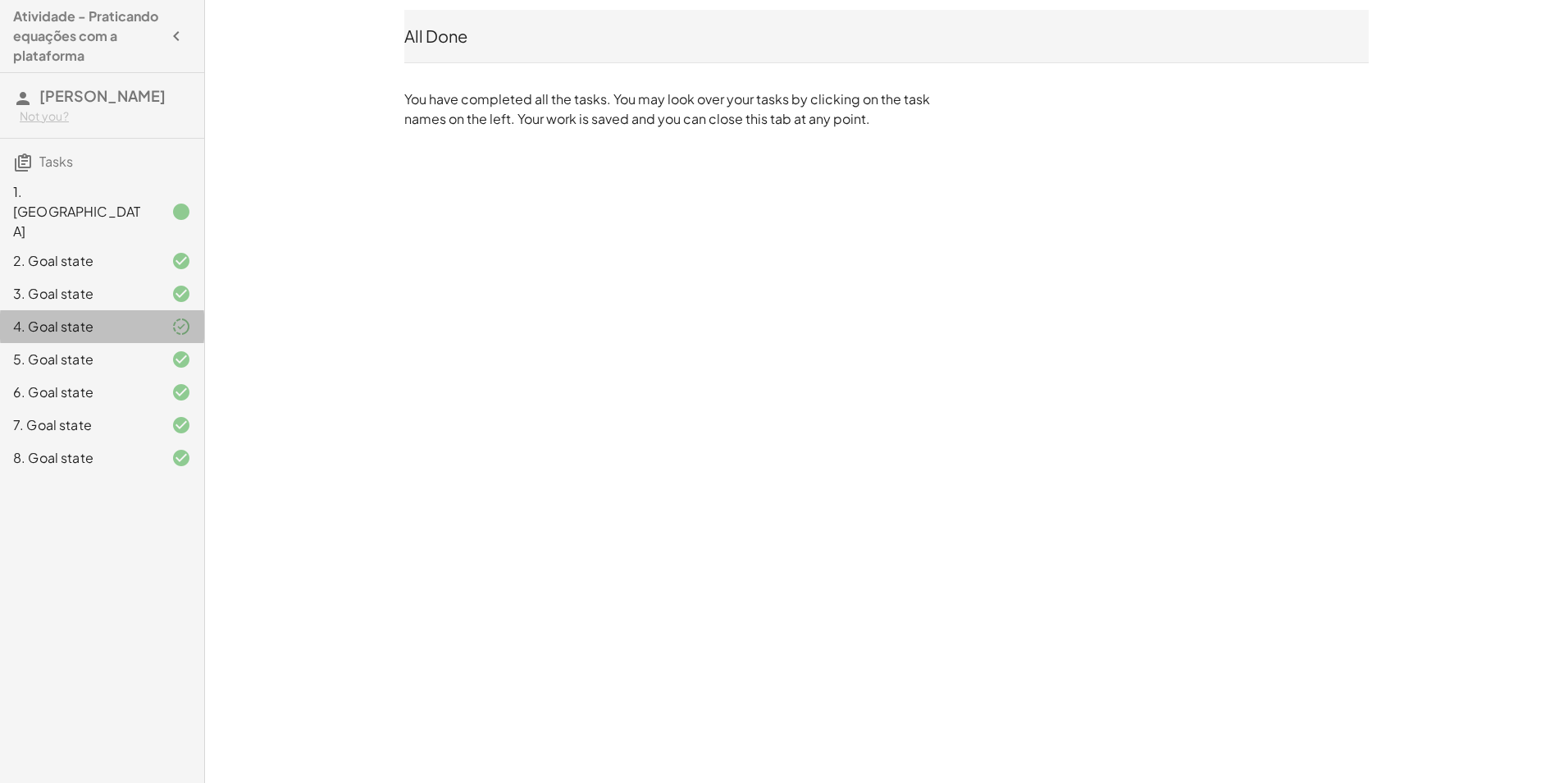
click at [181, 317] on icon at bounding box center [181, 327] width 19 height 19
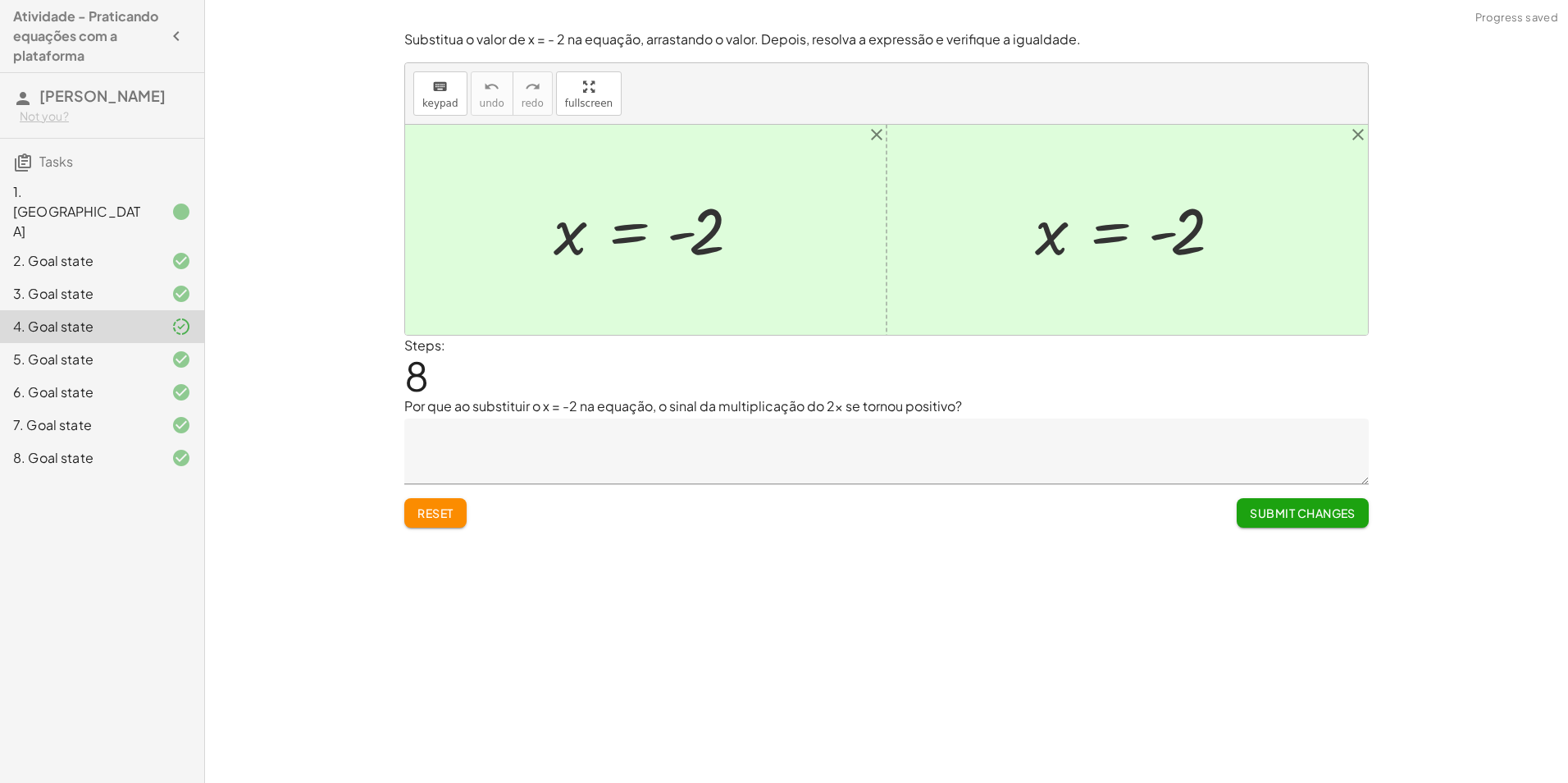
click at [262, 470] on div "Encontre o valor da incógnita x manipulando a equação. insert select one: Math …" at bounding box center [886, 392] width 1363 height 783
click at [168, 448] on div at bounding box center [168, 457] width 46 height 19
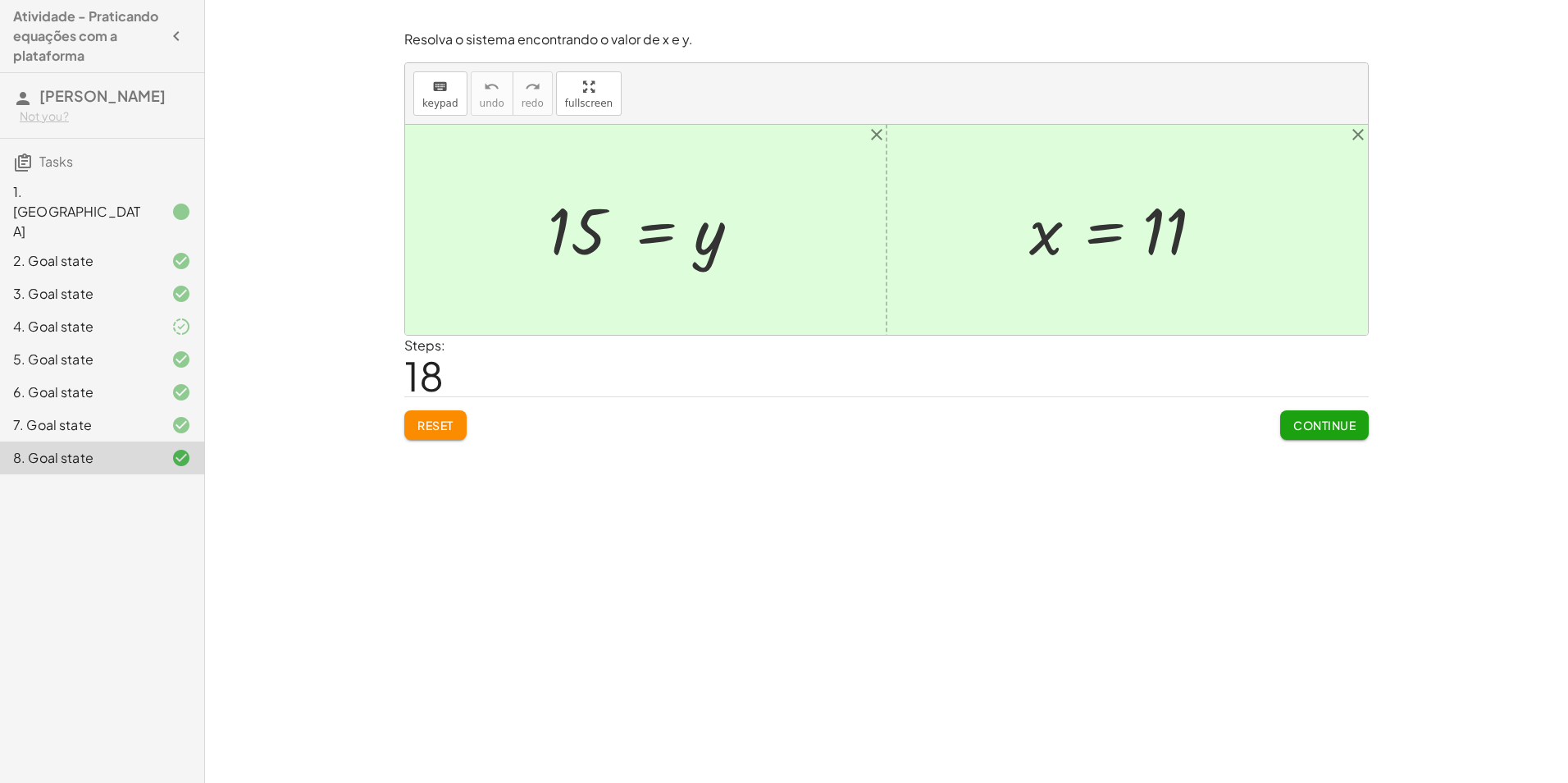
drag, startPoint x: 330, startPoint y: 367, endPoint x: 298, endPoint y: 273, distance: 99.3
click at [315, 366] on div "Encontre o valor da incógnita x manipulando a equação. insert select one: Math …" at bounding box center [886, 392] width 1363 height 783
click at [135, 376] on div "4. Goal state" at bounding box center [102, 392] width 204 height 32
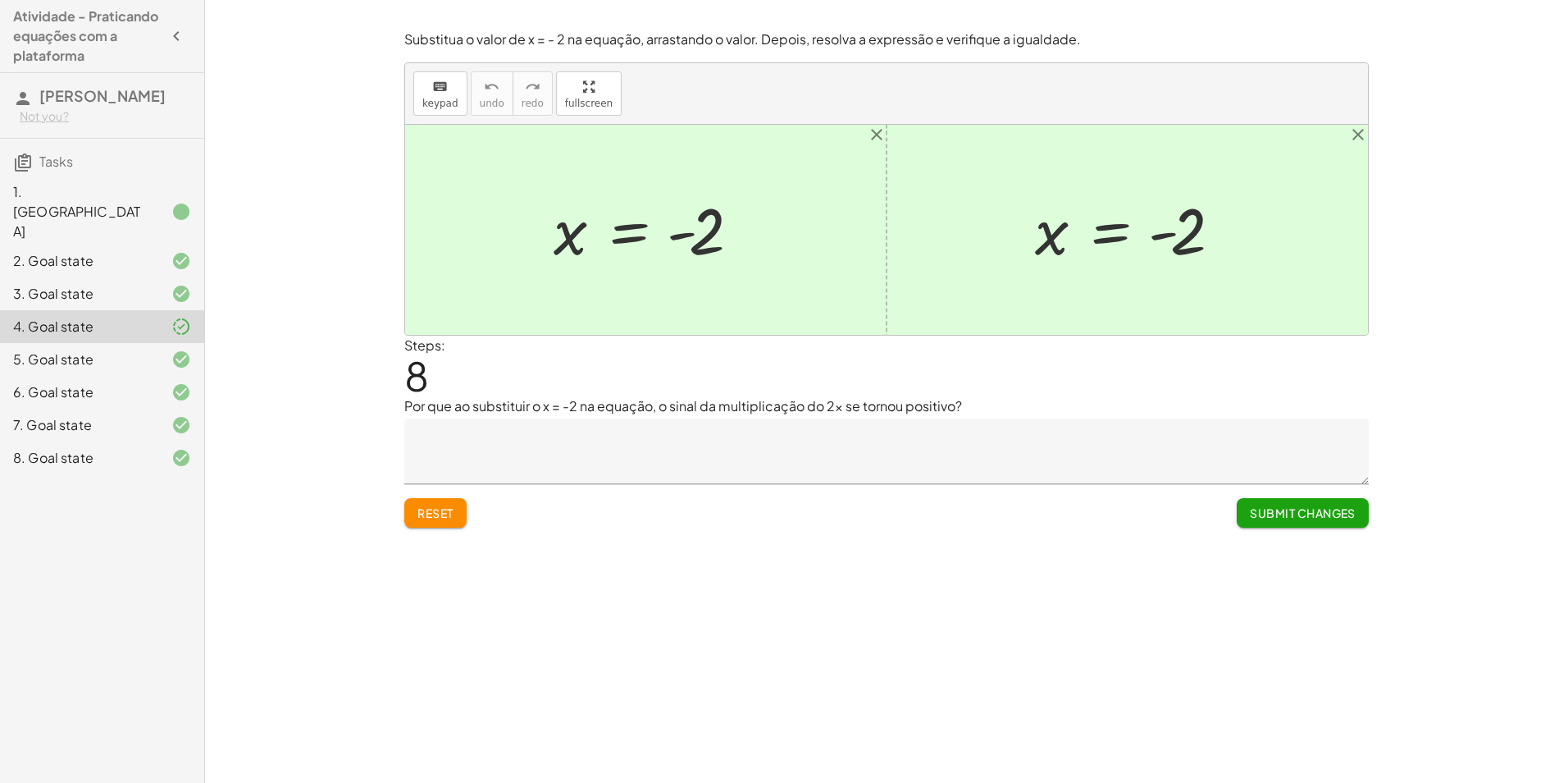
click at [168, 383] on div at bounding box center [168, 392] width 46 height 19
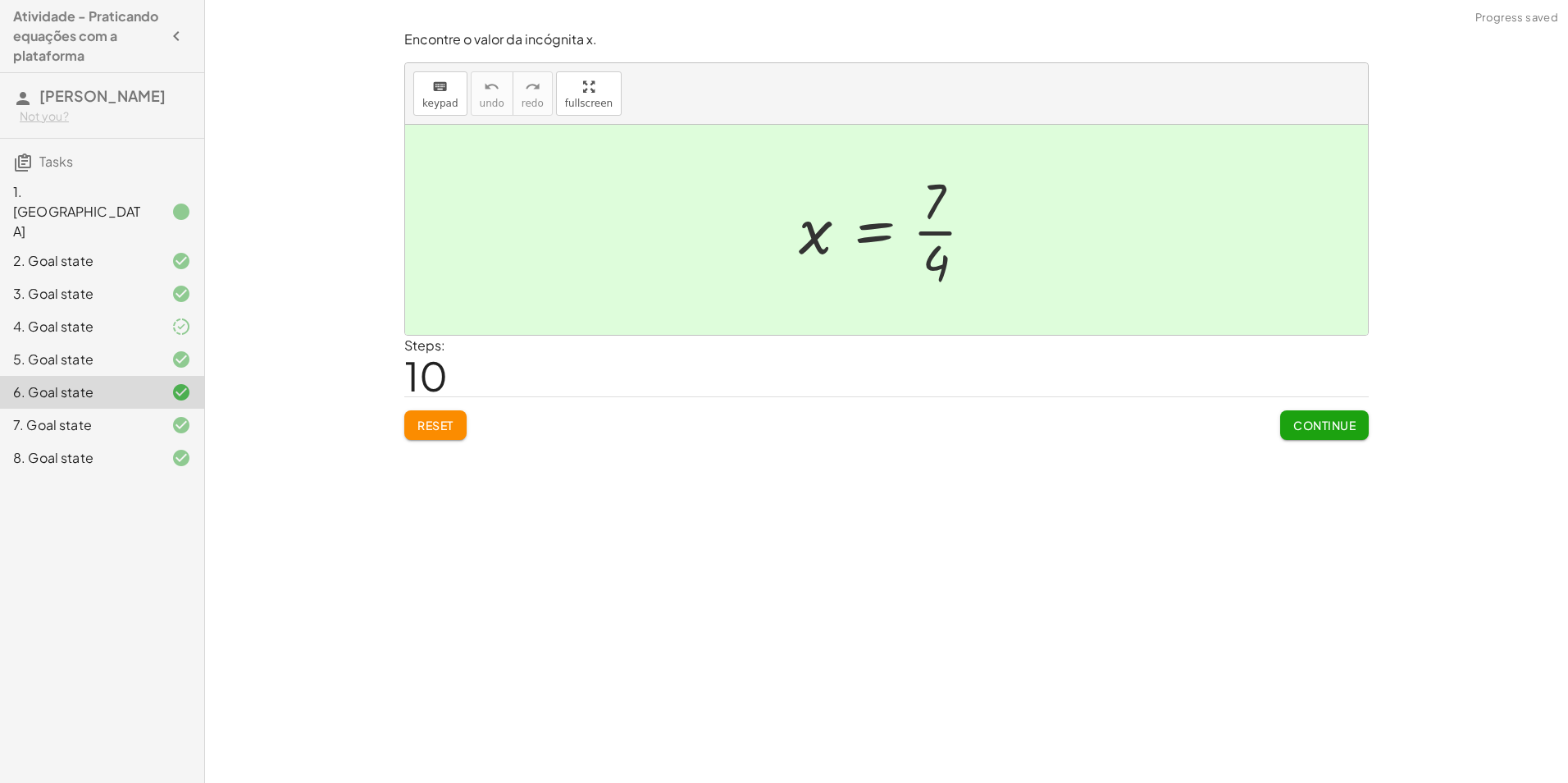
click at [102, 442] on div "1. Canvas 2. Goal state 3. Goal state 4. Goal state 5. Goal state 6. Goal state…" at bounding box center [102, 326] width 204 height 308
click at [104, 442] on div "8. Goal state" at bounding box center [102, 457] width 204 height 32
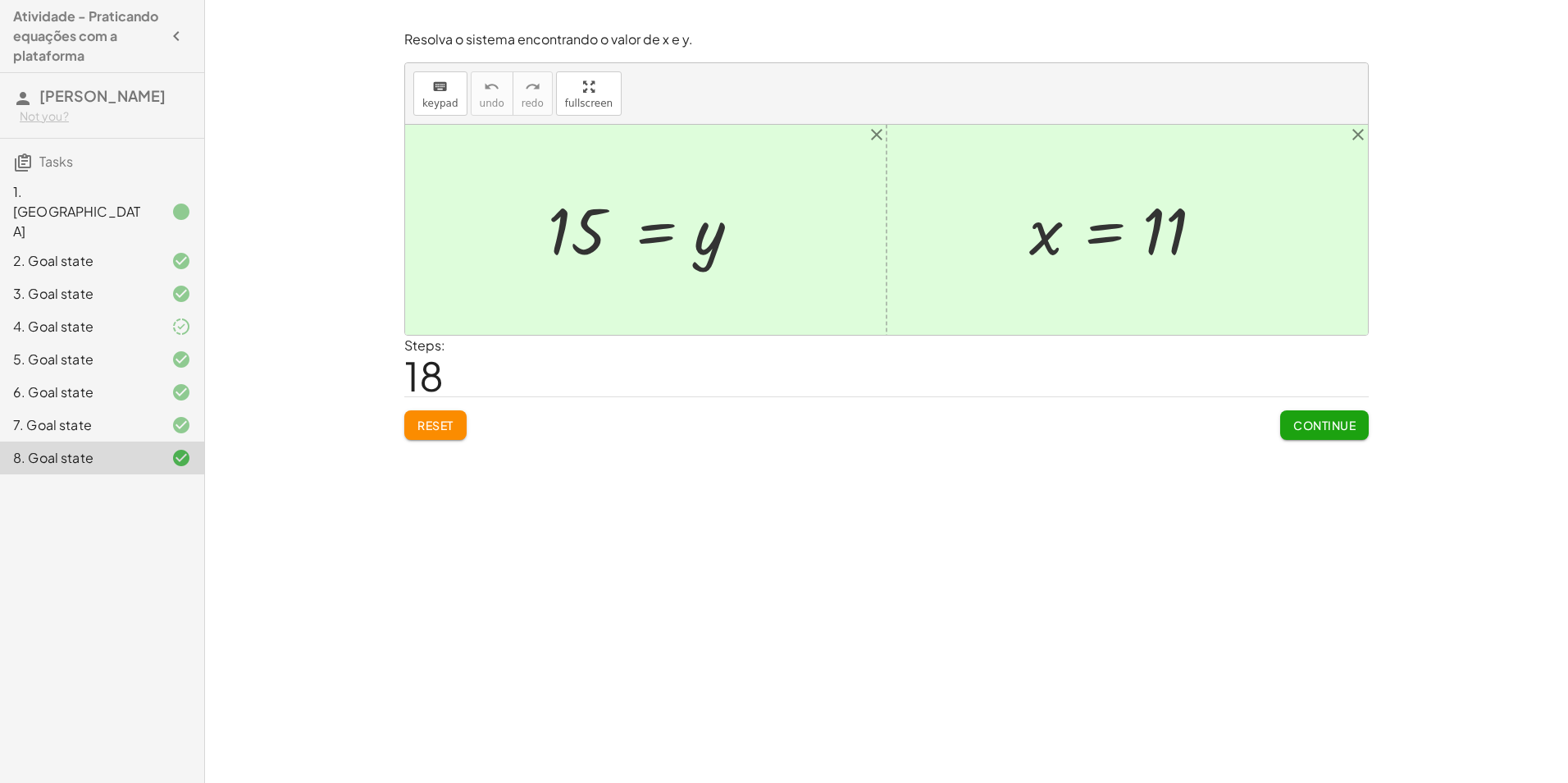
click at [156, 383] on div at bounding box center [168, 392] width 46 height 19
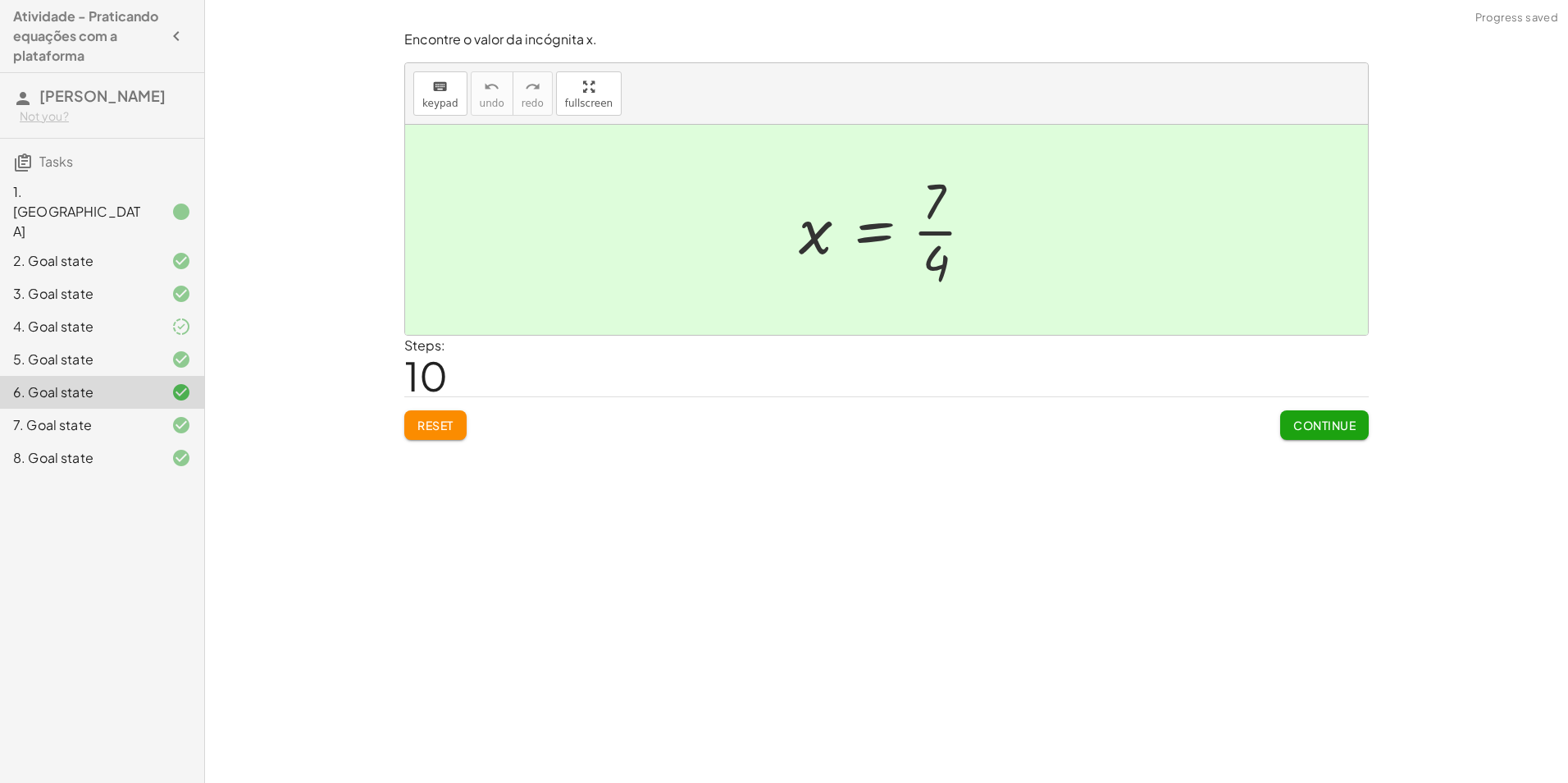
click at [276, 506] on div "Encontre o valor da incógnita x manipulando a equação. insert select one: Math …" at bounding box center [886, 392] width 1363 height 783
click at [155, 448] on div at bounding box center [168, 457] width 46 height 19
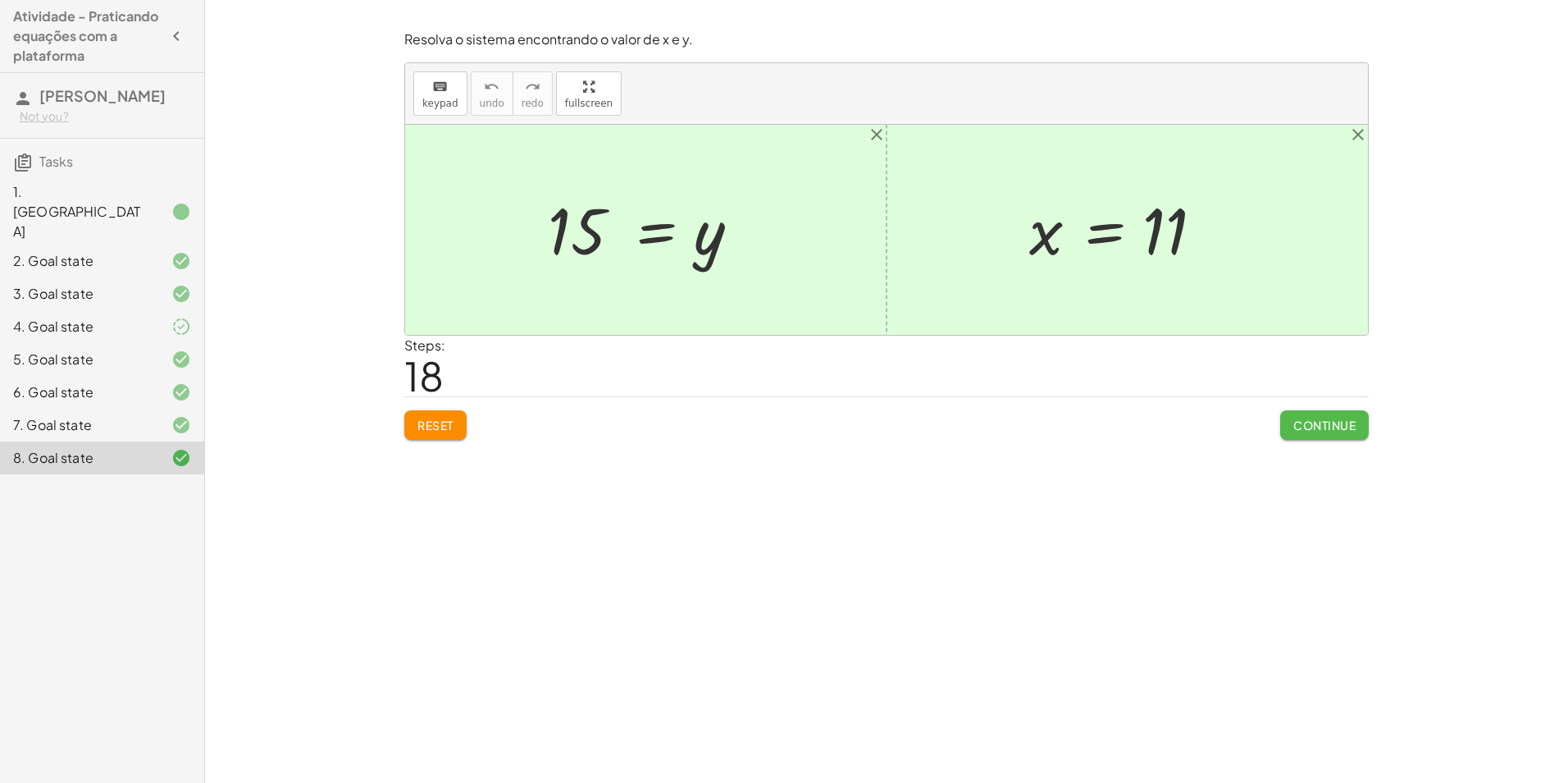
click at [1358, 431] on button "Continue" at bounding box center [1324, 425] width 89 height 30
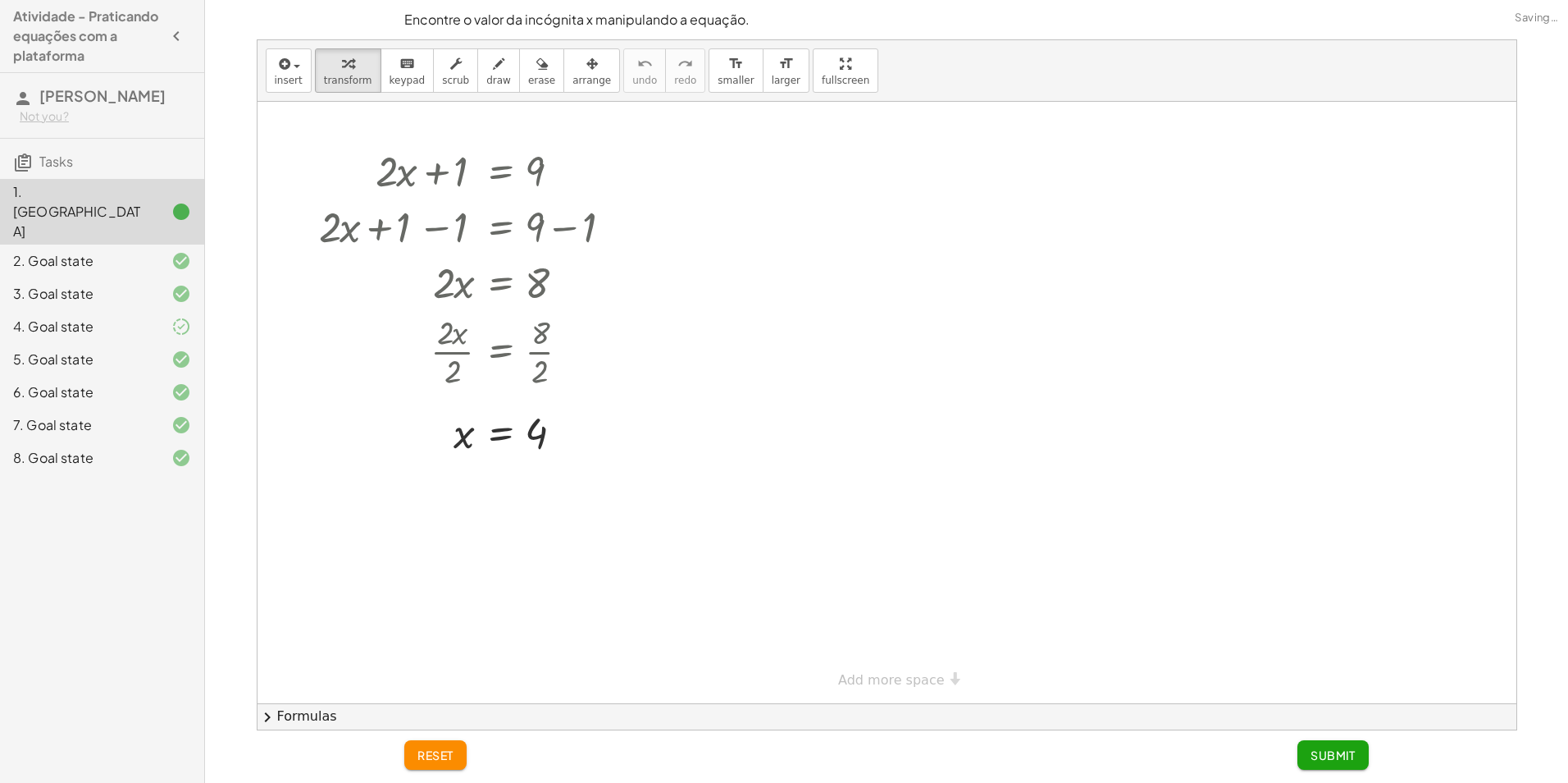
drag, startPoint x: 94, startPoint y: 145, endPoint x: 109, endPoint y: 162, distance: 22.7
click at [96, 144] on h3 "Tasks" at bounding box center [102, 155] width 204 height 34
click at [156, 208] on div "1. [GEOGRAPHIC_DATA]" at bounding box center [102, 212] width 204 height 66
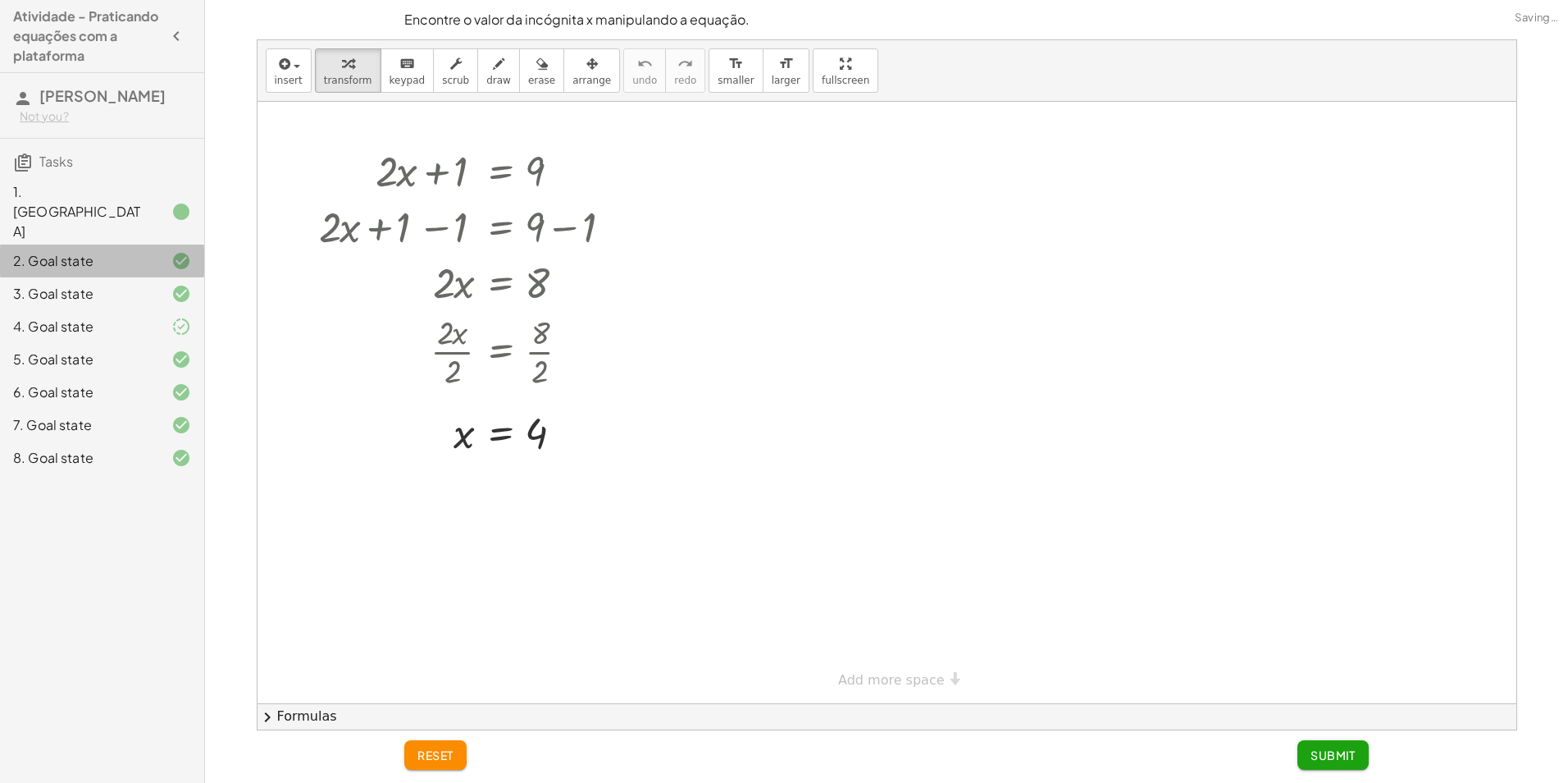
click at [161, 251] on div at bounding box center [168, 261] width 46 height 19
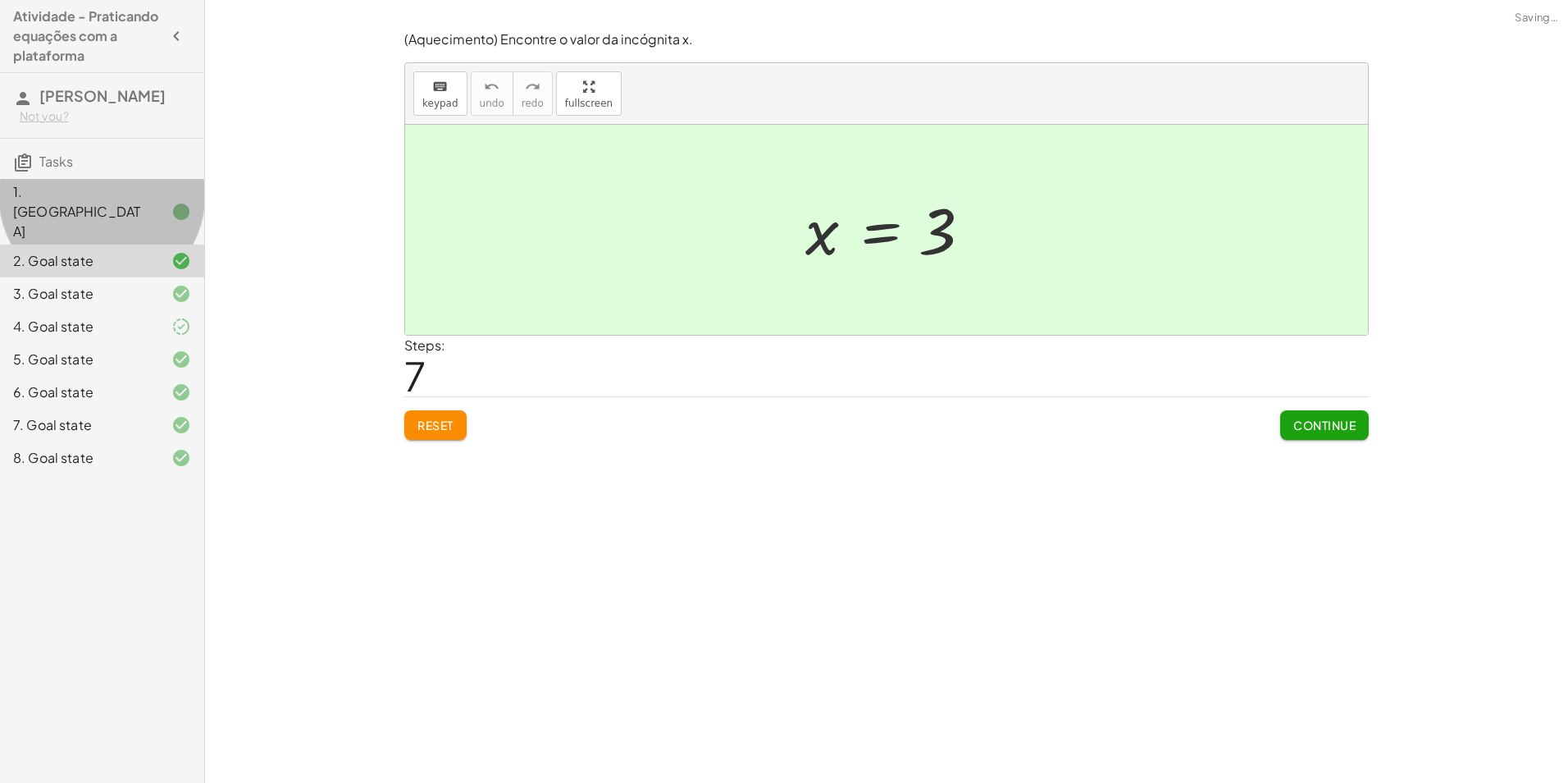
click at [147, 202] on div at bounding box center [168, 212] width 46 height 19
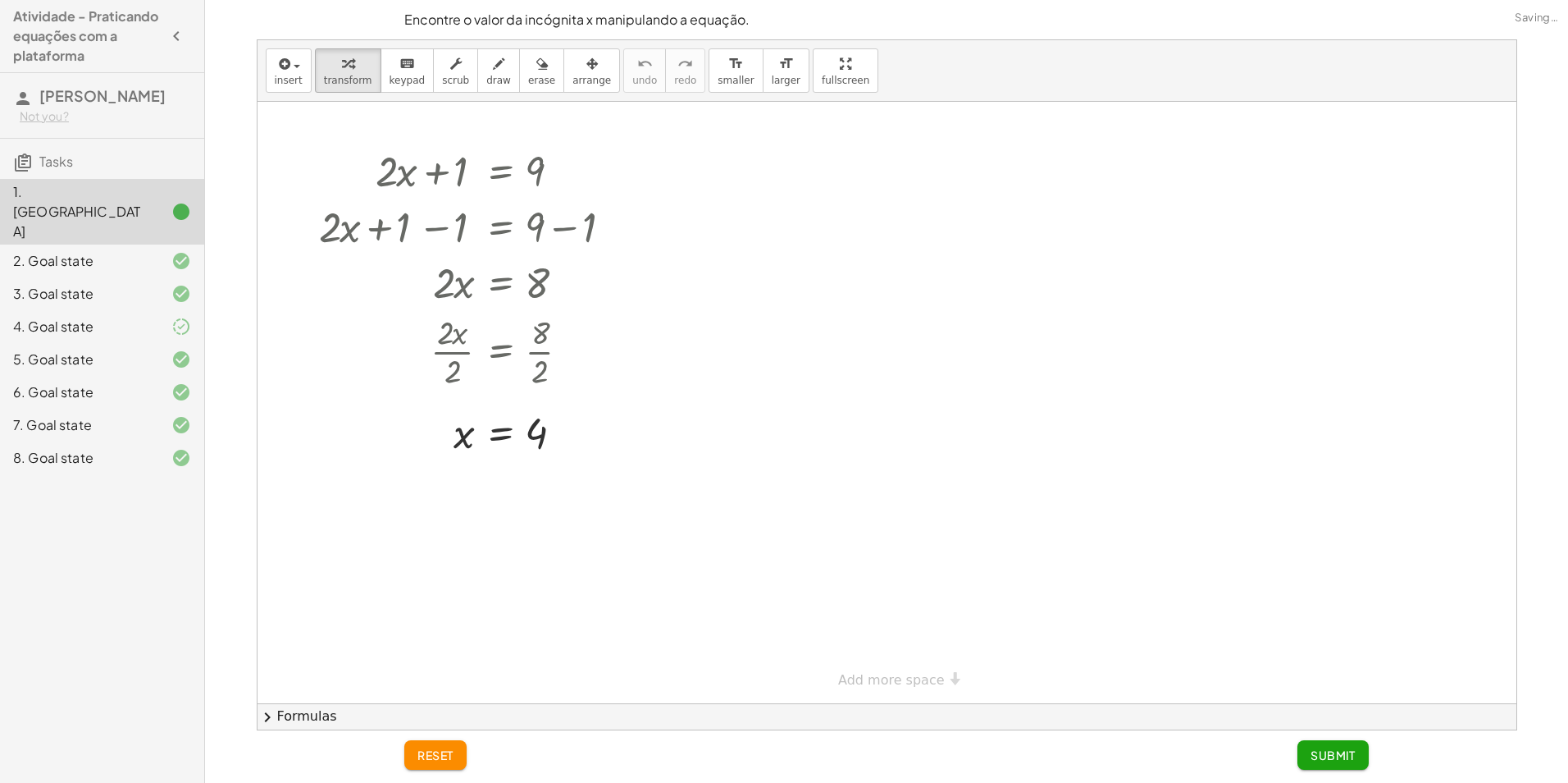
click at [713, 432] on div at bounding box center [886, 402] width 1259 height 601
click at [1342, 761] on span "Submit" at bounding box center [1332, 754] width 45 height 15
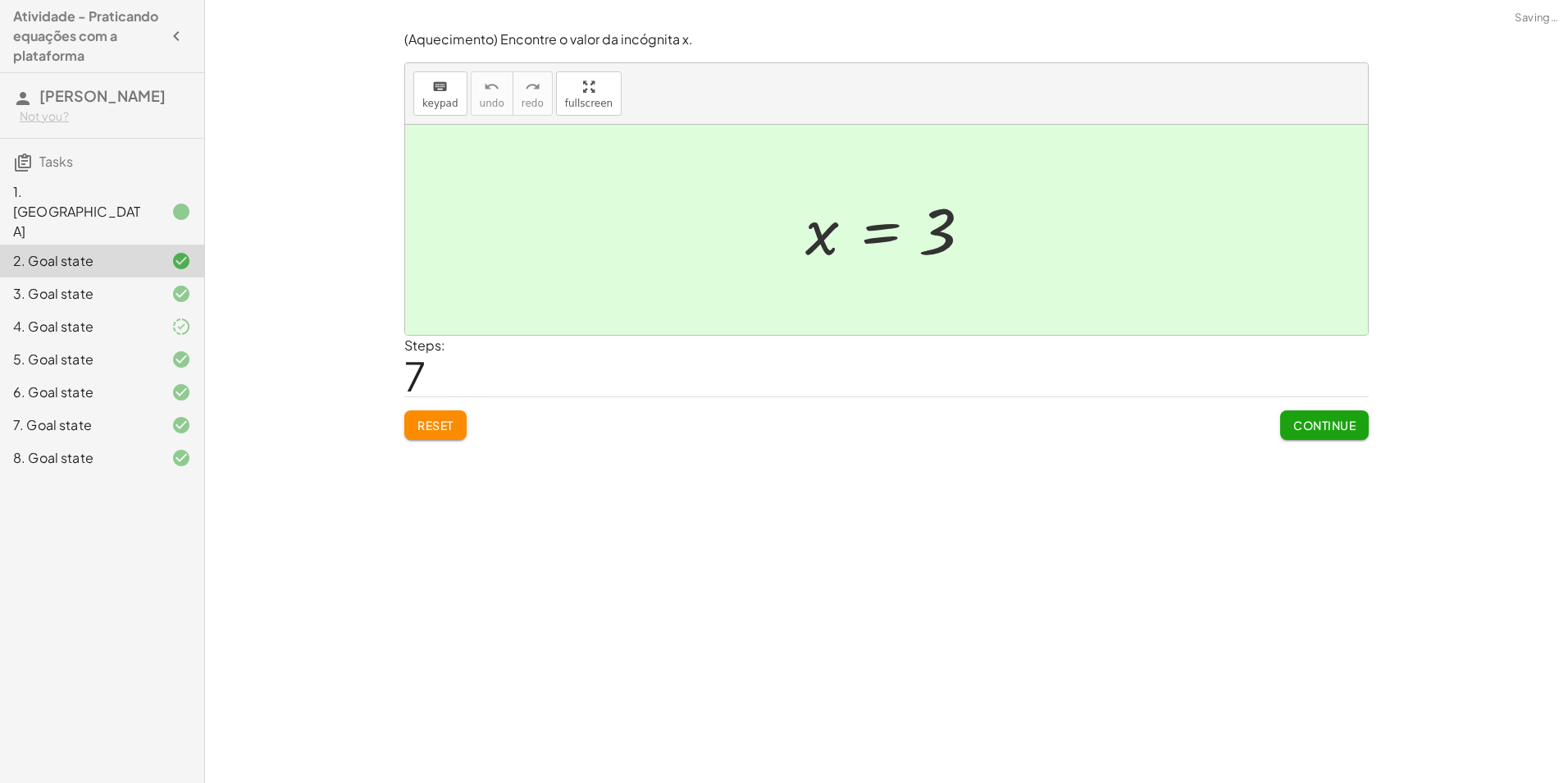
click at [154, 501] on div "Atividade - Praticando equações com a plataforma carine bergamim Not you? Tasks…" at bounding box center [102, 392] width 204 height 783
click at [1357, 429] on button "Continue" at bounding box center [1324, 425] width 89 height 30
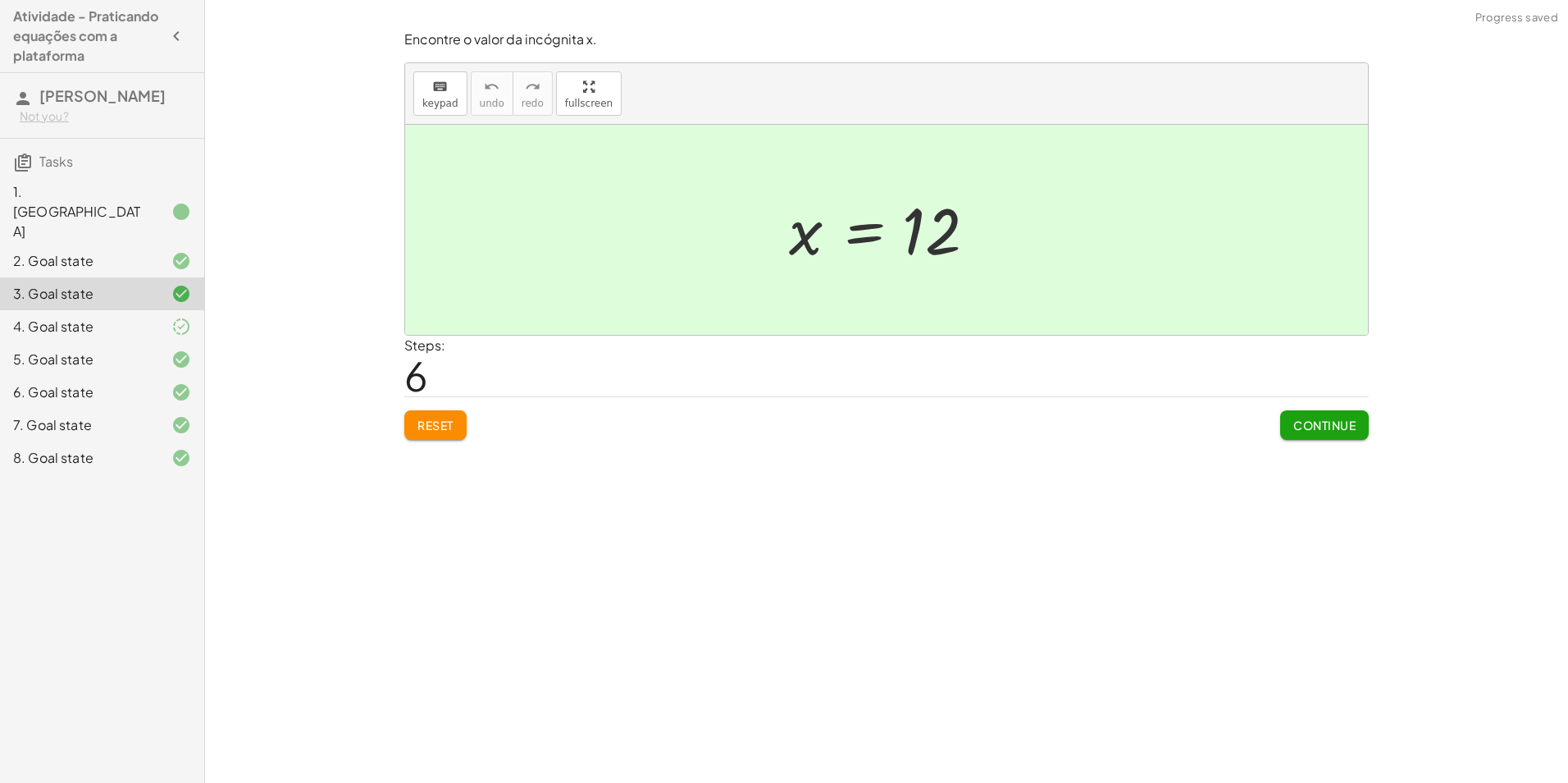
click at [1359, 432] on button "Continue" at bounding box center [1324, 425] width 89 height 30
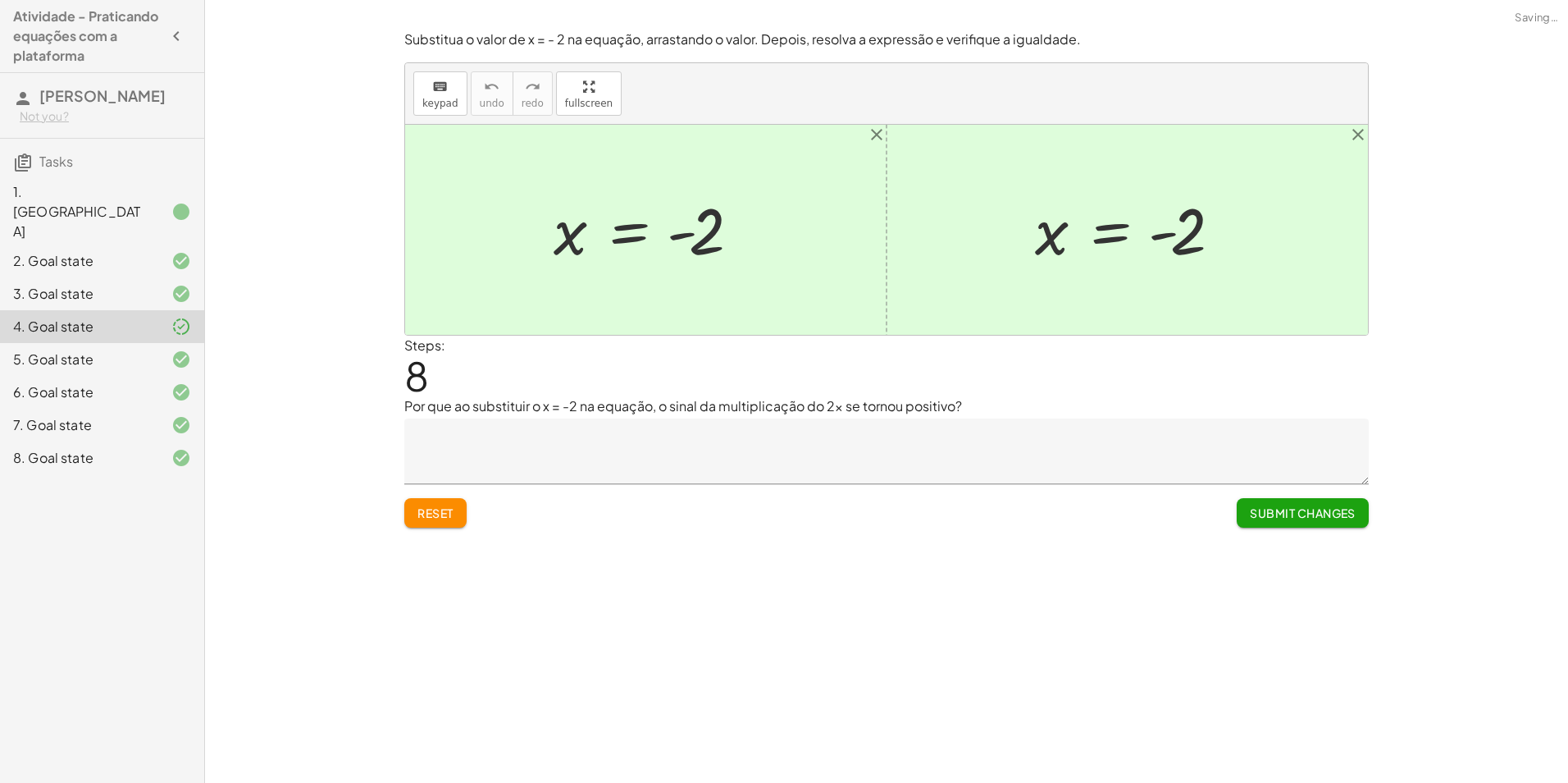
click at [1359, 432] on textarea at bounding box center [886, 451] width 964 height 66
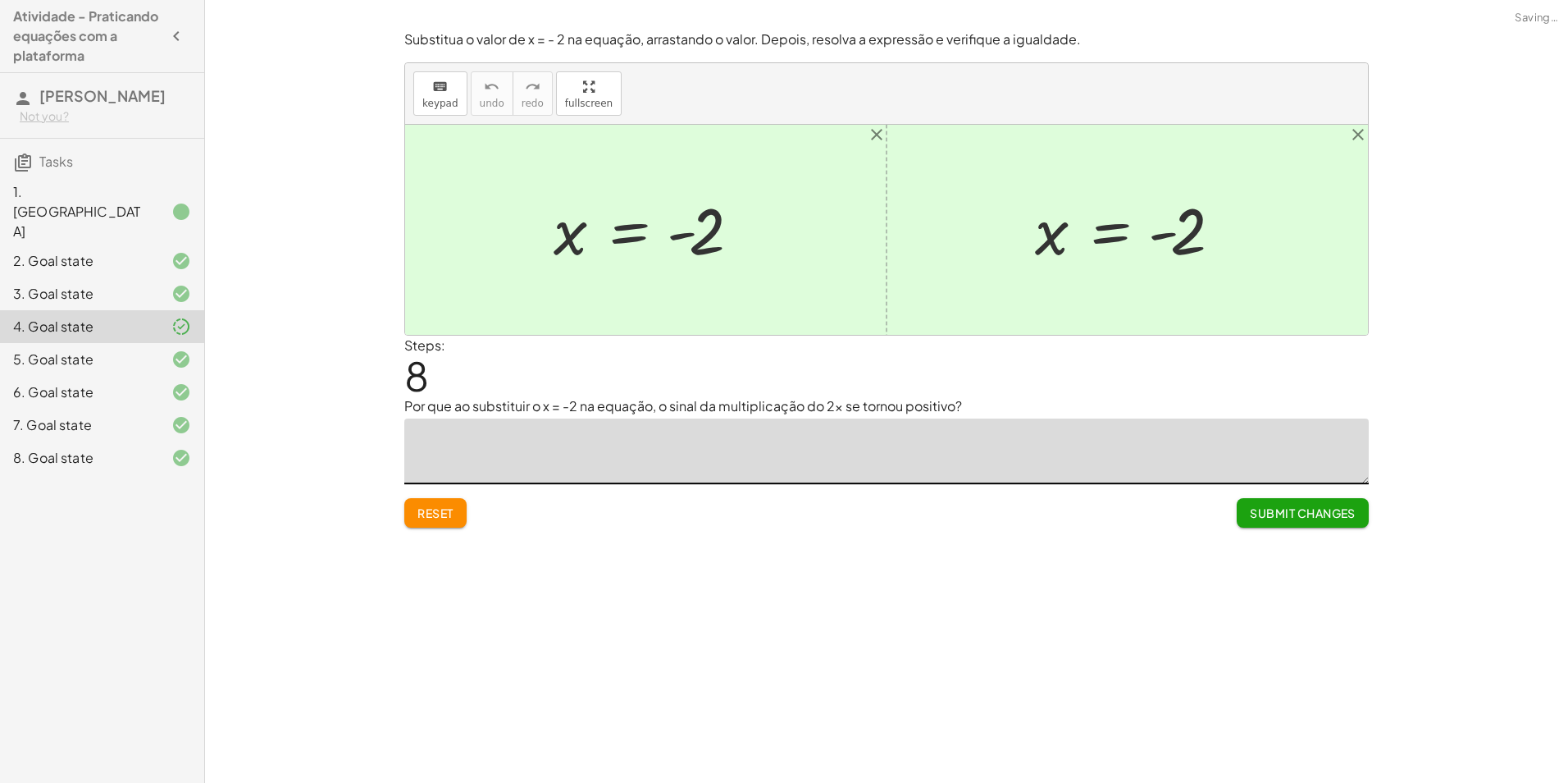
click at [176, 349] on icon at bounding box center [181, 359] width 19 height 19
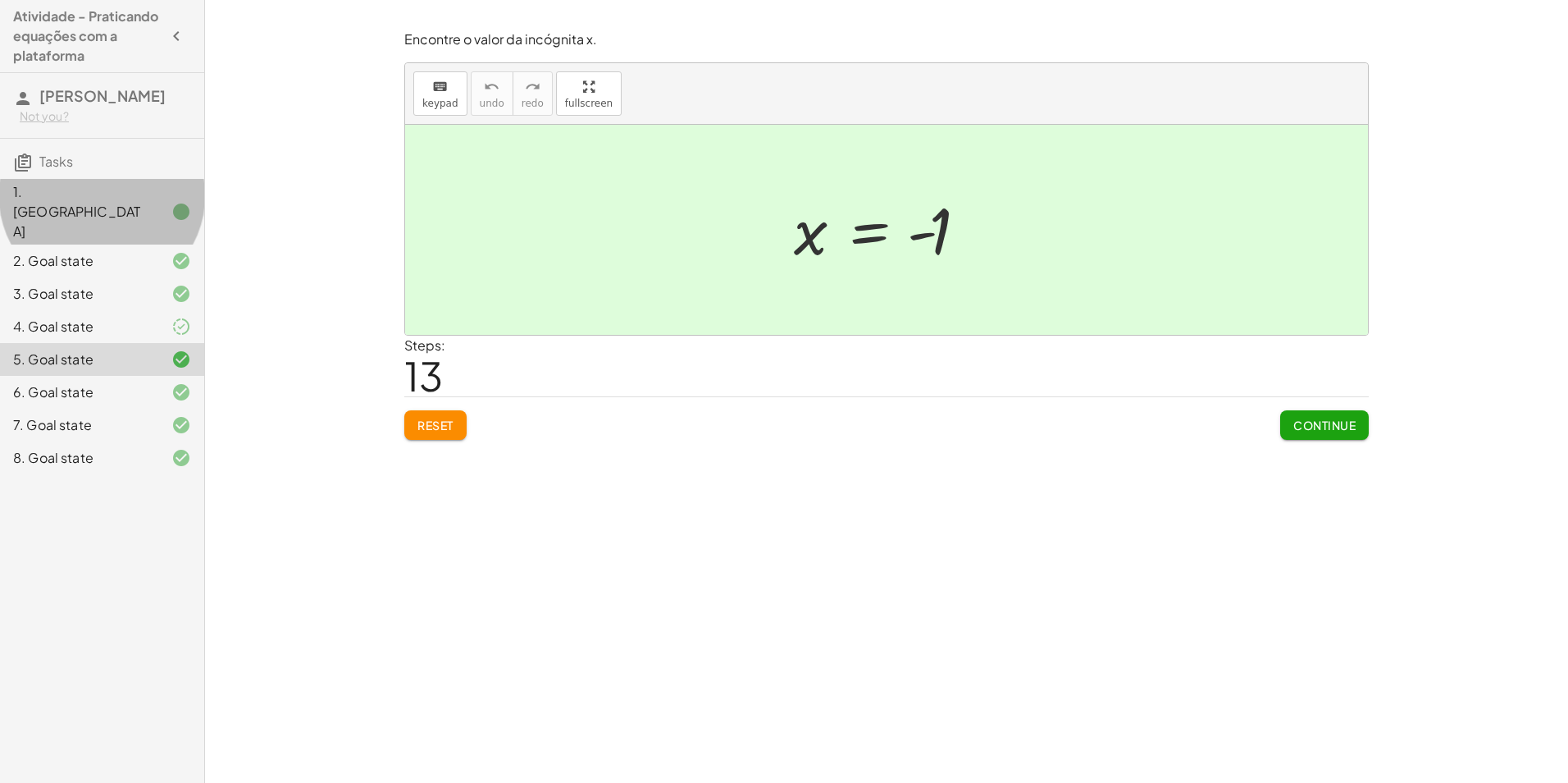
click at [179, 202] on icon at bounding box center [181, 212] width 19 height 19
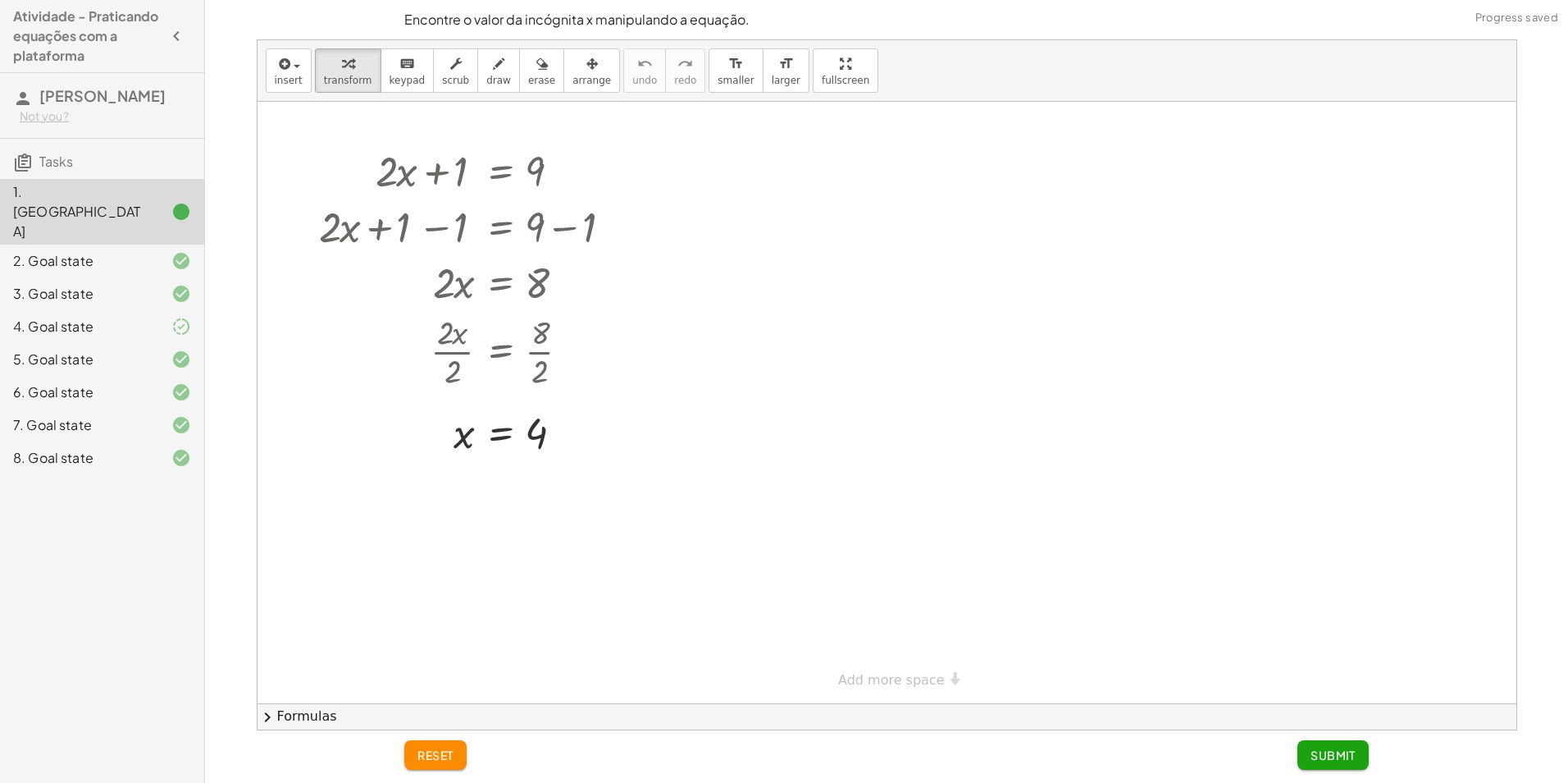
click at [736, 328] on div at bounding box center [886, 402] width 1259 height 601
click at [737, 328] on div at bounding box center [886, 402] width 1259 height 601
click at [655, 412] on div at bounding box center [886, 402] width 1259 height 601
click at [1347, 757] on span "Submit" at bounding box center [1332, 754] width 45 height 15
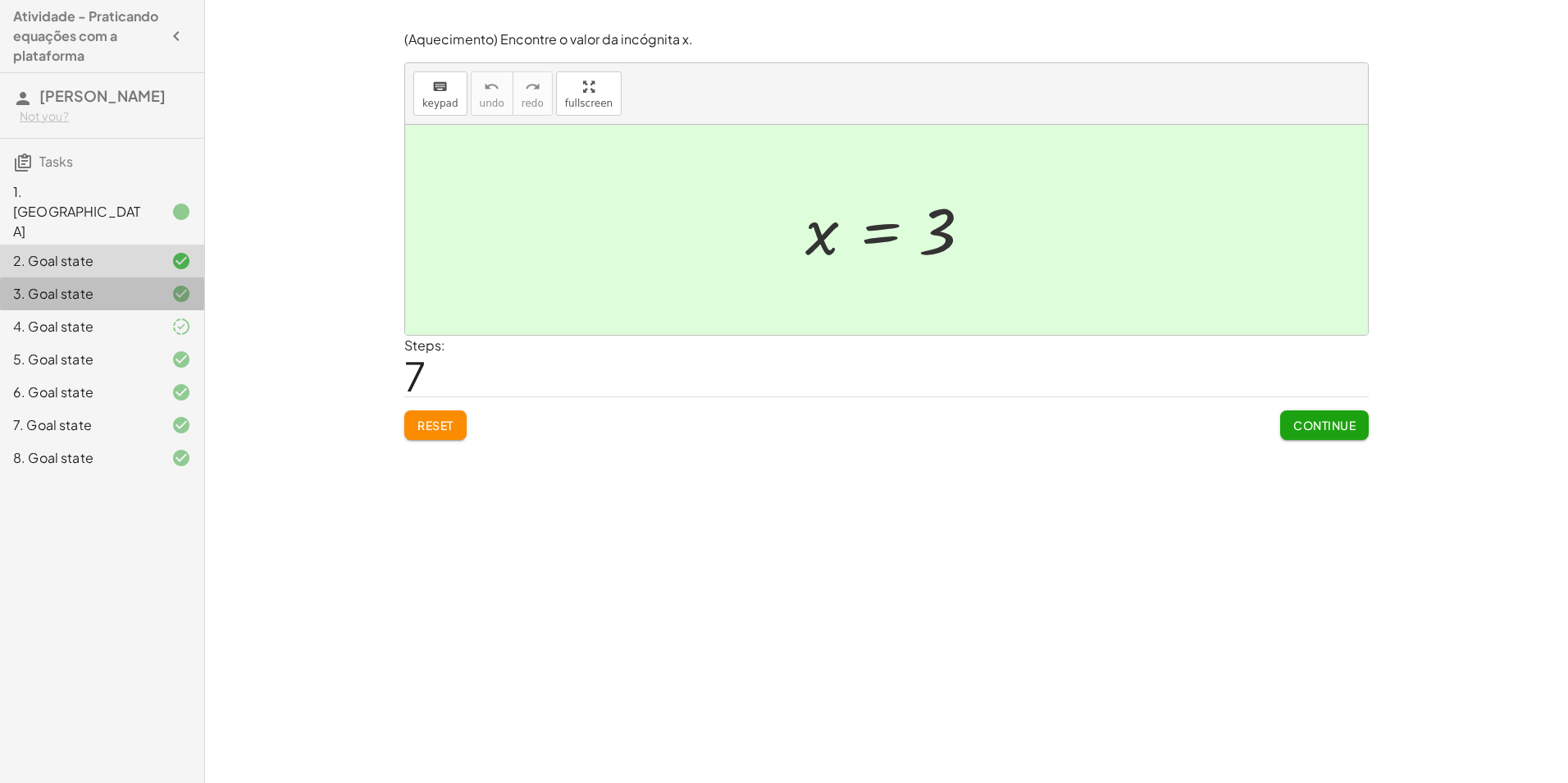
click at [154, 284] on div at bounding box center [168, 293] width 46 height 19
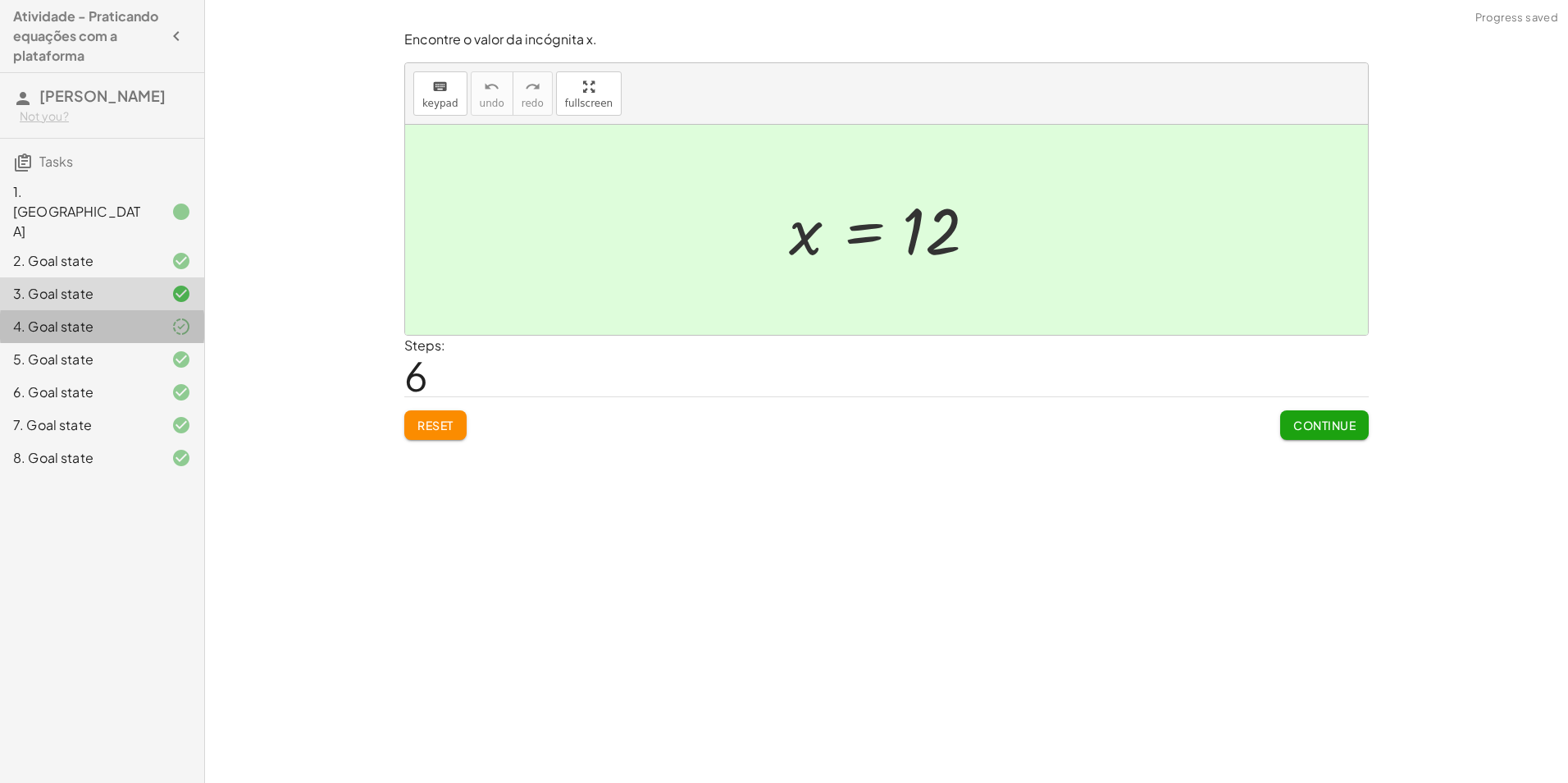
click at [166, 317] on div at bounding box center [168, 327] width 46 height 19
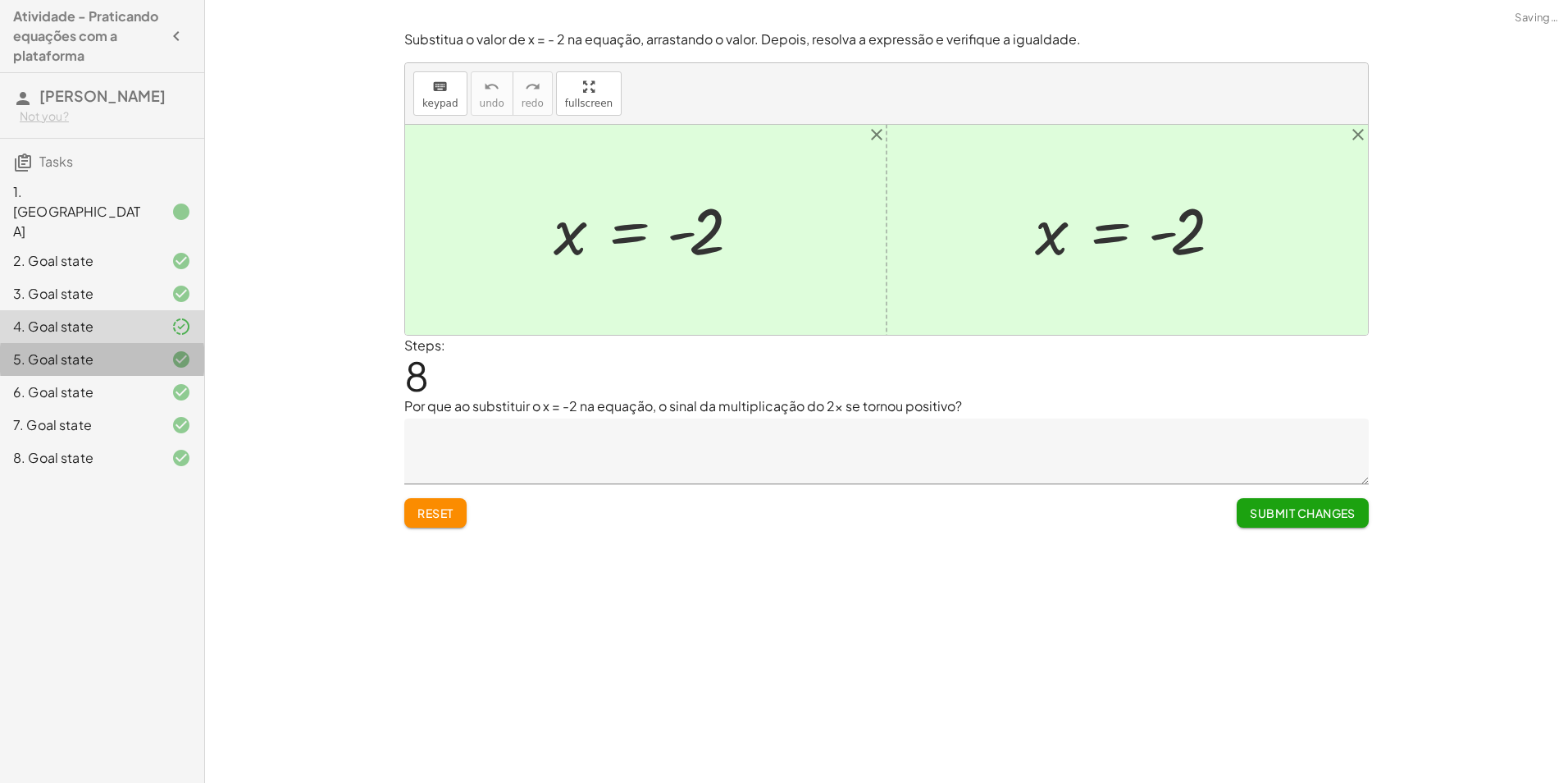
click at [182, 349] on icon at bounding box center [181, 359] width 19 height 19
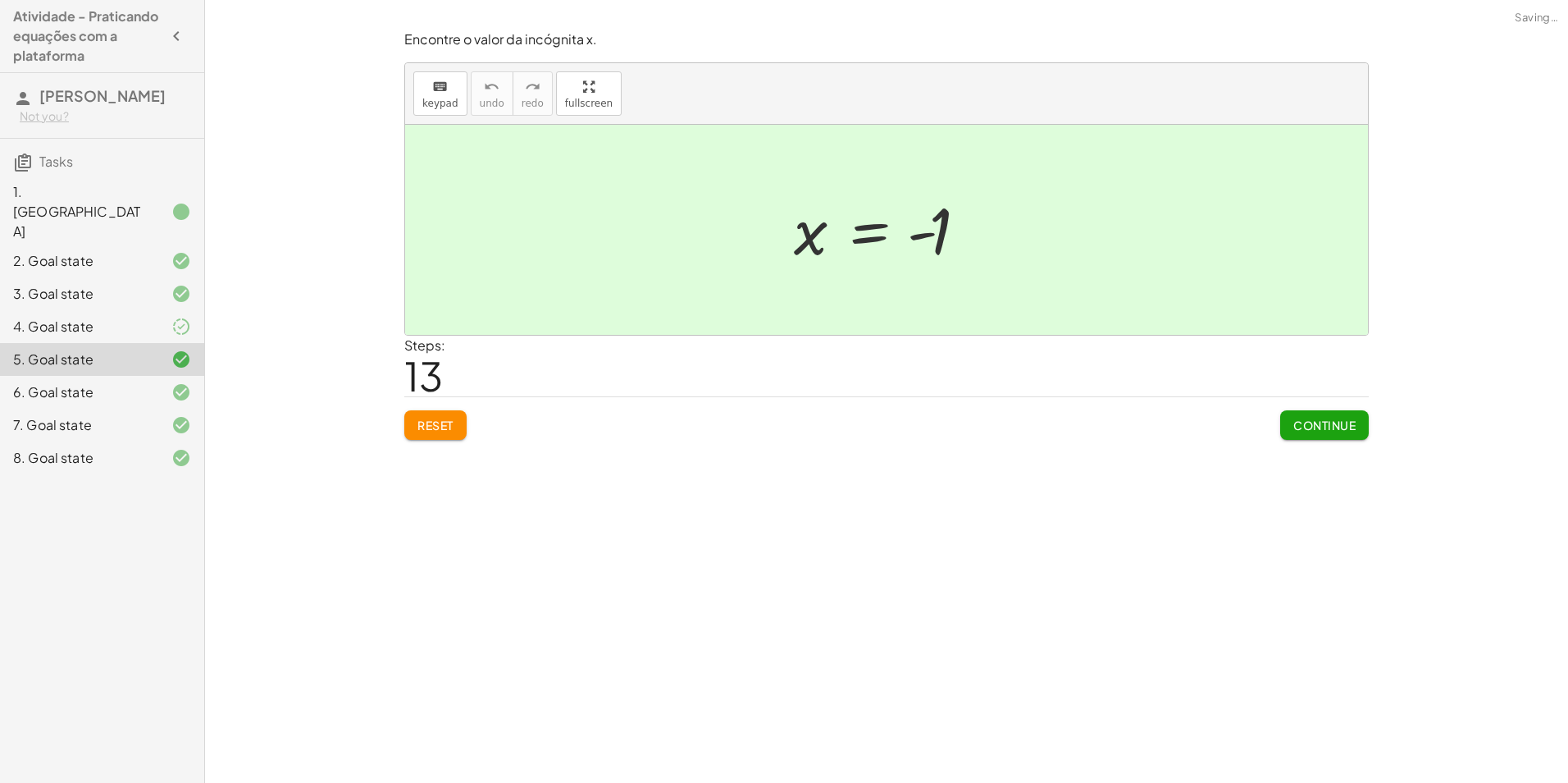
click at [183, 415] on icon at bounding box center [181, 425] width 19 height 19
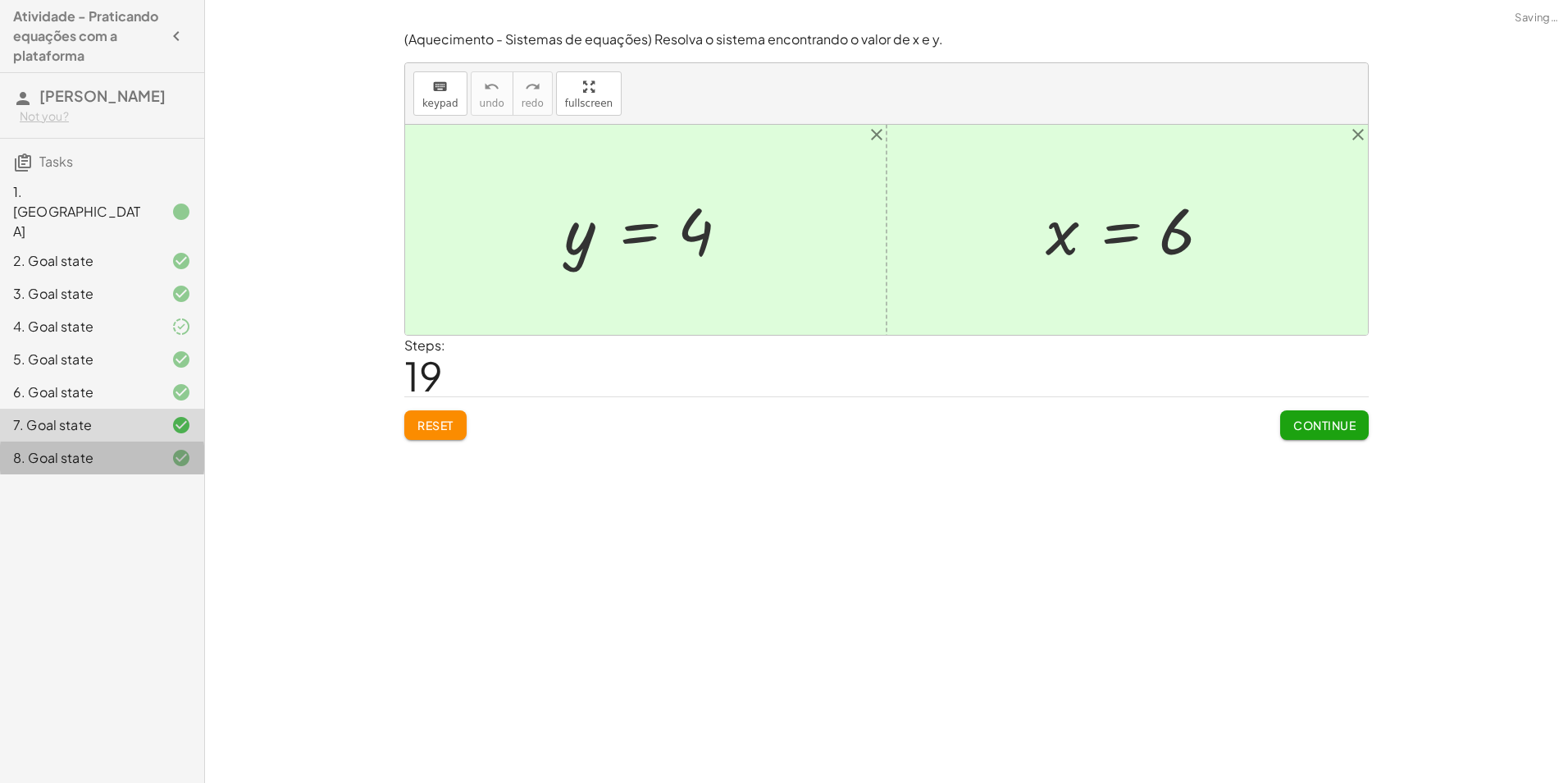
click at [177, 448] on icon at bounding box center [181, 457] width 19 height 19
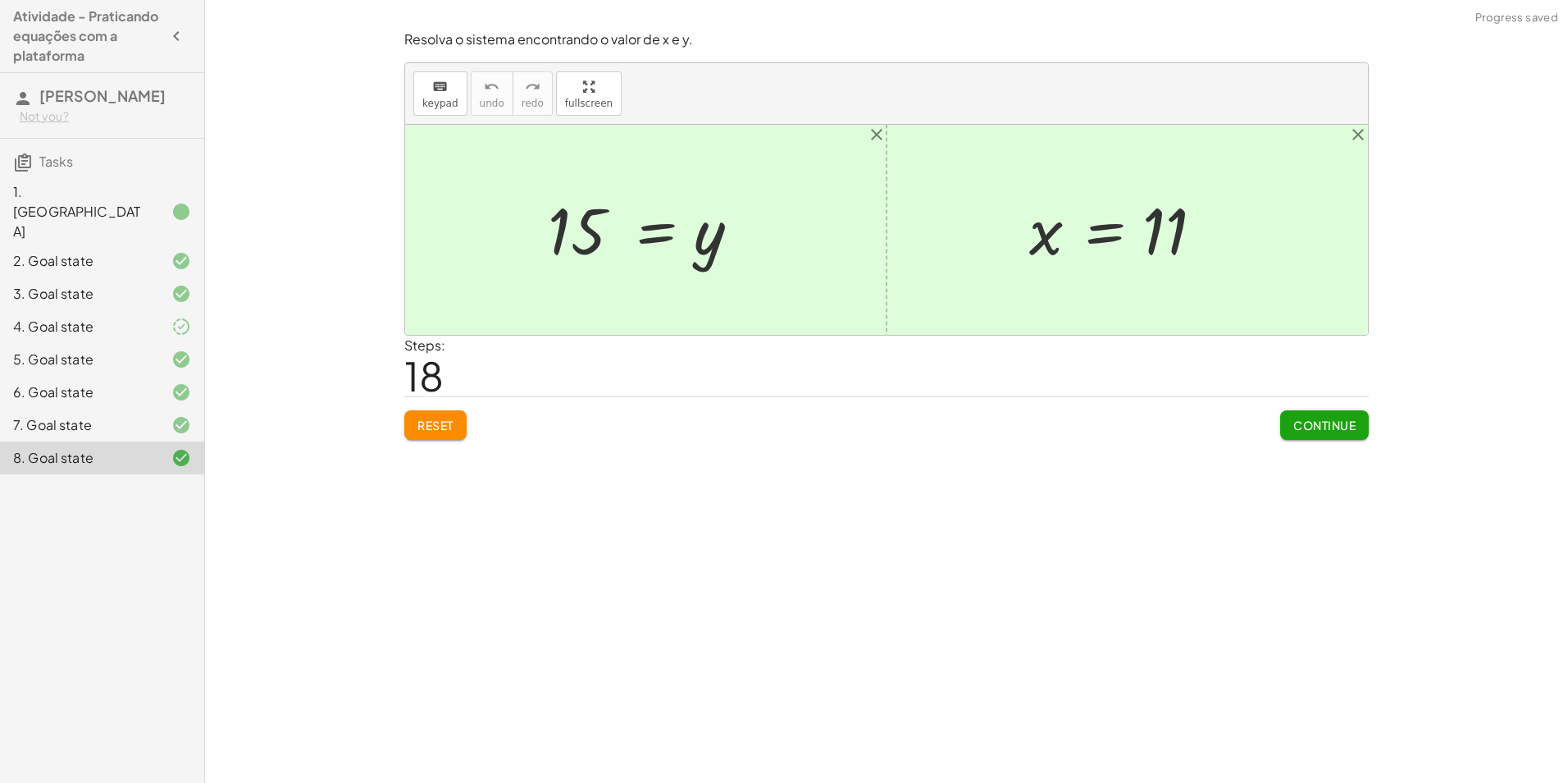
click at [825, 612] on div "Encontre o valor da incógnita x manipulando a equação. insert select one: Math …" at bounding box center [886, 392] width 1363 height 783
click at [129, 277] on div "1. [GEOGRAPHIC_DATA]" at bounding box center [102, 293] width 204 height 32
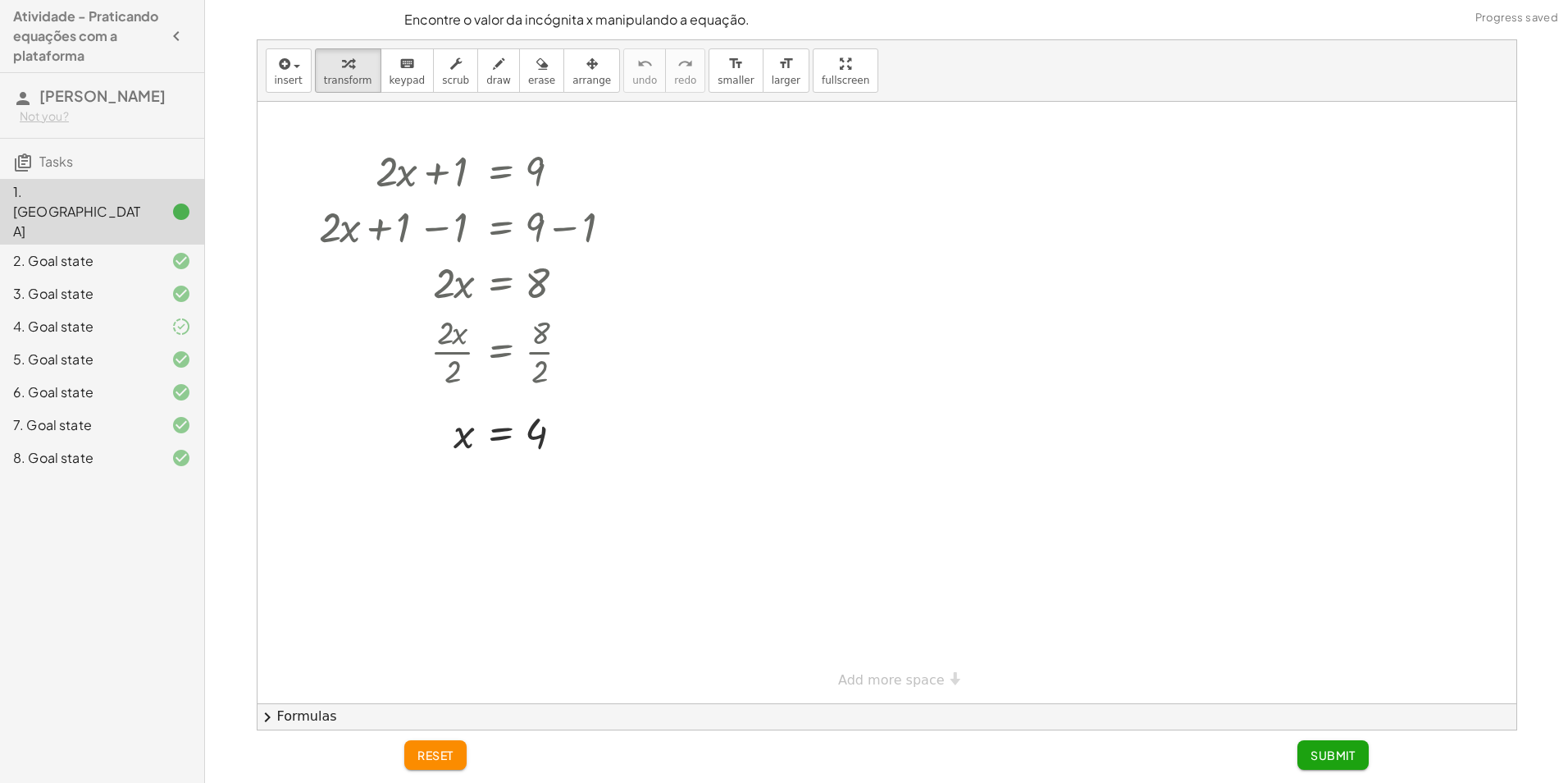
click at [712, 314] on div at bounding box center [886, 402] width 1259 height 601
